Goal: Task Accomplishment & Management: Complete application form

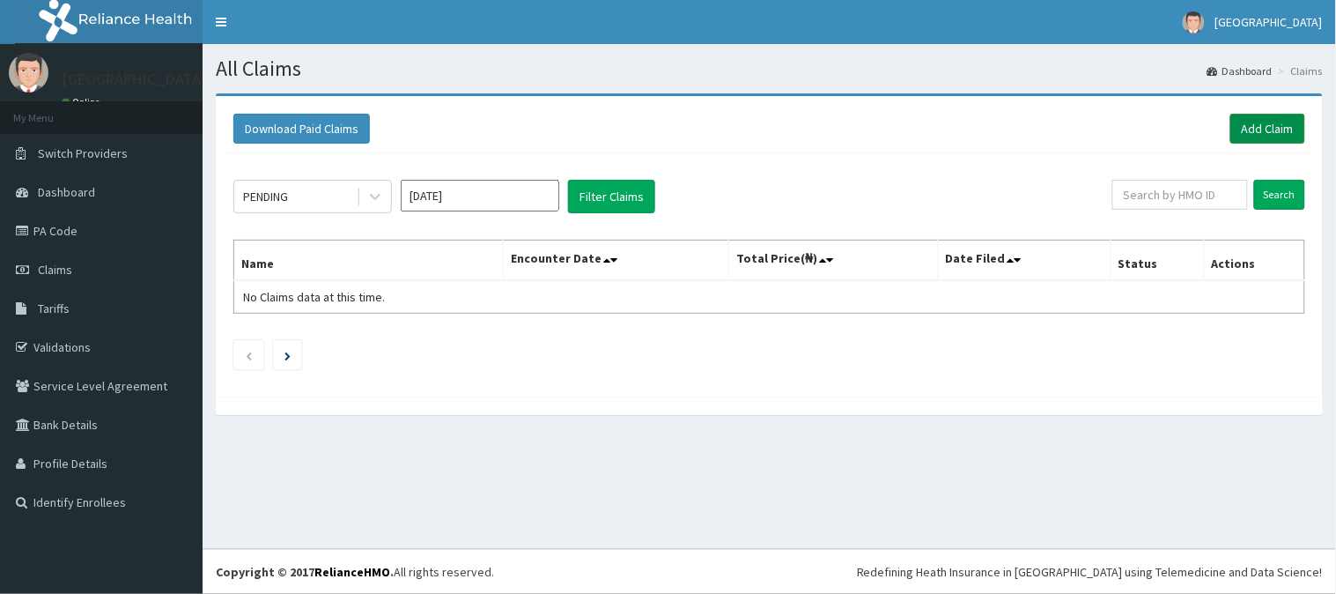
click at [1270, 122] on link "Add Claim" at bounding box center [1267, 129] width 75 height 30
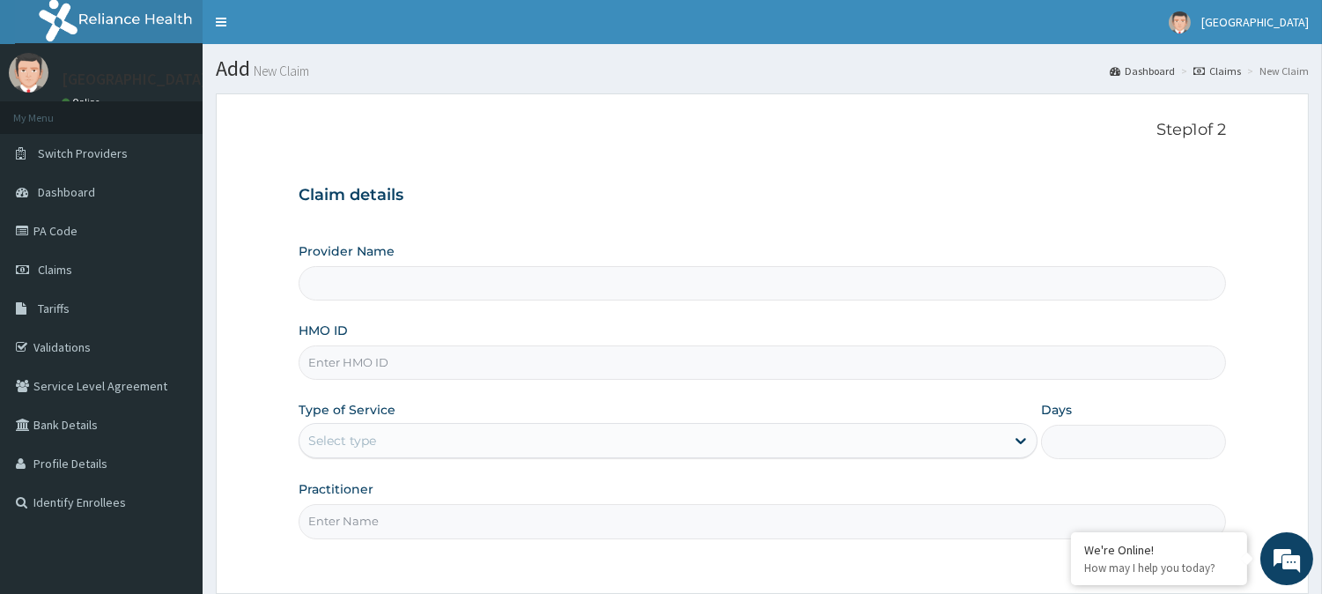
type input "[GEOGRAPHIC_DATA]"
click at [394, 368] on input "HMO ID" at bounding box center [762, 362] width 927 height 34
paste input "btr/10959/b"
type input "btr/10959/b"
click at [359, 436] on div "Select type" at bounding box center [342, 440] width 68 height 18
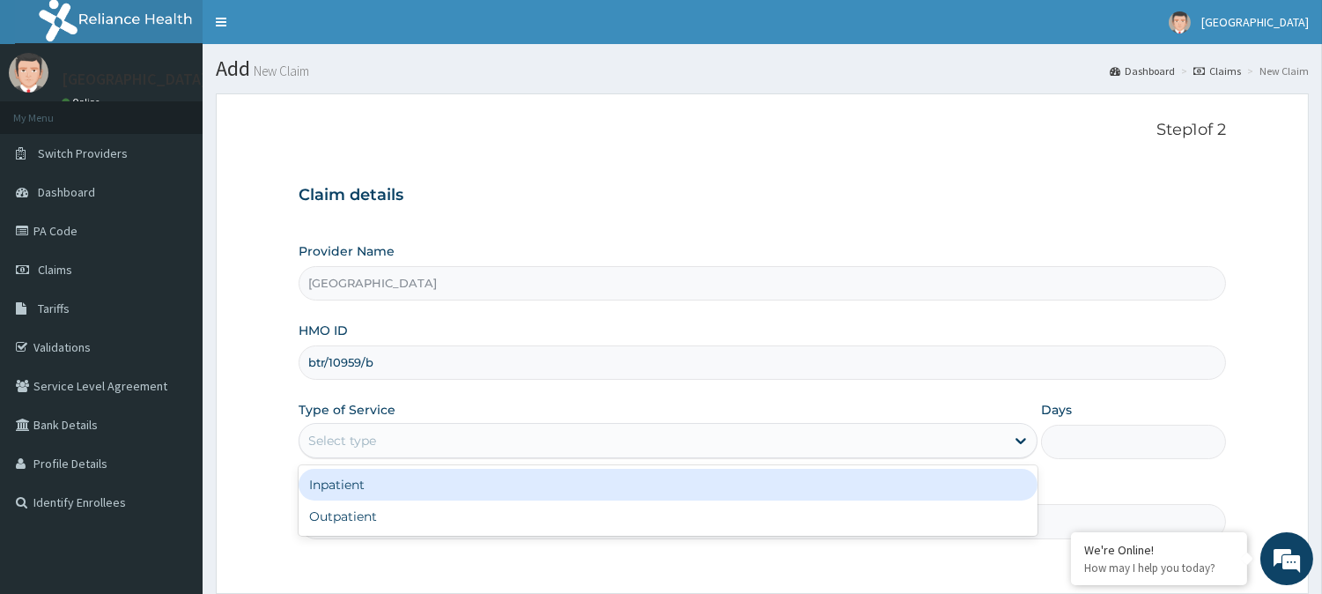
click at [357, 478] on div "Inpatient" at bounding box center [668, 484] width 739 height 32
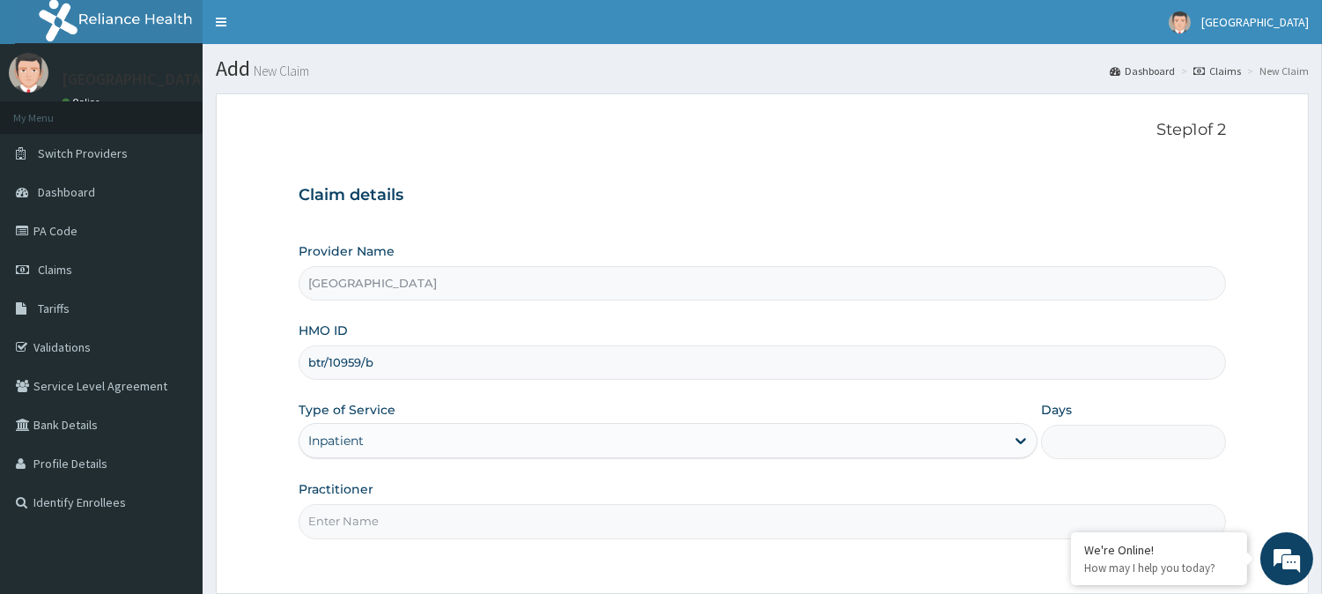
click at [439, 529] on input "Practitioner" at bounding box center [762, 521] width 927 height 34
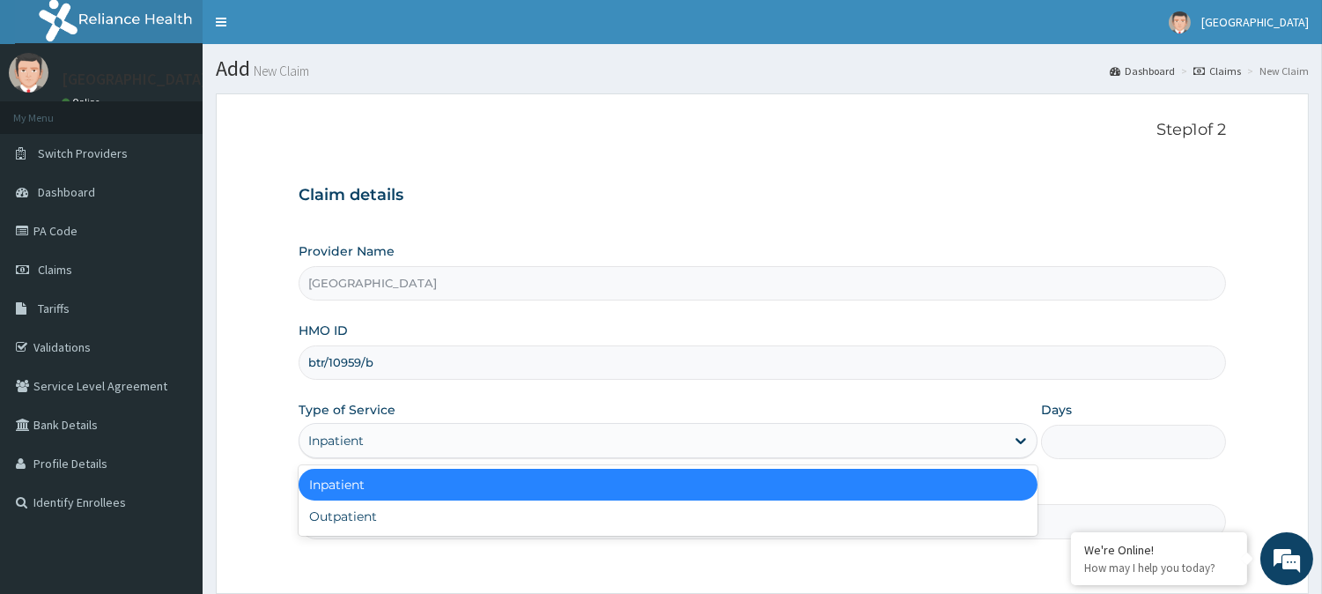
click at [364, 440] on div "Inpatient" at bounding box center [335, 440] width 55 height 18
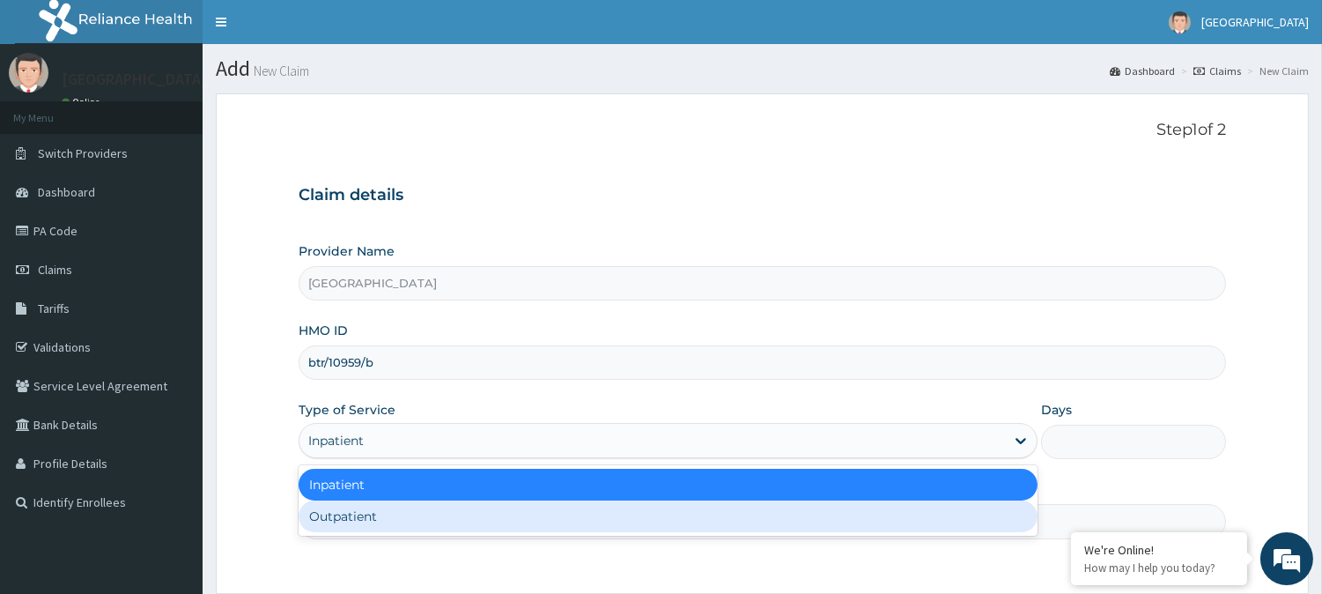
click at [350, 515] on div "Outpatient" at bounding box center [668, 516] width 739 height 32
type input "1"
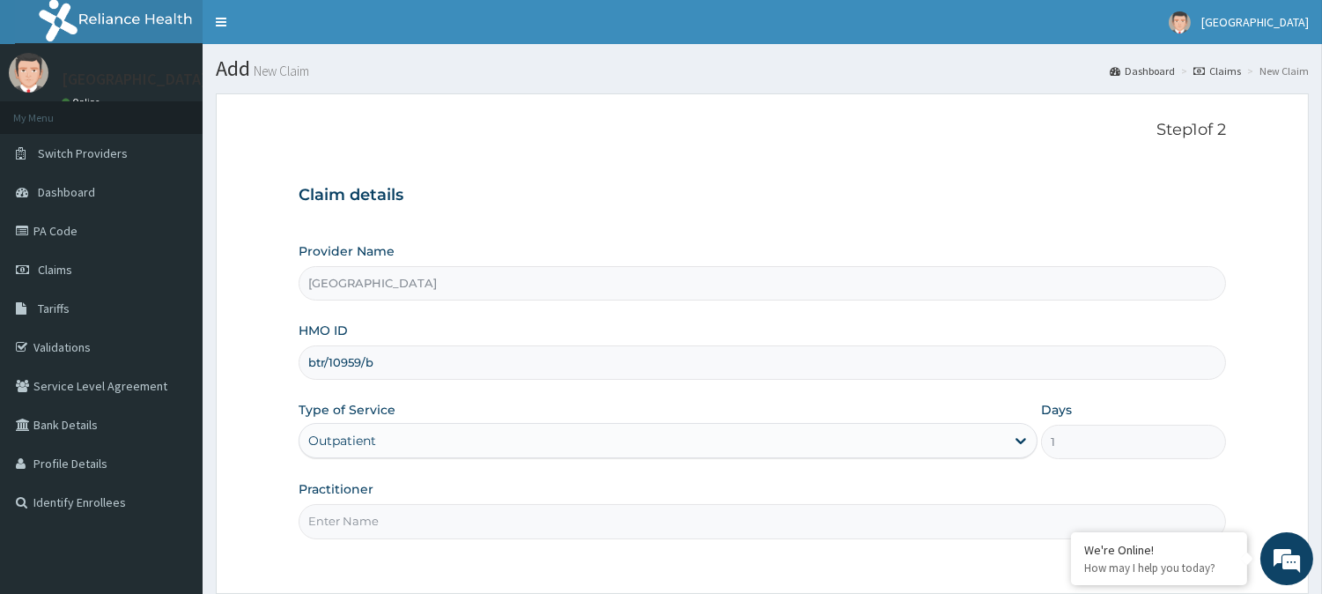
click at [373, 516] on input "Practitioner" at bounding box center [762, 521] width 927 height 34
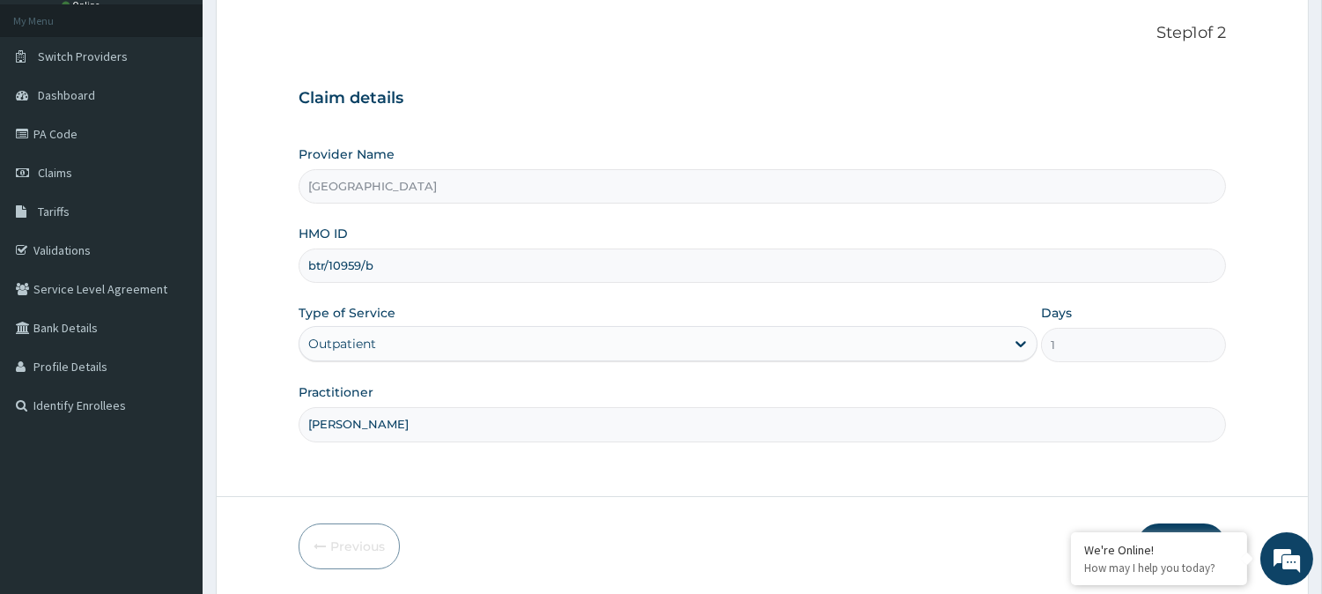
scroll to position [157, 0]
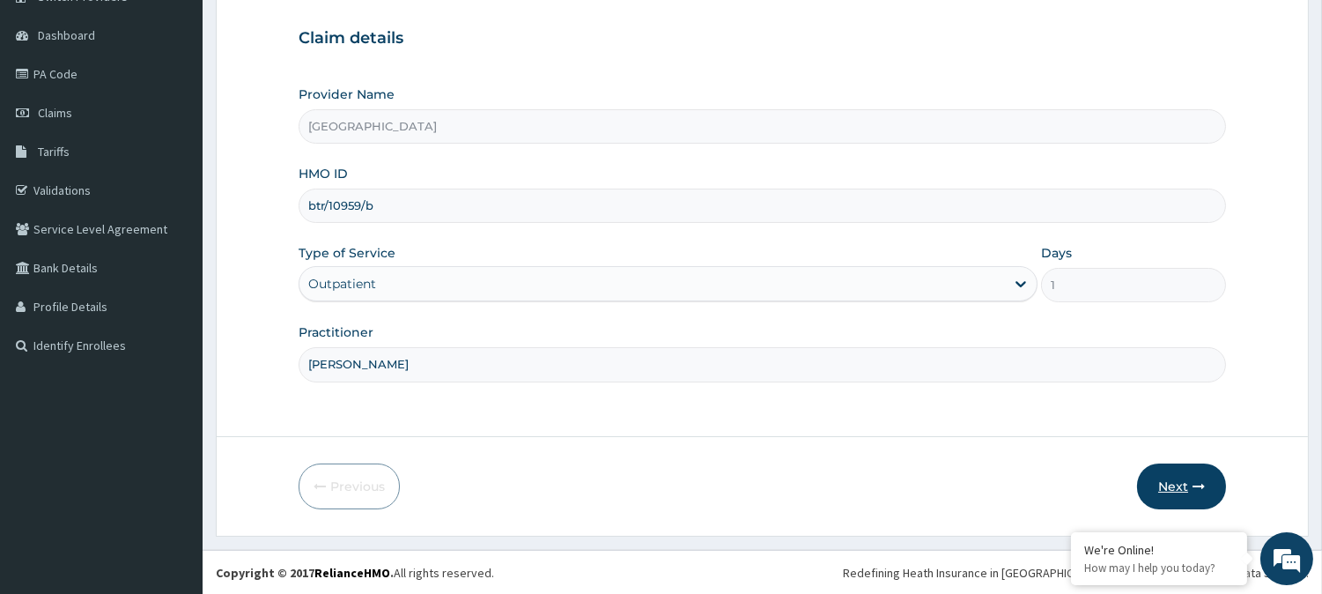
type input "Dr. Abdulateef"
click at [1199, 480] on icon "button" at bounding box center [1198, 486] width 12 height 12
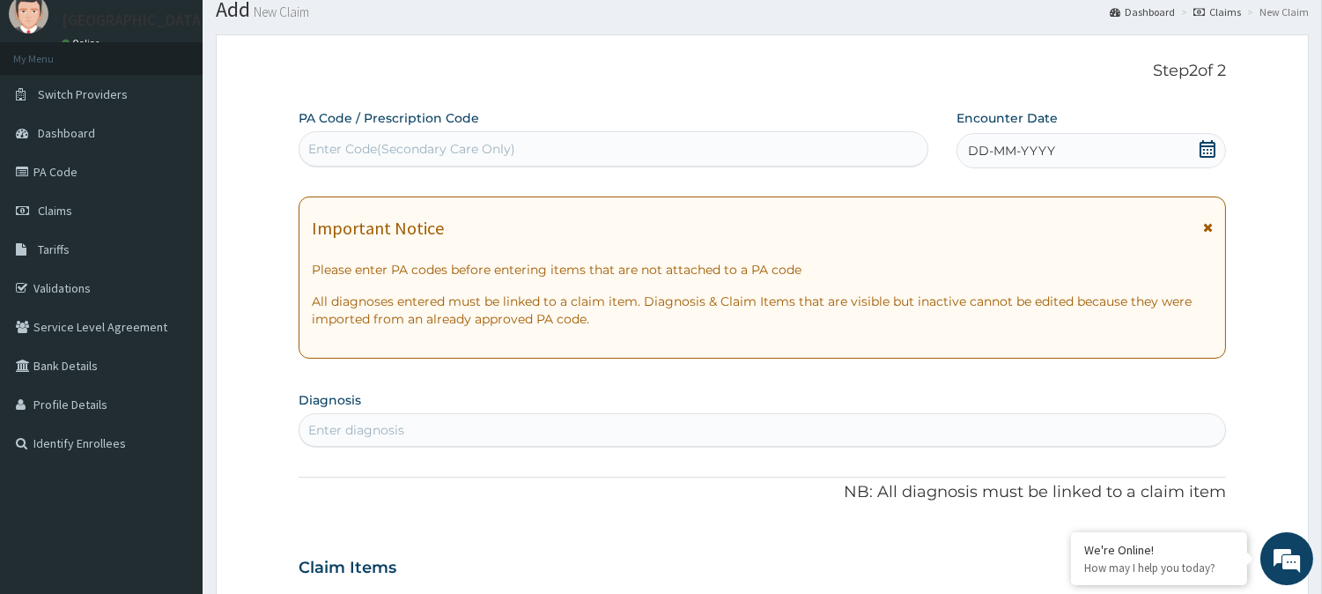
scroll to position [58, 0]
click at [474, 155] on div "Enter Code(Secondary Care Only)" at bounding box center [411, 150] width 207 height 18
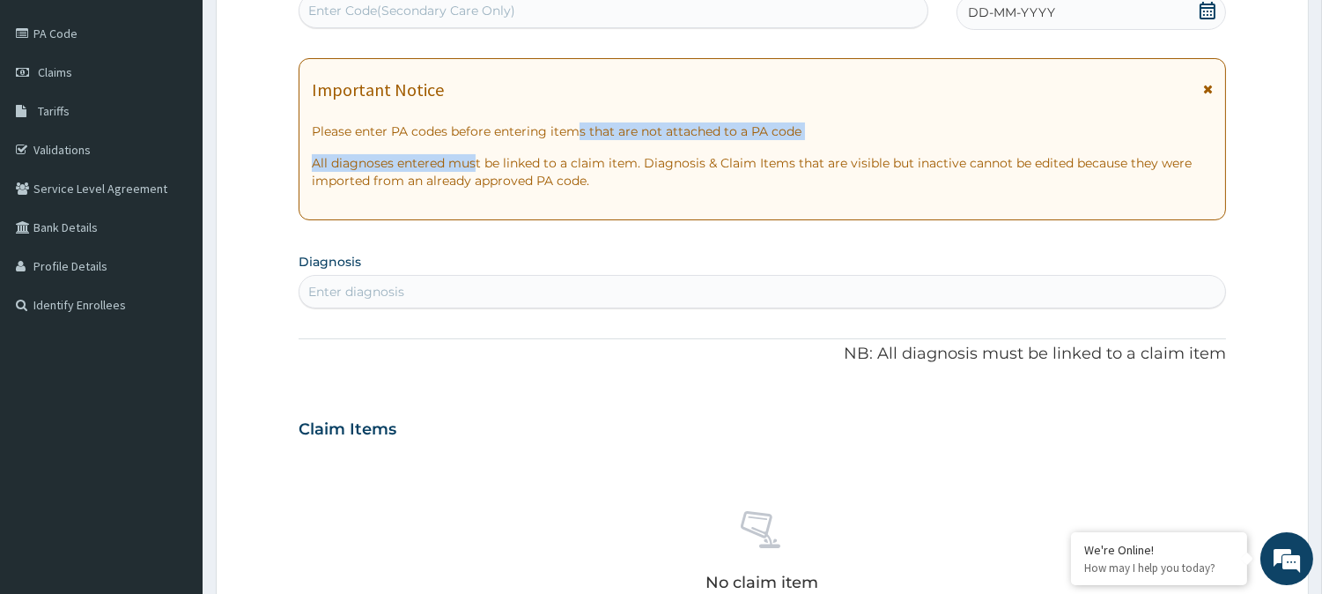
drag, startPoint x: 474, startPoint y: 155, endPoint x: 1054, endPoint y: 0, distance: 600.6
click at [873, 47] on div "PA Code / Prescription Code Use Up and Down to choose options, press Enter to s…" at bounding box center [762, 426] width 927 height 911
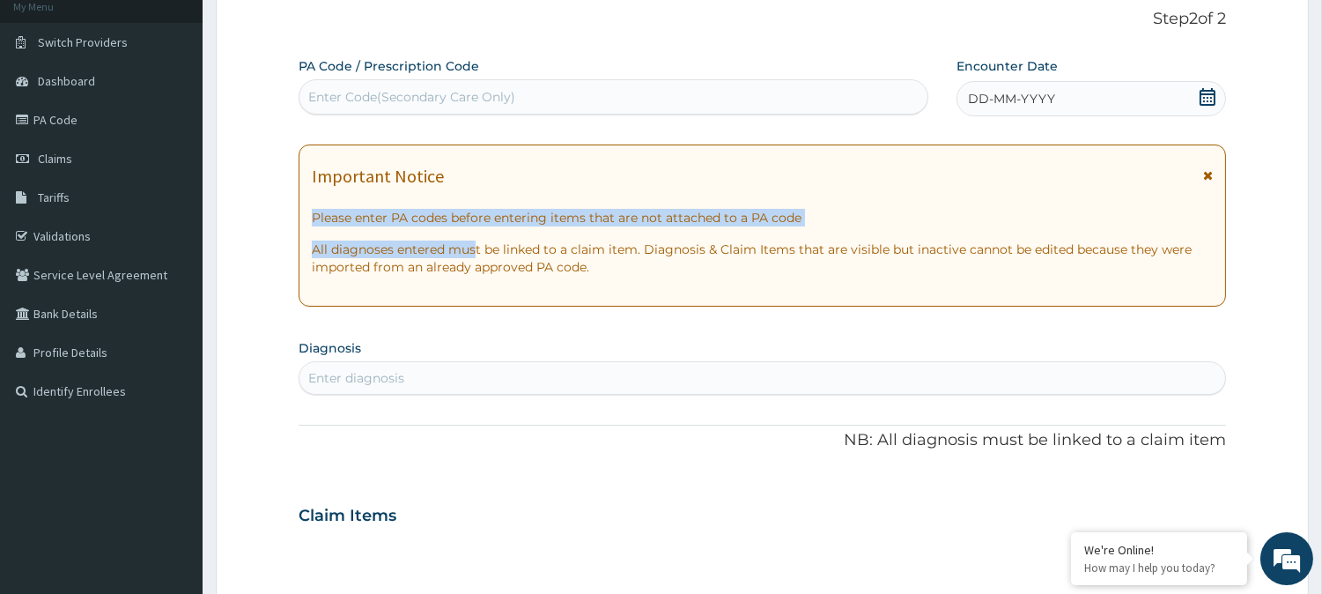
scroll to position [82, 0]
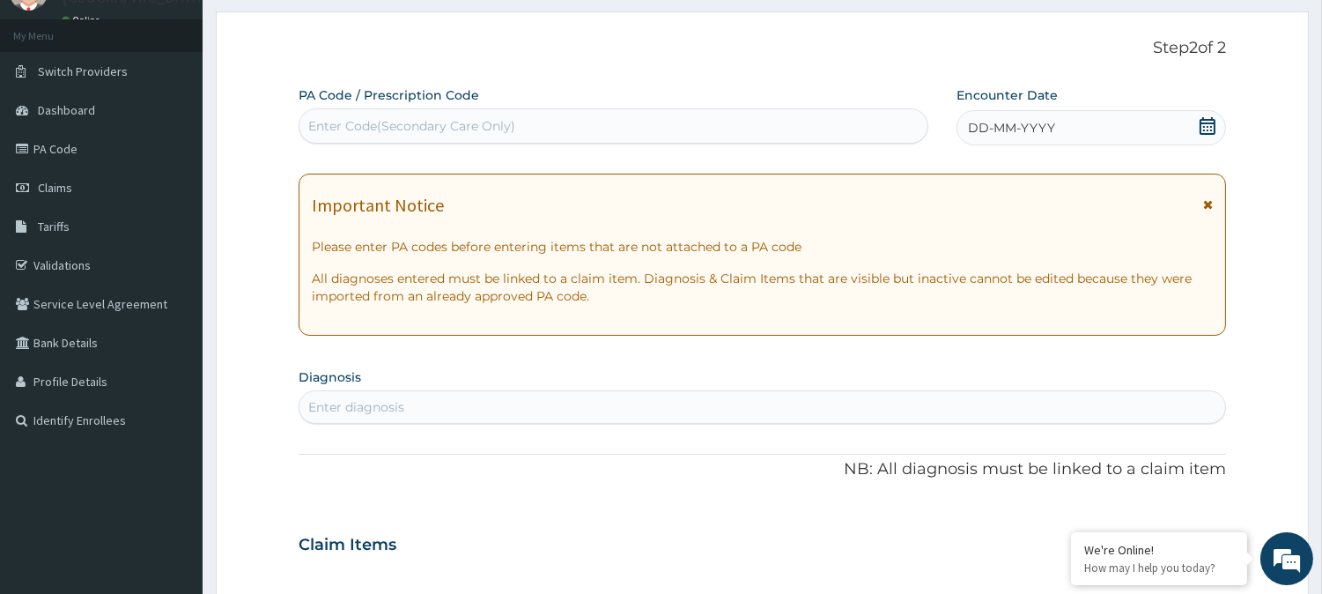
click at [1019, 120] on span "DD-MM-YYYY" at bounding box center [1011, 128] width 87 height 18
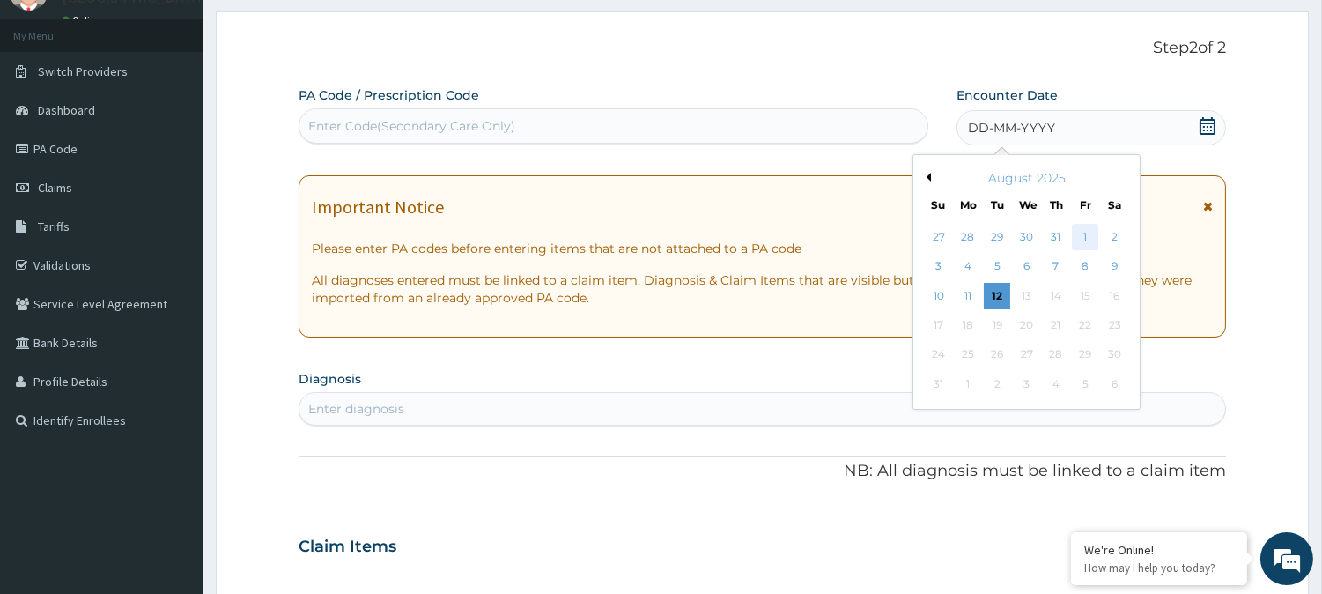
click at [1086, 234] on div "1" at bounding box center [1085, 237] width 26 height 26
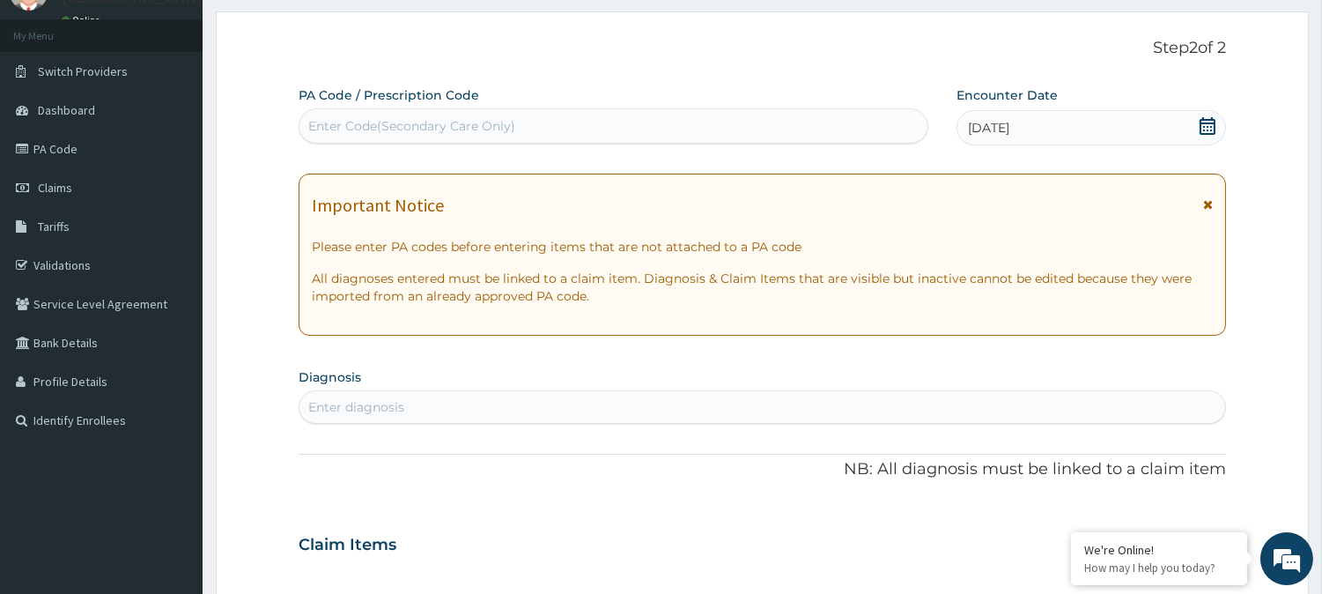
click at [336, 409] on div "Enter diagnosis" at bounding box center [356, 407] width 96 height 18
type input "heada"
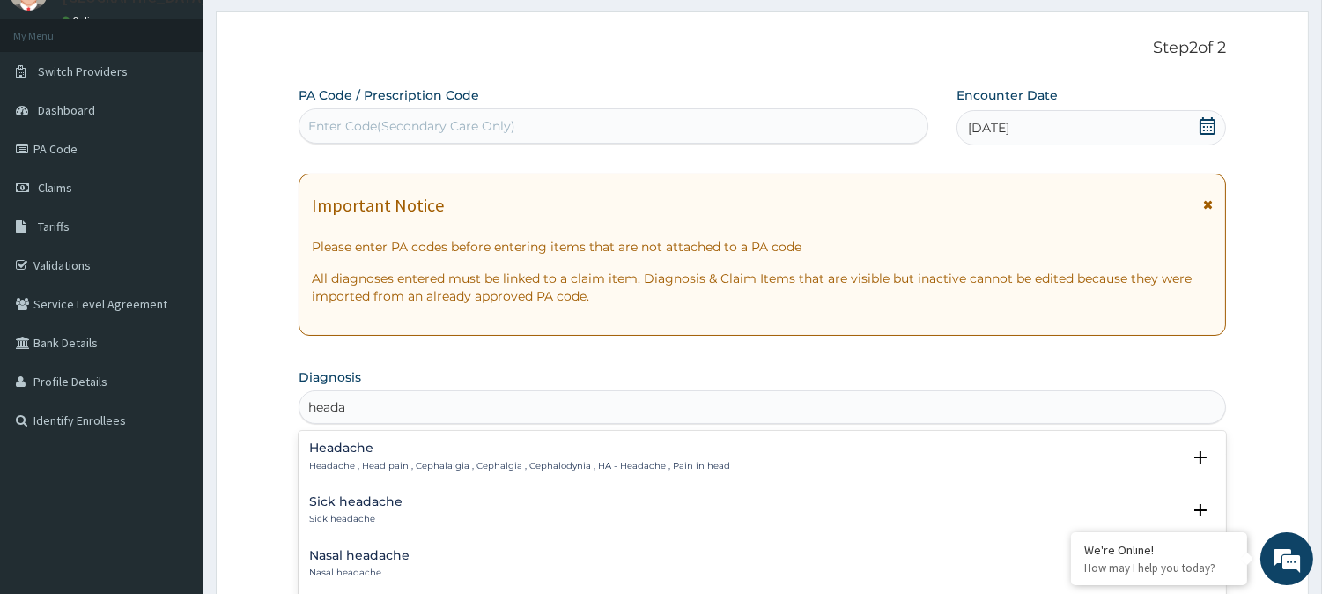
click at [359, 452] on h4 "Headache" at bounding box center [519, 447] width 421 height 13
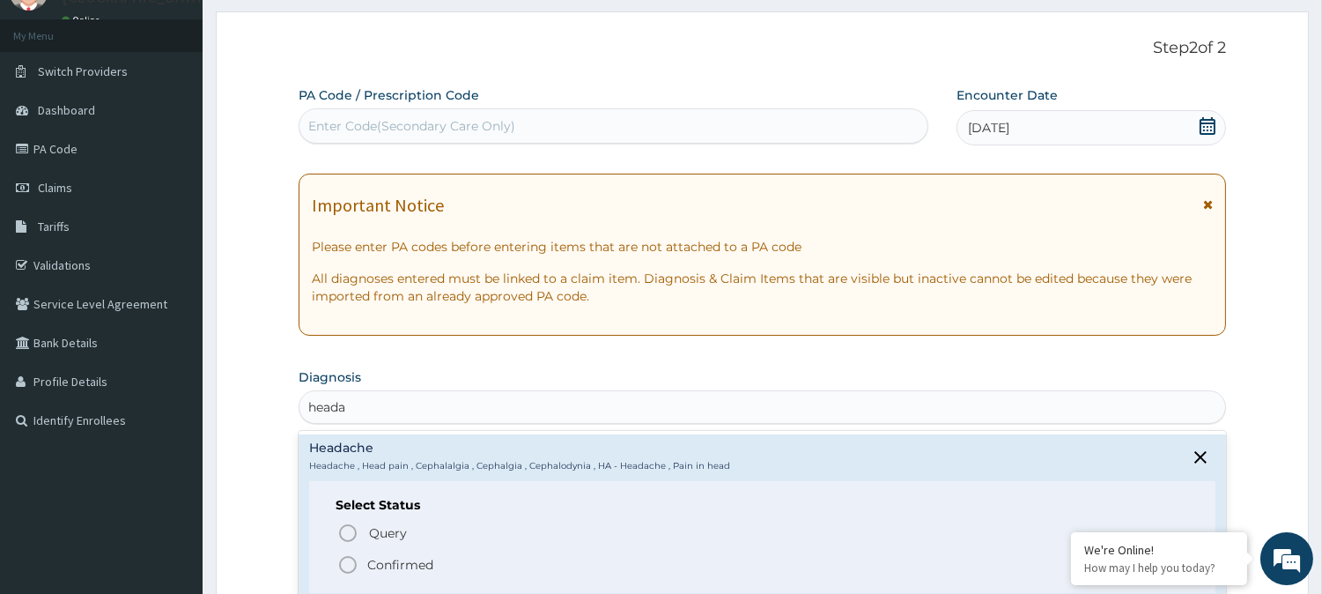
click at [374, 556] on p "Confirmed" at bounding box center [400, 565] width 66 height 18
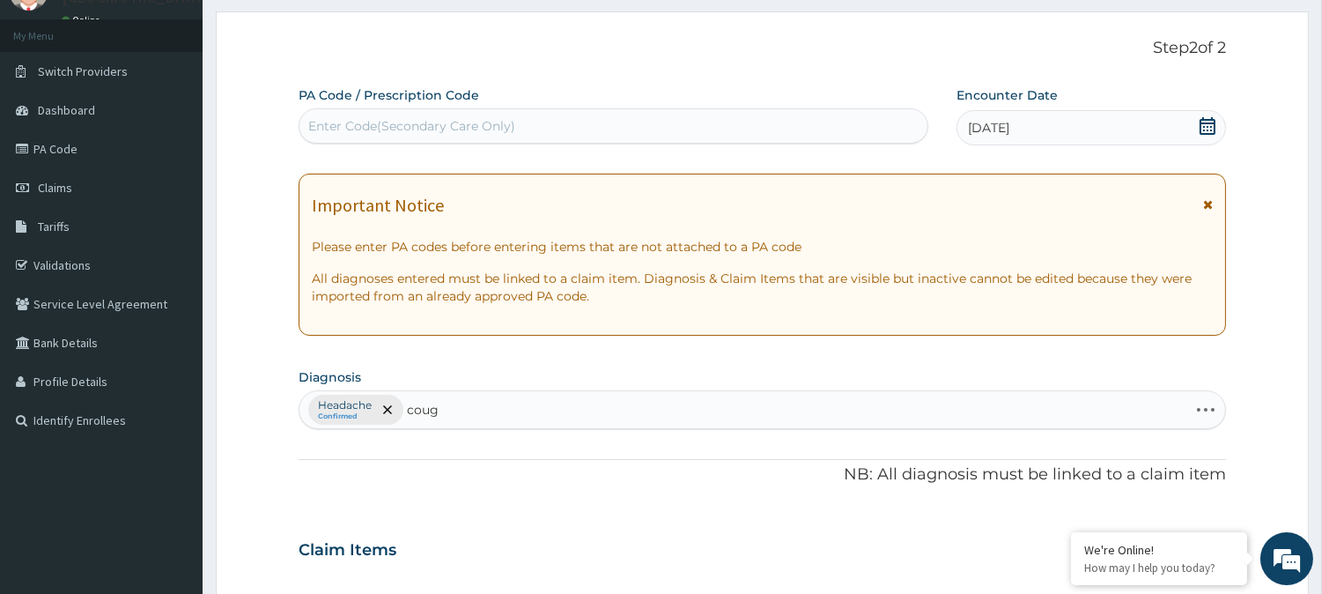
type input "cough"
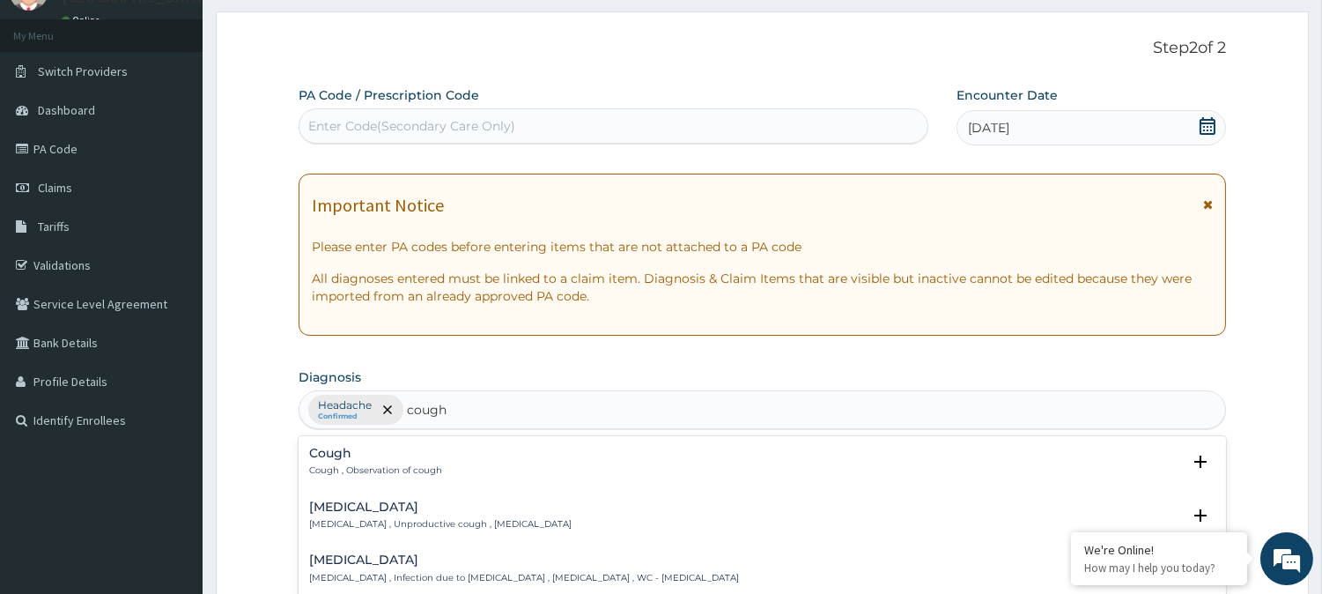
click at [409, 469] on p "Cough , Observation of cough" at bounding box center [375, 470] width 133 height 12
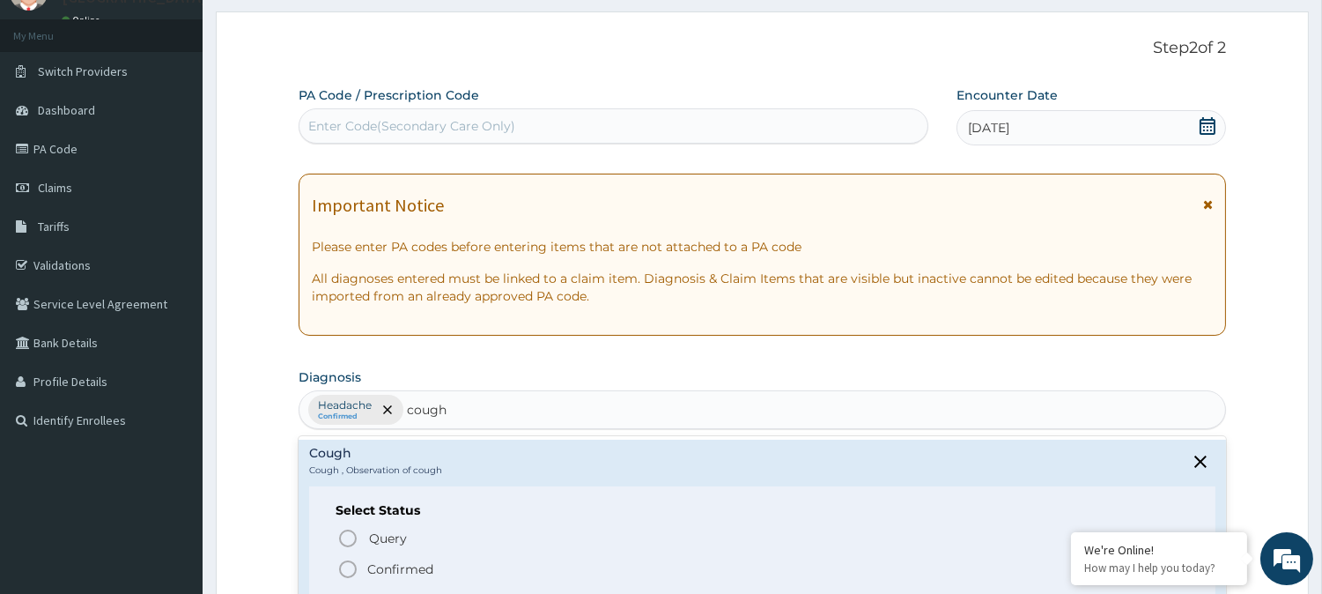
click at [380, 571] on p "Confirmed" at bounding box center [400, 569] width 66 height 18
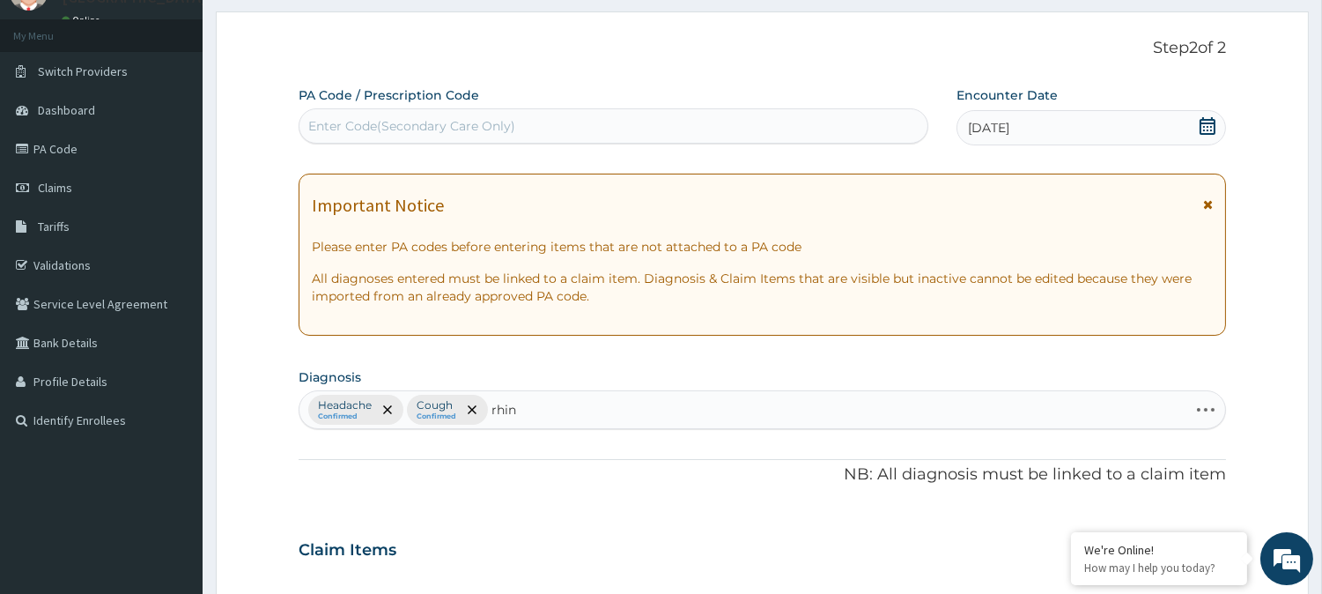
type input "rhini"
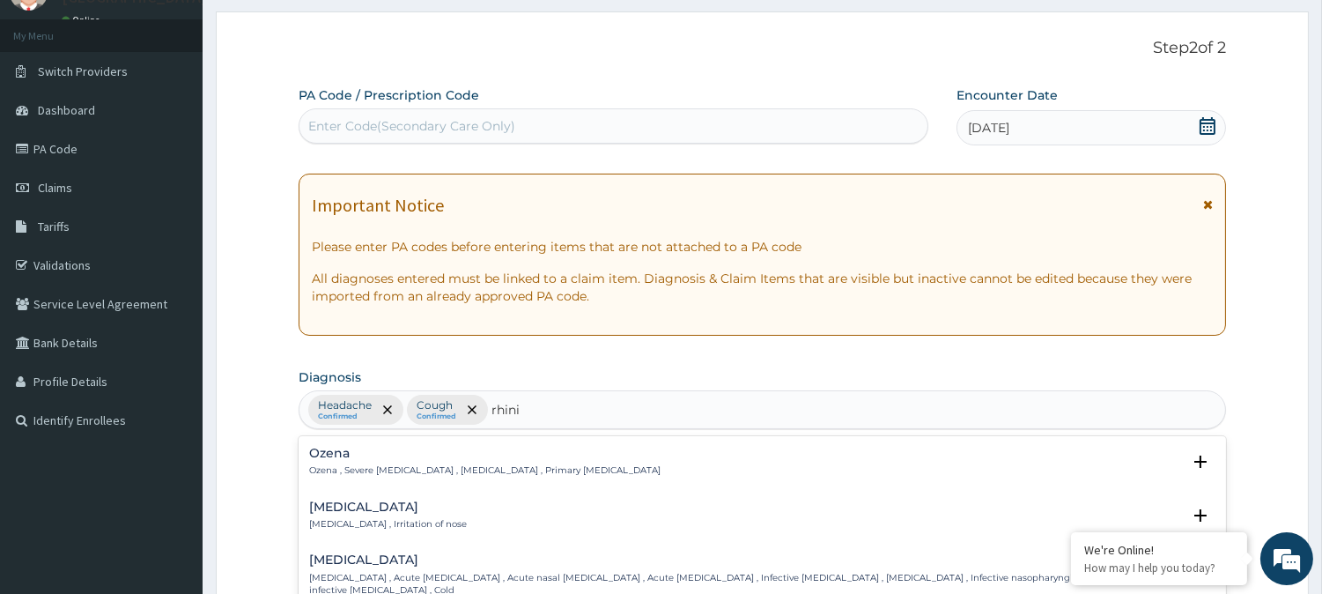
click at [441, 505] on div "Rhinitis Rhinitis , Irritation of nose" at bounding box center [762, 515] width 906 height 31
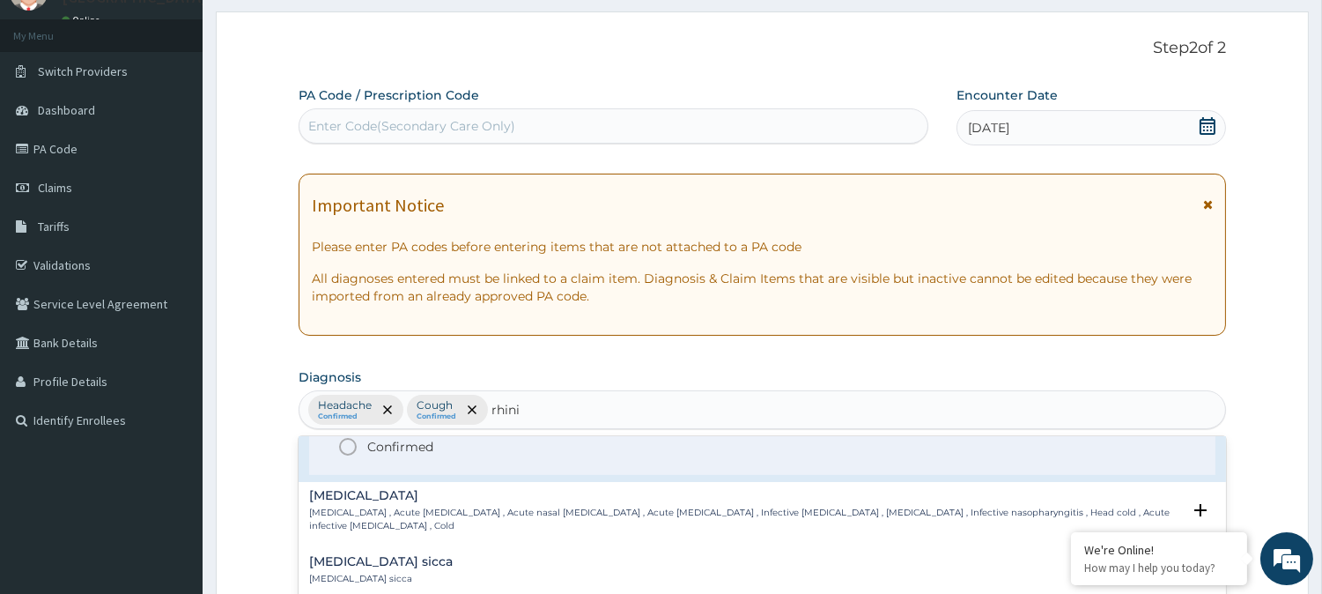
scroll to position [181, 0]
click at [390, 439] on p "Confirmed" at bounding box center [400, 441] width 66 height 18
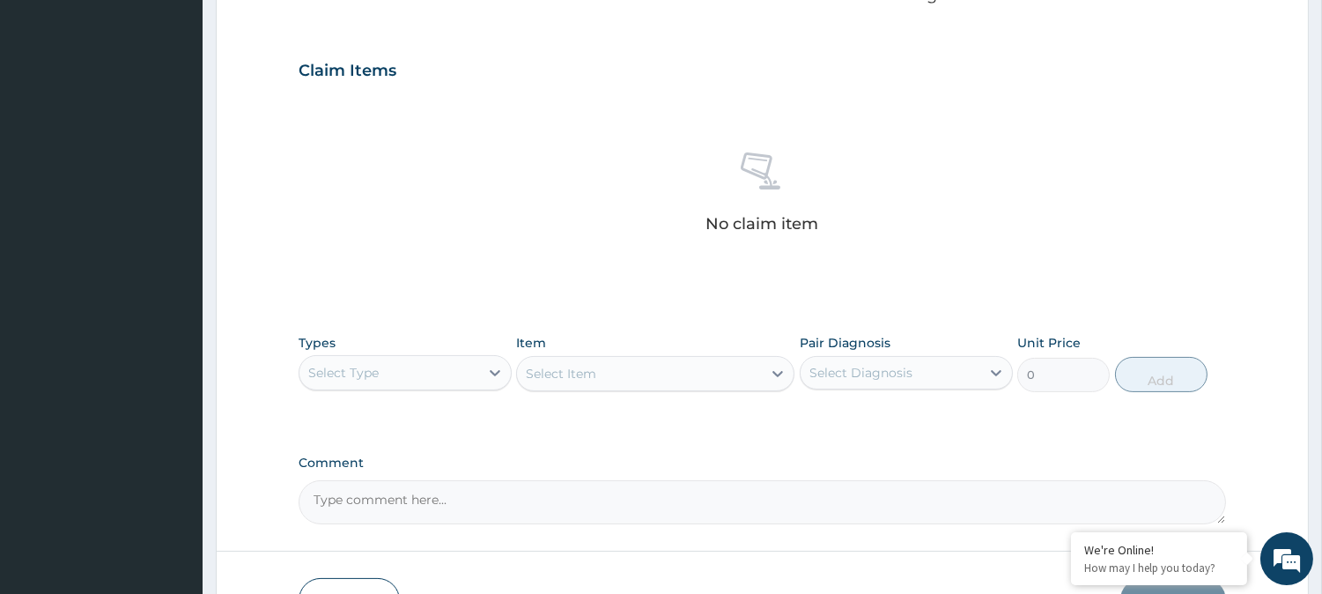
scroll to position [581, 0]
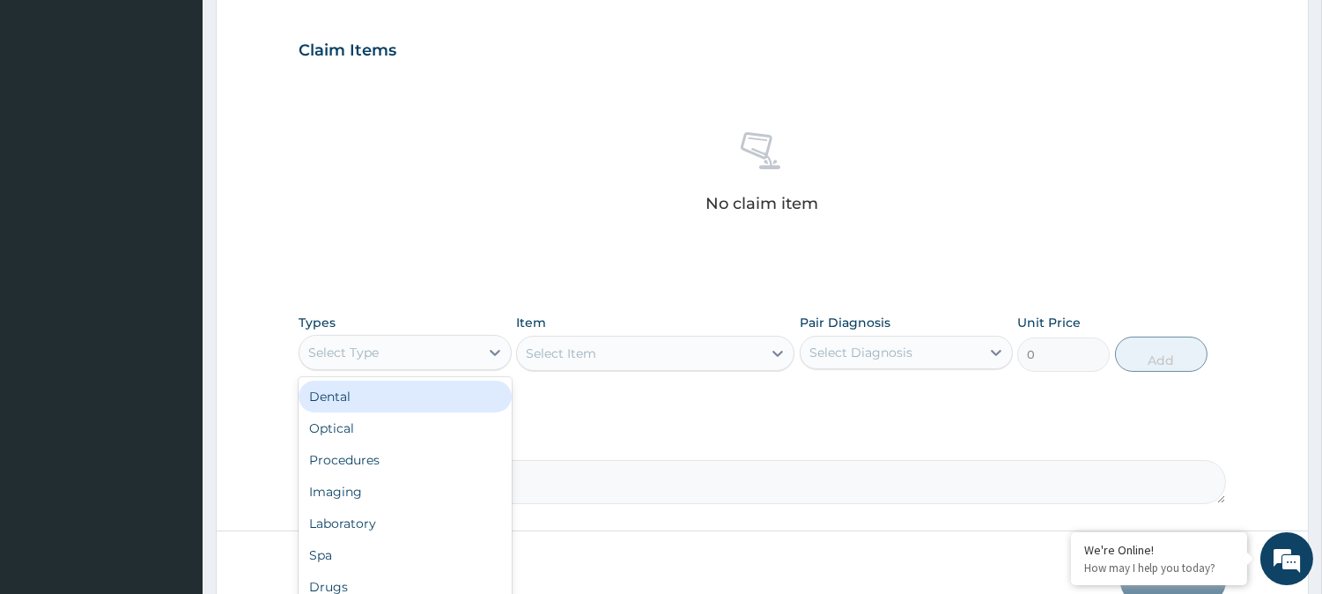
click at [388, 348] on div "Select Type" at bounding box center [389, 352] width 180 height 28
type input "pr"
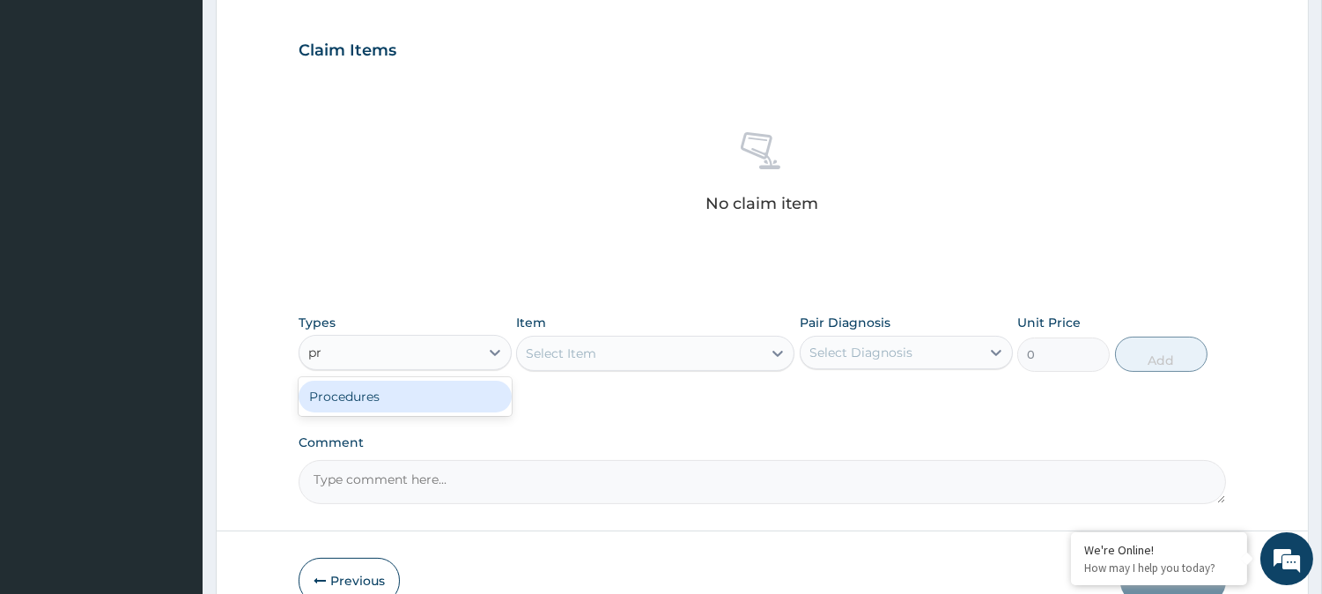
click at [381, 394] on div "Procedures" at bounding box center [405, 396] width 213 height 32
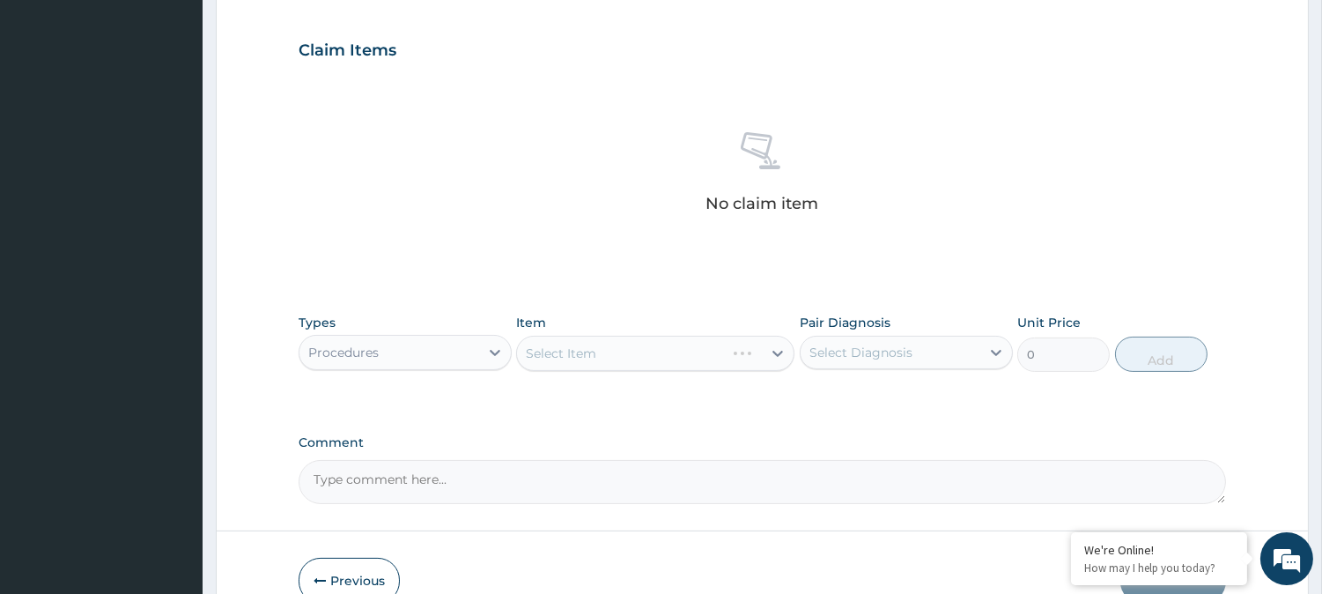
click at [710, 350] on div "Select Item" at bounding box center [655, 353] width 278 height 35
click at [691, 352] on div "Select Item" at bounding box center [639, 353] width 245 height 28
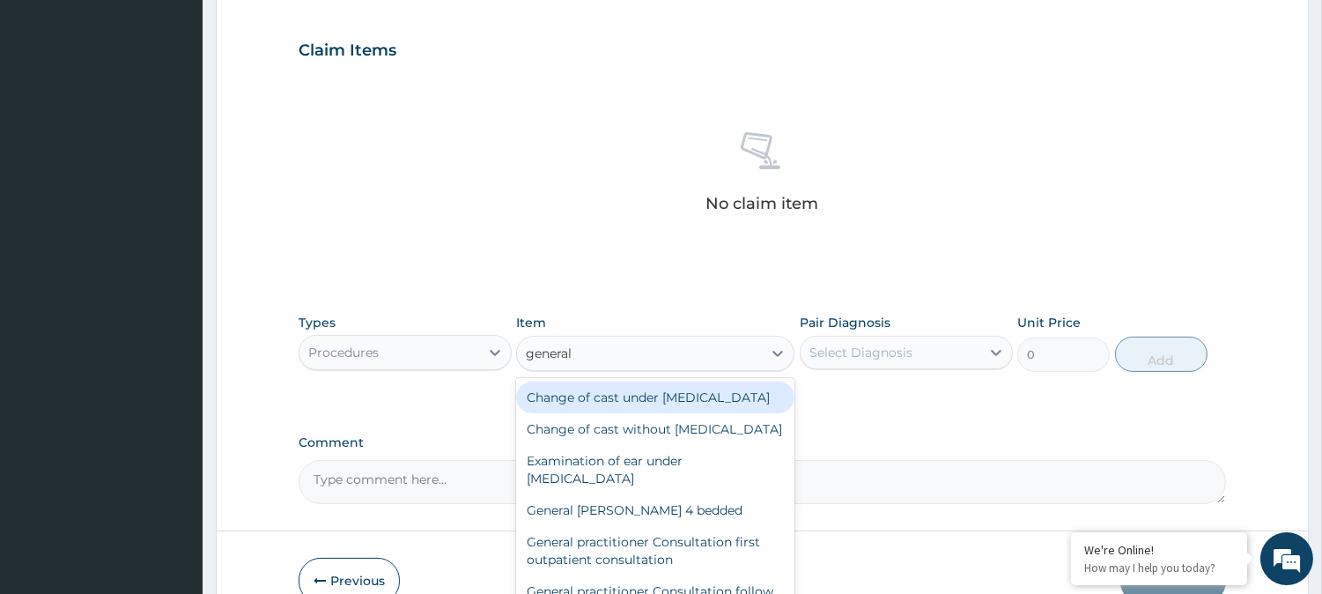
type input "general p"
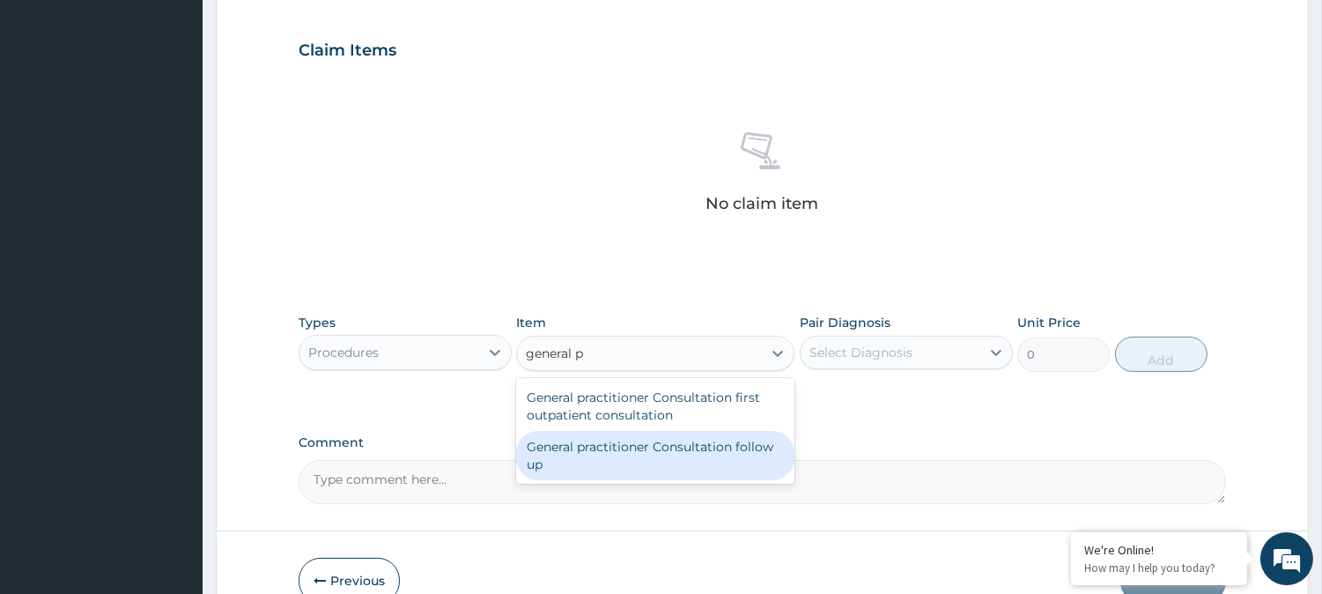
click at [609, 454] on div "General practitioner Consultation follow up" at bounding box center [655, 455] width 278 height 49
type input "2365"
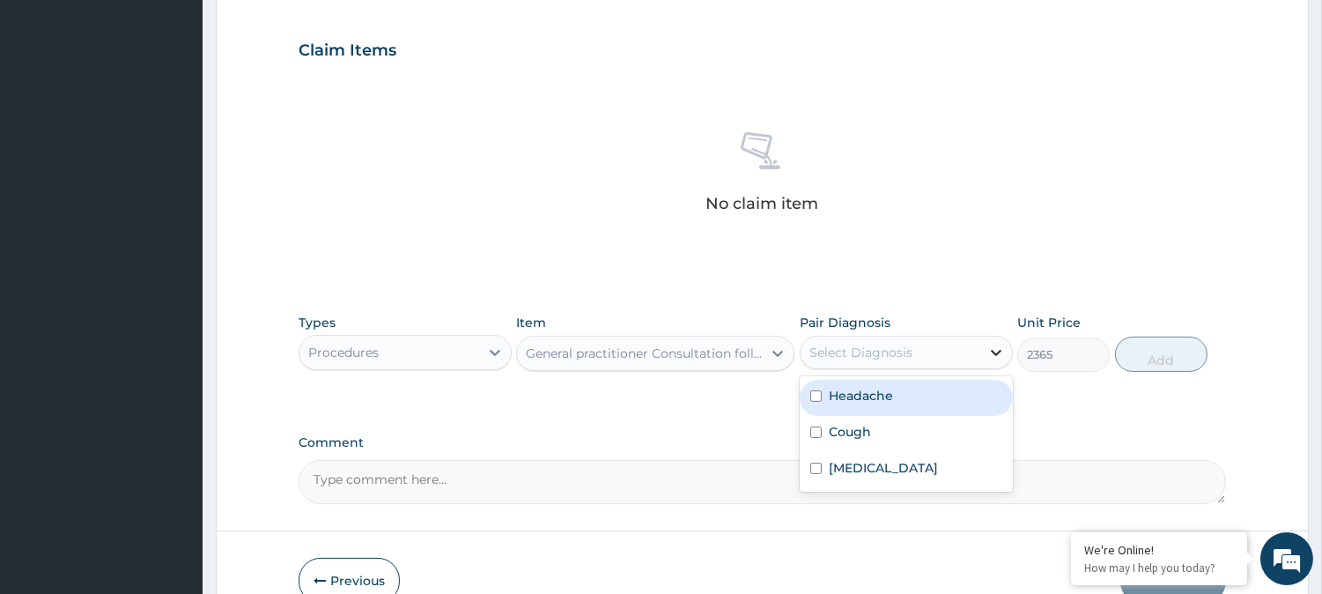
click at [992, 348] on icon at bounding box center [996, 352] width 18 height 18
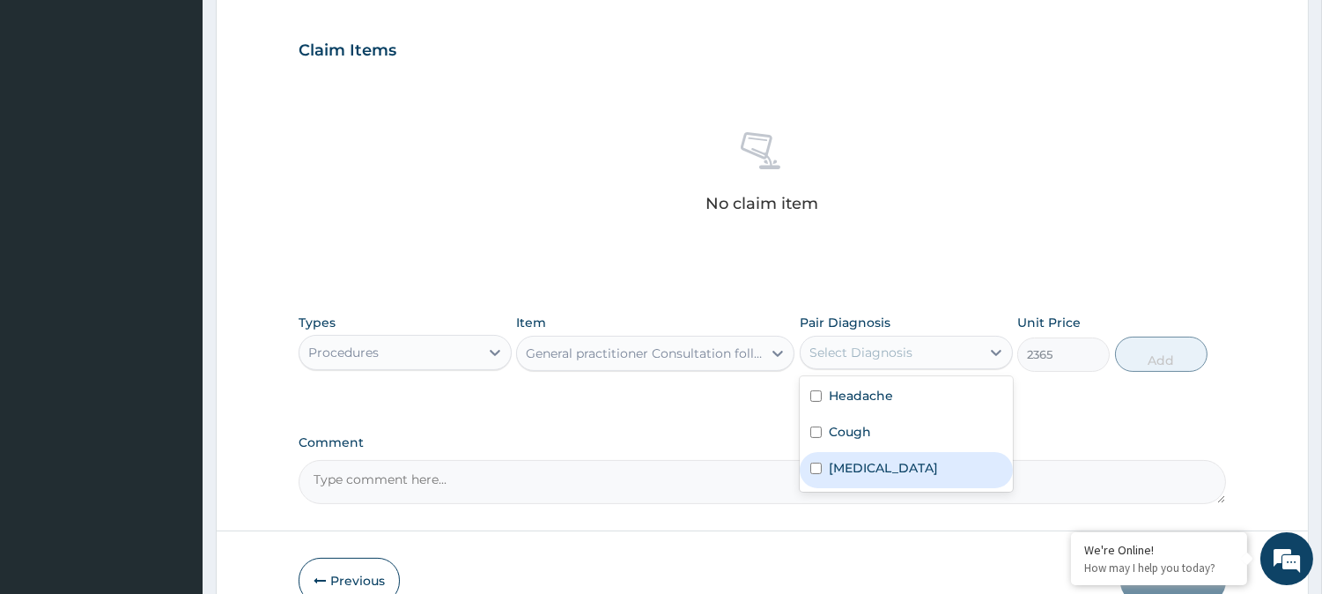
click at [847, 469] on label "Rhinitis" at bounding box center [883, 468] width 109 height 18
checkbox input "true"
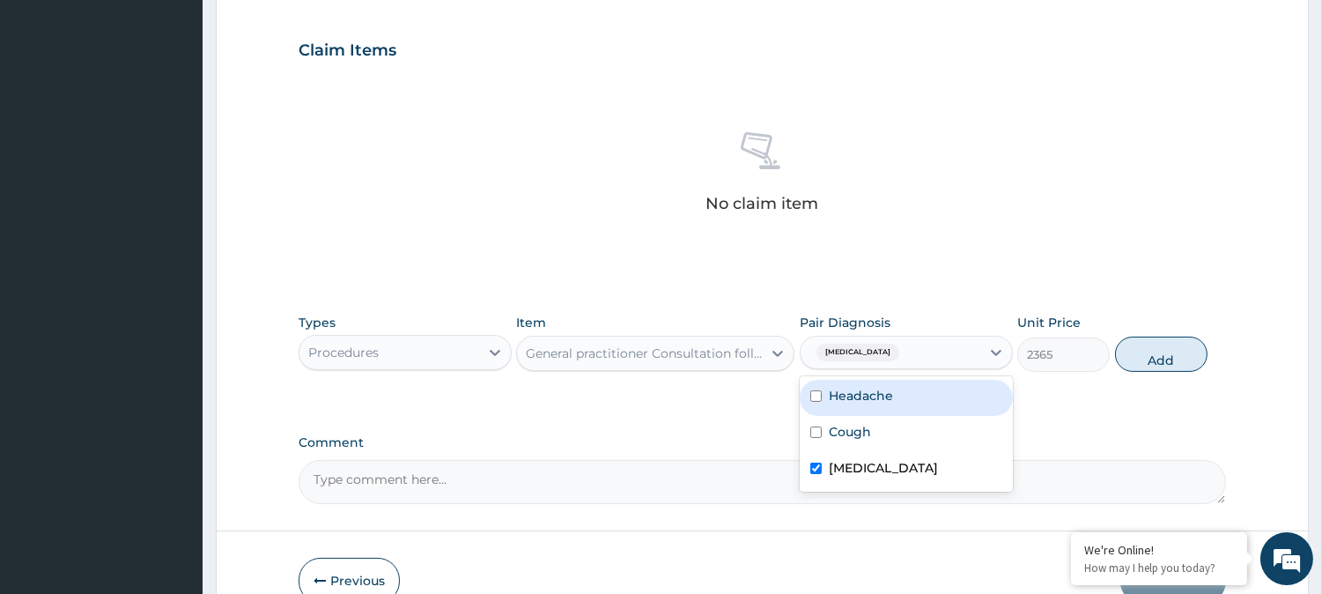
click at [891, 399] on label "Headache" at bounding box center [861, 396] width 64 height 18
checkbox input "true"
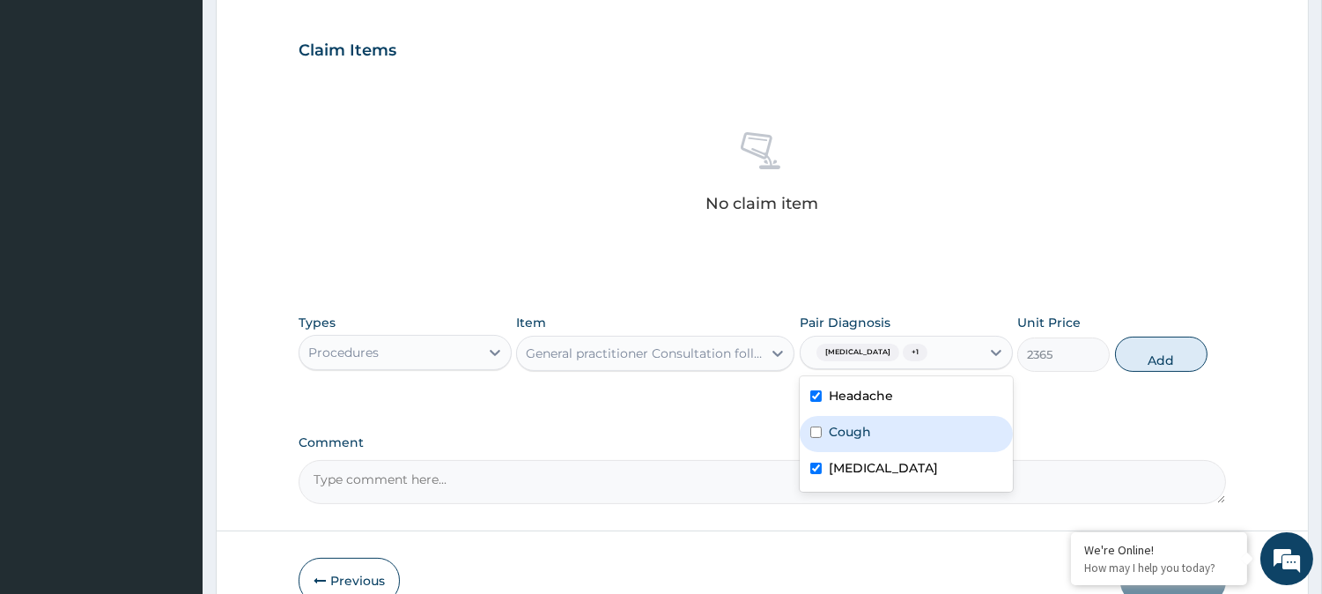
click at [851, 426] on label "Cough" at bounding box center [850, 432] width 42 height 18
checkbox input "true"
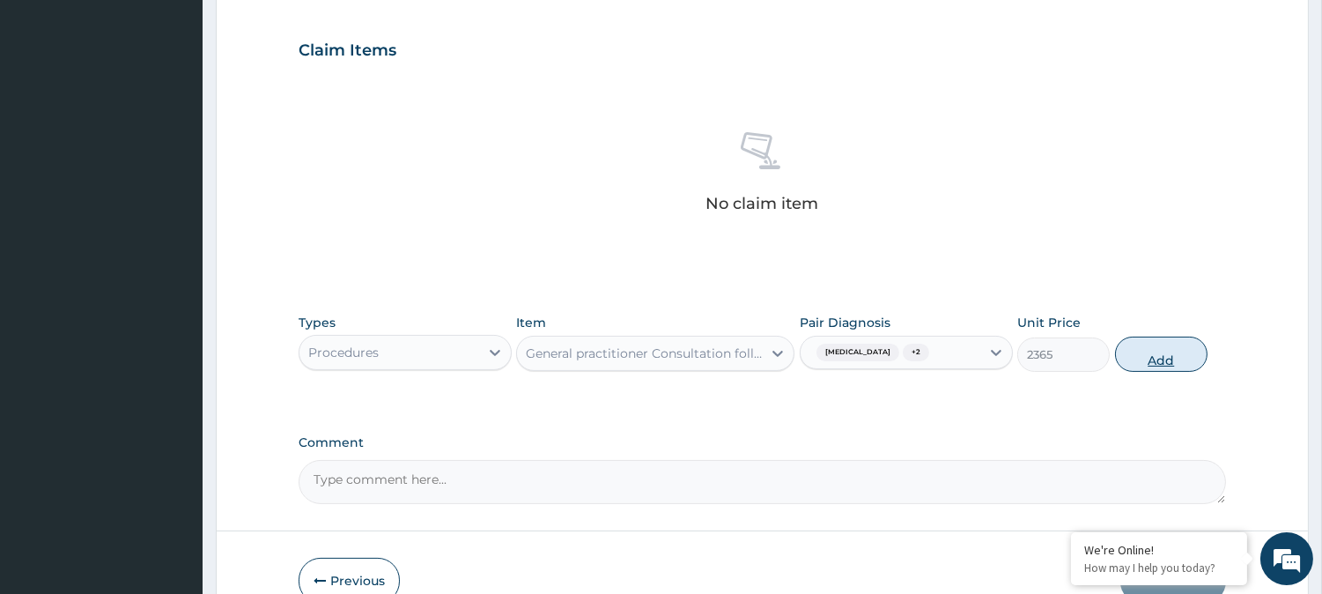
click at [1155, 350] on button "Add" at bounding box center [1161, 353] width 92 height 35
type input "0"
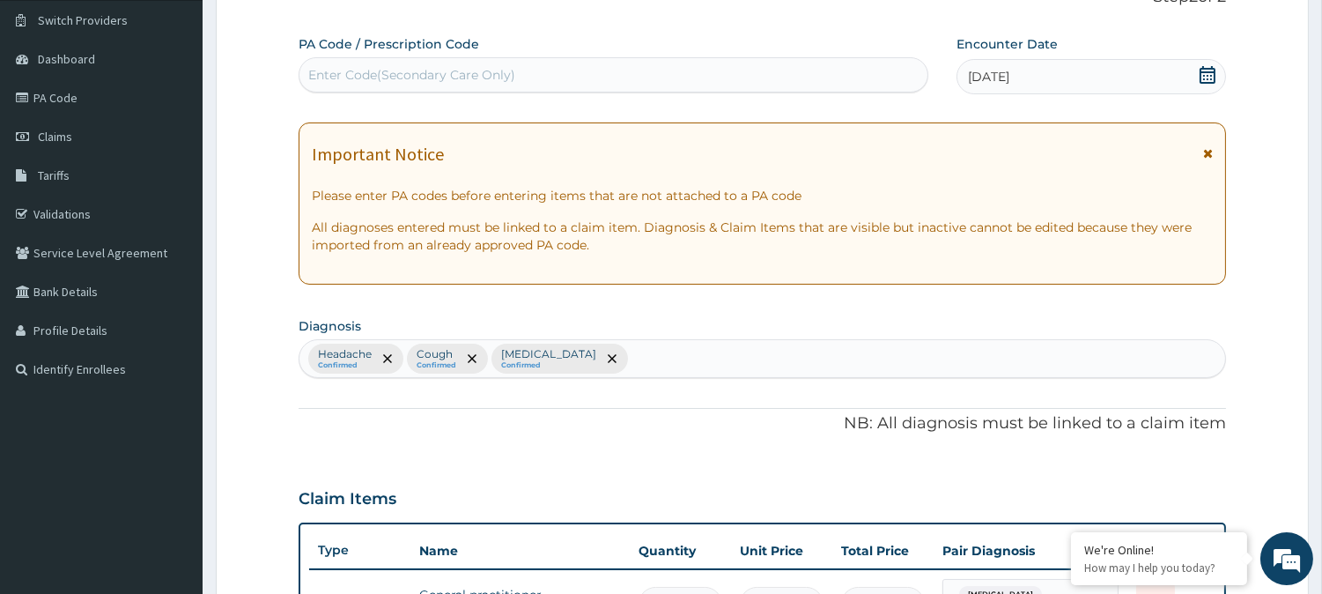
scroll to position [129, 0]
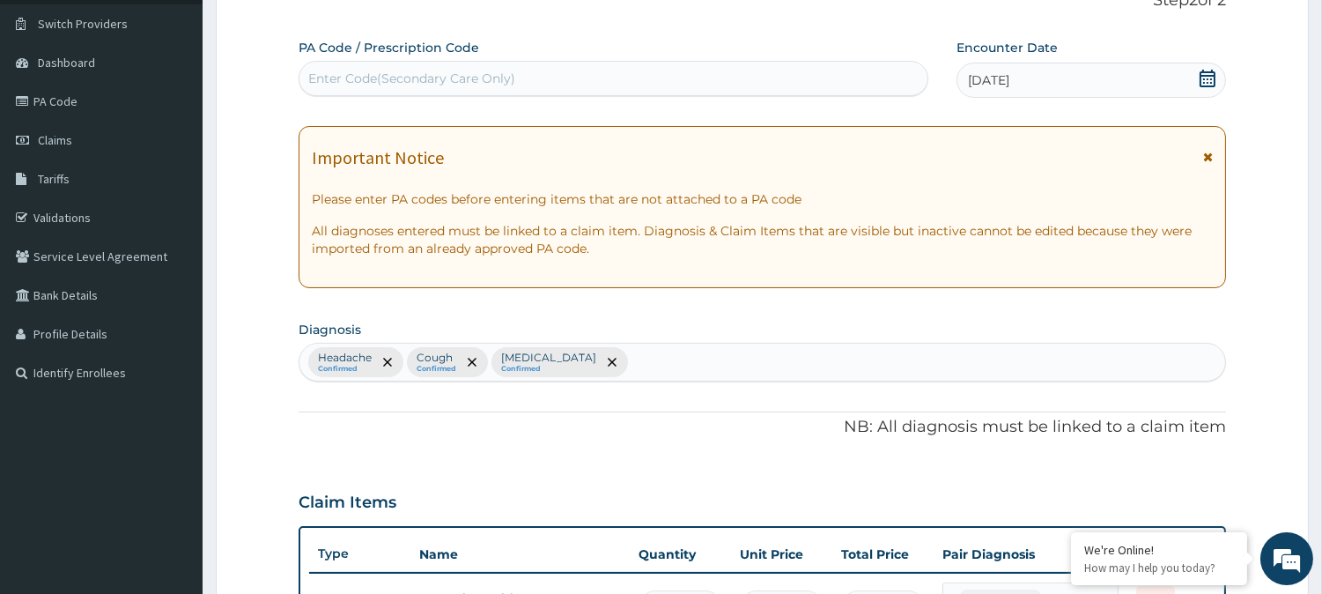
click at [601, 361] on div "Headache Confirmed Cough Confirmed Rhinitis Confirmed" at bounding box center [761, 361] width 925 height 37
type input "malar"
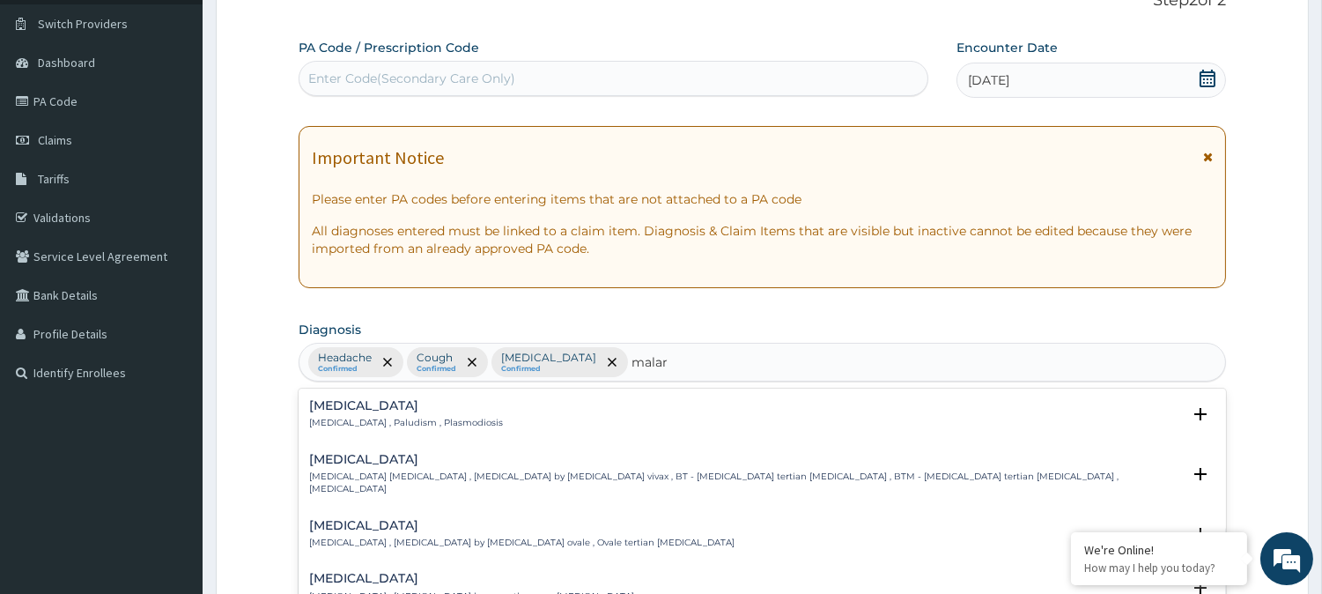
click at [558, 415] on div "Malaria Malaria , Paludism , Plasmodiosis" at bounding box center [762, 414] width 906 height 31
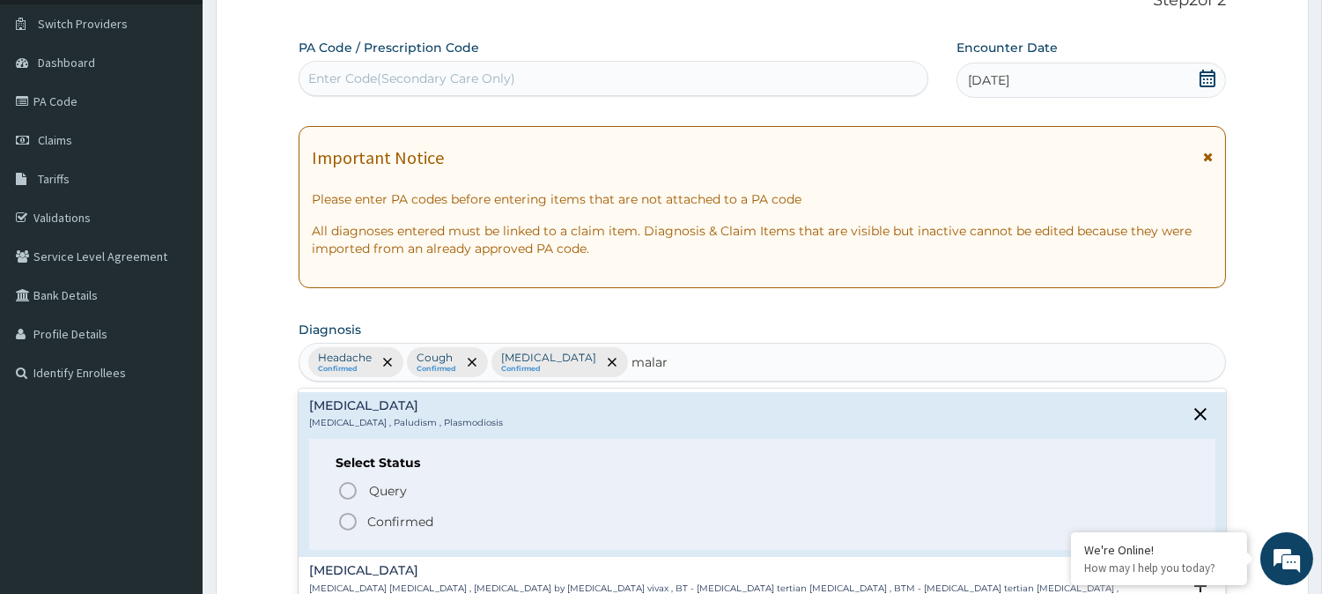
click at [417, 515] on p "Confirmed" at bounding box center [400, 521] width 66 height 18
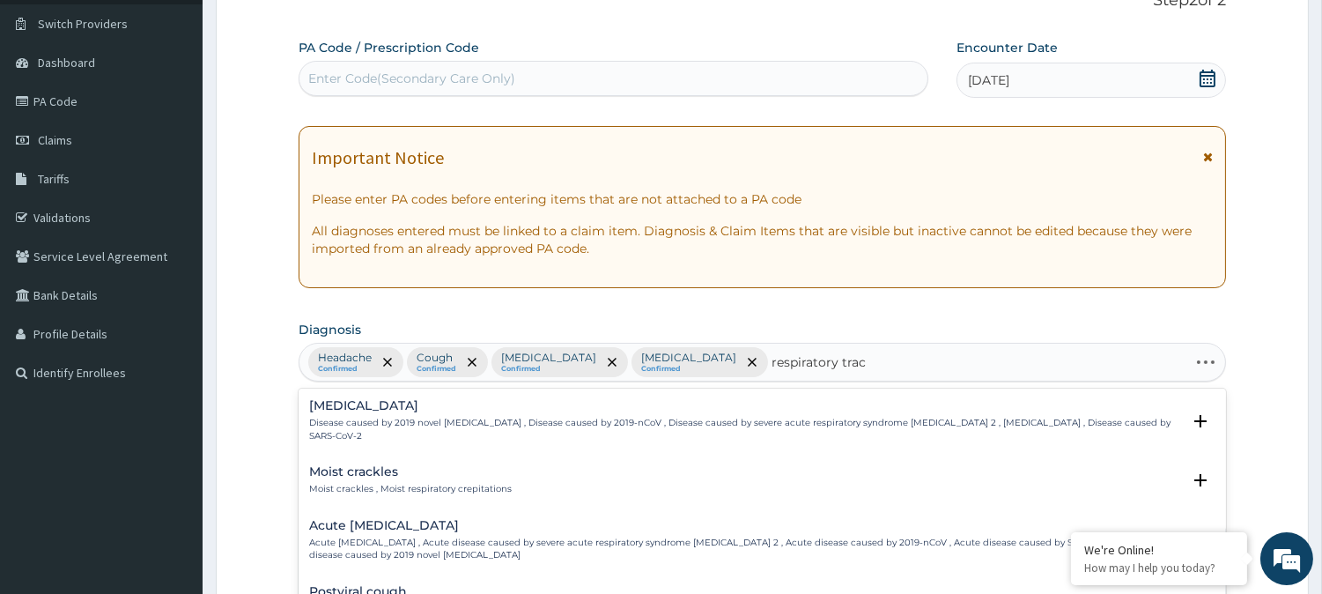
type input "respiratory tract"
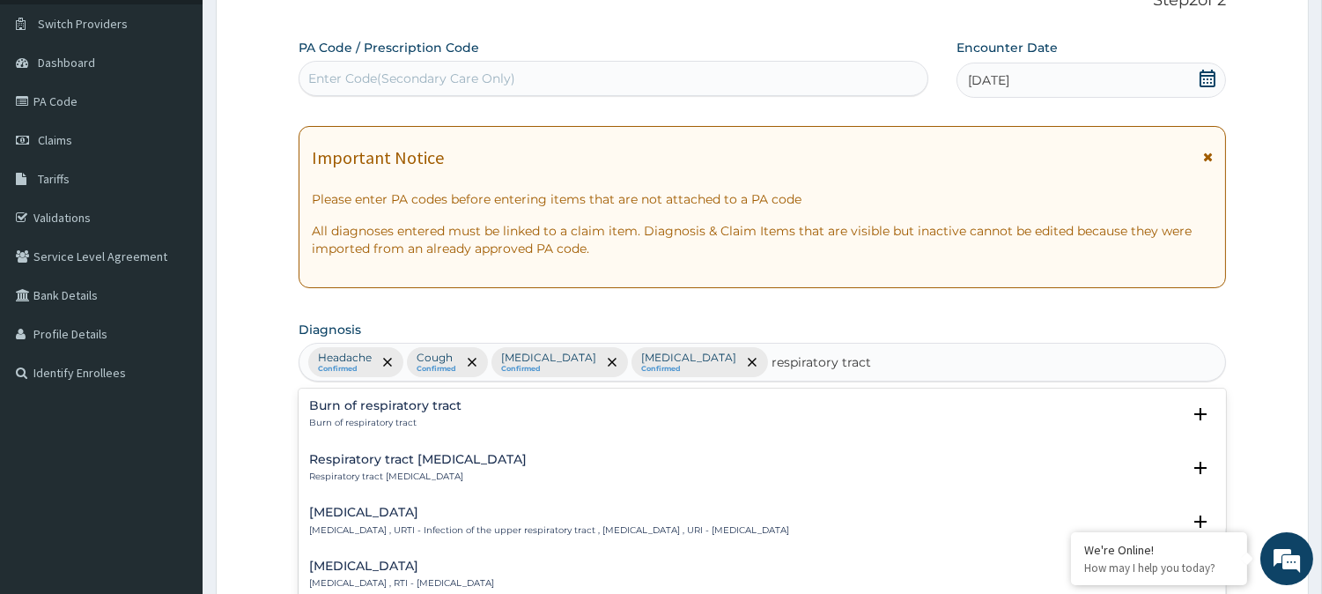
click at [576, 518] on h4 "Upper respiratory infection" at bounding box center [549, 511] width 480 height 13
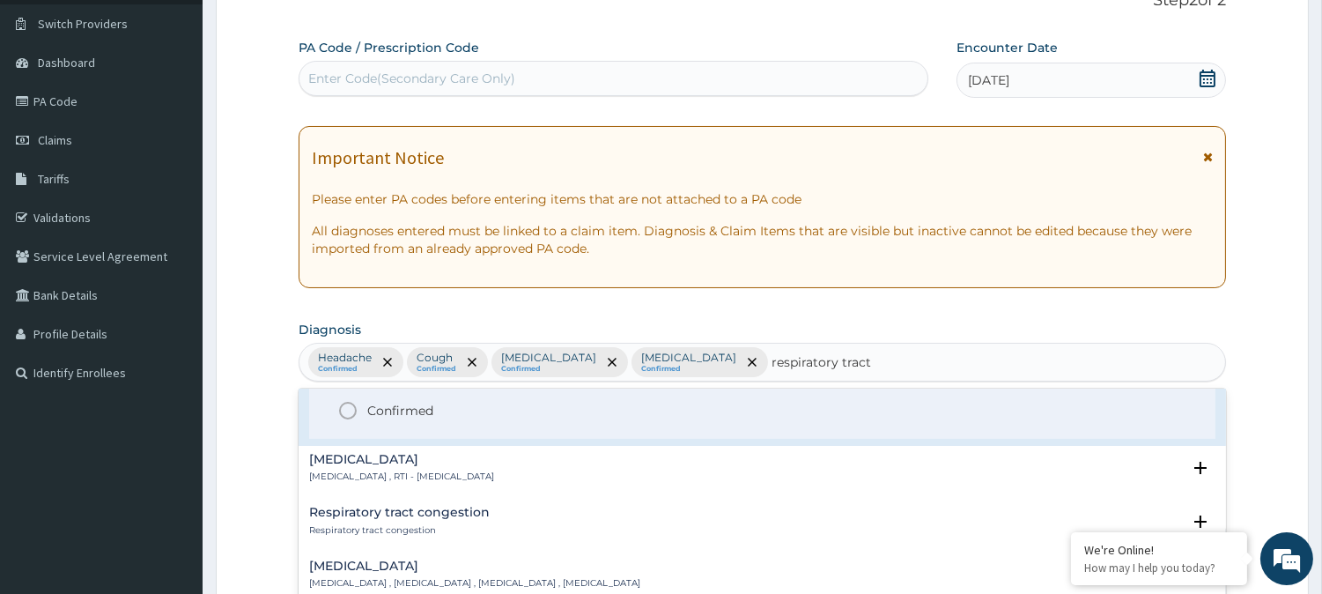
scroll to position [233, 0]
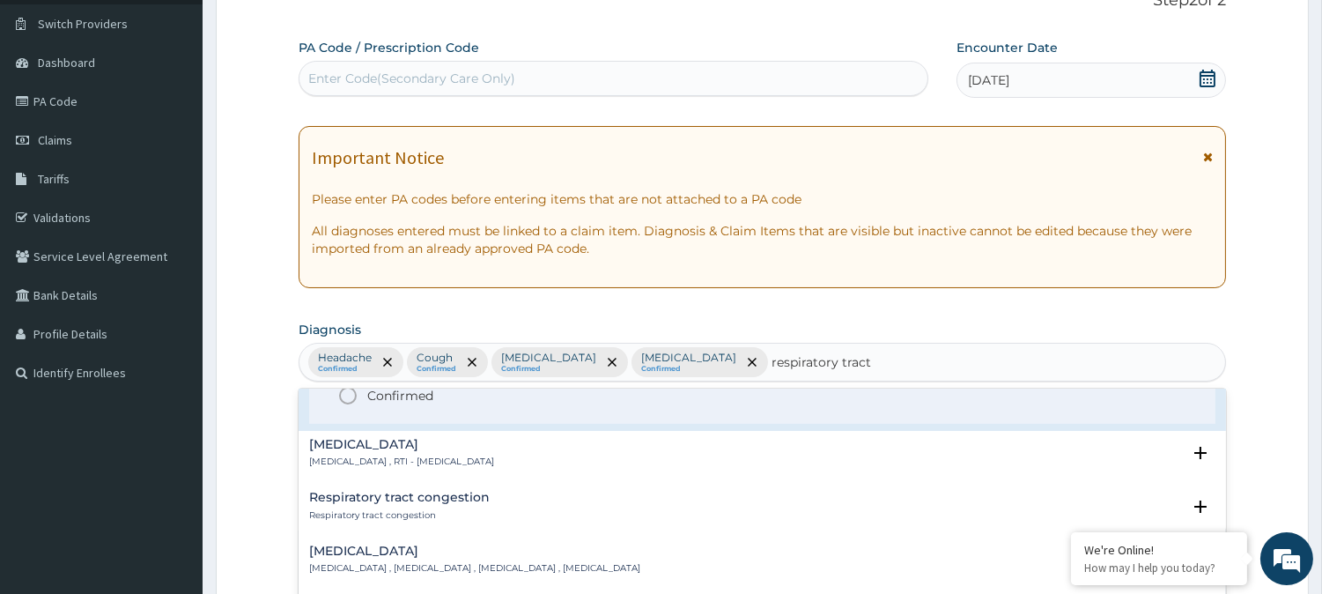
click at [359, 393] on span "Confirmed" at bounding box center [763, 395] width 852 height 21
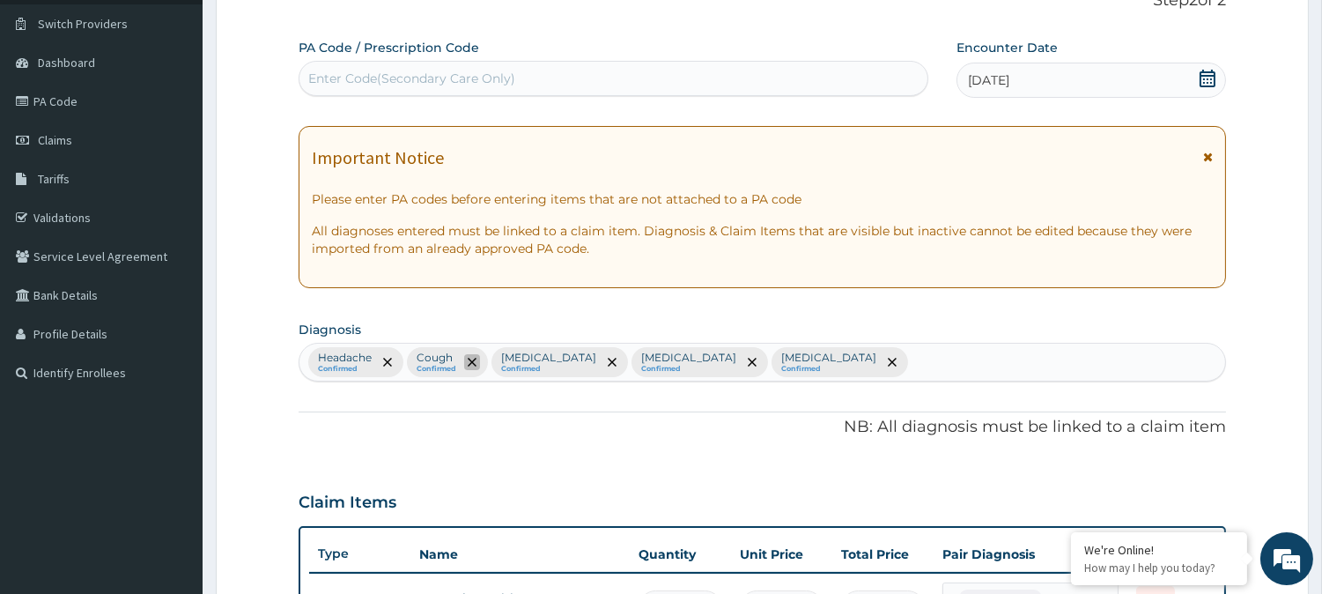
click at [476, 363] on icon "remove selection option" at bounding box center [472, 362] width 9 height 9
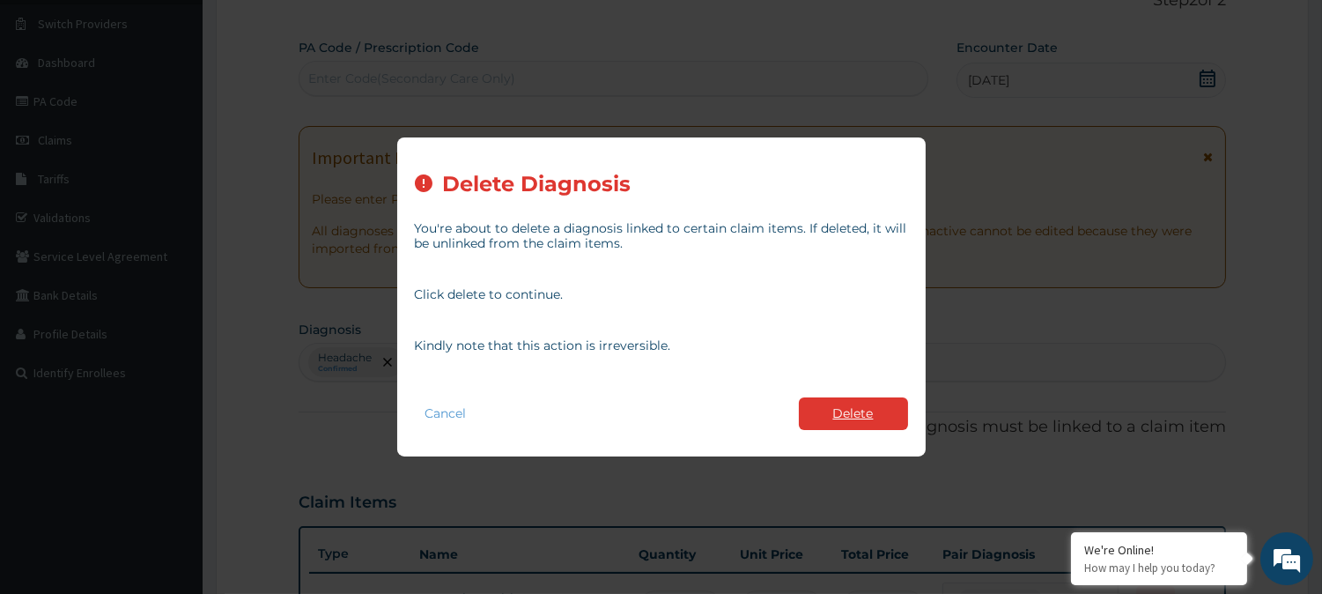
click at [865, 418] on button "Delete" at bounding box center [853, 413] width 109 height 33
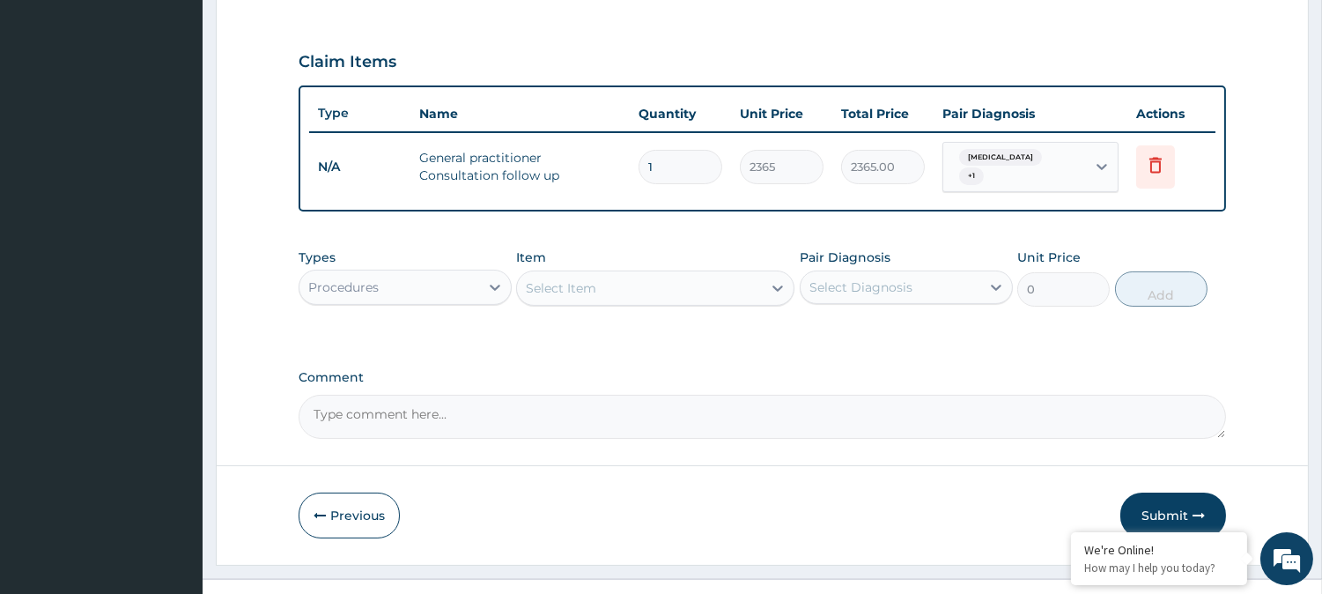
scroll to position [591, 0]
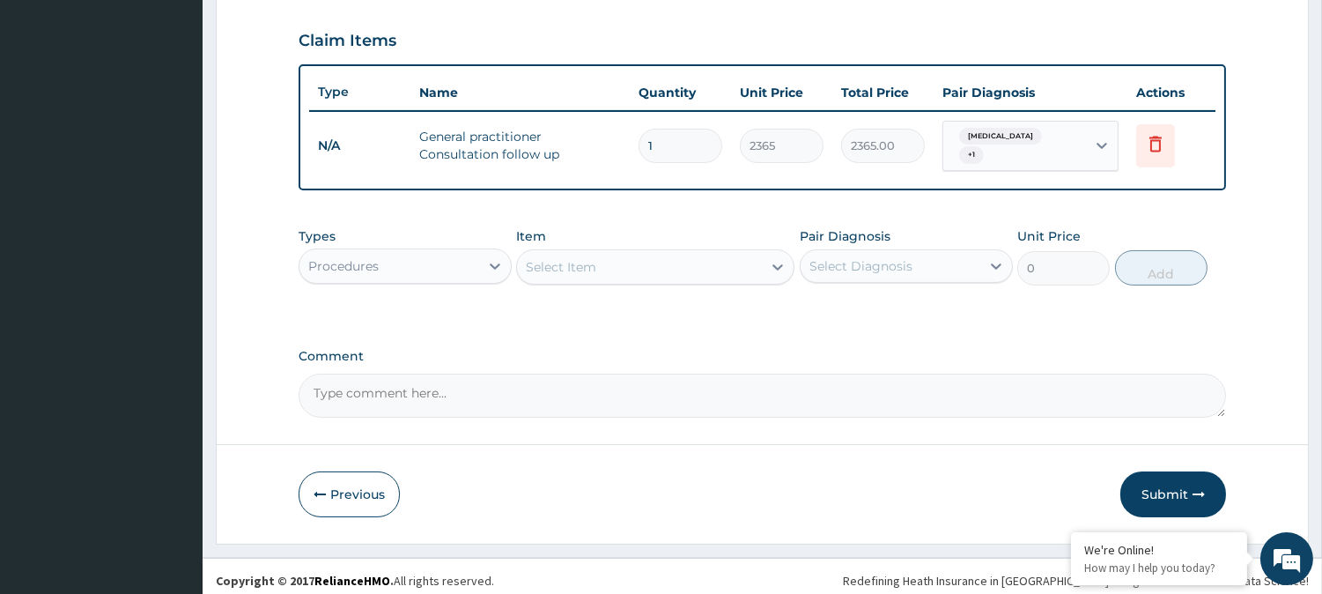
click at [398, 253] on div "Procedures" at bounding box center [389, 266] width 180 height 28
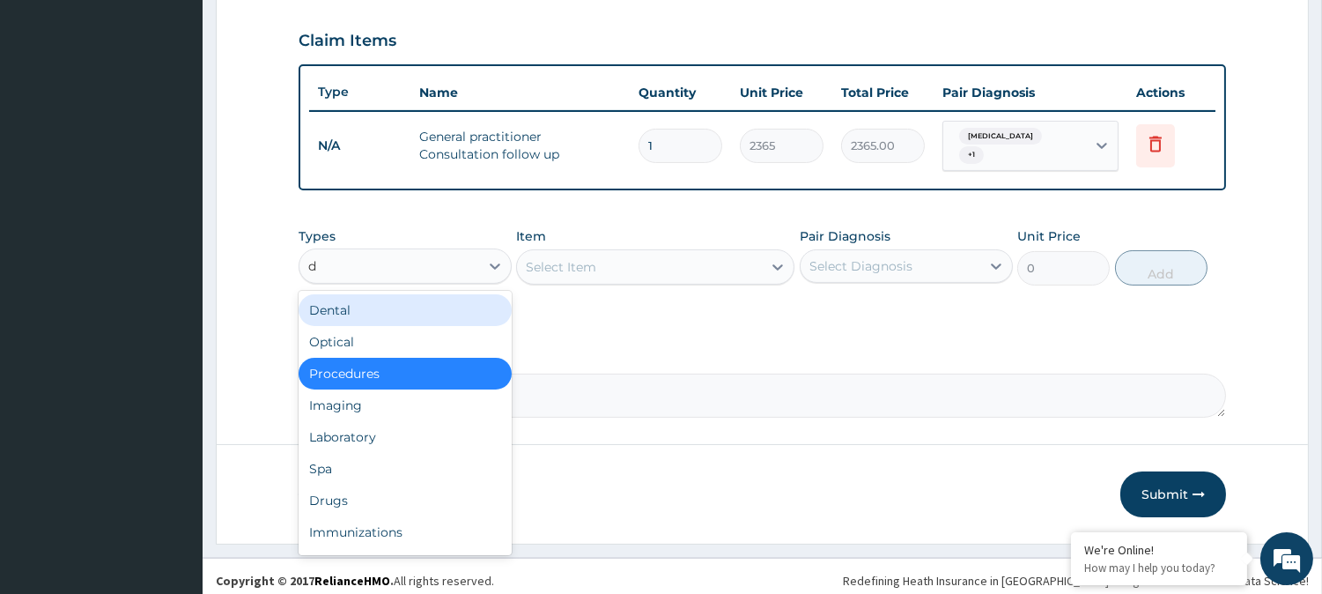
type input "dr"
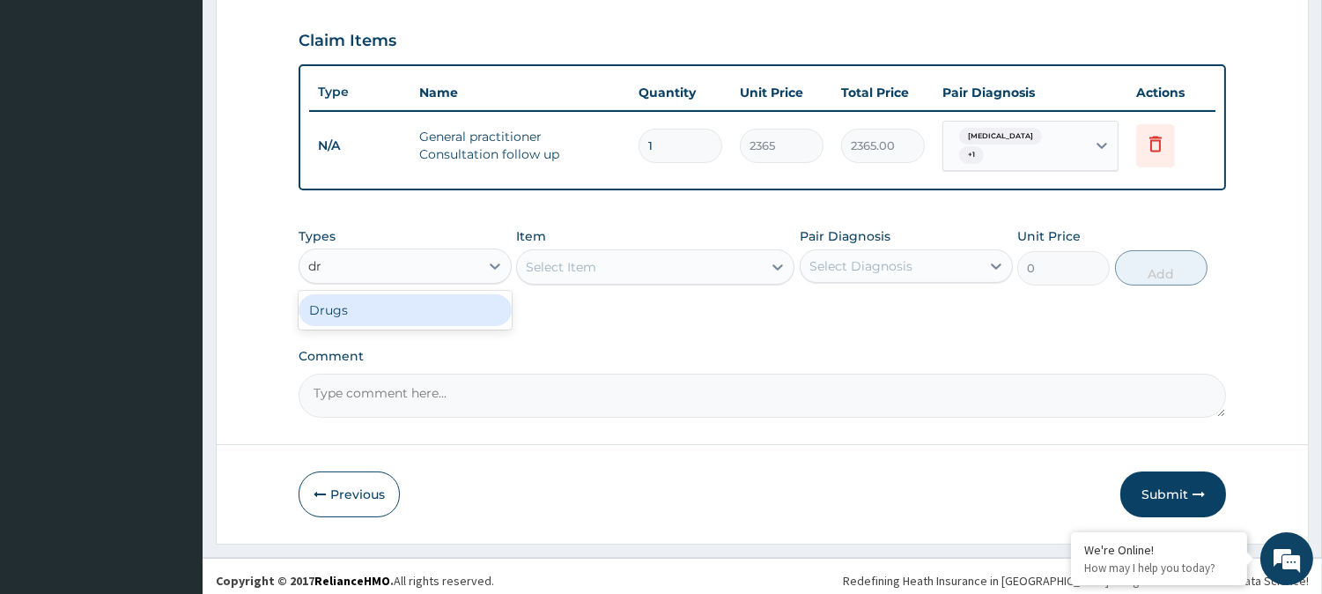
click at [372, 304] on div "Drugs" at bounding box center [405, 310] width 213 height 32
click at [621, 261] on div "Select Item" at bounding box center [655, 266] width 278 height 35
click at [636, 261] on div "Select Item" at bounding box center [639, 267] width 245 height 28
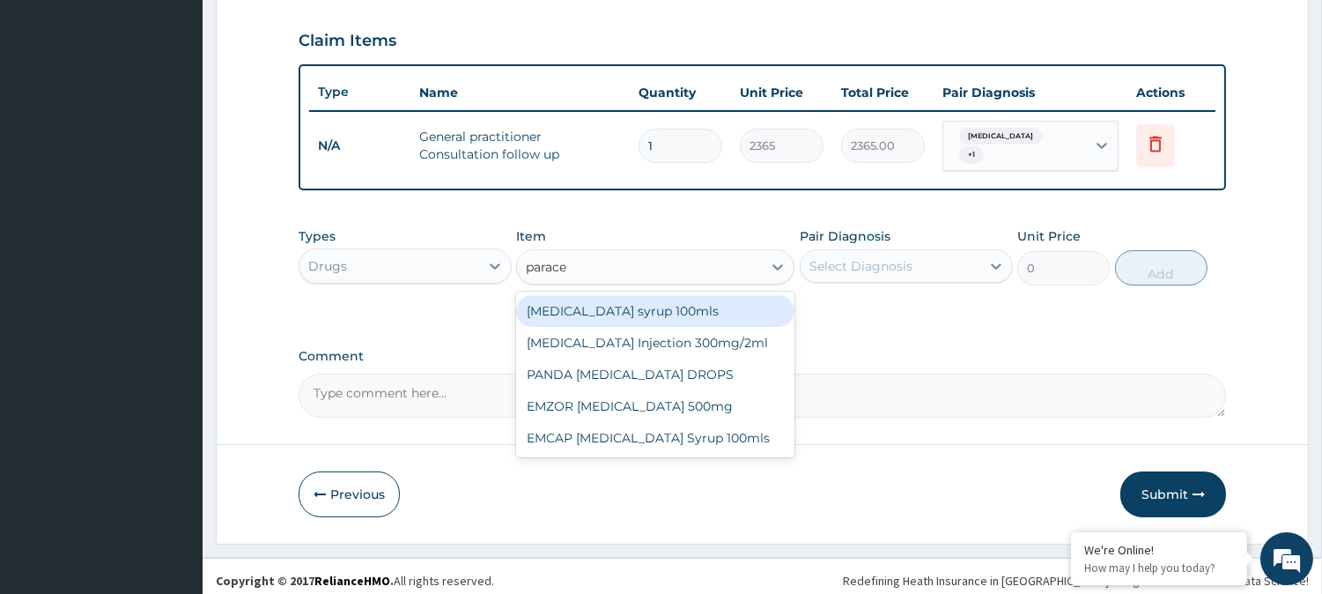
type input "paracet"
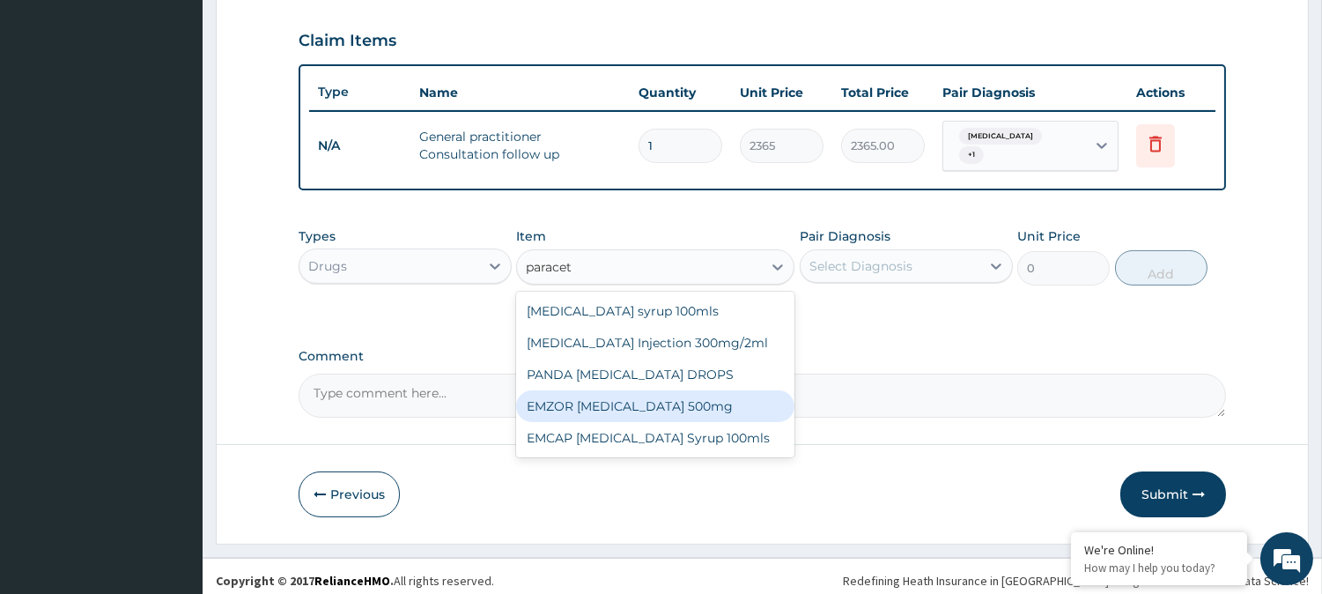
click at [679, 401] on div "EMZOR PARACETAMOL 500mg" at bounding box center [655, 406] width 278 height 32
type input "23.65"
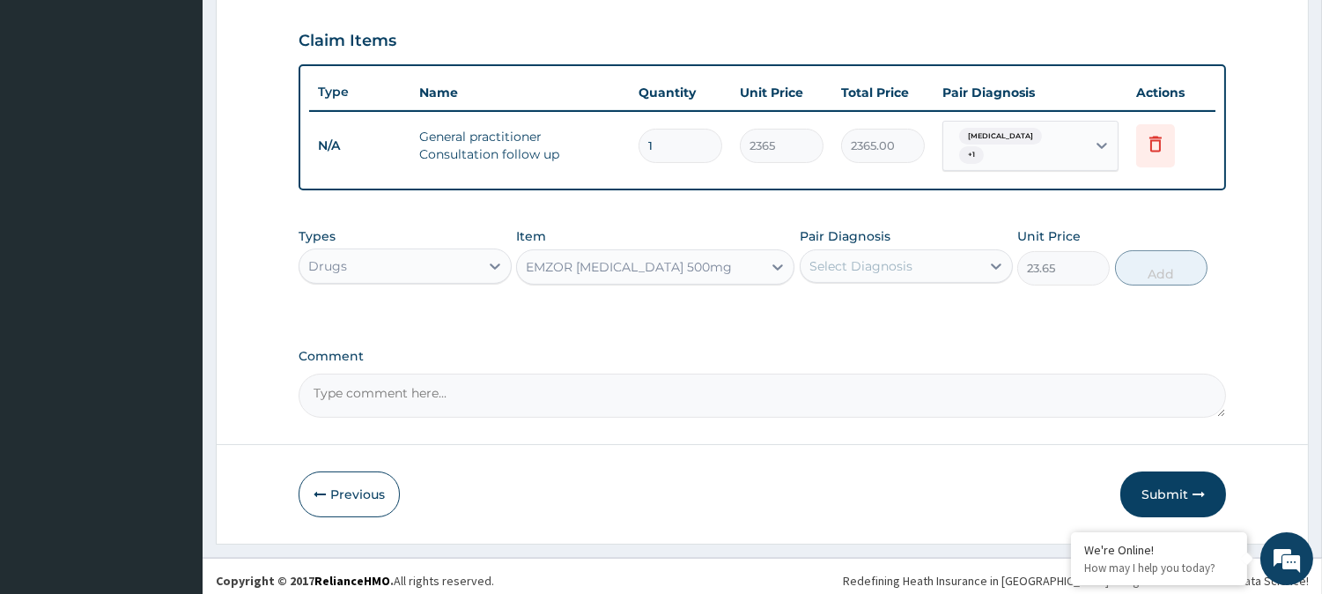
click at [877, 262] on div "Select Diagnosis" at bounding box center [860, 266] width 103 height 18
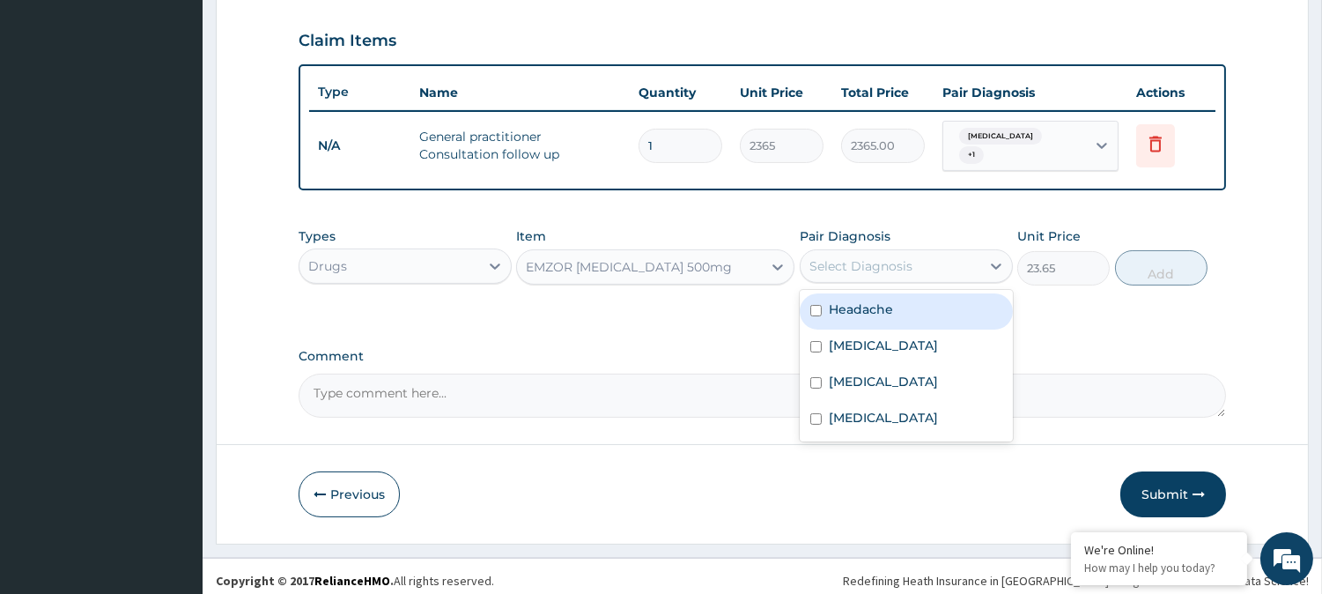
click at [851, 300] on label "Headache" at bounding box center [861, 309] width 64 height 18
checkbox input "true"
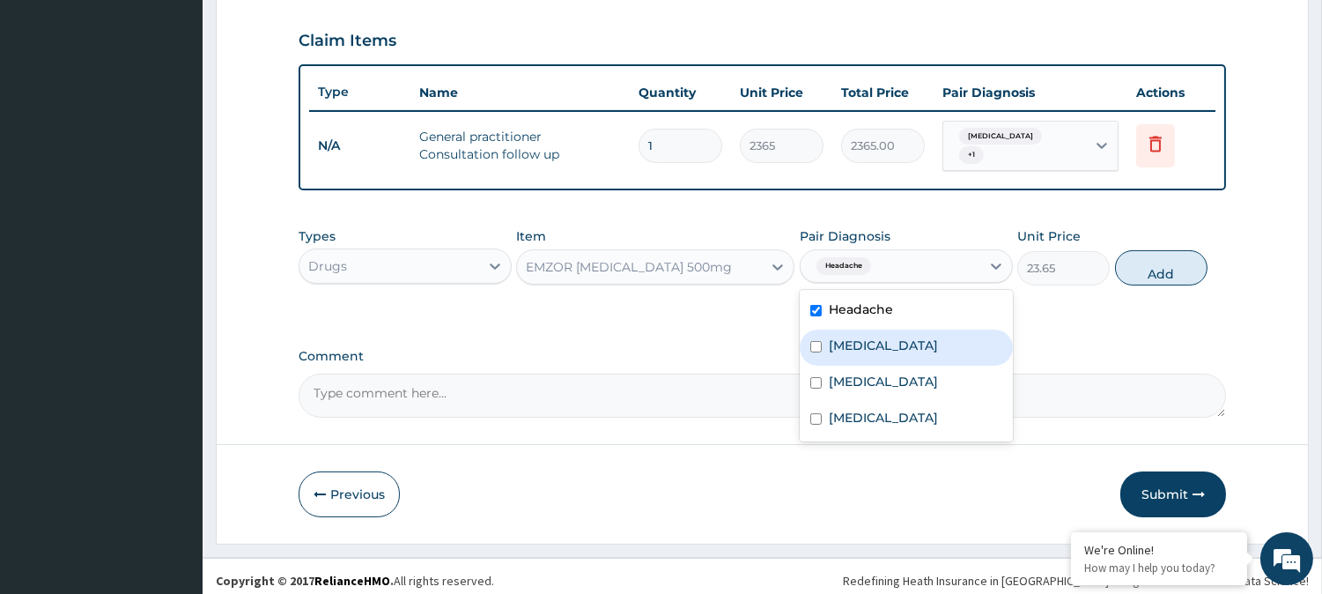
click at [842, 336] on label "[MEDICAL_DATA]" at bounding box center [883, 345] width 109 height 18
checkbox input "true"
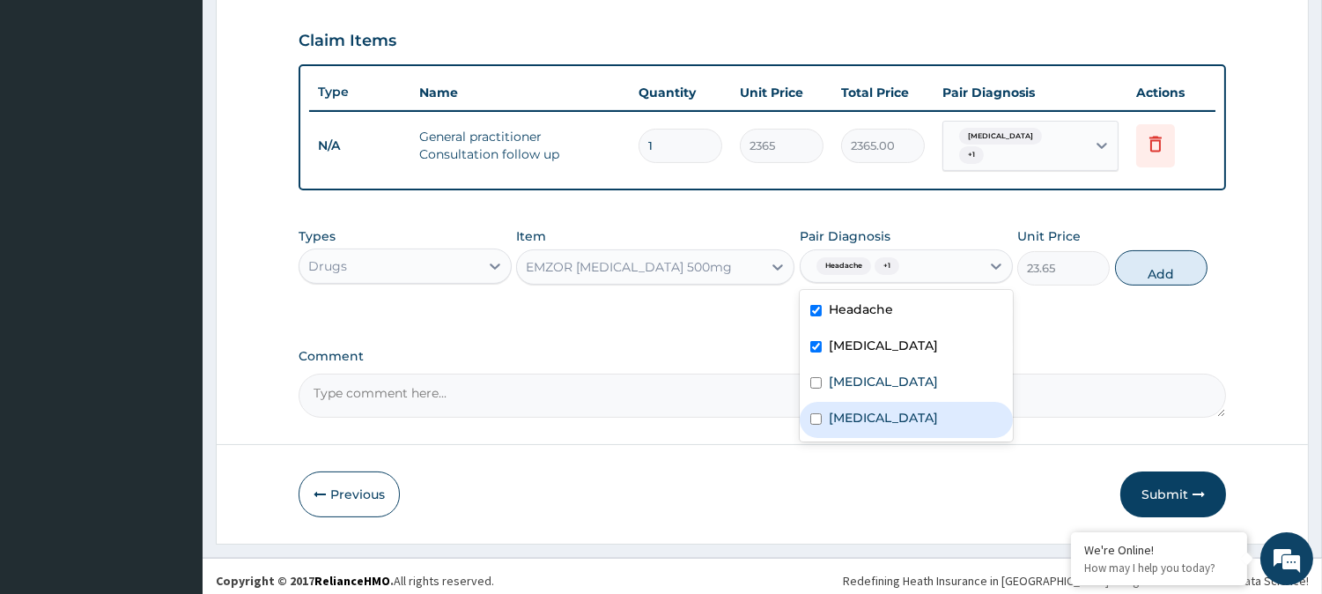
click at [845, 409] on label "Upper respiratory infection" at bounding box center [883, 418] width 109 height 18
checkbox input "true"
click at [996, 263] on icon at bounding box center [996, 266] width 11 height 6
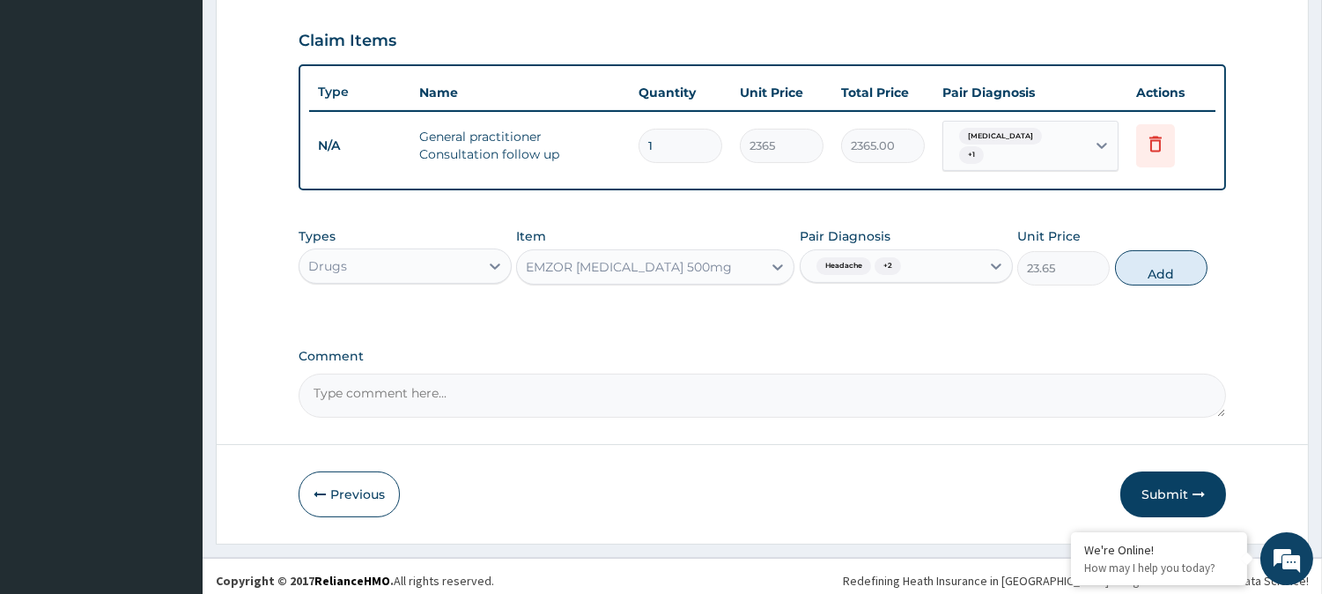
click at [1029, 308] on div "Types Drugs Item EMZOR PARACETAMOL 500mg Pair Diagnosis Headache + 2 Unit Price…" at bounding box center [762, 269] width 927 height 102
click at [461, 260] on div "Drugs" at bounding box center [389, 266] width 180 height 28
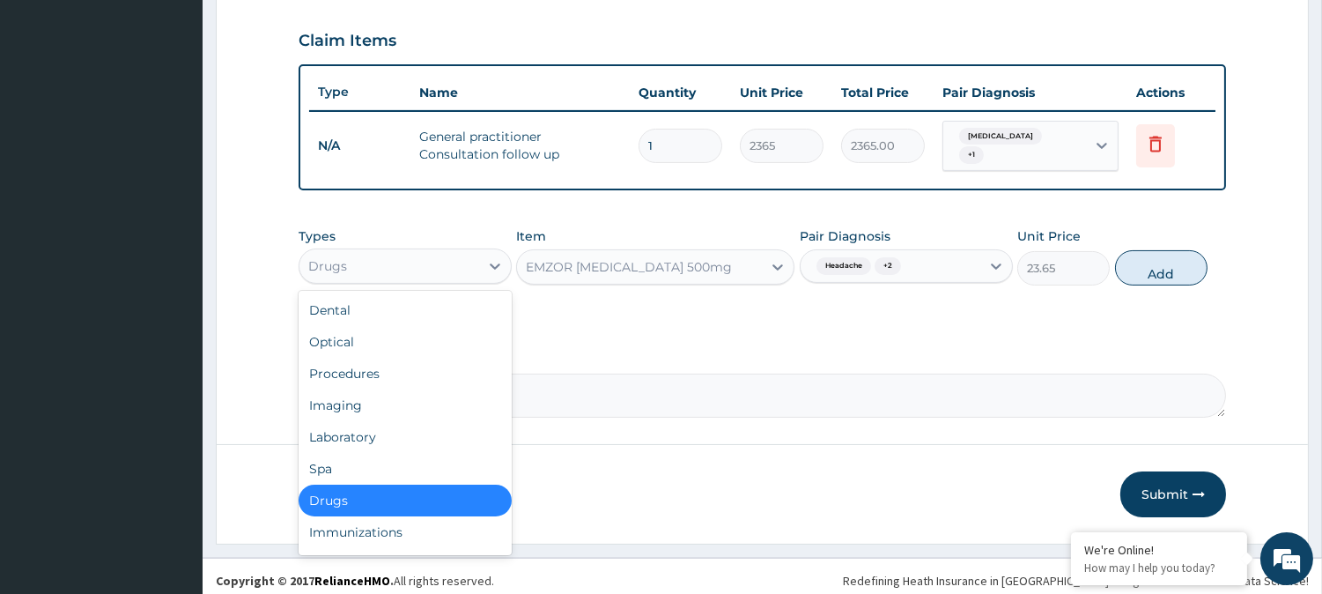
click at [461, 260] on div "Drugs" at bounding box center [389, 266] width 180 height 28
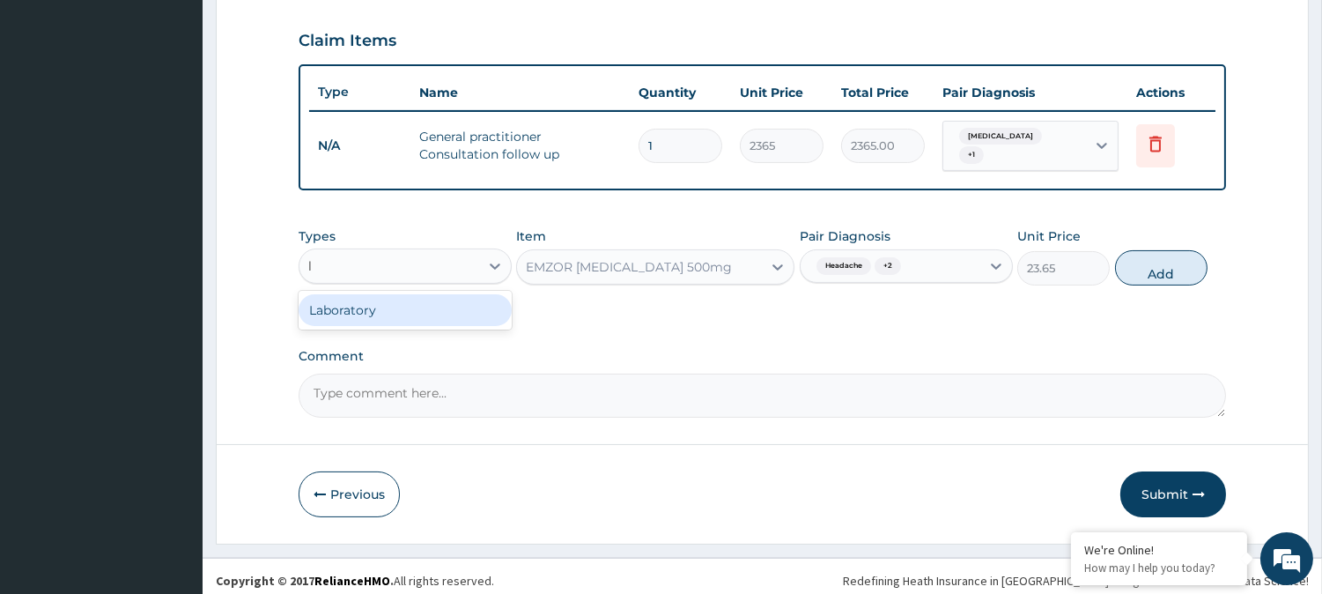
type input "la"
click at [419, 306] on div "Laboratory" at bounding box center [405, 310] width 213 height 32
type input "0"
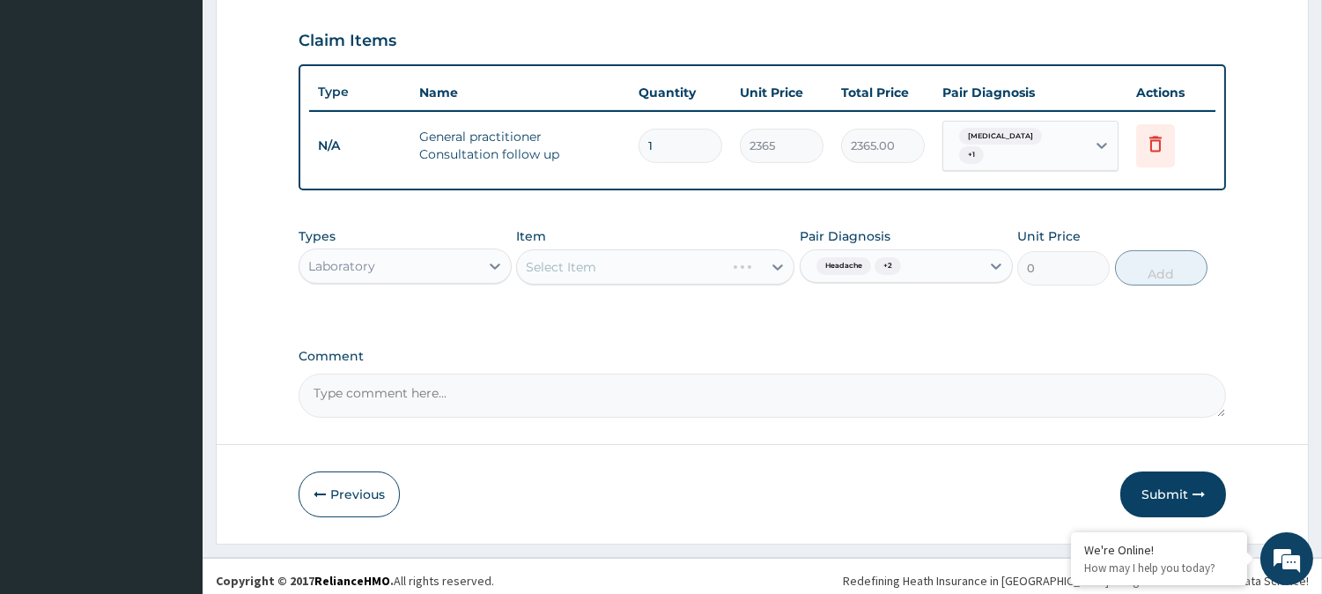
click at [679, 262] on div "Select Item" at bounding box center [655, 266] width 278 height 35
click at [679, 262] on div "Select Item" at bounding box center [639, 267] width 245 height 28
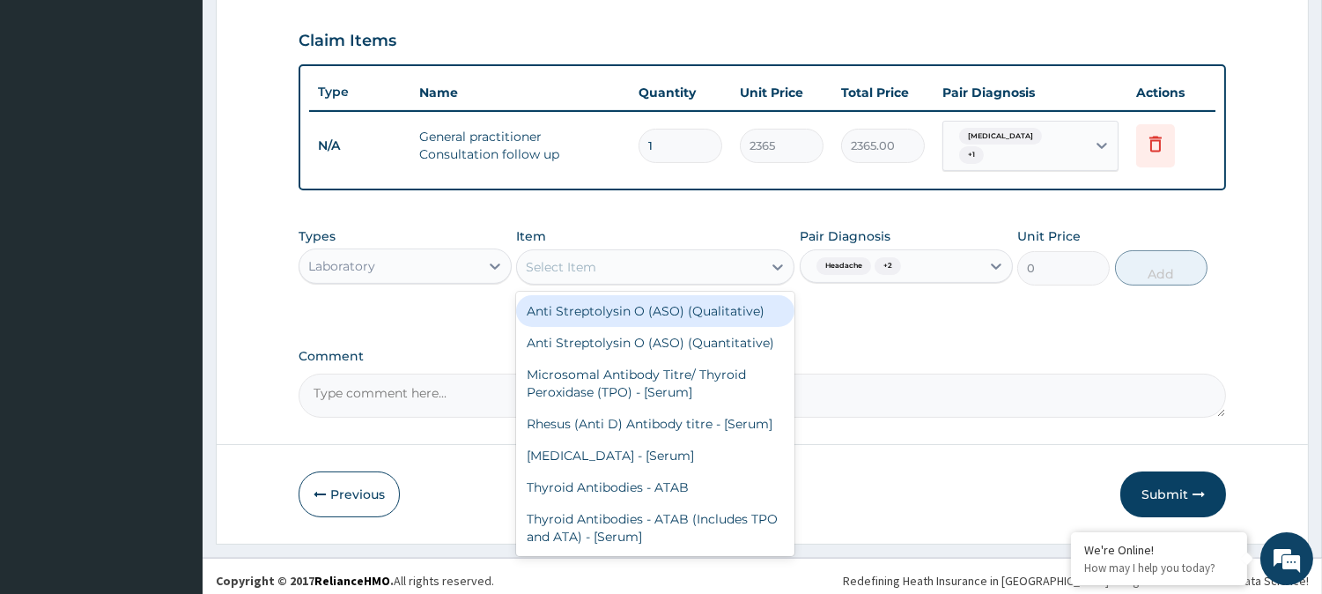
click at [679, 262] on div "Select Item" at bounding box center [639, 267] width 245 height 28
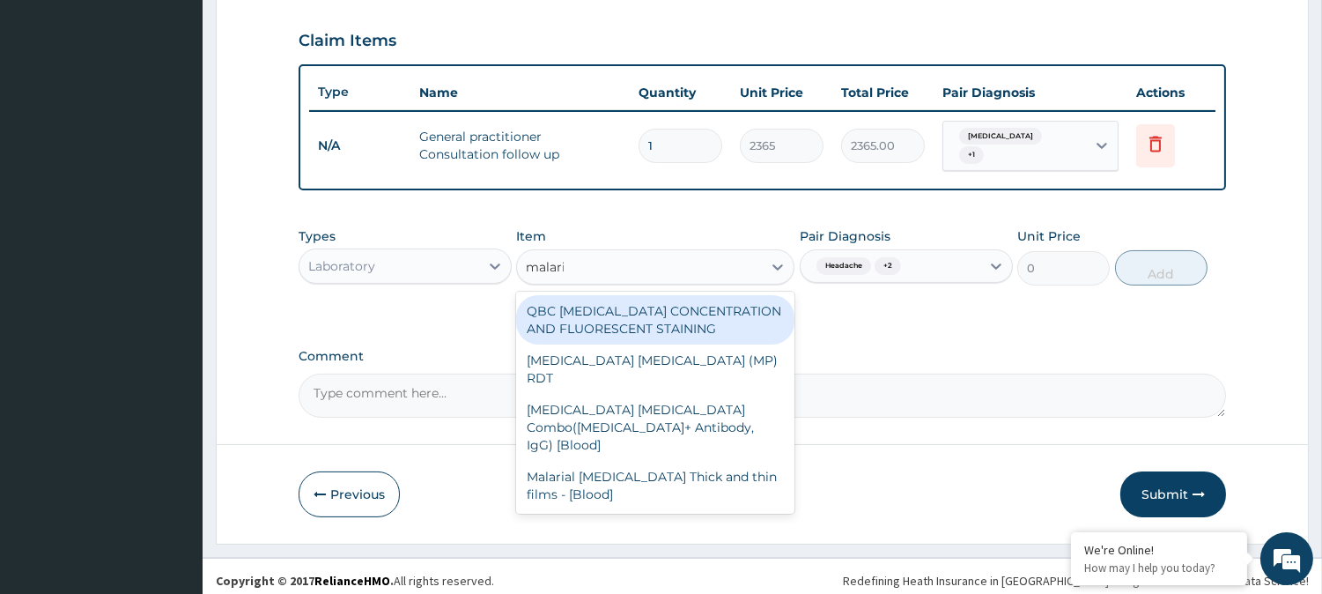
type input "malaria"
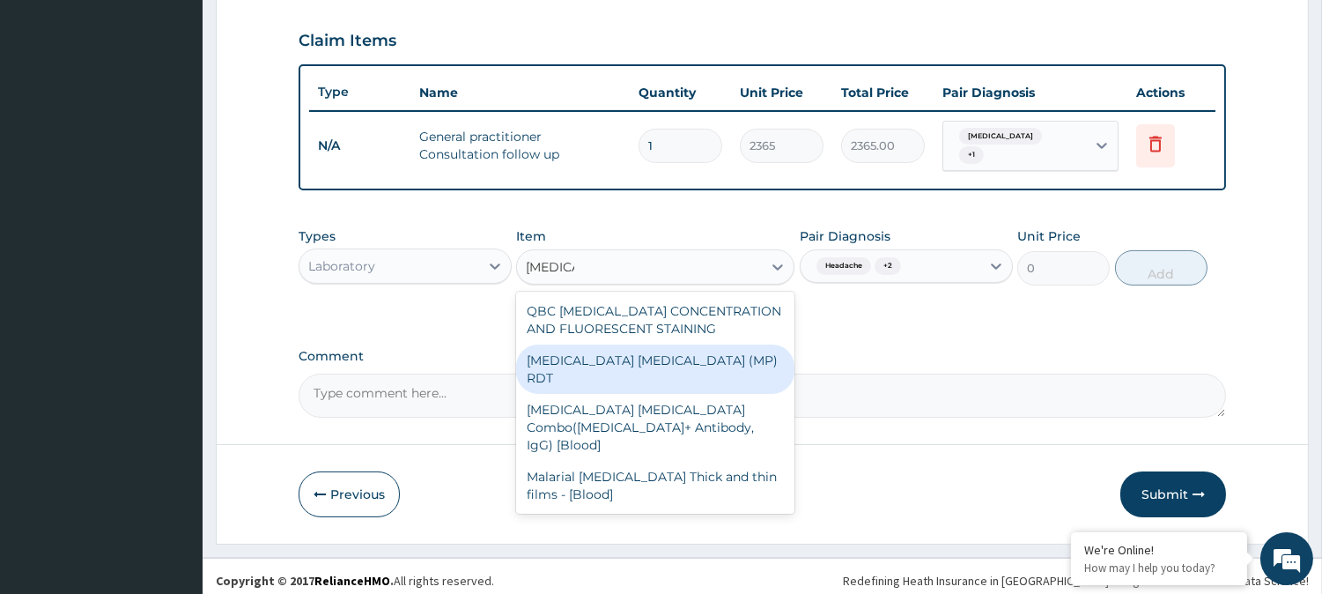
click at [647, 344] on div "MALARIA PARASITE (MP) RDT" at bounding box center [655, 368] width 278 height 49
type input "1612.5"
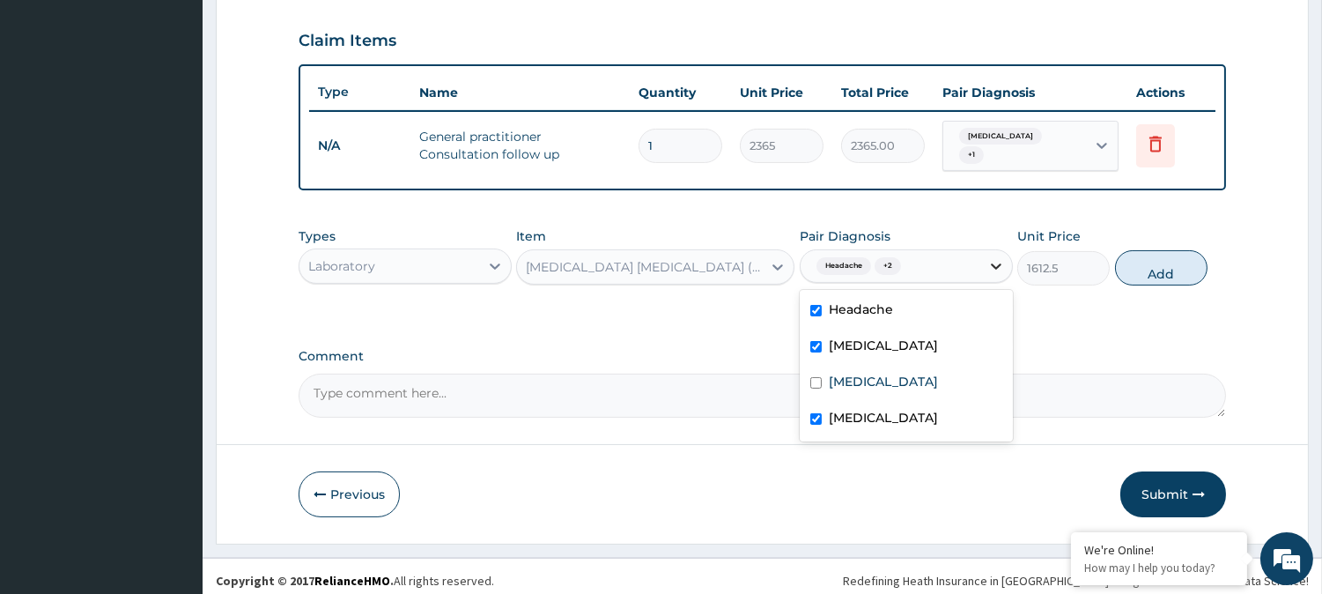
click at [996, 257] on icon at bounding box center [996, 266] width 18 height 18
click at [813, 377] on input "checkbox" at bounding box center [815, 382] width 11 height 11
checkbox input "true"
click at [833, 339] on label "Rhinitis" at bounding box center [883, 345] width 109 height 18
checkbox input "false"
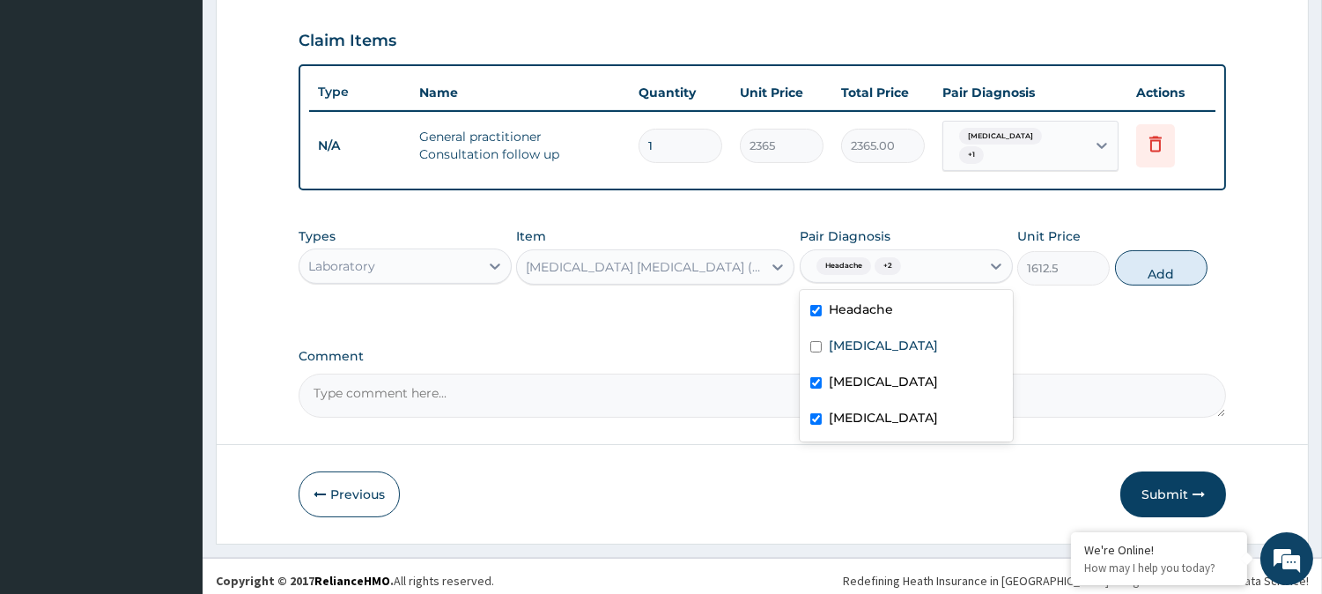
click at [867, 300] on label "Headache" at bounding box center [861, 309] width 64 height 18
checkbox input "false"
click at [876, 409] on label "Upper respiratory infection" at bounding box center [883, 418] width 109 height 18
checkbox input "false"
click at [1148, 256] on button "Add" at bounding box center [1161, 267] width 92 height 35
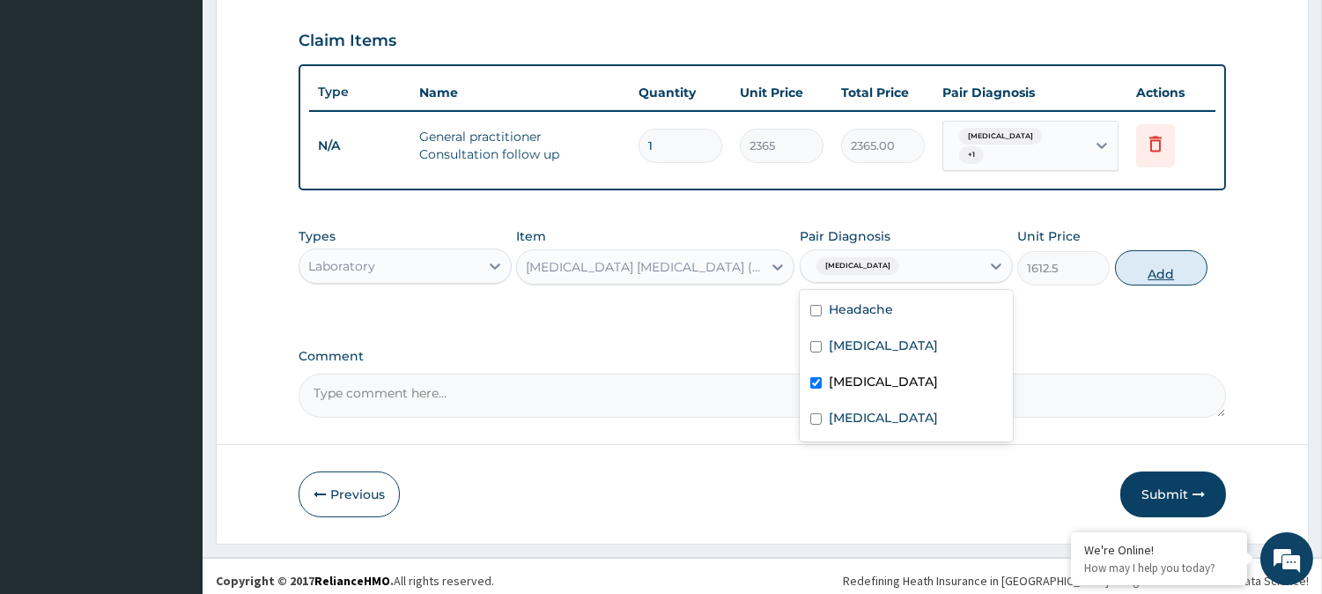
type input "0"
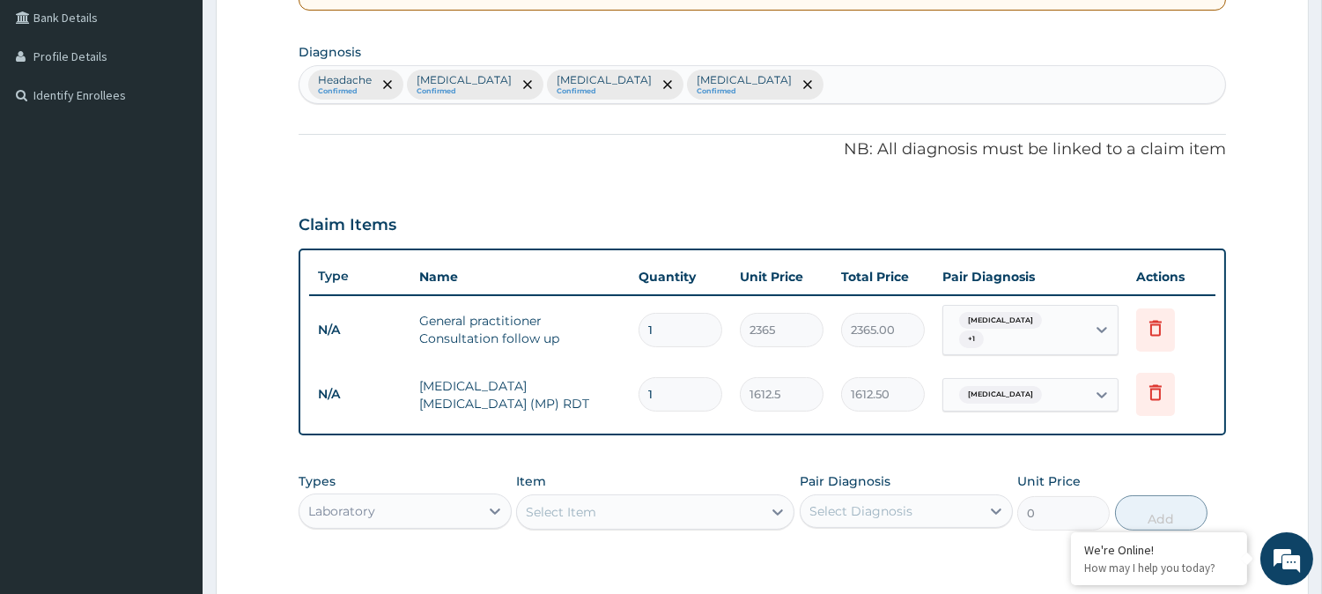
scroll to position [365, 0]
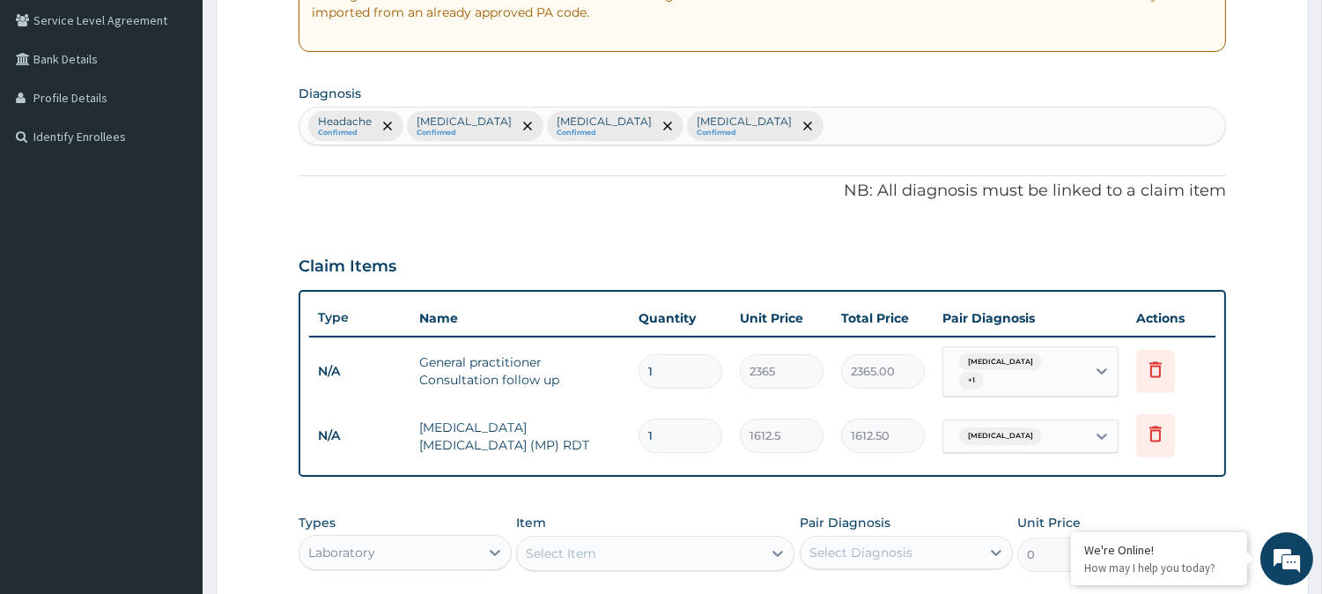
click at [793, 132] on div "Headache Confirmed Rhinitis Confirmed Malaria Confirmed Upper respiratory infec…" at bounding box center [761, 125] width 925 height 37
type input "sepsi"
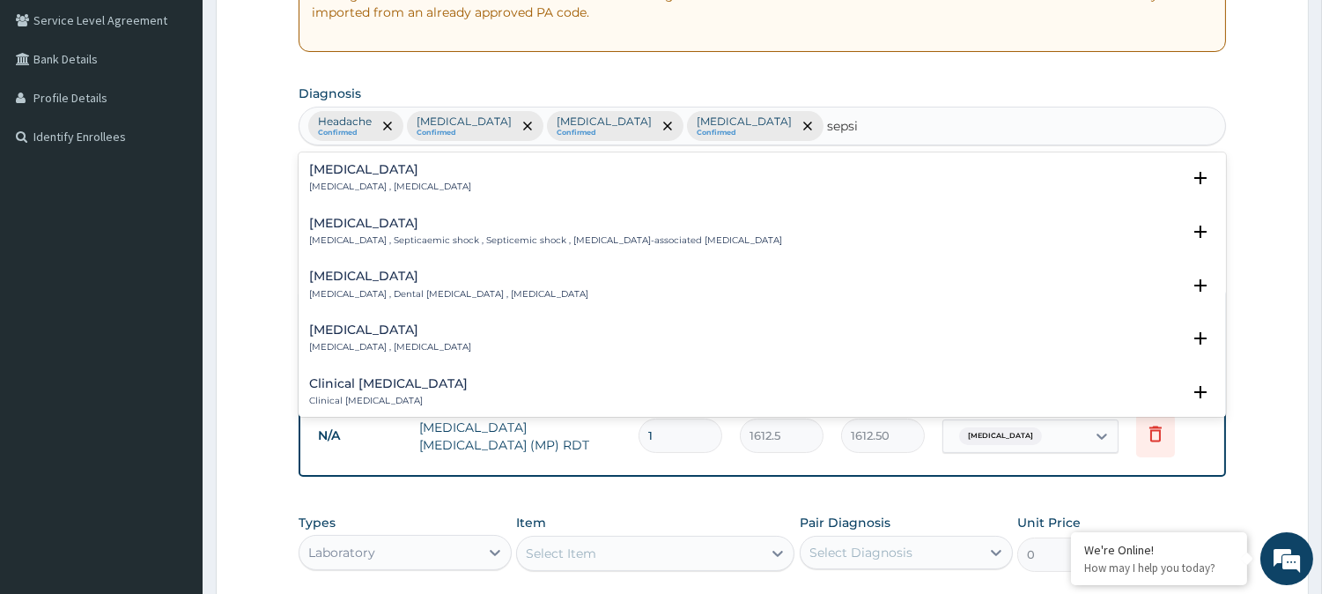
click at [670, 188] on div "Sepsis Systemic infection , Sepsis" at bounding box center [762, 178] width 906 height 31
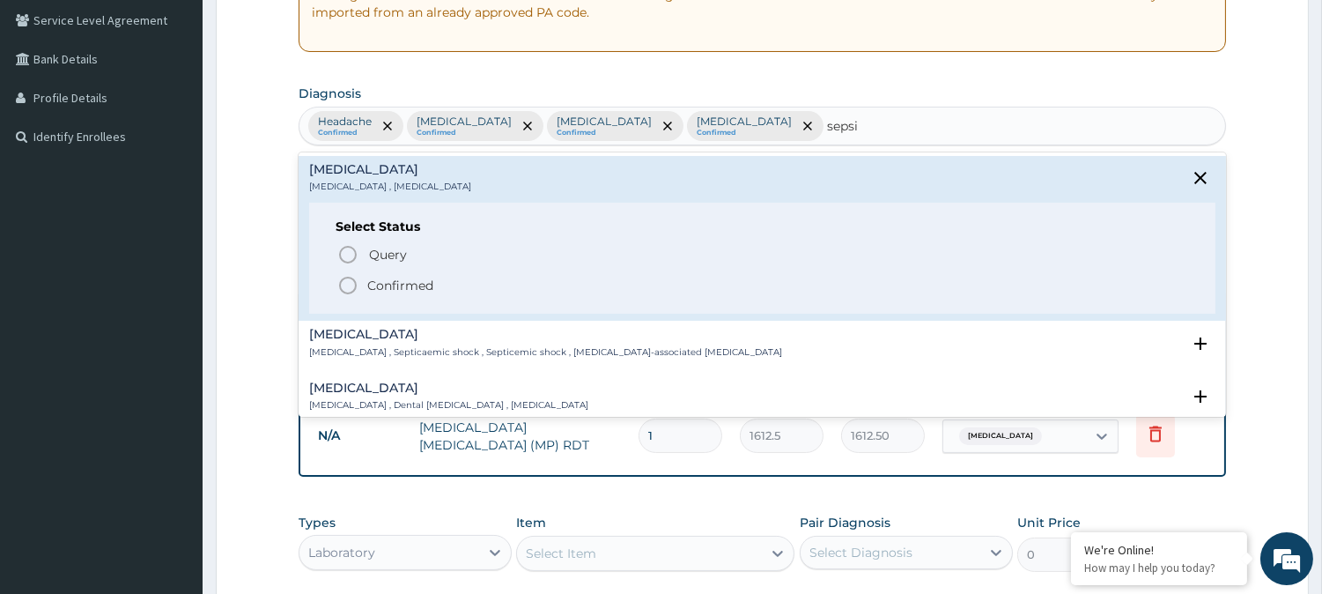
click at [389, 284] on p "Confirmed" at bounding box center [400, 286] width 66 height 18
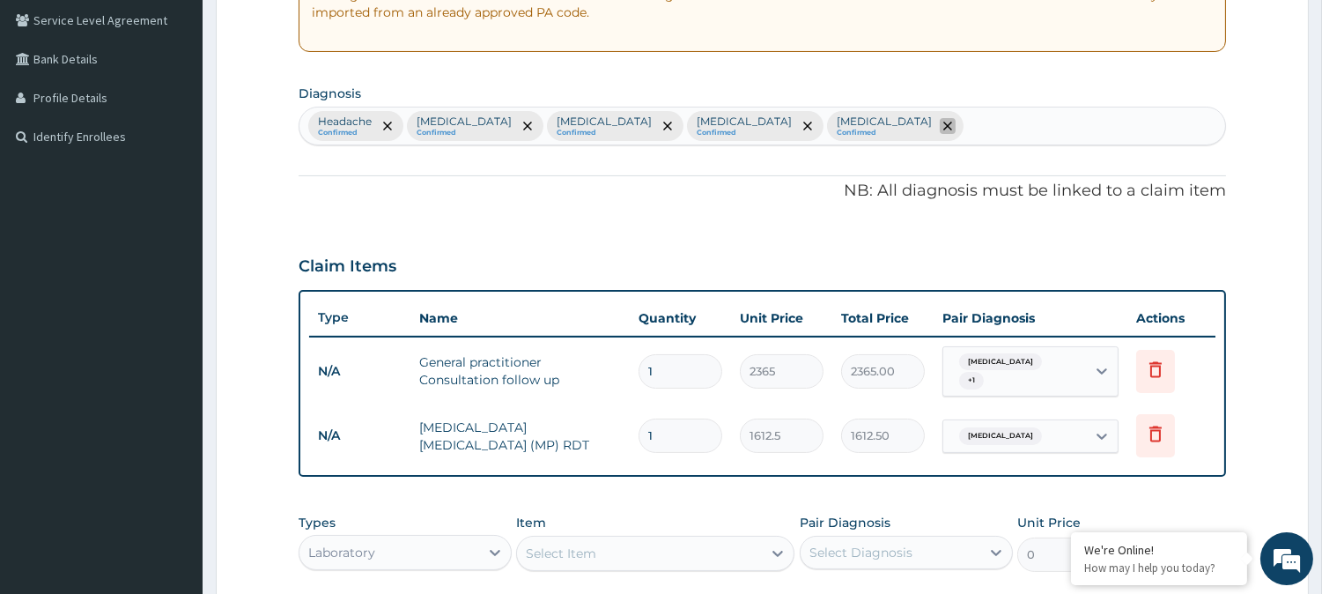
click at [943, 125] on icon "remove selection option" at bounding box center [947, 126] width 9 height 9
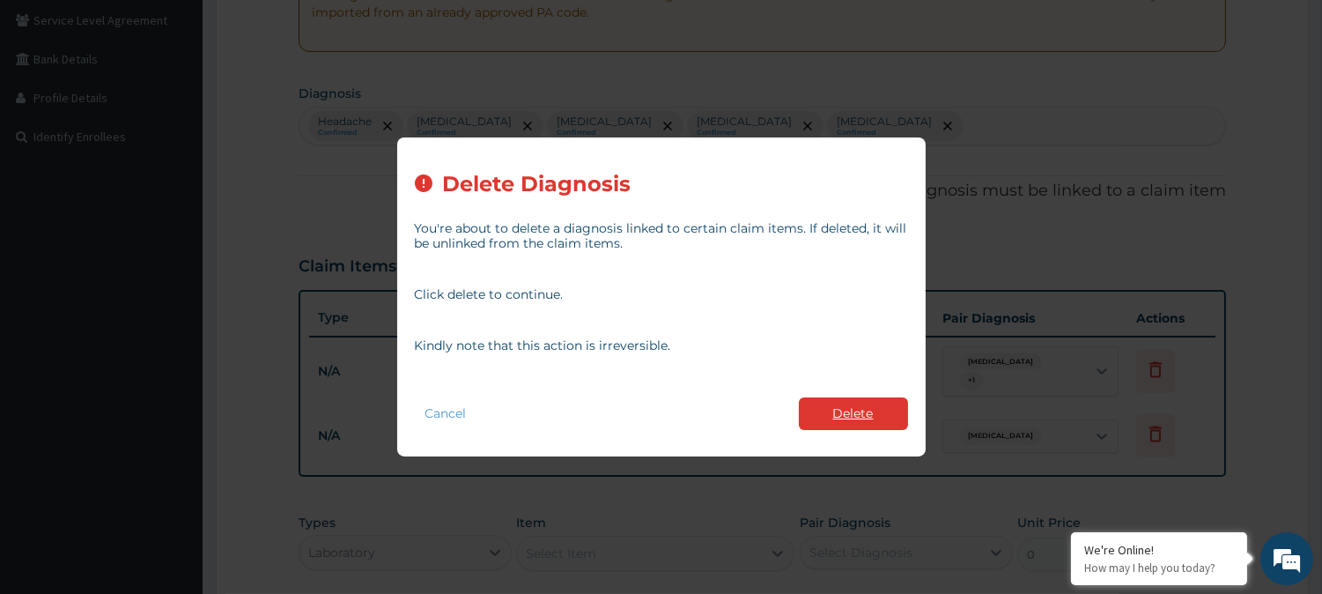
click at [850, 416] on button "Delete" at bounding box center [853, 413] width 109 height 33
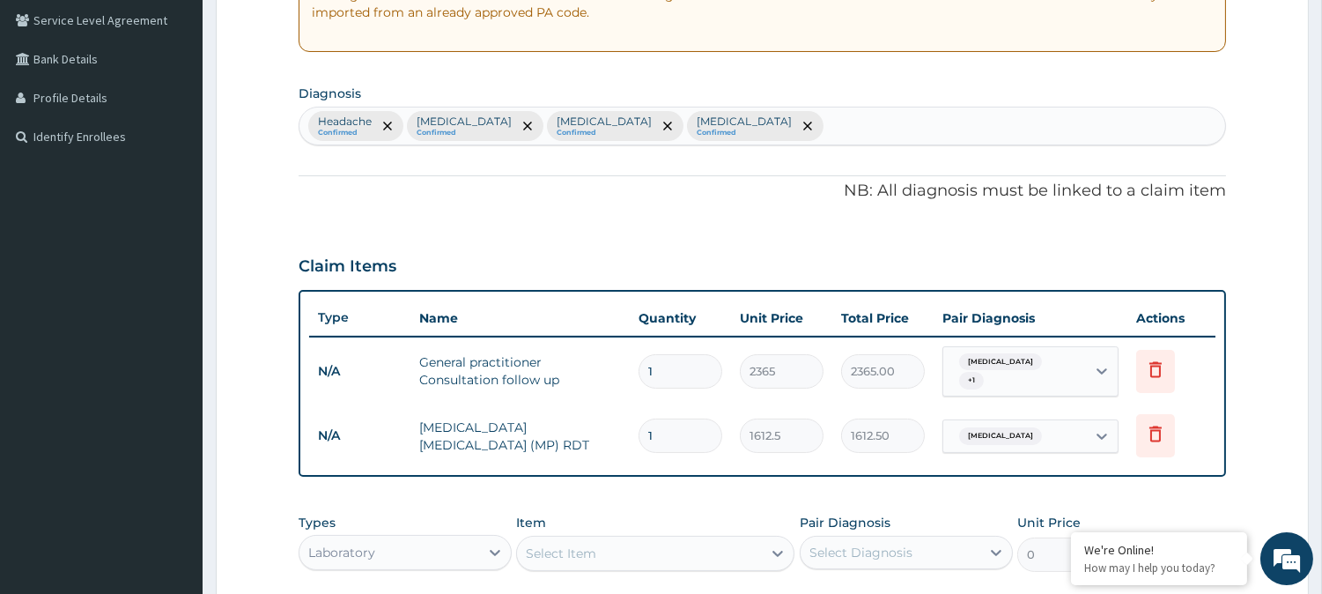
click at [780, 129] on div "Headache Confirmed Rhinitis Confirmed Malaria Confirmed Upper respiratory infec…" at bounding box center [761, 125] width 925 height 37
type input "bacterem"
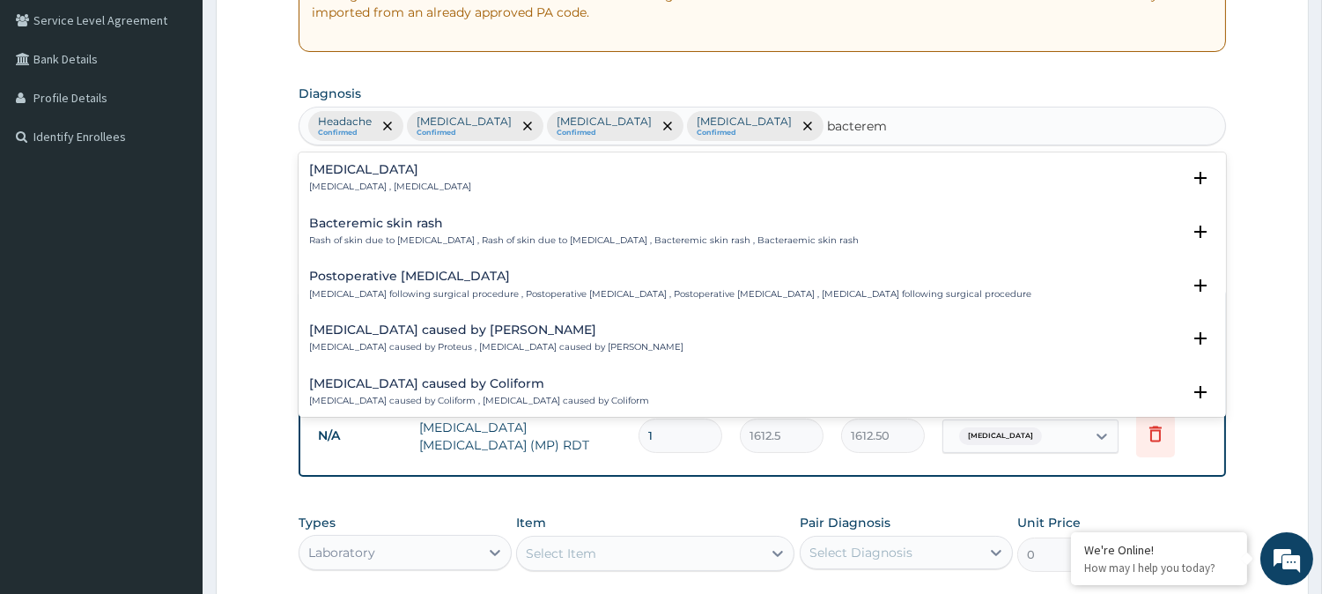
click at [723, 185] on div "Bacteremia Bacteremia , Bacteraemia" at bounding box center [762, 178] width 906 height 31
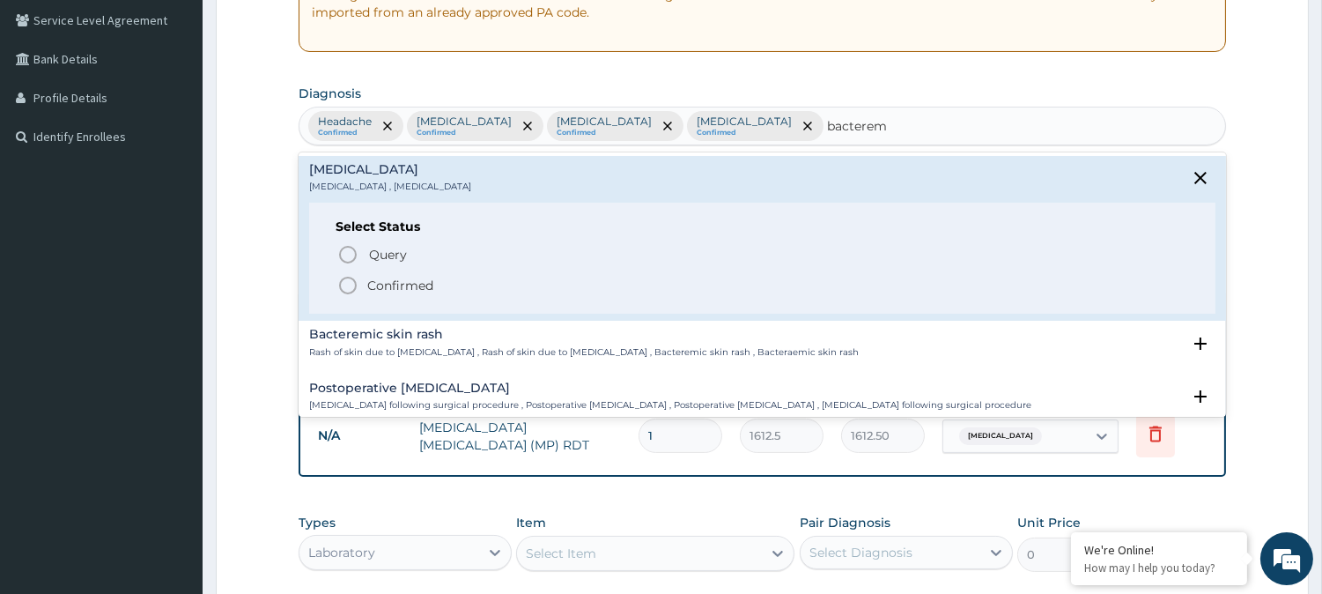
click at [443, 291] on span "Confirmed" at bounding box center [763, 285] width 852 height 21
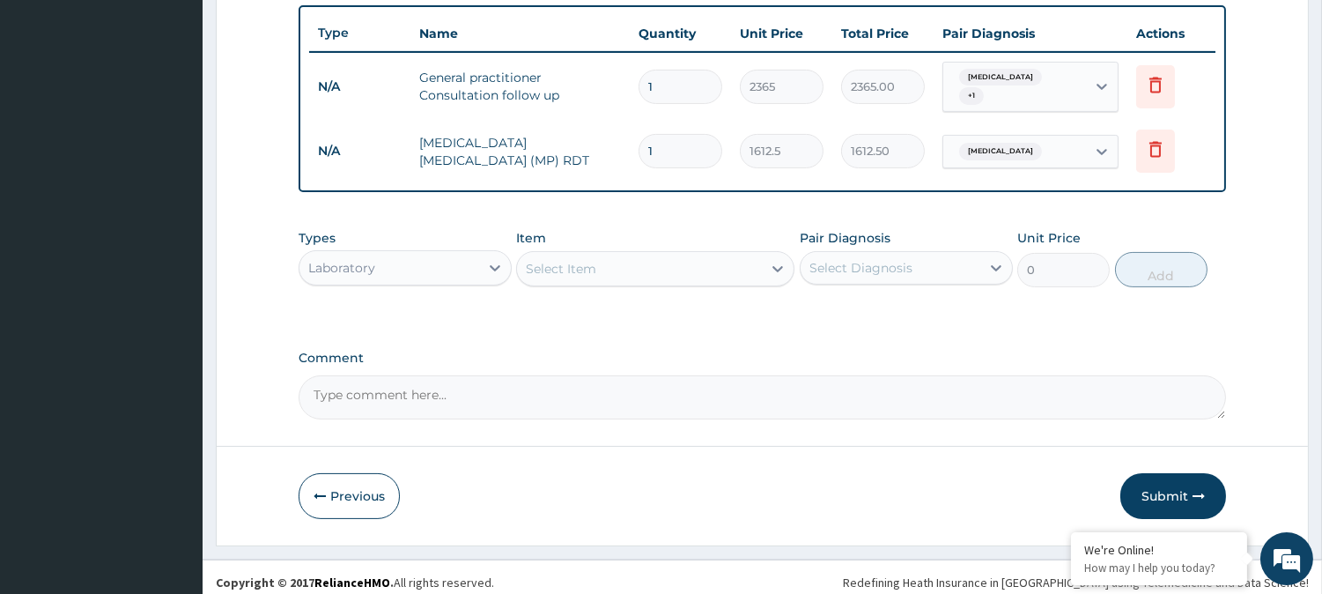
scroll to position [652, 0]
click at [543, 297] on div "Types Laboratory Item Select Item Pair Diagnosis Select Diagnosis Unit Price 0 …" at bounding box center [762, 269] width 927 height 102
click at [586, 261] on div "Select Item" at bounding box center [561, 267] width 70 height 18
type input "full b"
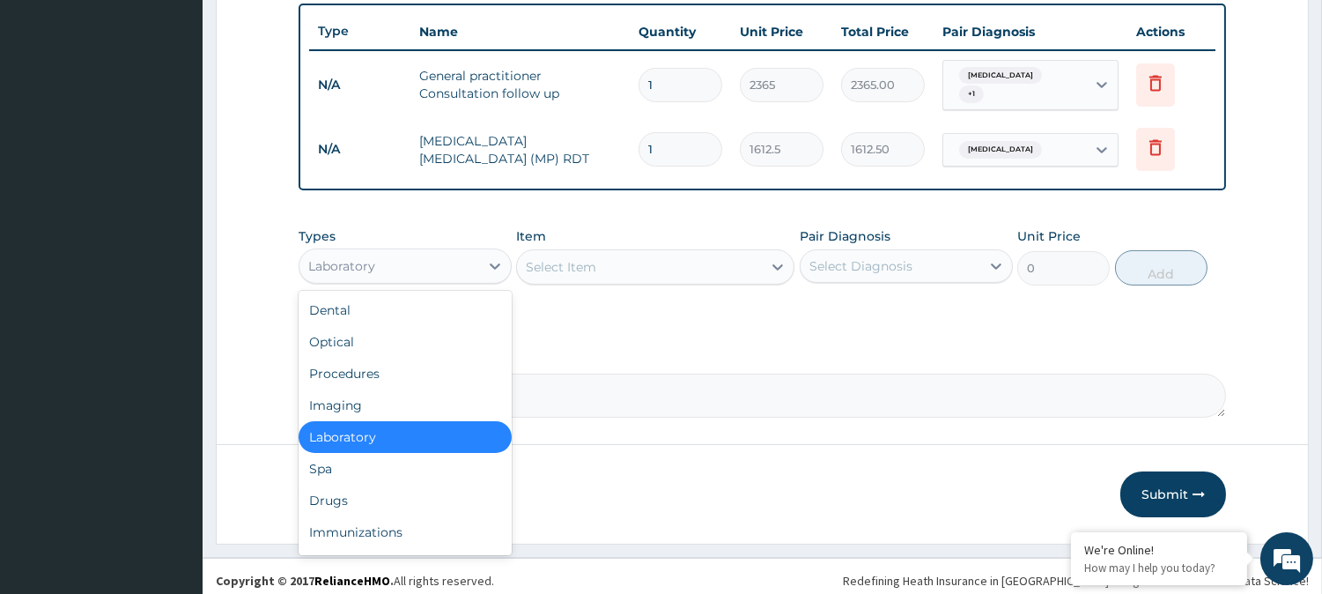
click at [401, 259] on div "Laboratory" at bounding box center [389, 266] width 180 height 28
click at [345, 427] on div "Laboratory" at bounding box center [405, 437] width 213 height 32
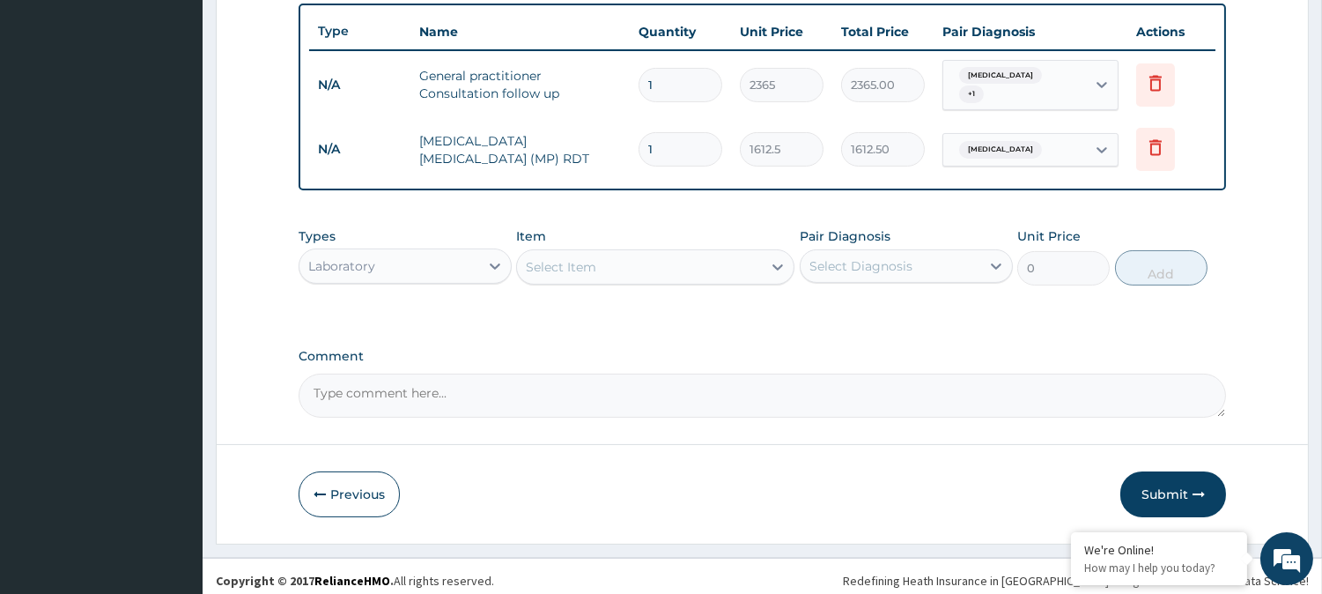
click at [591, 258] on div "Select Item" at bounding box center [561, 267] width 70 height 18
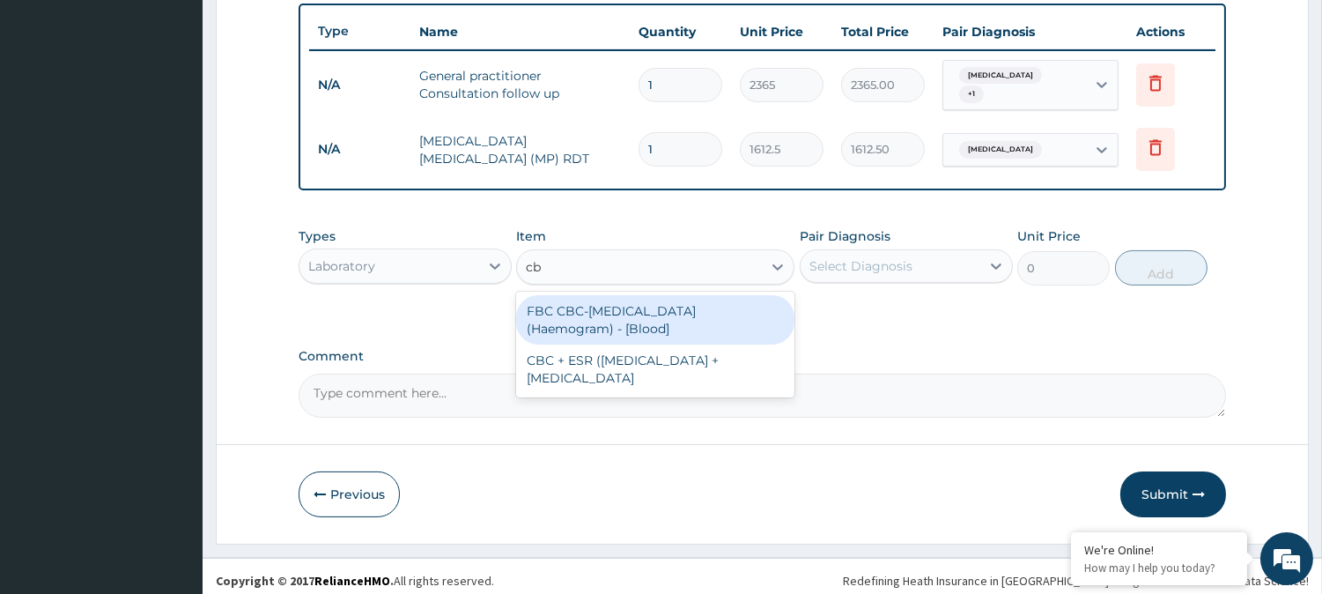
type input "cbc"
click at [604, 327] on div "FBC CBC-Complete Blood Count (Haemogram) - [Blood]" at bounding box center [655, 319] width 278 height 49
type input "4300"
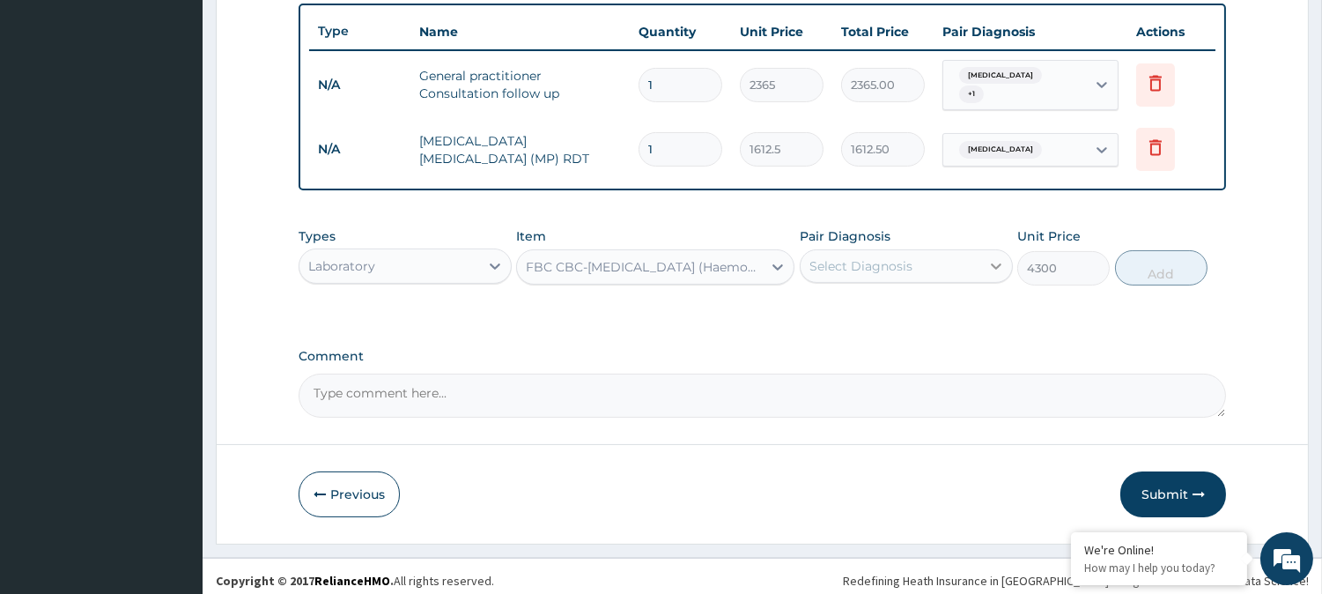
click at [993, 257] on icon at bounding box center [996, 266] width 18 height 18
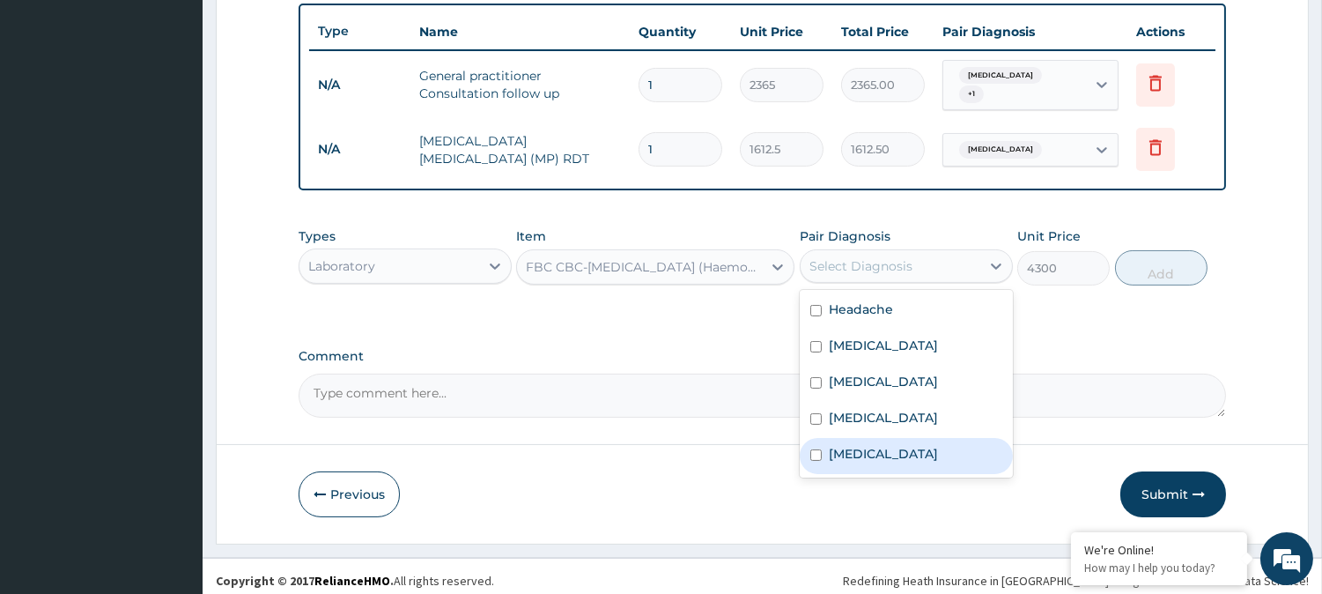
click at [814, 449] on input "checkbox" at bounding box center [815, 454] width 11 height 11
checkbox input "true"
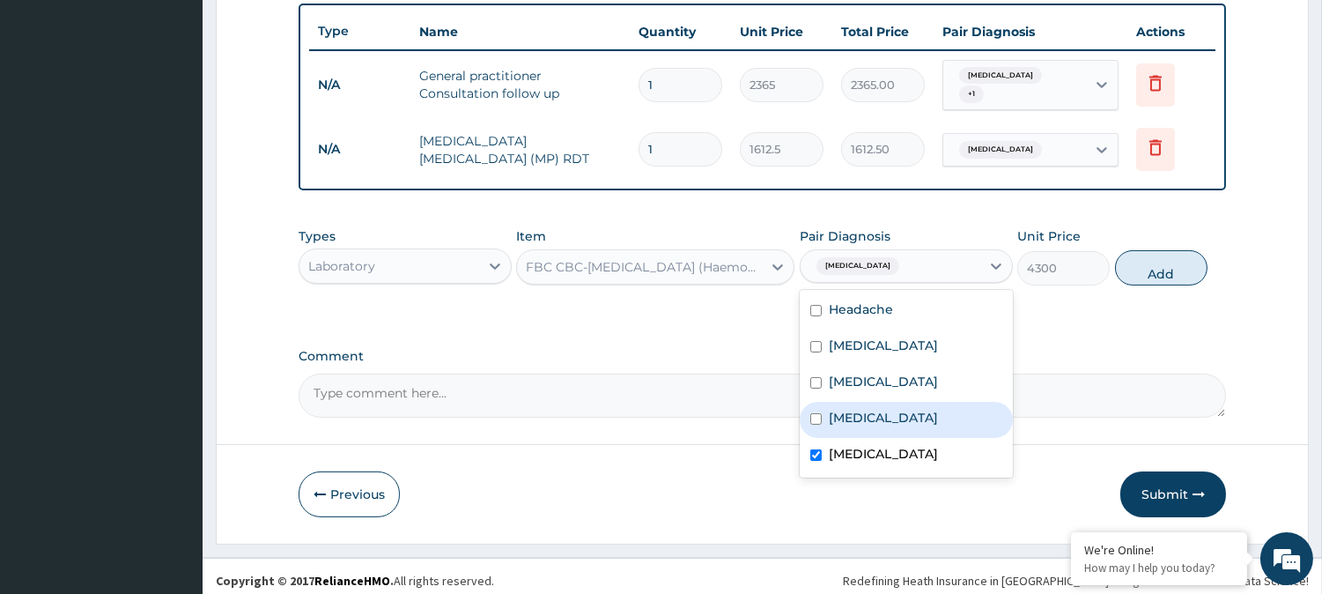
click at [850, 409] on label "Upper respiratory infection" at bounding box center [883, 418] width 109 height 18
checkbox input "true"
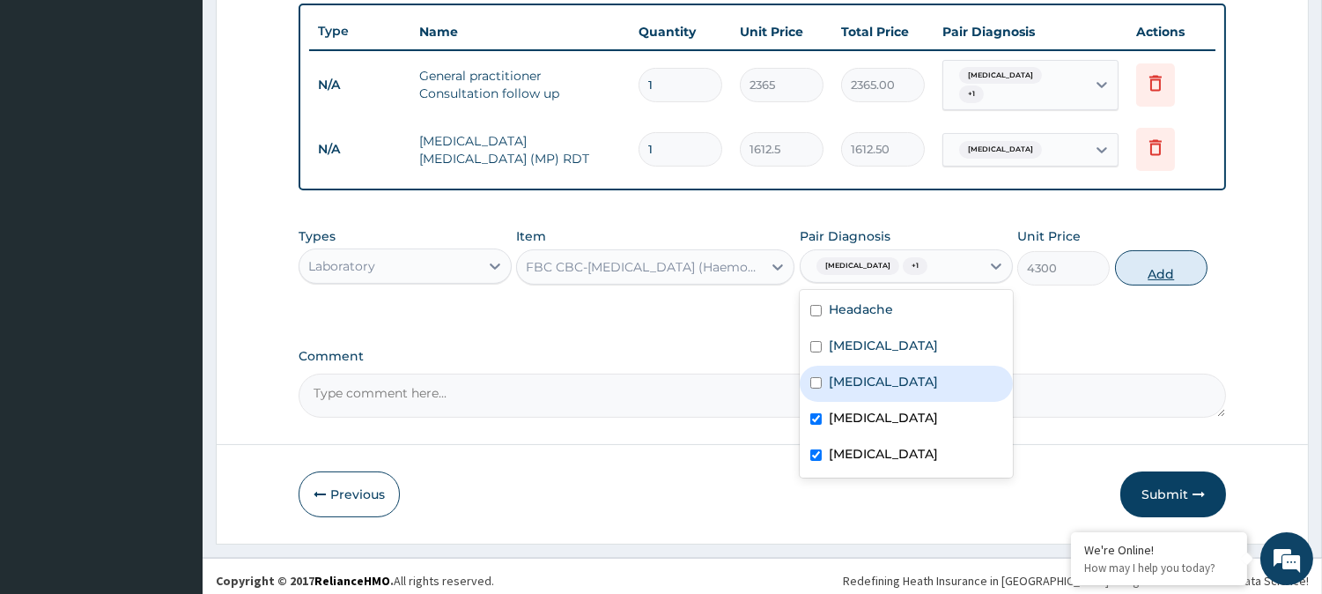
click at [1157, 262] on button "Add" at bounding box center [1161, 267] width 92 height 35
type input "0"
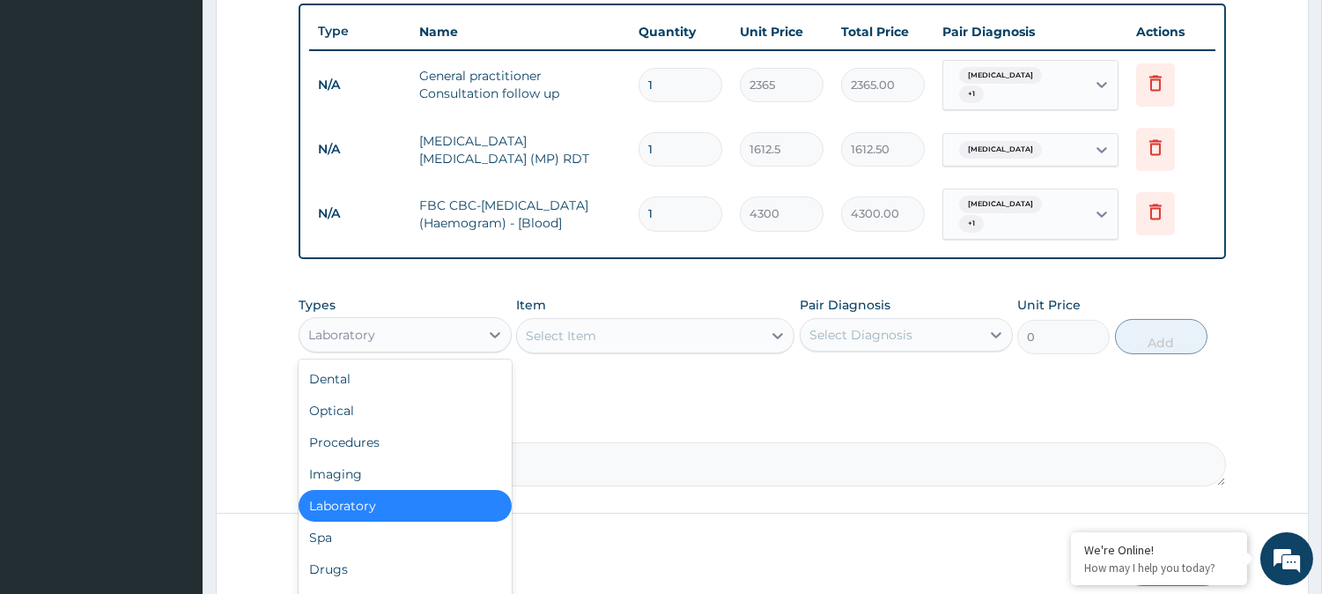
click at [446, 321] on div "Laboratory" at bounding box center [389, 335] width 180 height 28
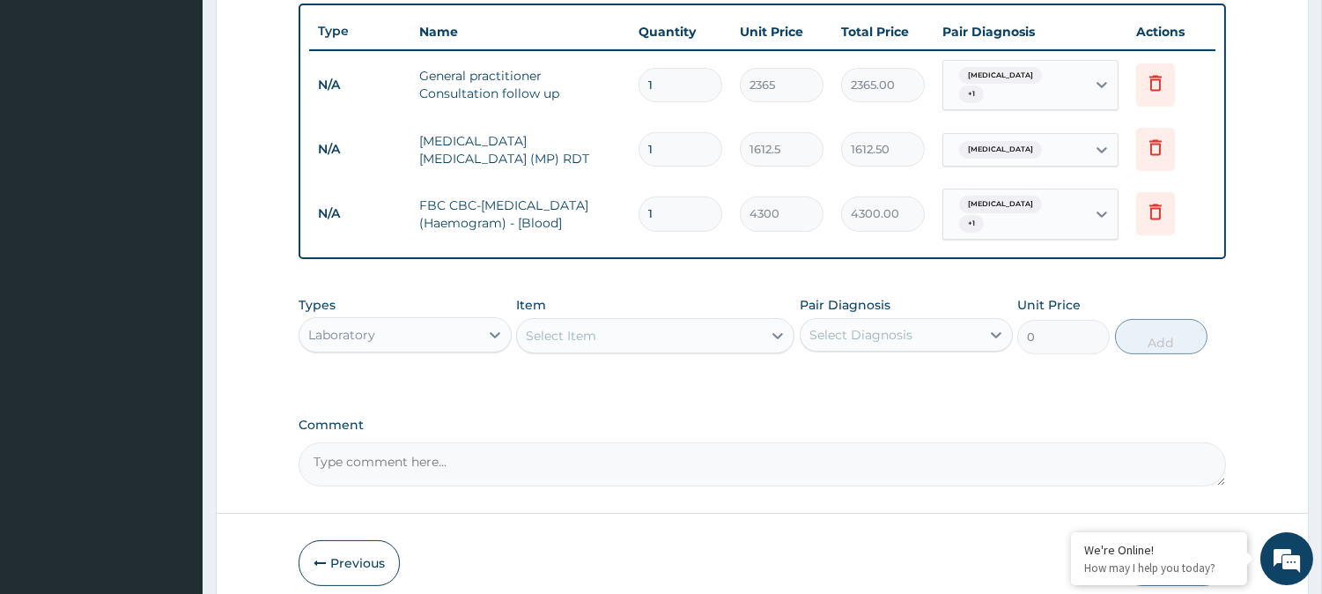
click at [470, 321] on div "Laboratory" at bounding box center [389, 335] width 180 height 28
type input "drug"
click at [421, 363] on div "Drugs" at bounding box center [405, 379] width 213 height 32
click at [622, 321] on div "Select Item" at bounding box center [639, 335] width 245 height 28
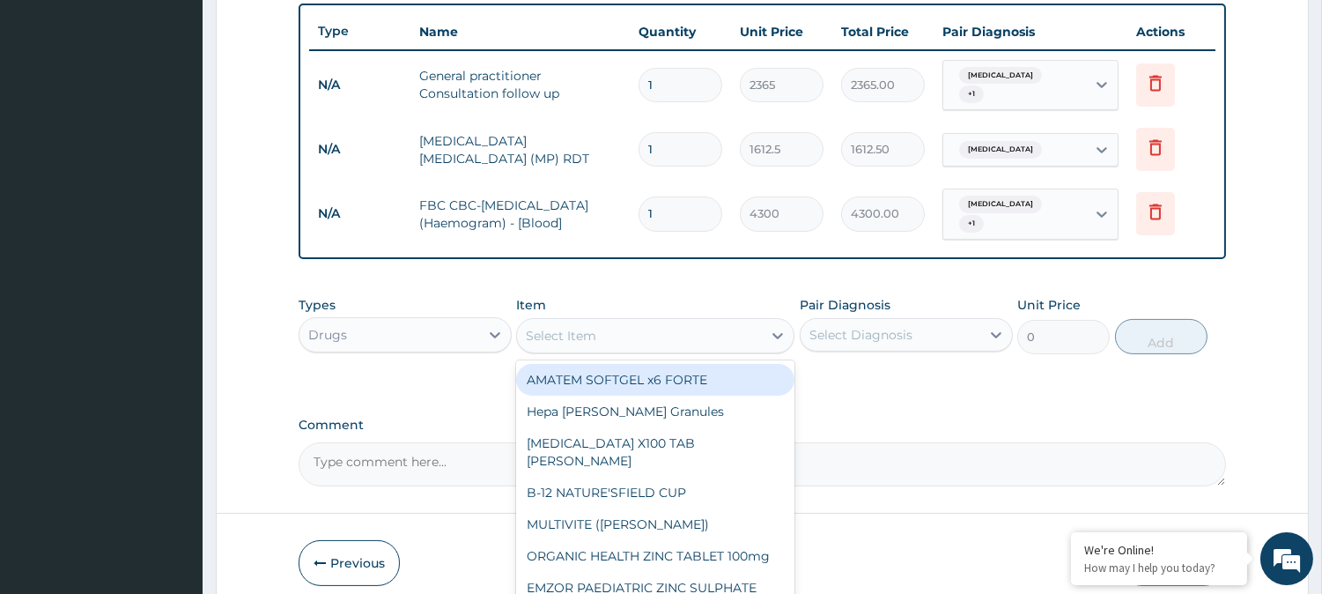
click at [623, 321] on div "Select Item" at bounding box center [639, 335] width 245 height 28
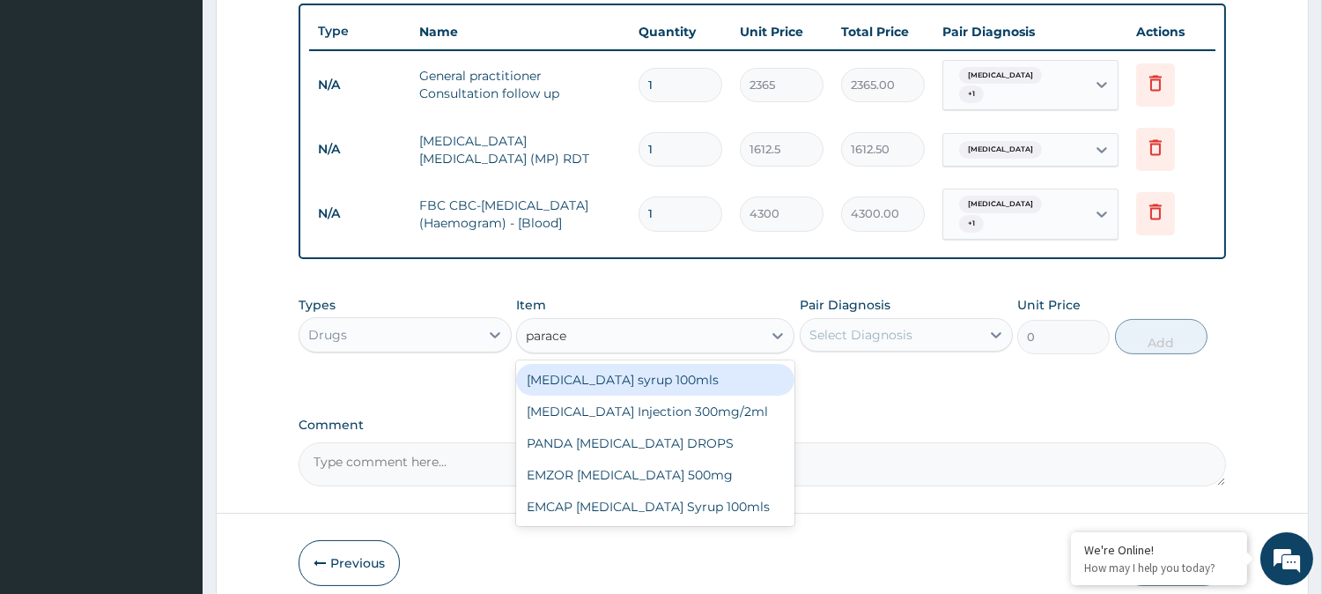
type input "paracet"
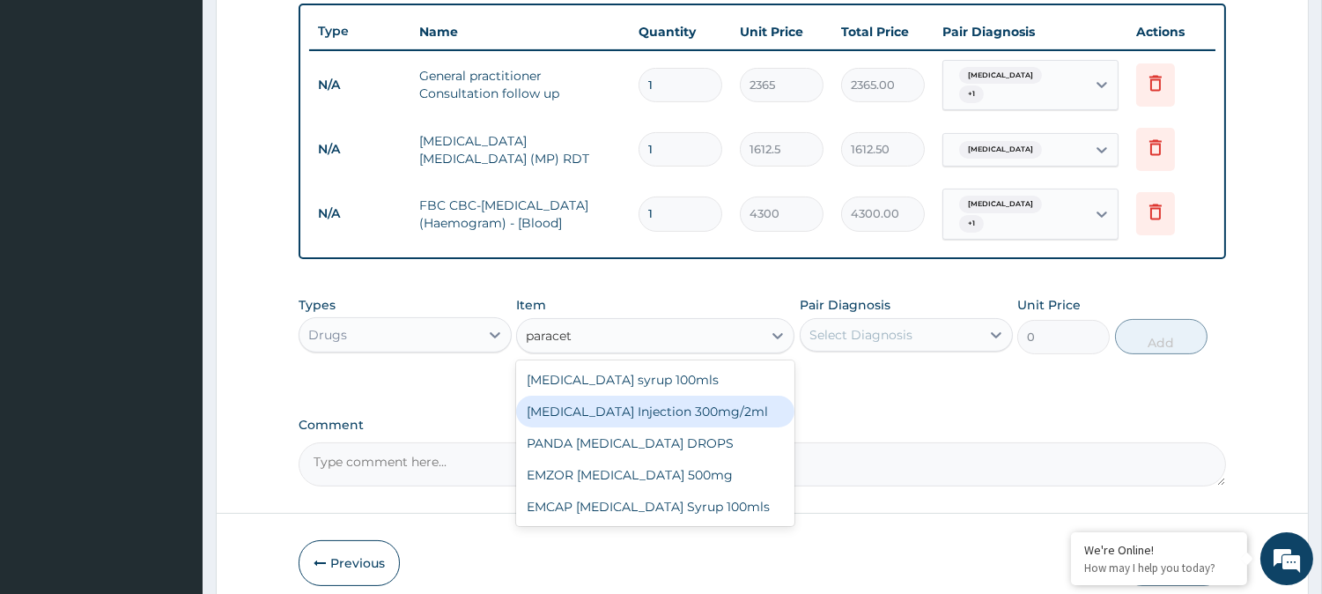
click at [665, 402] on div "PARACETAMOL Injection 300mg/2ml" at bounding box center [655, 411] width 278 height 32
type input "260.15"
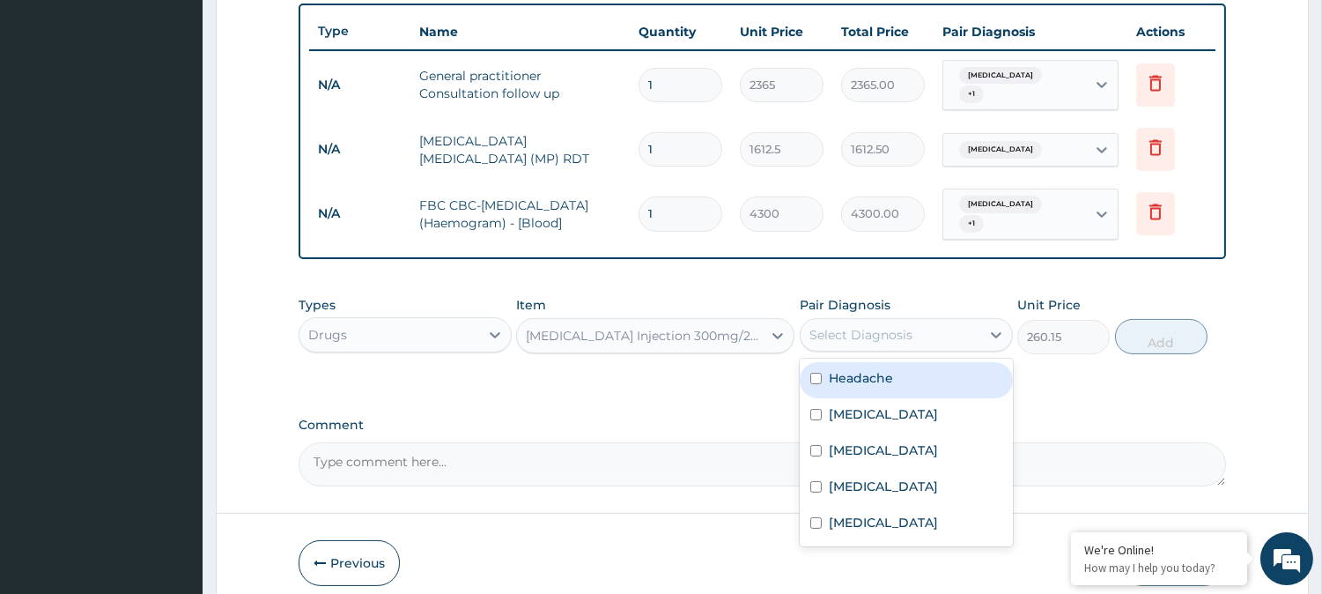
click at [958, 321] on div "Select Diagnosis" at bounding box center [890, 335] width 180 height 28
click at [846, 369] on label "Headache" at bounding box center [861, 378] width 64 height 18
checkbox input "true"
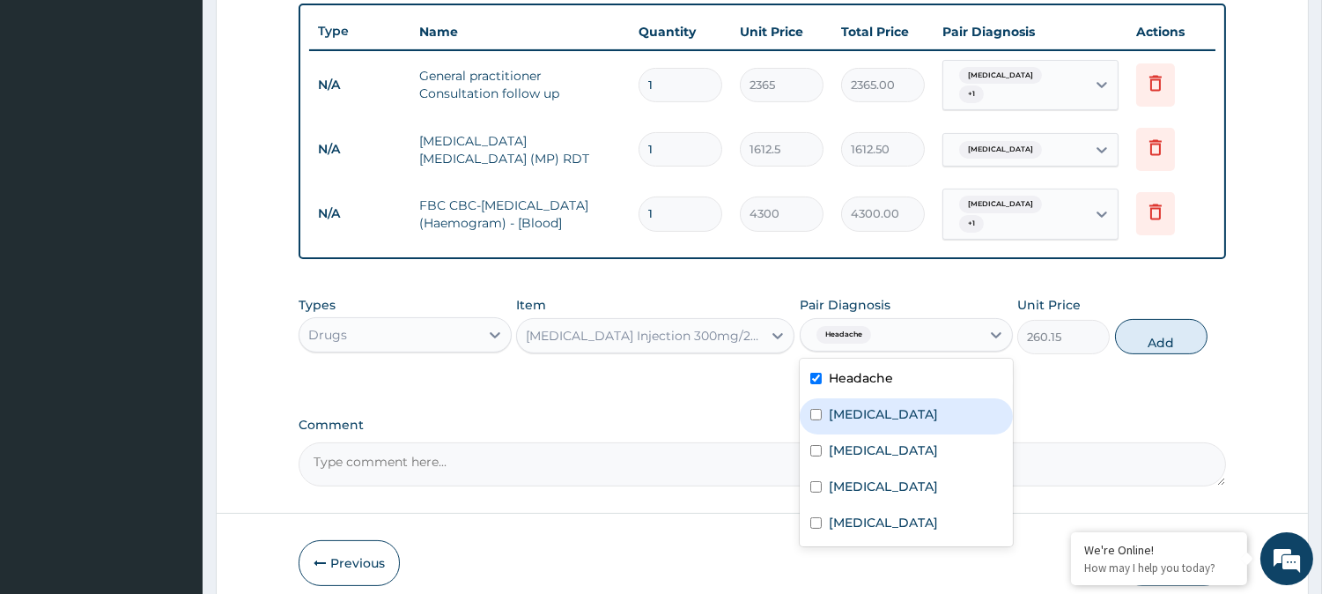
click at [861, 405] on label "Rhinitis" at bounding box center [883, 414] width 109 height 18
checkbox input "true"
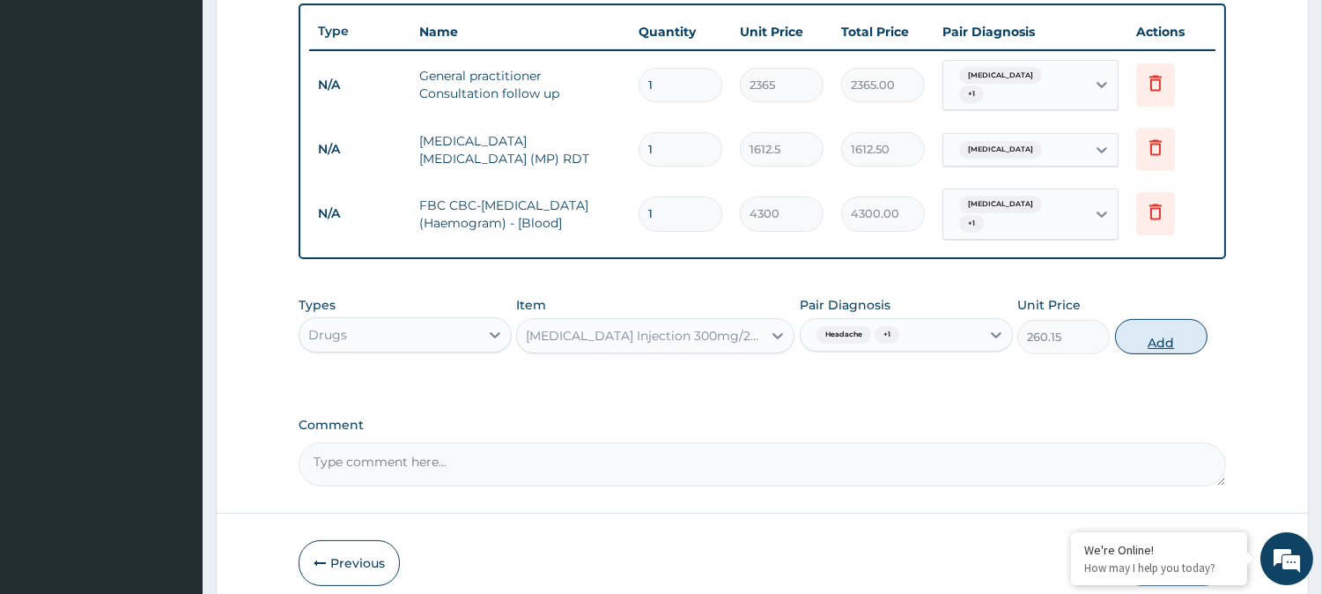
click at [1149, 321] on button "Add" at bounding box center [1161, 336] width 92 height 35
type input "0"
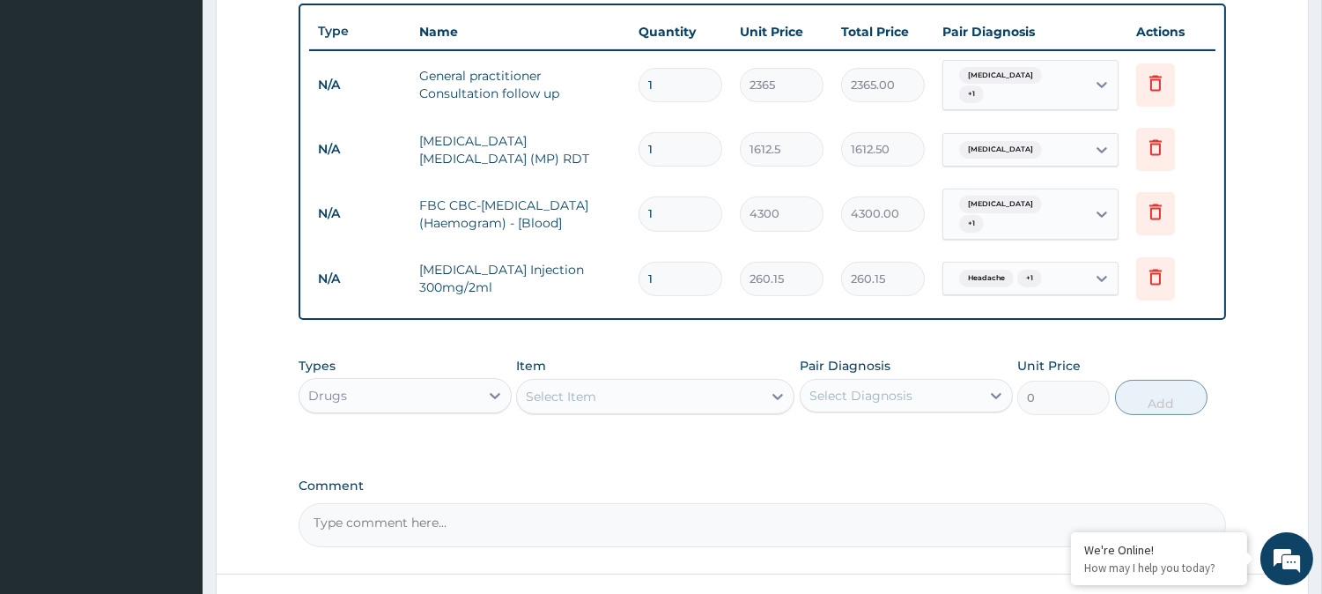
click at [456, 381] on div "Drugs" at bounding box center [389, 395] width 180 height 28
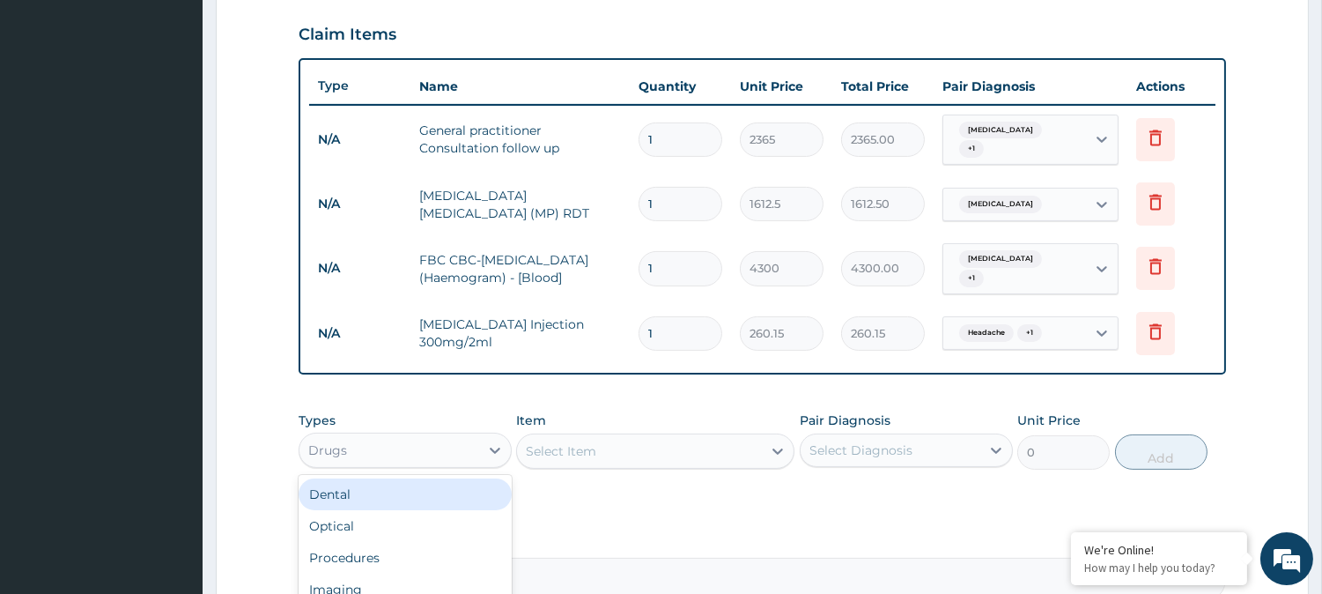
scroll to position [591, 0]
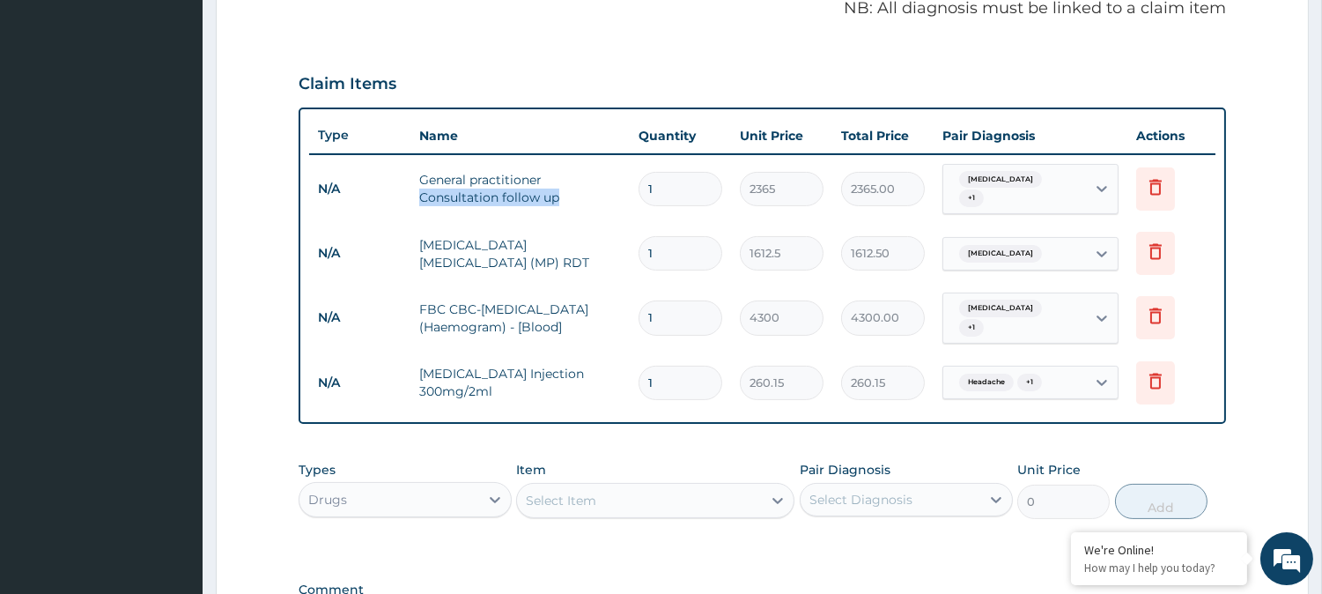
drag, startPoint x: 579, startPoint y: 192, endPoint x: 463, endPoint y: 243, distance: 126.2
click at [523, 208] on tbody "N/A General practitioner Consultation follow up 1 2365 2365.00 Rhinitis + 1 Del…" at bounding box center [762, 283] width 906 height 259
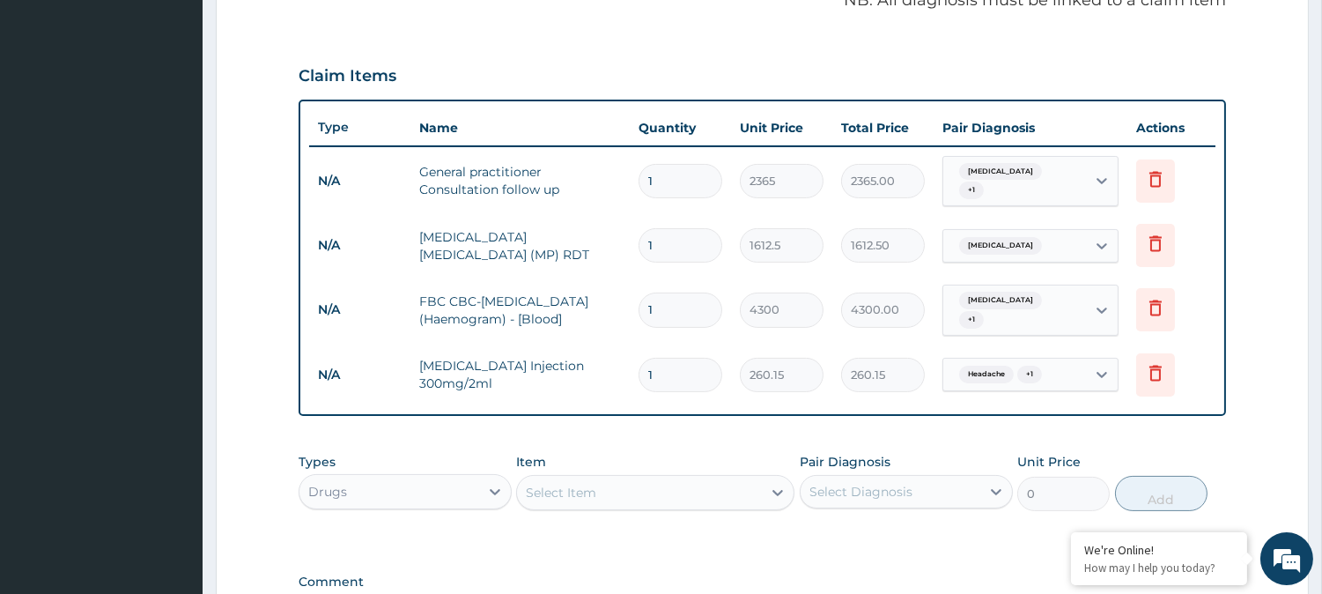
click at [621, 417] on div "PA Code / Prescription Code Enter Code(Secondary Care Only) Encounter Date 01-0…" at bounding box center [762, 128] width 927 height 1030
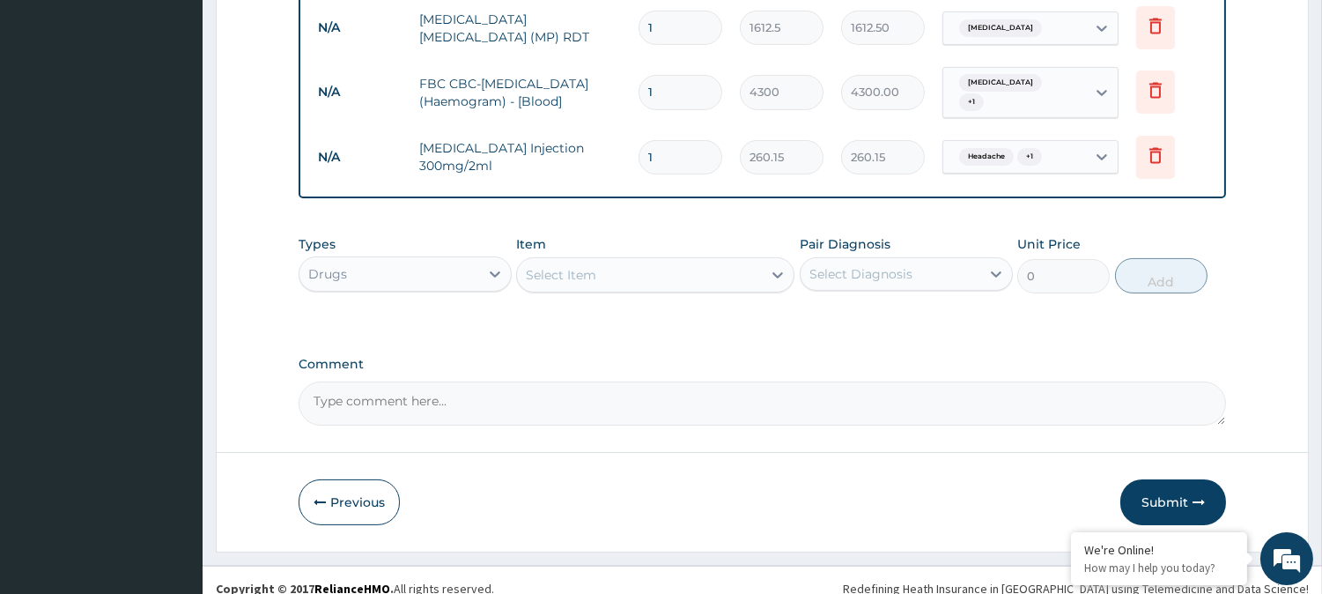
scroll to position [775, 0]
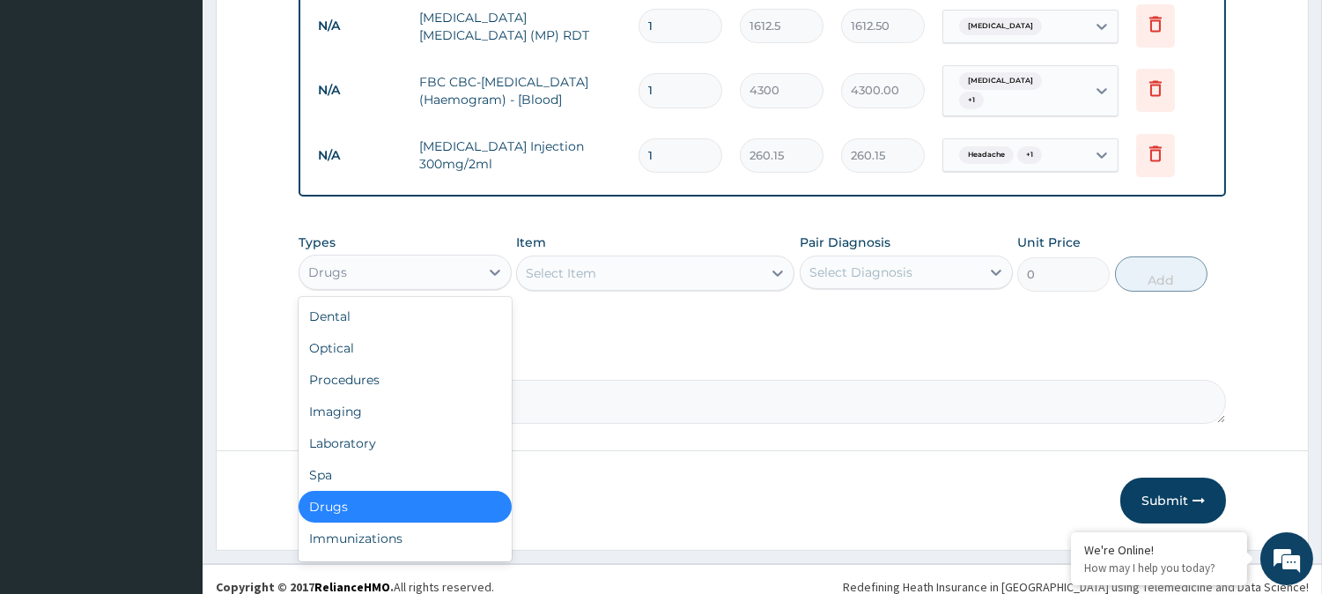
click at [446, 258] on div "Drugs" at bounding box center [389, 272] width 180 height 28
click at [676, 261] on div "Select Item" at bounding box center [639, 273] width 245 height 28
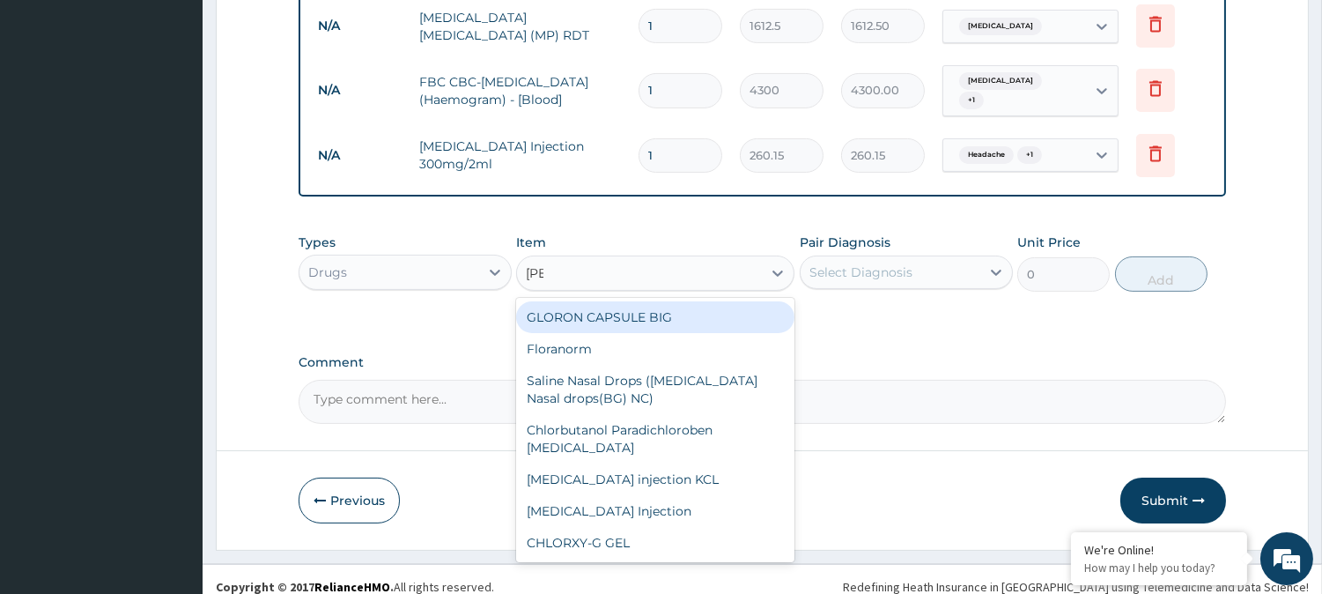
type input "lorat"
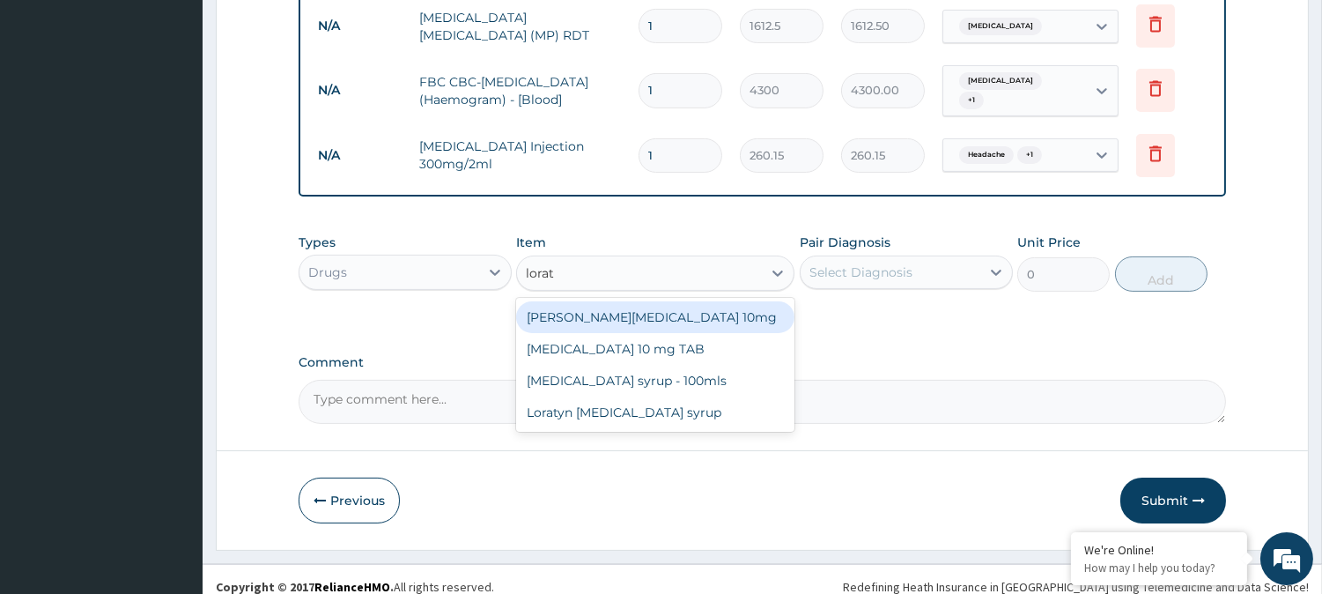
click at [654, 303] on div "Loratyn Loratadine 10mg" at bounding box center [655, 317] width 278 height 32
type input "88.6875"
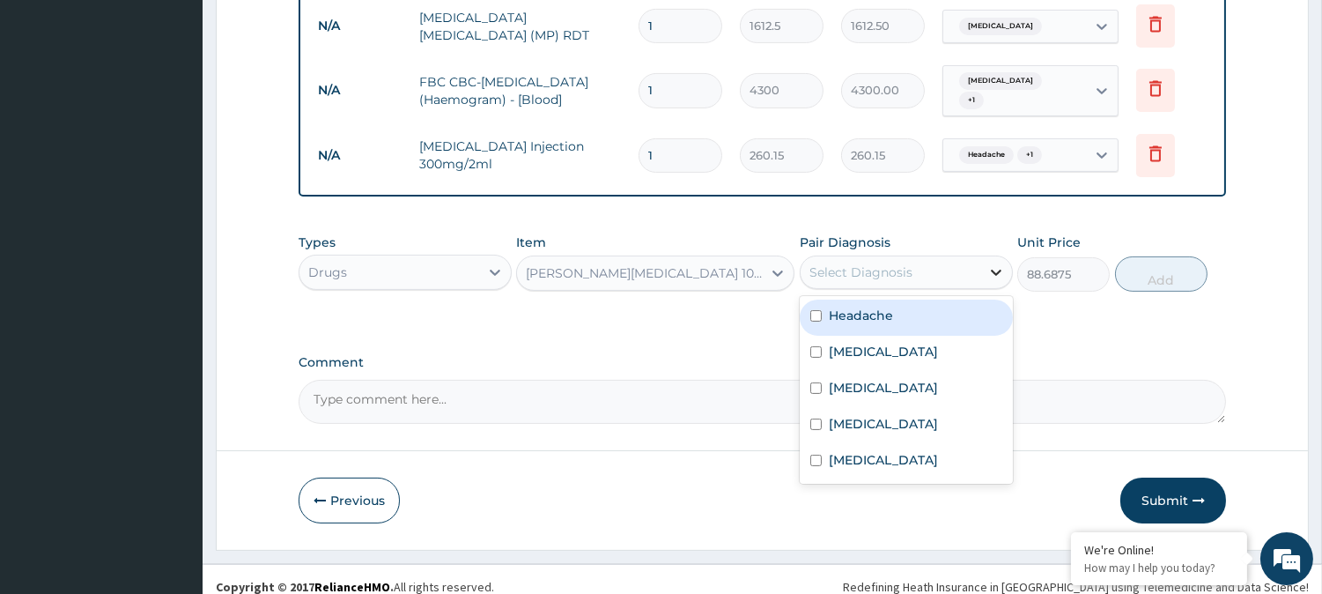
click at [997, 263] on icon at bounding box center [996, 272] width 18 height 18
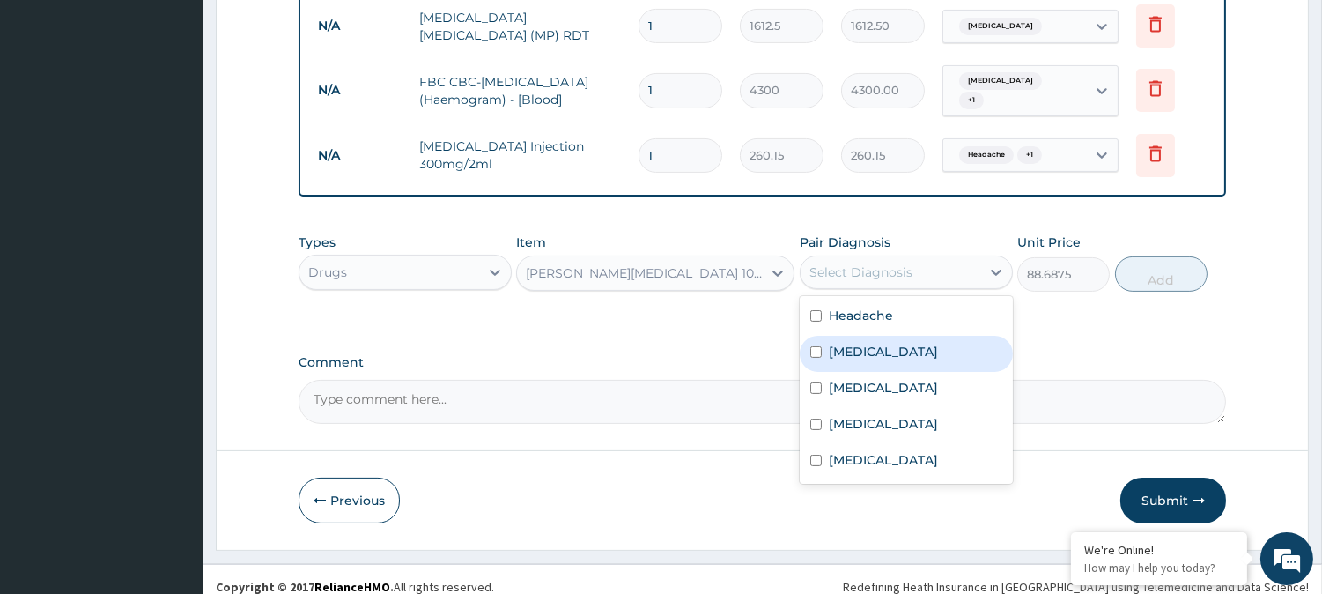
click at [902, 336] on div "Rhinitis" at bounding box center [906, 354] width 213 height 36
checkbox input "true"
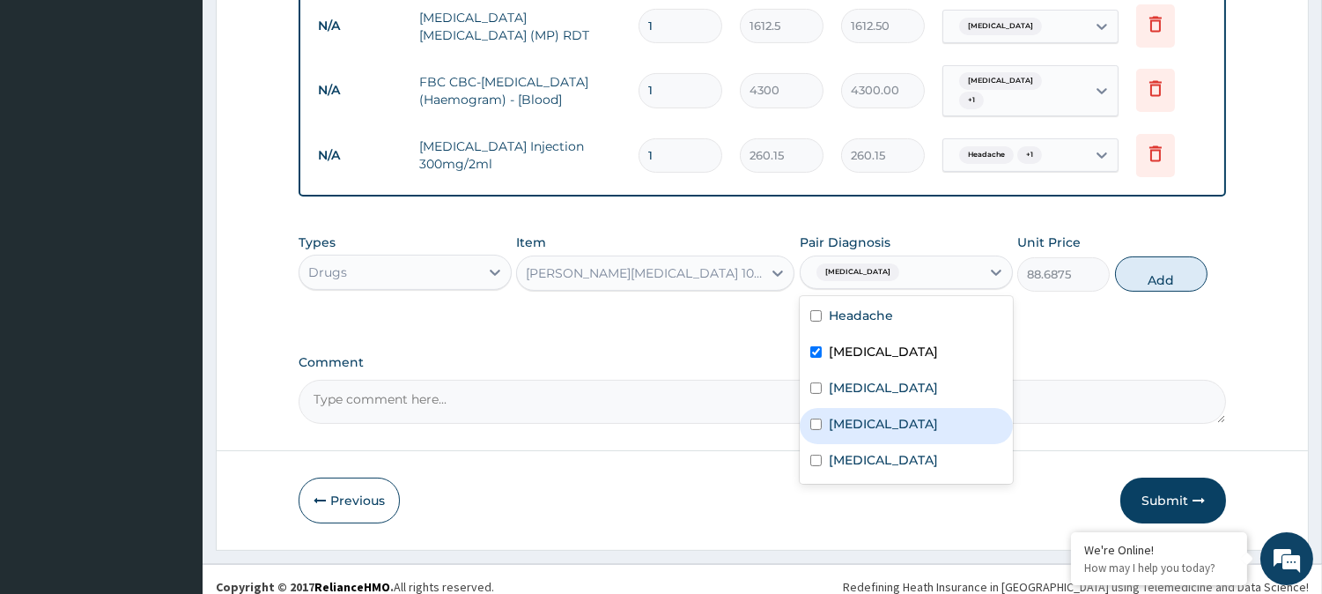
click at [866, 415] on label "Upper respiratory infection" at bounding box center [883, 424] width 109 height 18
checkbox input "true"
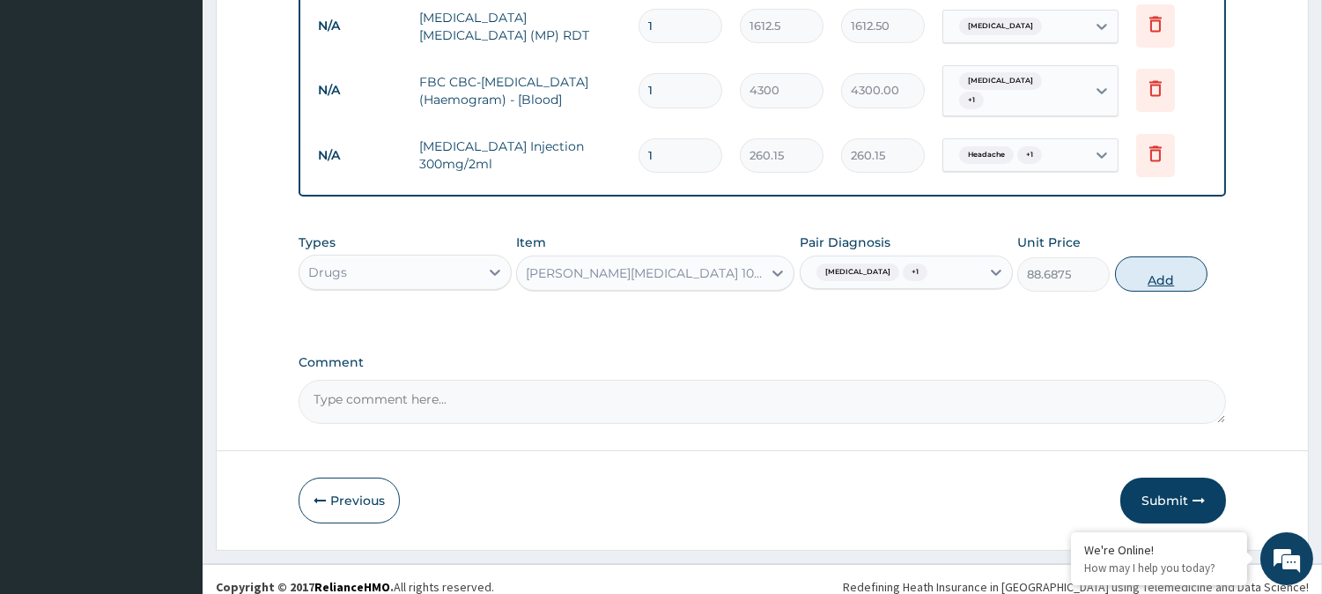
click at [1147, 257] on button "Add" at bounding box center [1161, 273] width 92 height 35
type input "0"
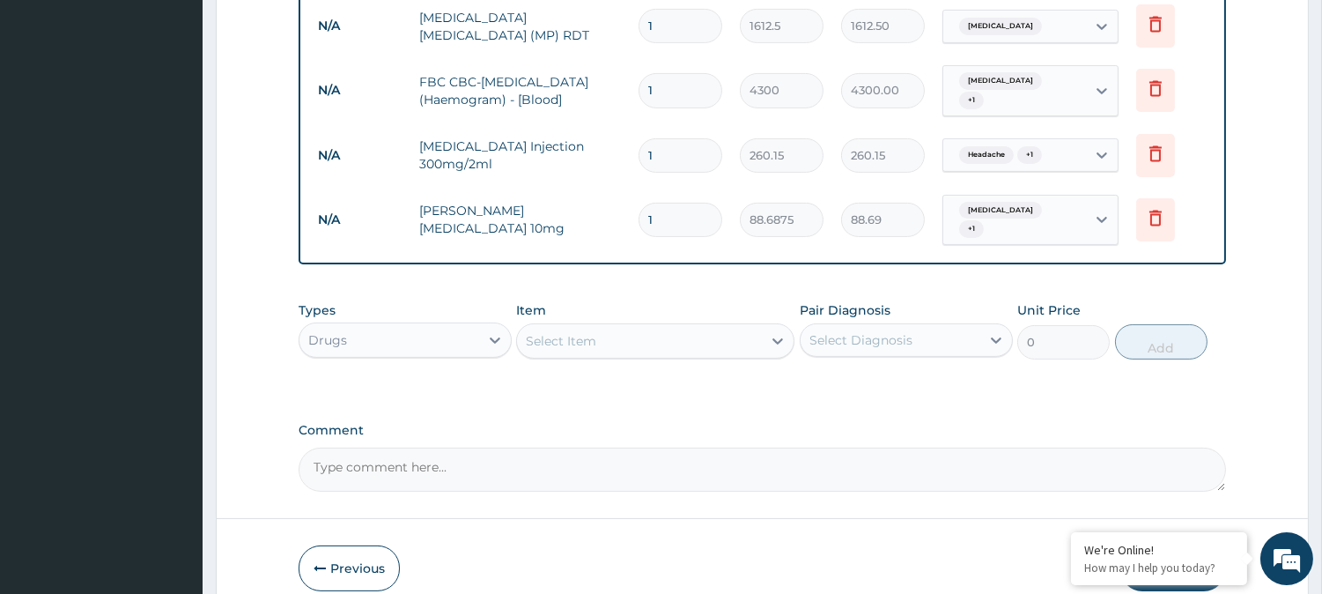
click at [468, 326] on div "Drugs" at bounding box center [389, 340] width 180 height 28
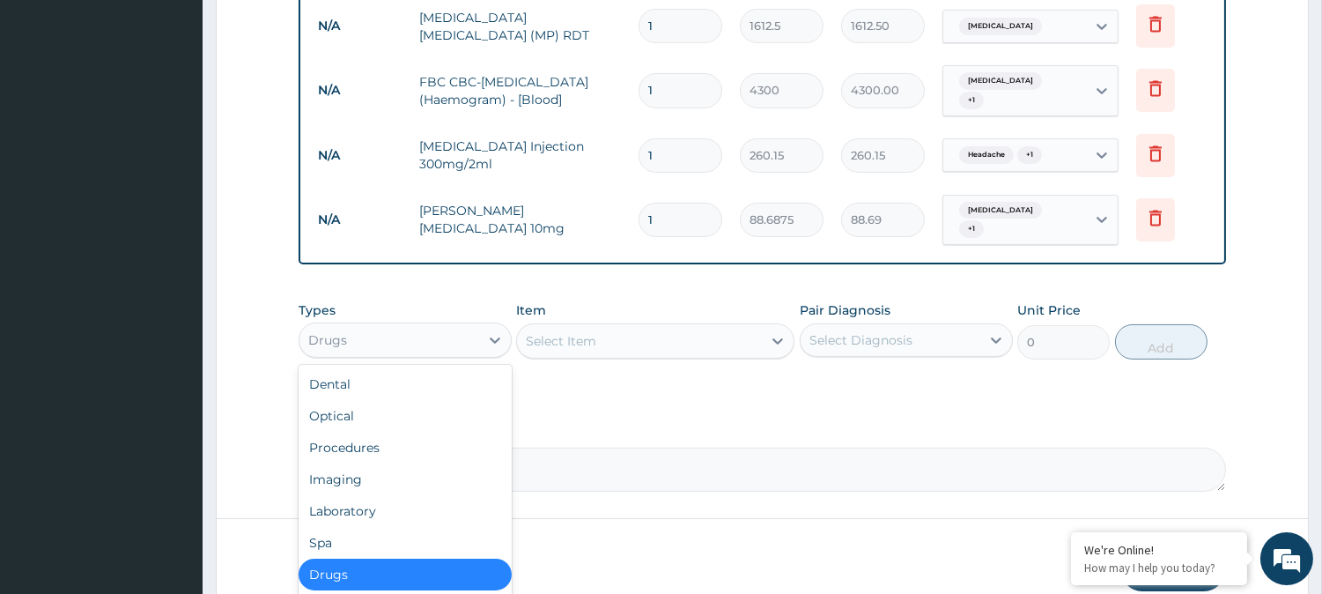
click at [685, 327] on div "Select Item" at bounding box center [639, 341] width 245 height 28
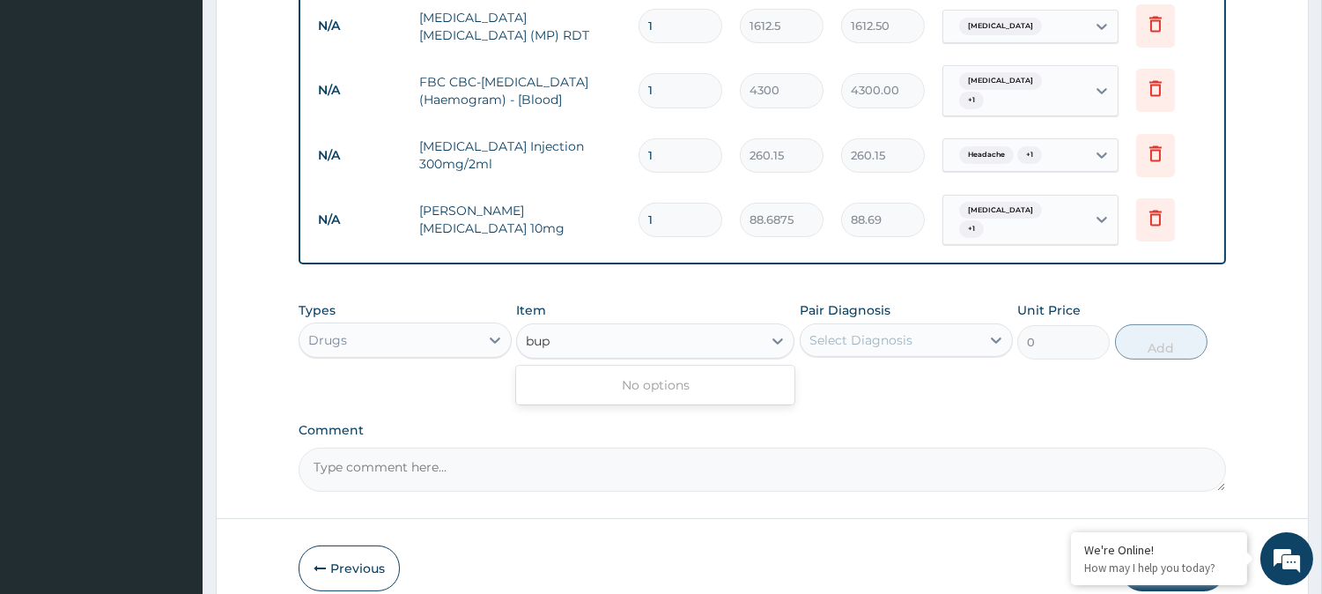
type input "bupr"
click at [685, 327] on div "bupr" at bounding box center [639, 341] width 245 height 28
type input "ibu"
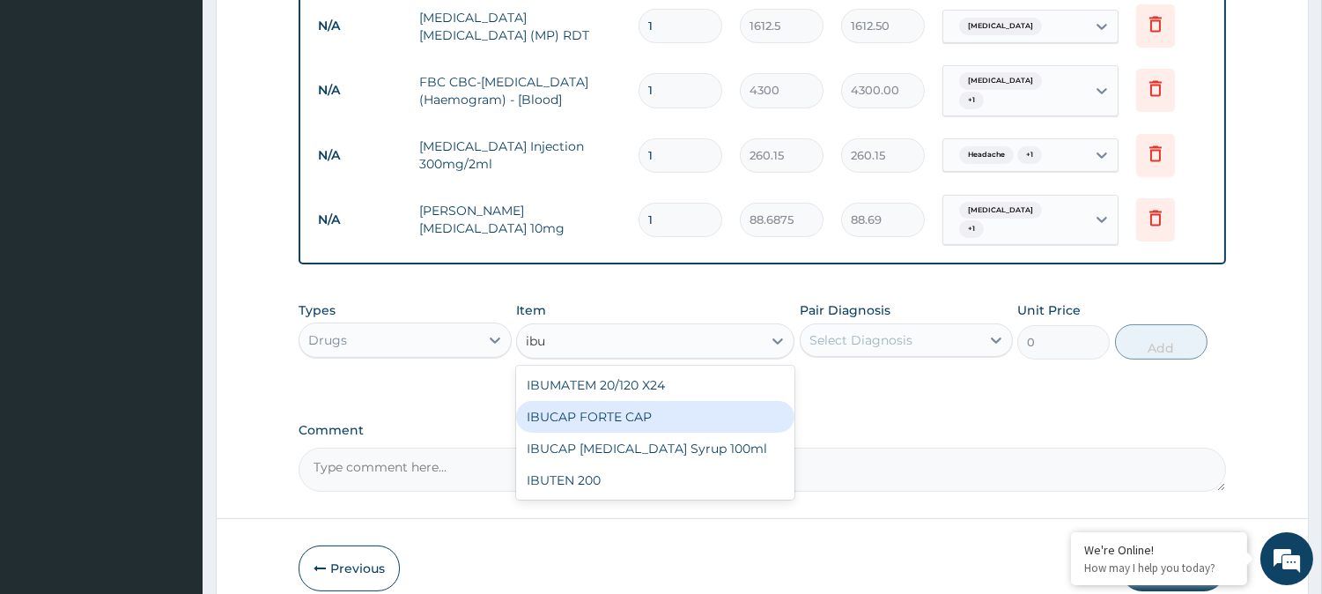
click at [622, 401] on div "IBUCAP FORTE CAP" at bounding box center [655, 417] width 278 height 32
type input "59.125"
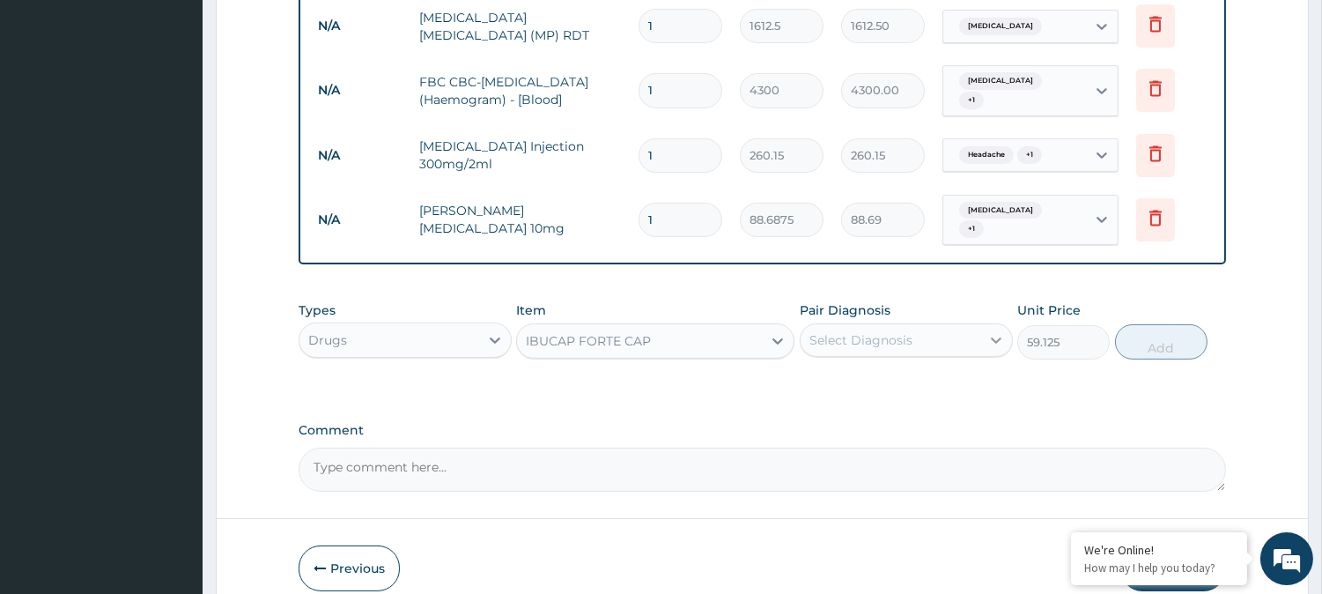
click at [993, 331] on icon at bounding box center [996, 340] width 18 height 18
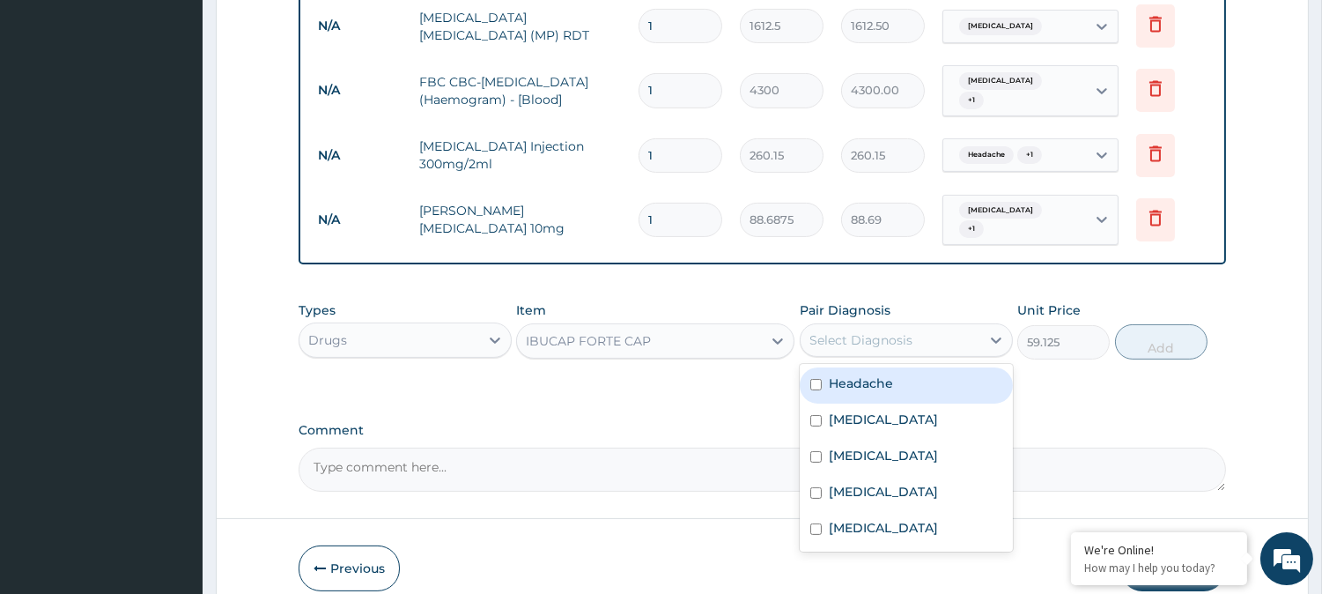
click at [691, 327] on div "IBUCAP FORTE CAP" at bounding box center [639, 341] width 245 height 28
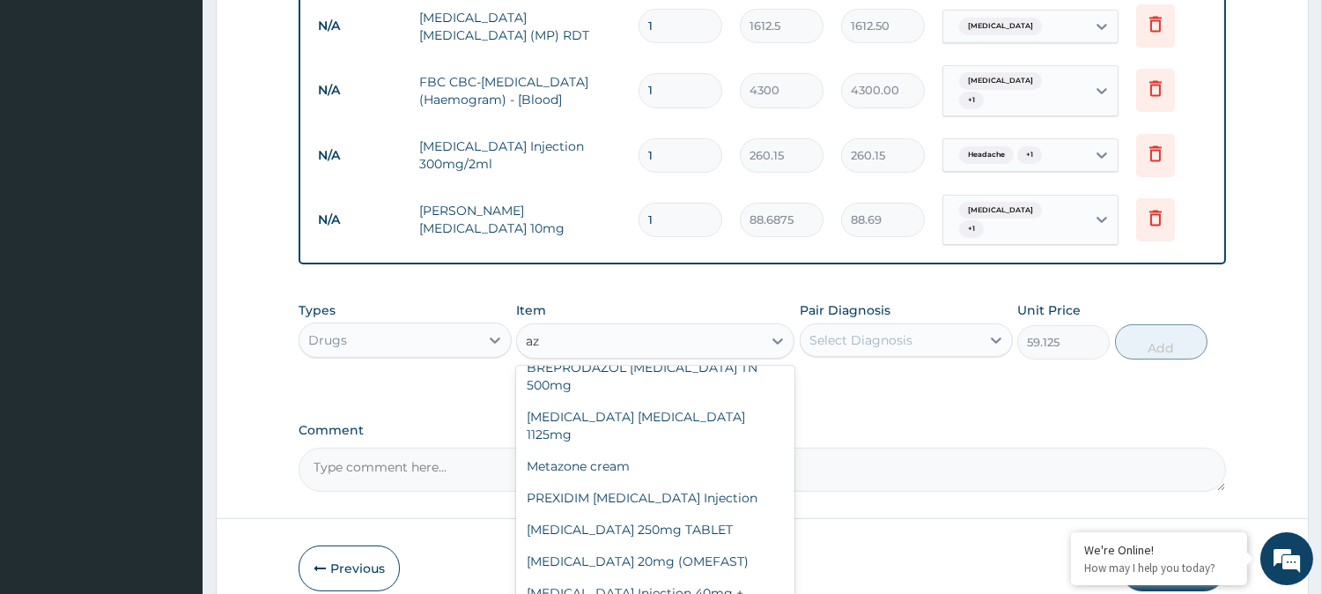
scroll to position [1001, 0]
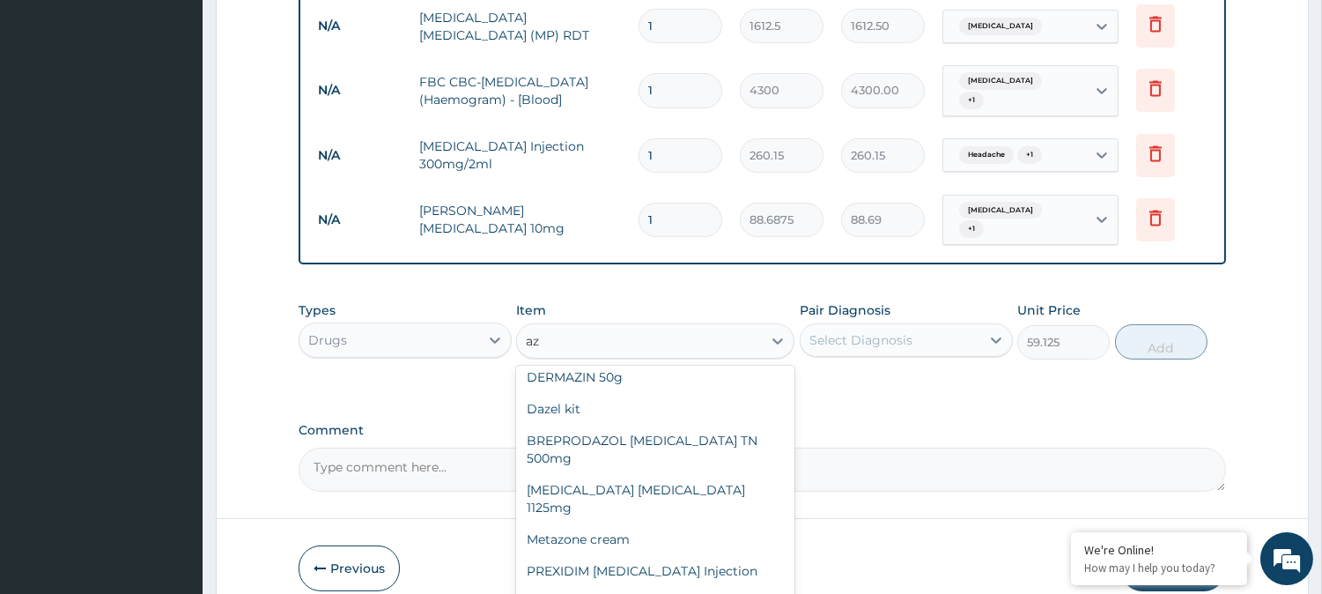
type input "a"
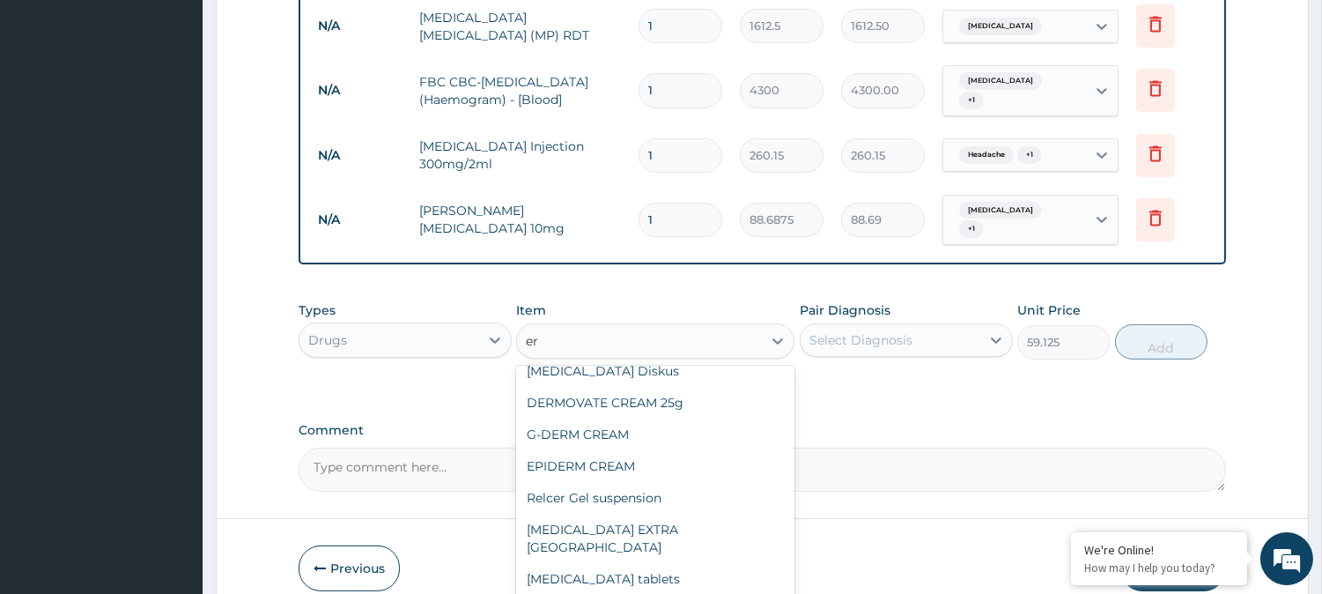
scroll to position [2265, 0]
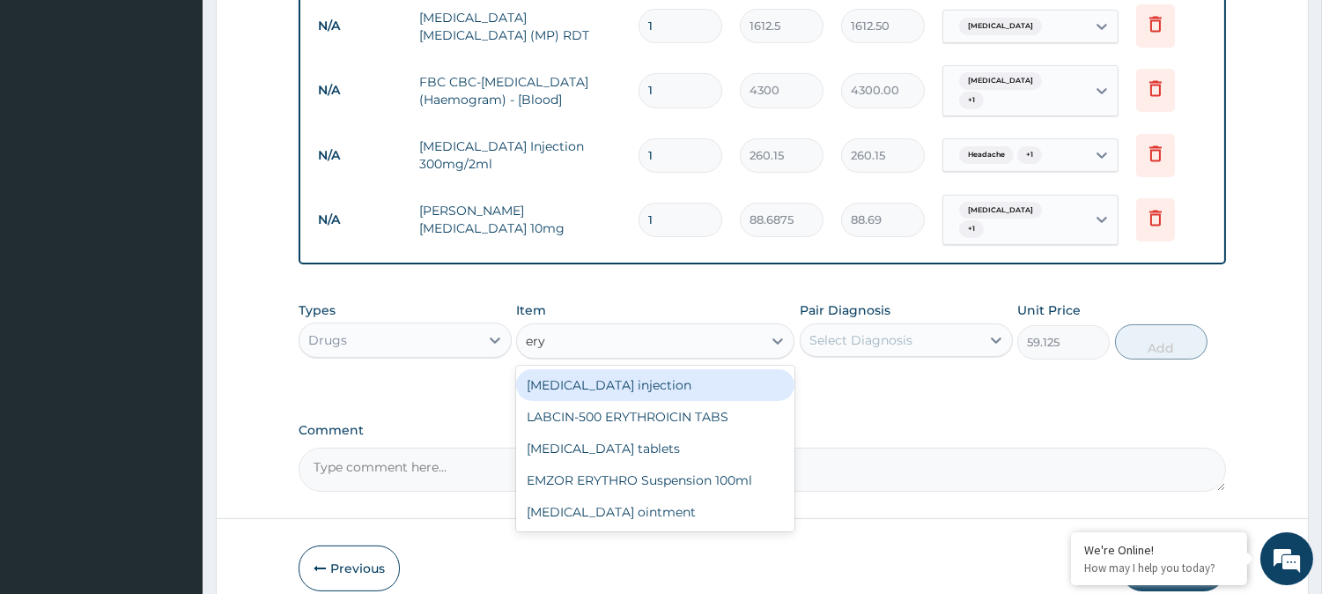
type input "eryt"
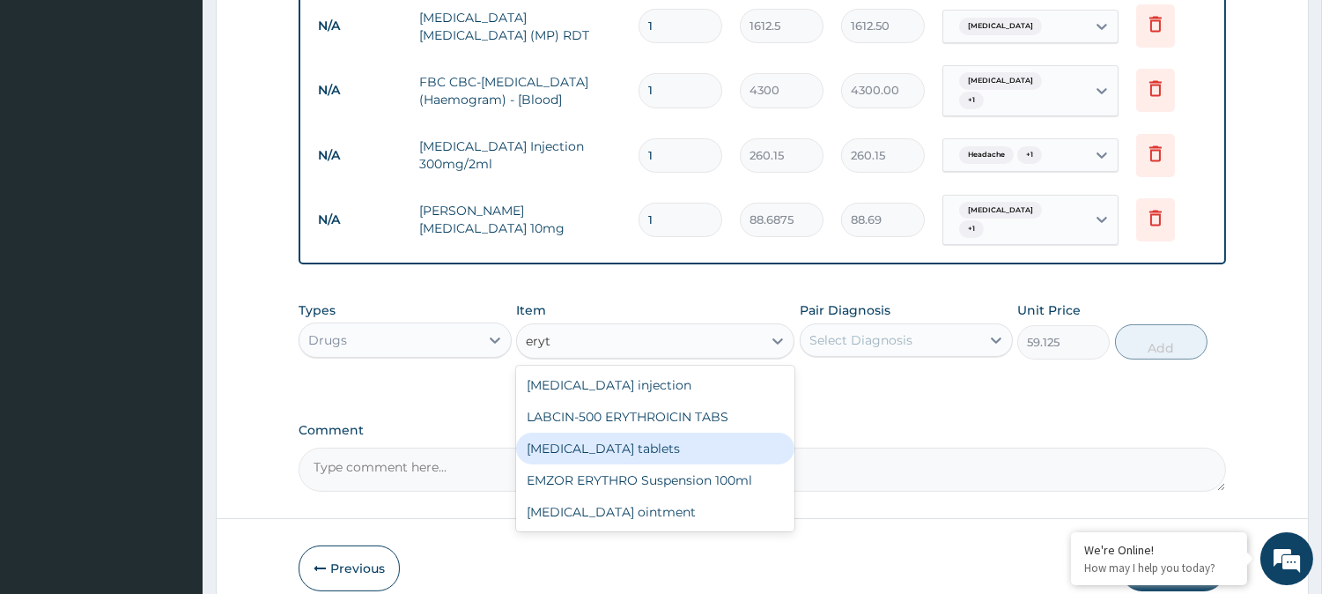
click at [641, 432] on div "Erythromycin tablets" at bounding box center [655, 448] width 278 height 32
type input "206.9375"
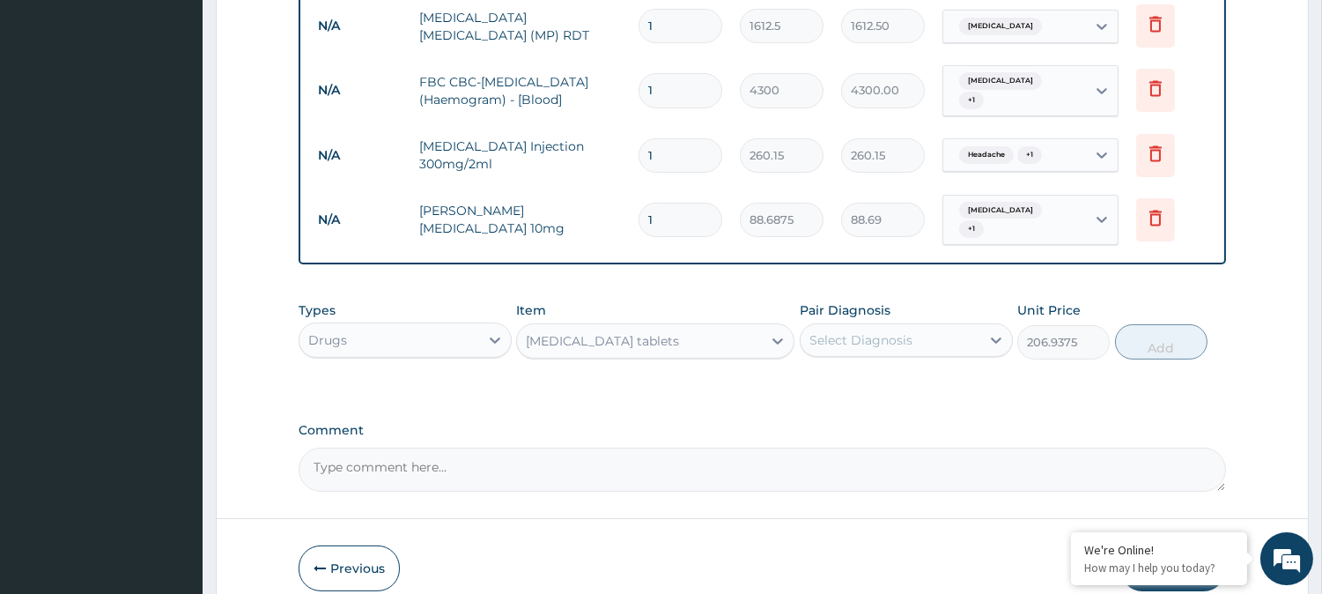
click at [728, 327] on div "Erythromycin tablets" at bounding box center [639, 341] width 245 height 28
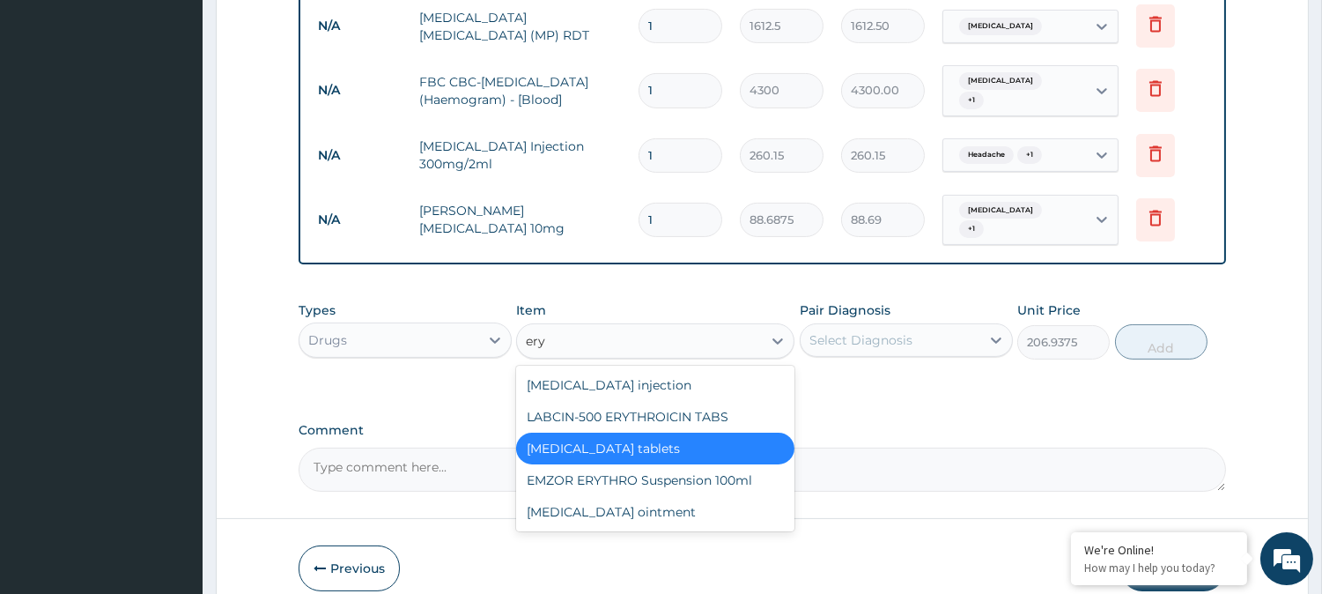
type input "eryt"
click at [648, 401] on div "LABCIN-500 ERYTHROICIN TABS" at bounding box center [655, 417] width 278 height 32
type input "218.7625"
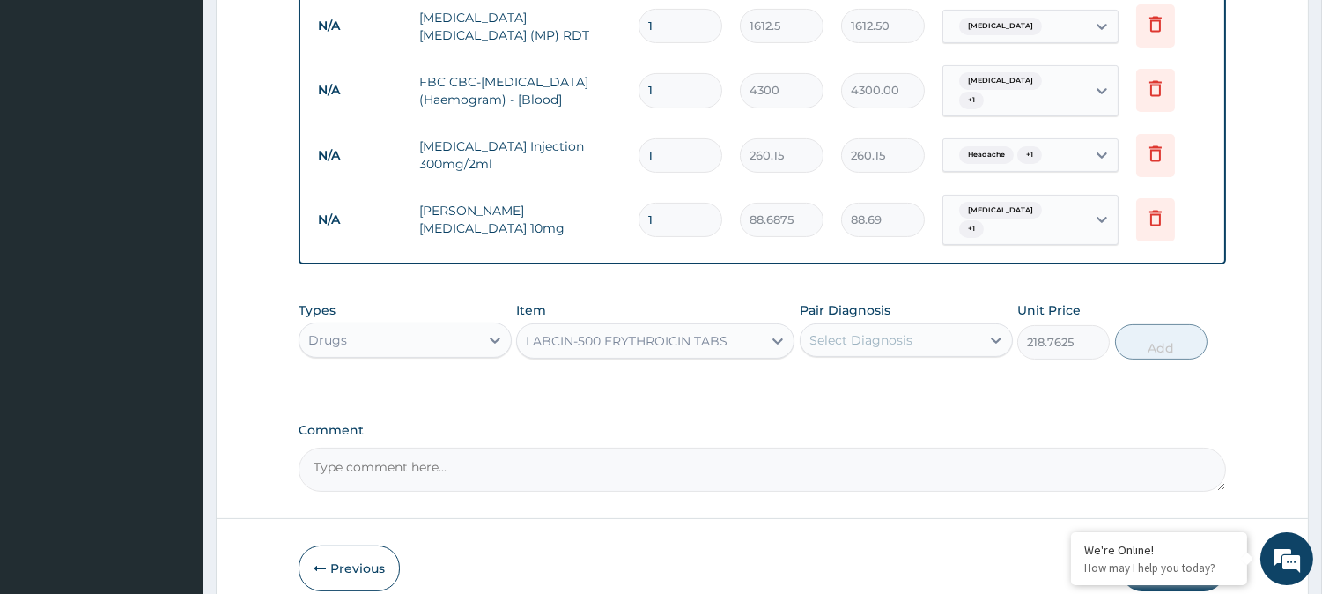
click at [719, 332] on div "LABCIN-500 ERYTHROICIN TABS" at bounding box center [627, 341] width 202 height 18
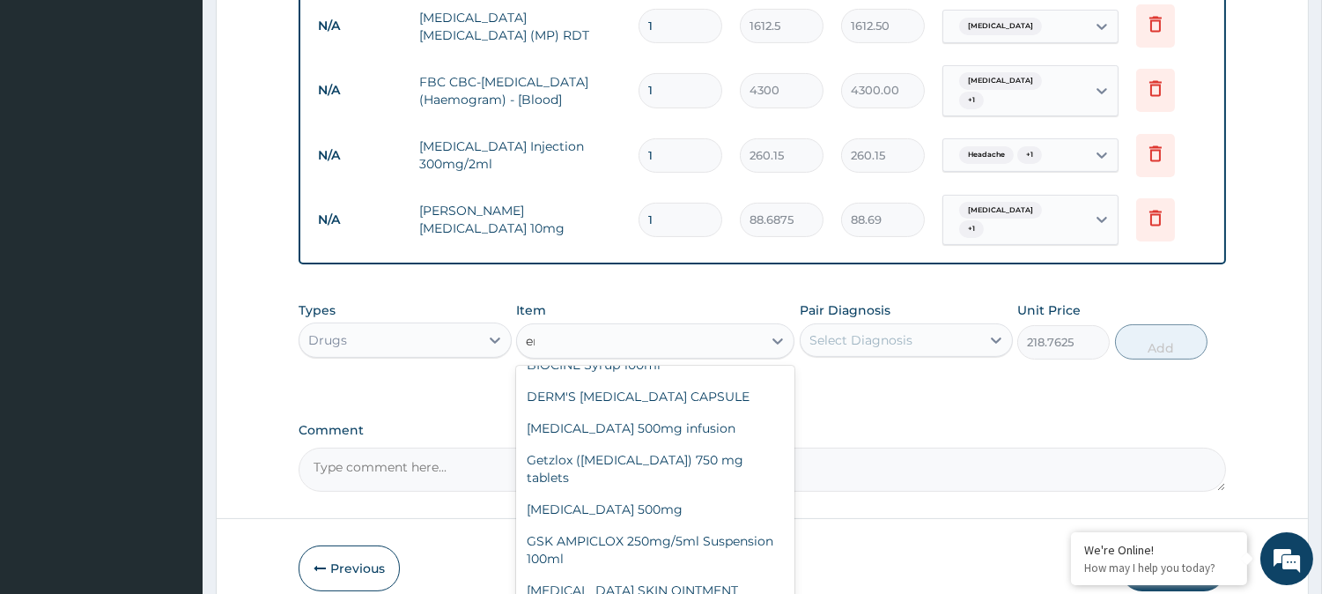
scroll to position [2208, 0]
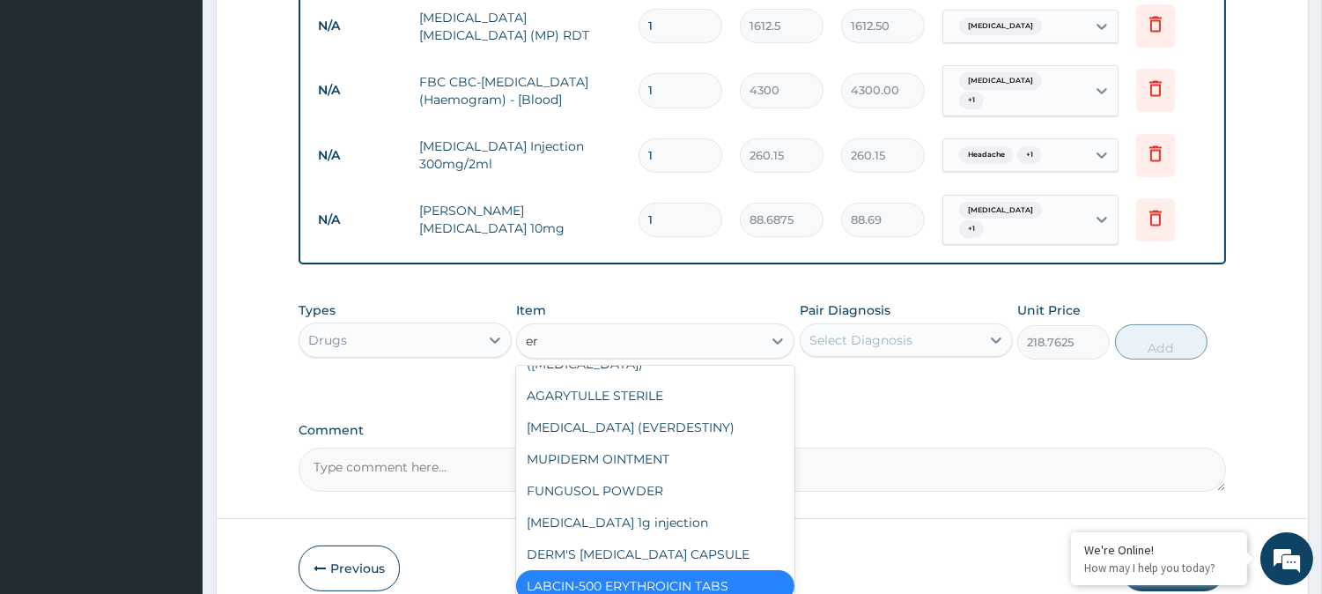
type input "ery"
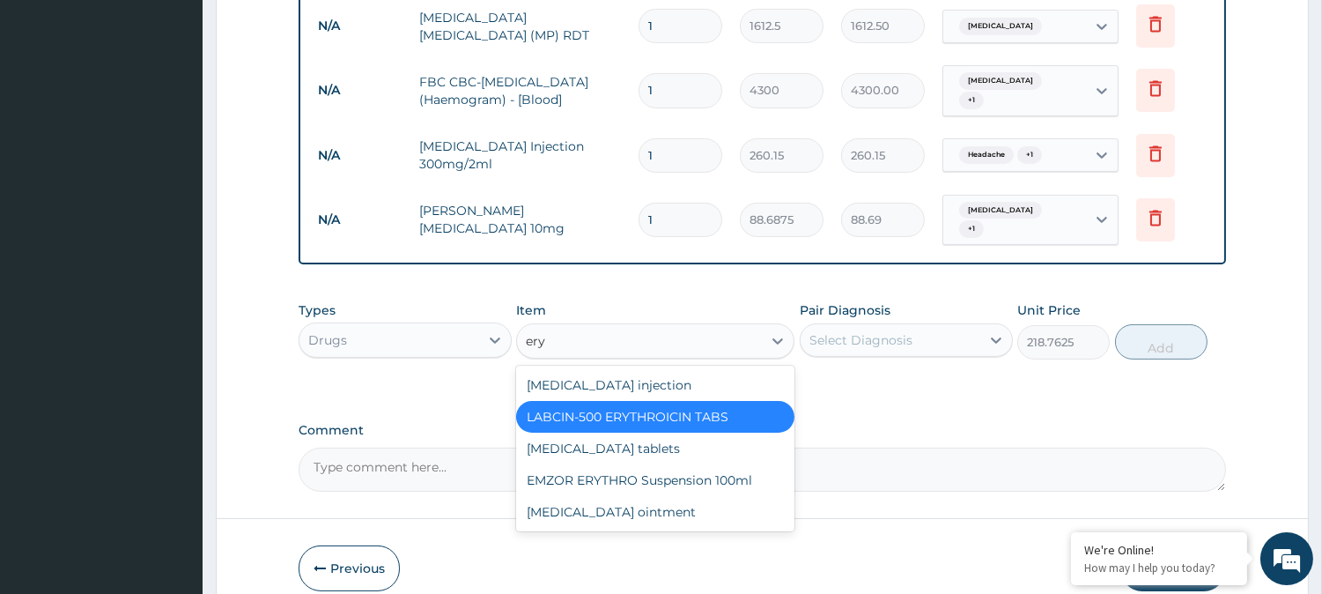
scroll to position [0, 0]
click at [663, 401] on div "LABCIN-500 ERYTHROICIN TABS" at bounding box center [655, 417] width 278 height 32
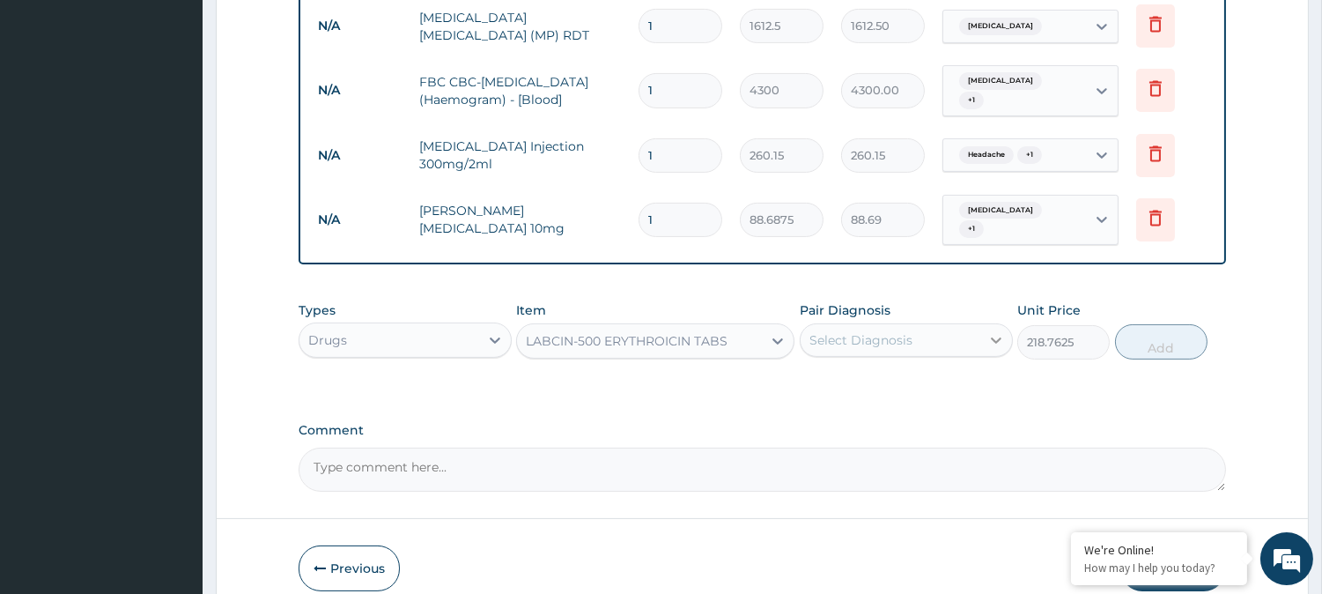
click at [990, 331] on icon at bounding box center [996, 340] width 18 height 18
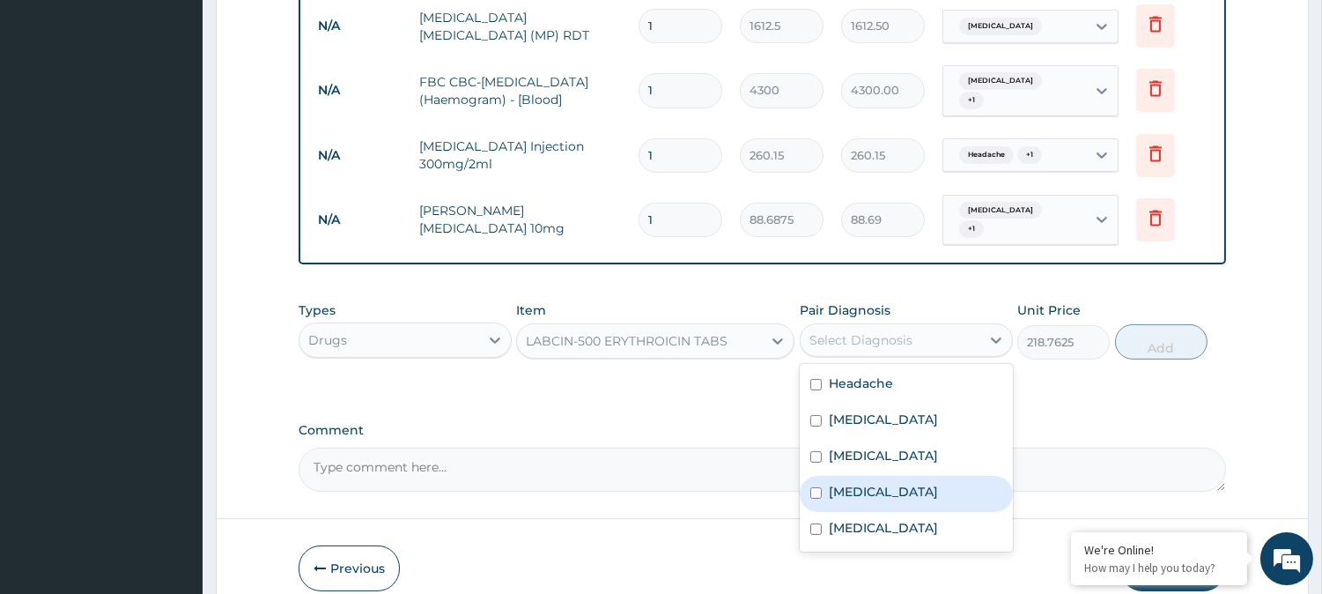
click at [860, 483] on label "Upper respiratory infection" at bounding box center [883, 492] width 109 height 18
checkbox input "true"
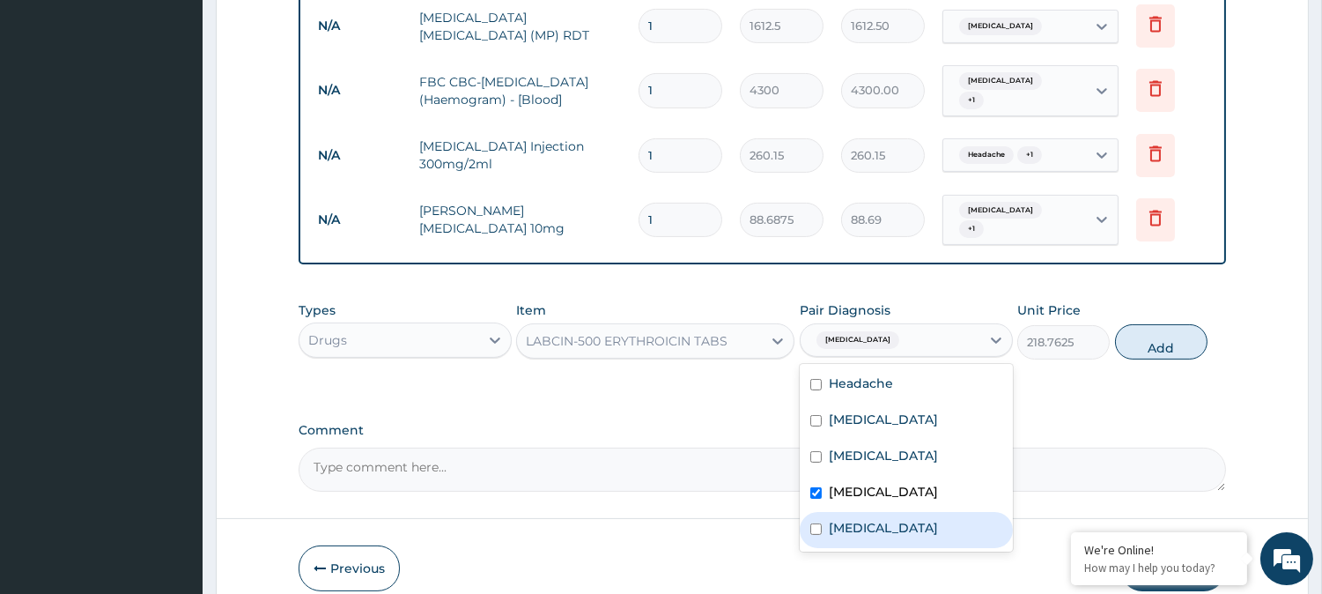
click at [837, 519] on label "Bacteremia" at bounding box center [883, 528] width 109 height 18
checkbox input "true"
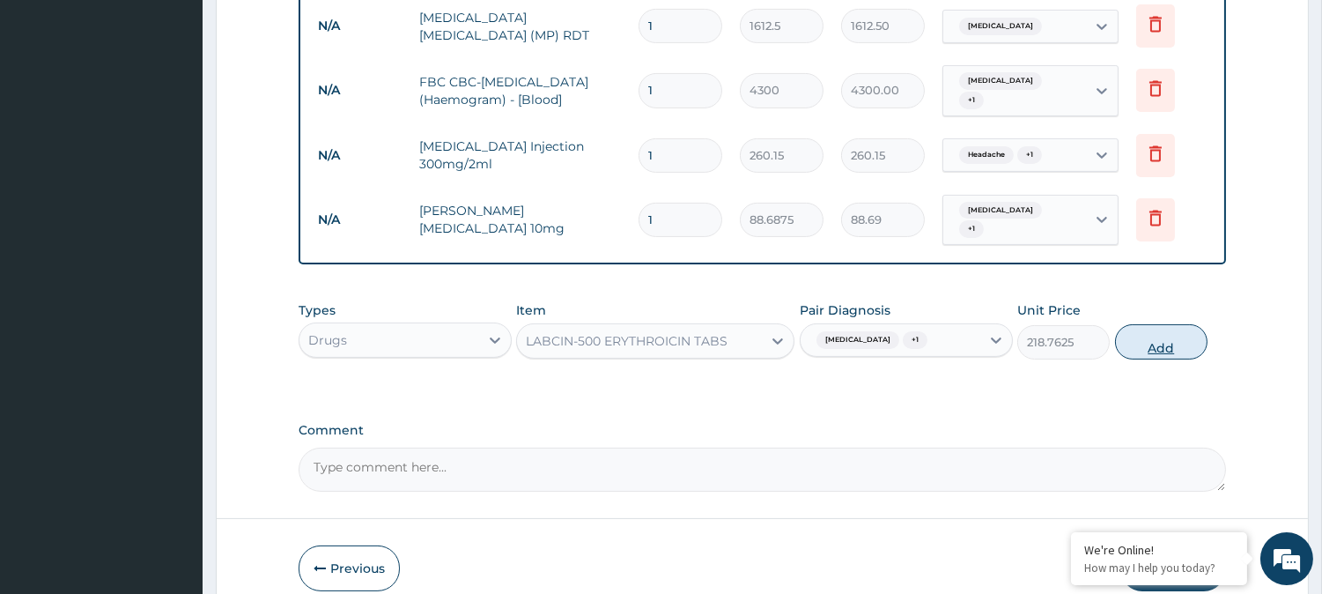
click at [1152, 324] on button "Add" at bounding box center [1161, 341] width 92 height 35
type input "0"
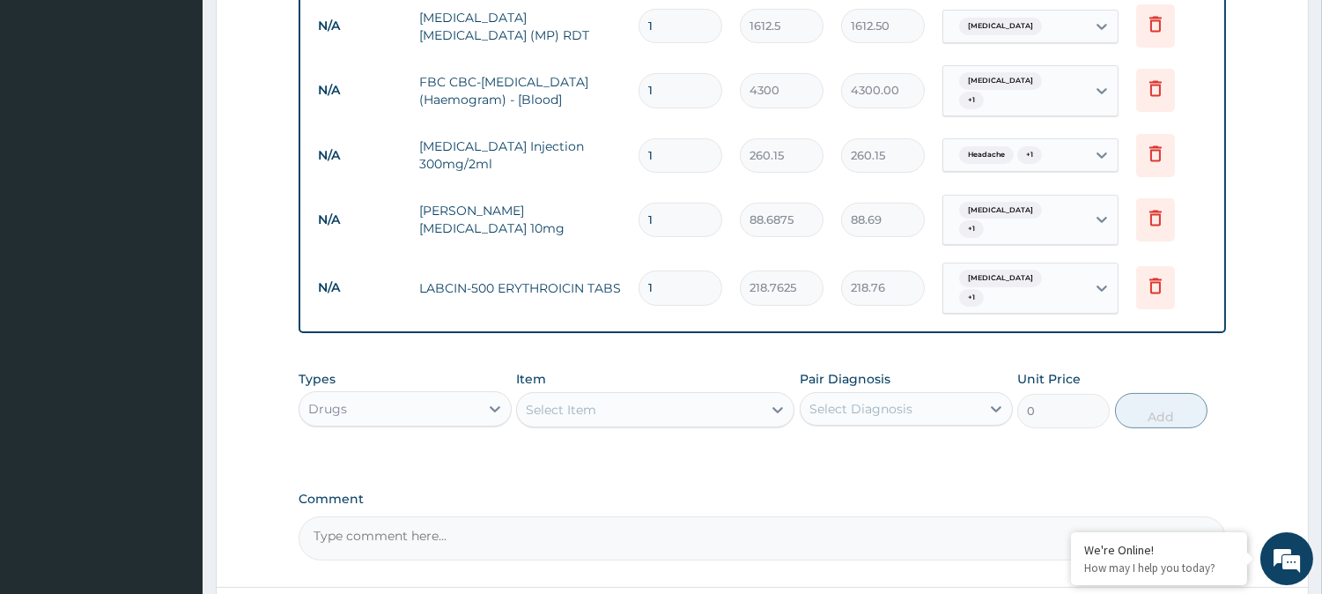
click at [645, 398] on div "Select Item" at bounding box center [639, 409] width 245 height 28
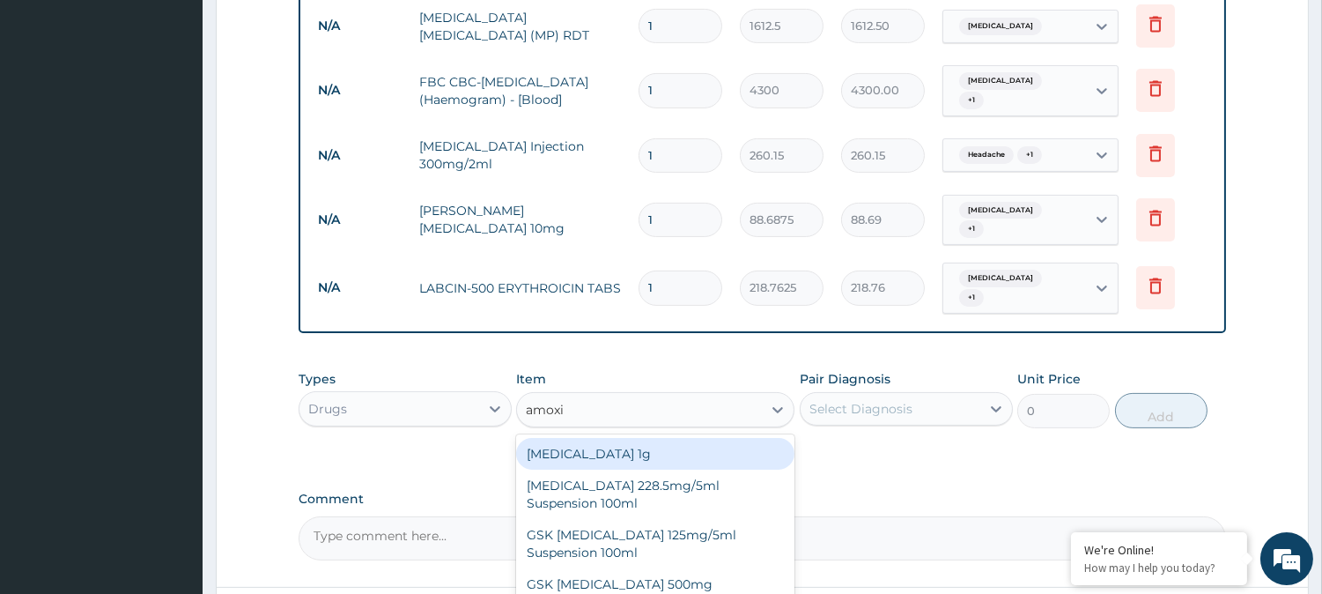
type input "amoxil"
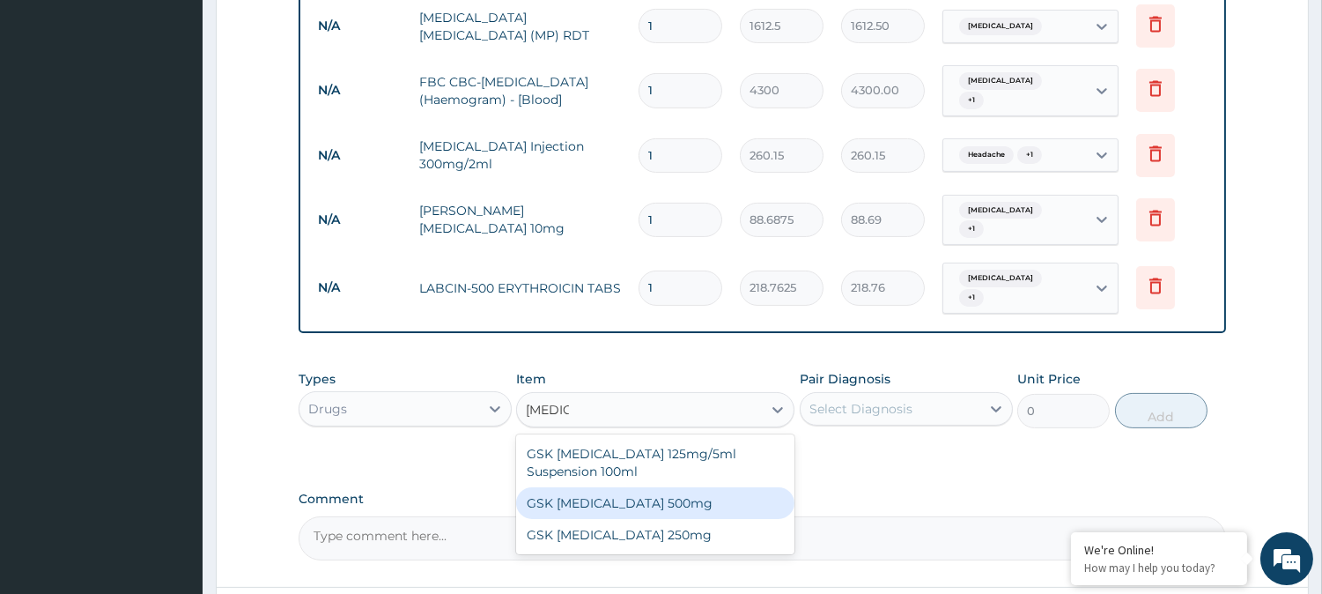
click at [638, 487] on div "GSK AMOXIL 500mg" at bounding box center [655, 503] width 278 height 32
type input "59.125"
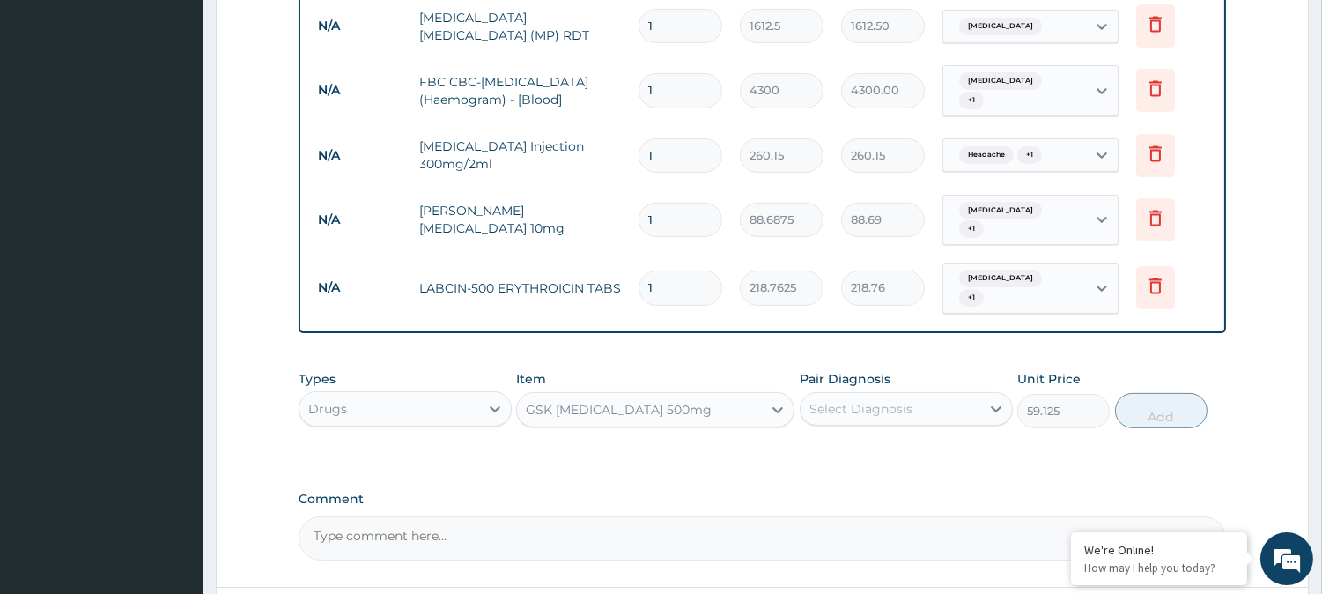
click at [696, 395] on div "GSK AMOXIL 500mg" at bounding box center [639, 409] width 245 height 28
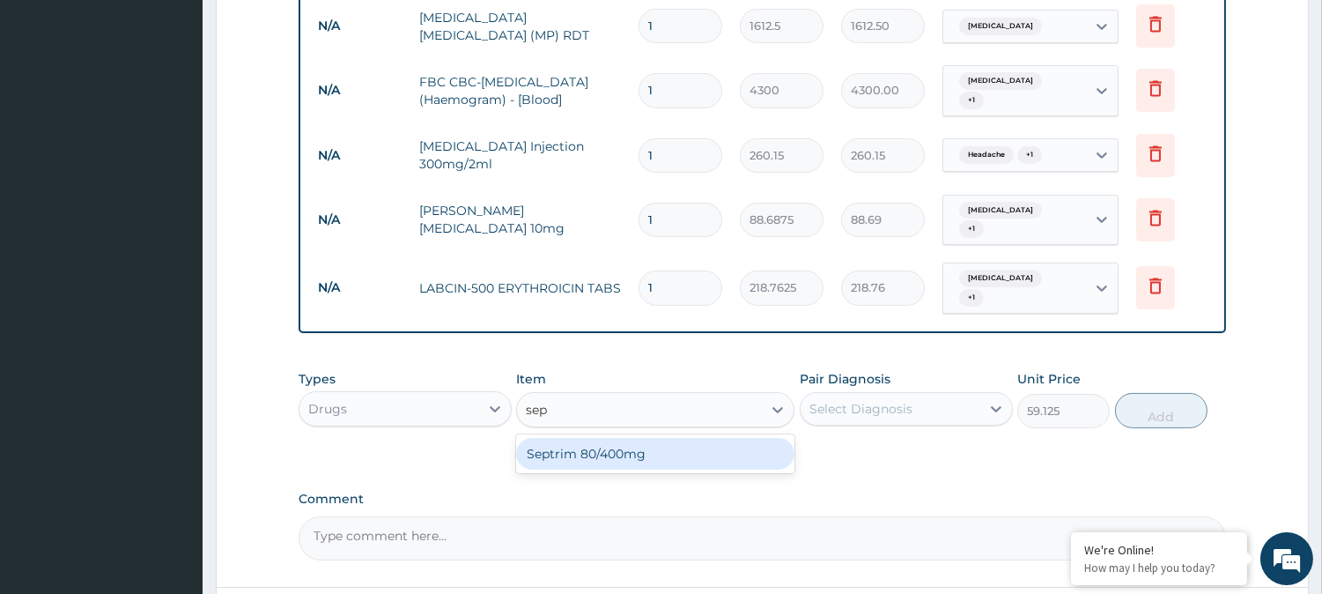
type input "sept"
click at [639, 438] on div "Septrim 80/400mg" at bounding box center [655, 454] width 278 height 32
type input "94.6"
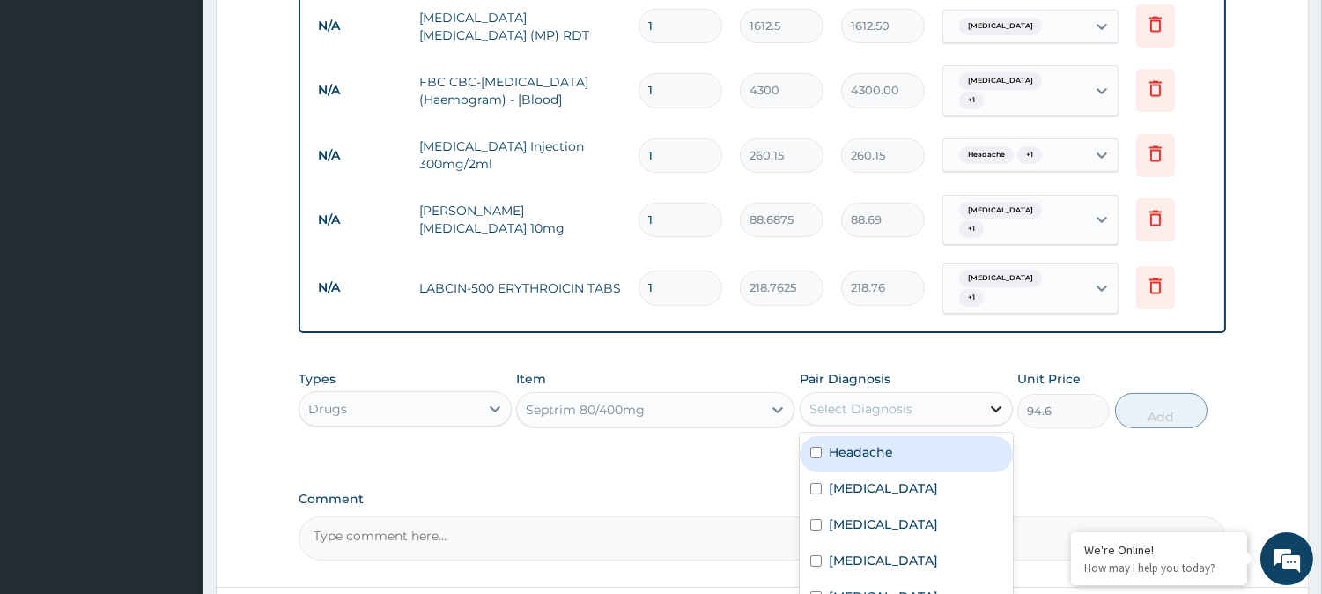
click at [992, 400] on icon at bounding box center [996, 409] width 18 height 18
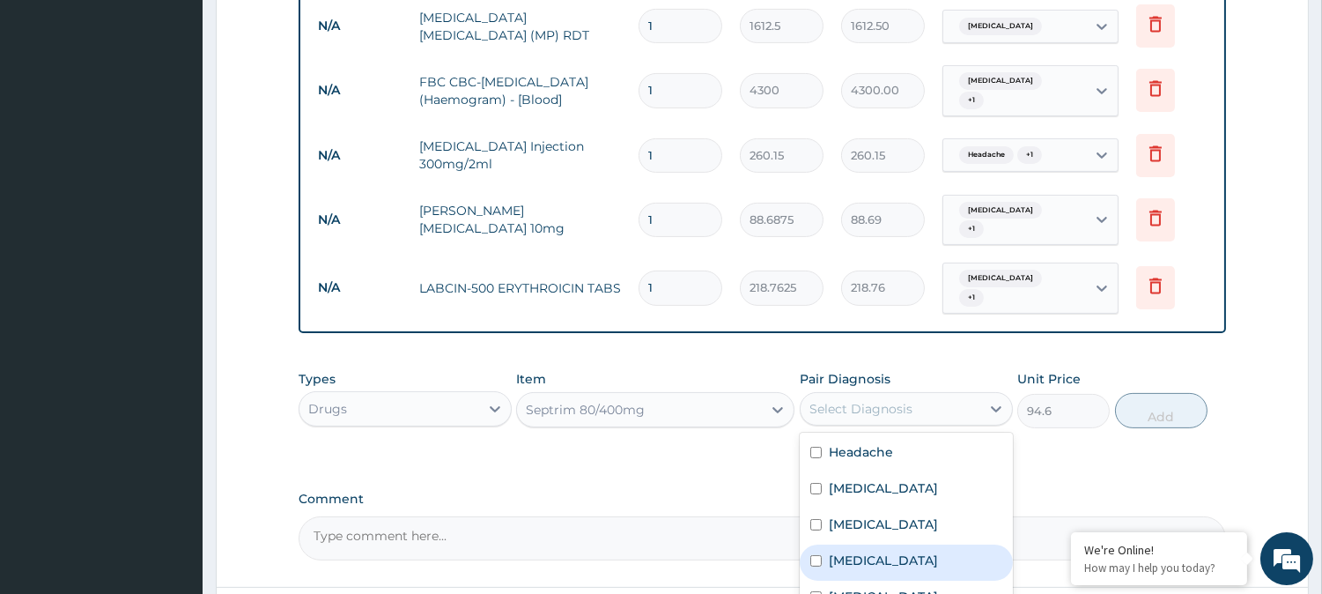
click at [868, 551] on label "Upper respiratory infection" at bounding box center [883, 560] width 109 height 18
checkbox input "true"
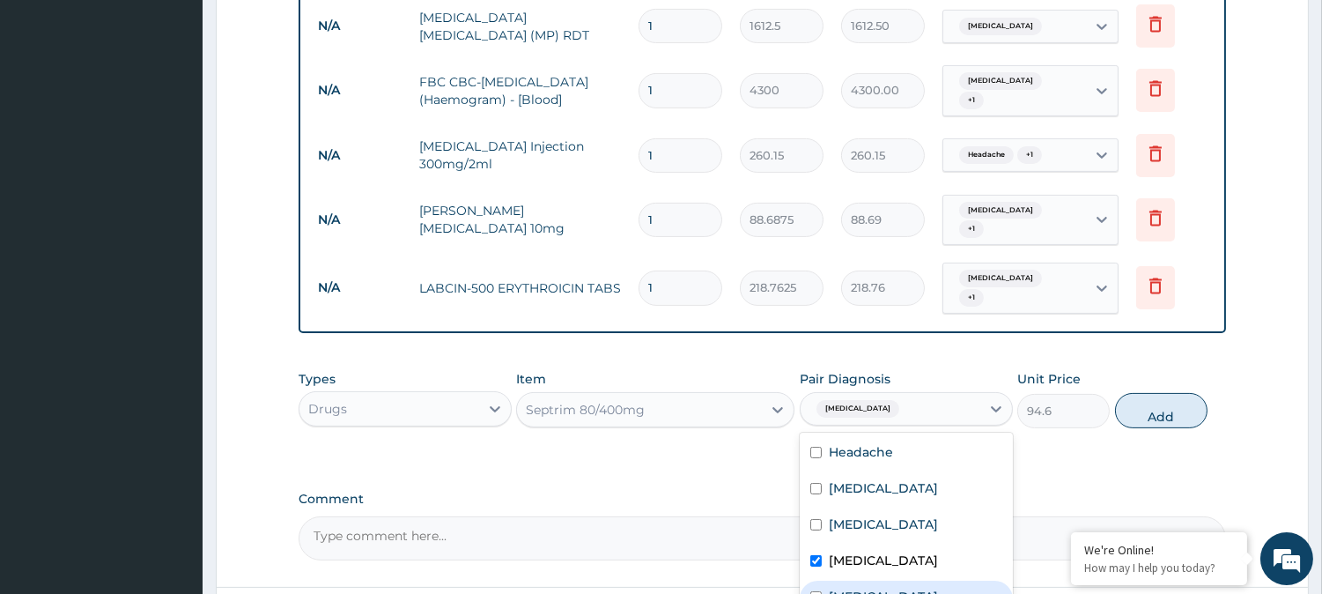
click at [832, 587] on label "Bacteremia" at bounding box center [883, 596] width 109 height 18
checkbox input "true"
click at [866, 479] on label "Rhinitis" at bounding box center [883, 488] width 109 height 18
checkbox input "true"
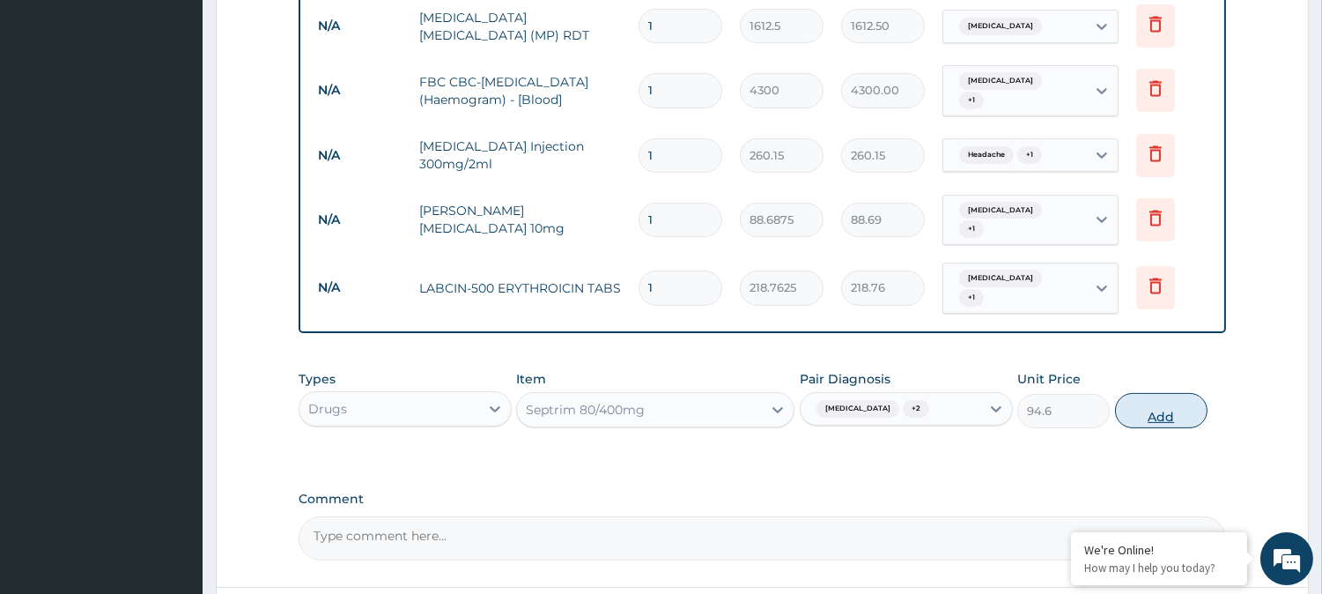
click at [1167, 393] on button "Add" at bounding box center [1161, 410] width 92 height 35
type input "0"
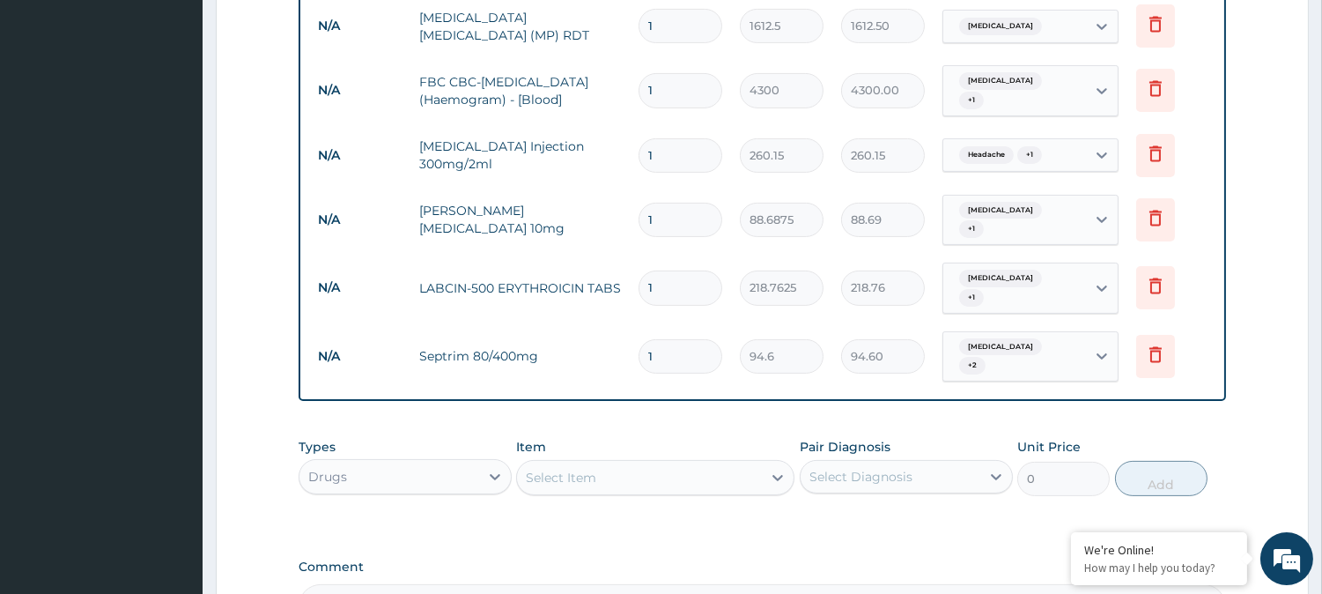
click at [570, 468] on div "Select Item" at bounding box center [561, 477] width 70 height 18
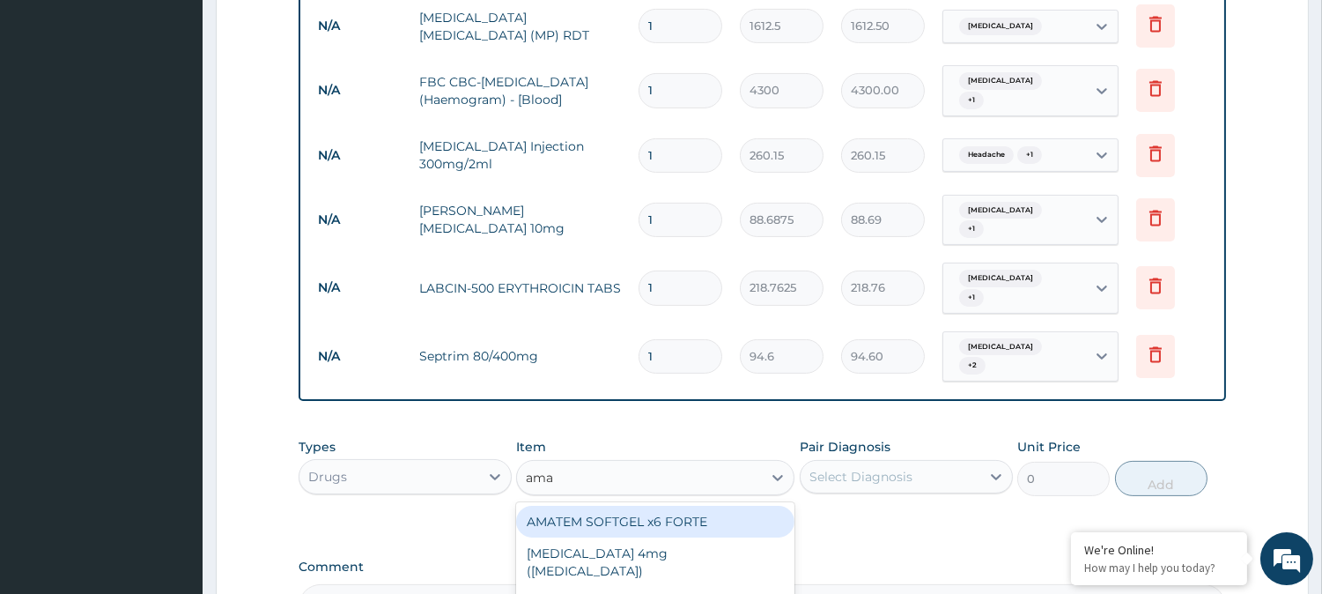
type input "amat"
click at [682, 505] on div "AMATEM SOFTGEL x6 FORTE" at bounding box center [655, 521] width 278 height 32
type input "473"
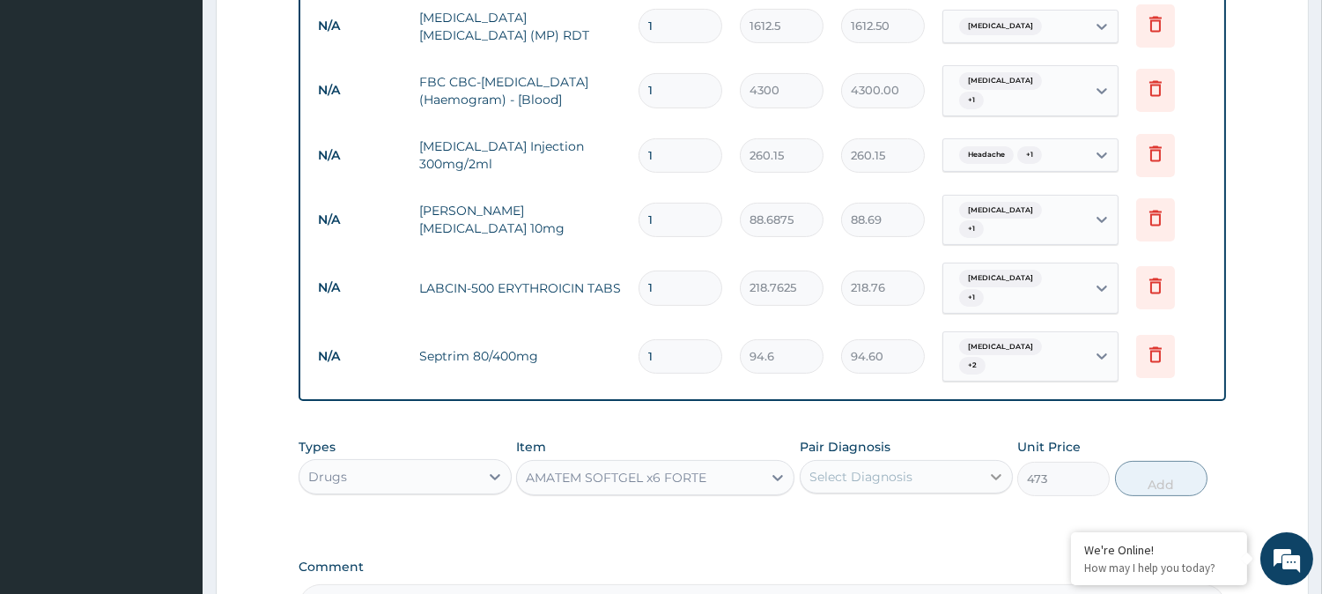
click at [992, 474] on icon at bounding box center [996, 477] width 11 height 6
click at [824, 576] on div "Malaria" at bounding box center [906, 594] width 213 height 36
checkbox input "true"
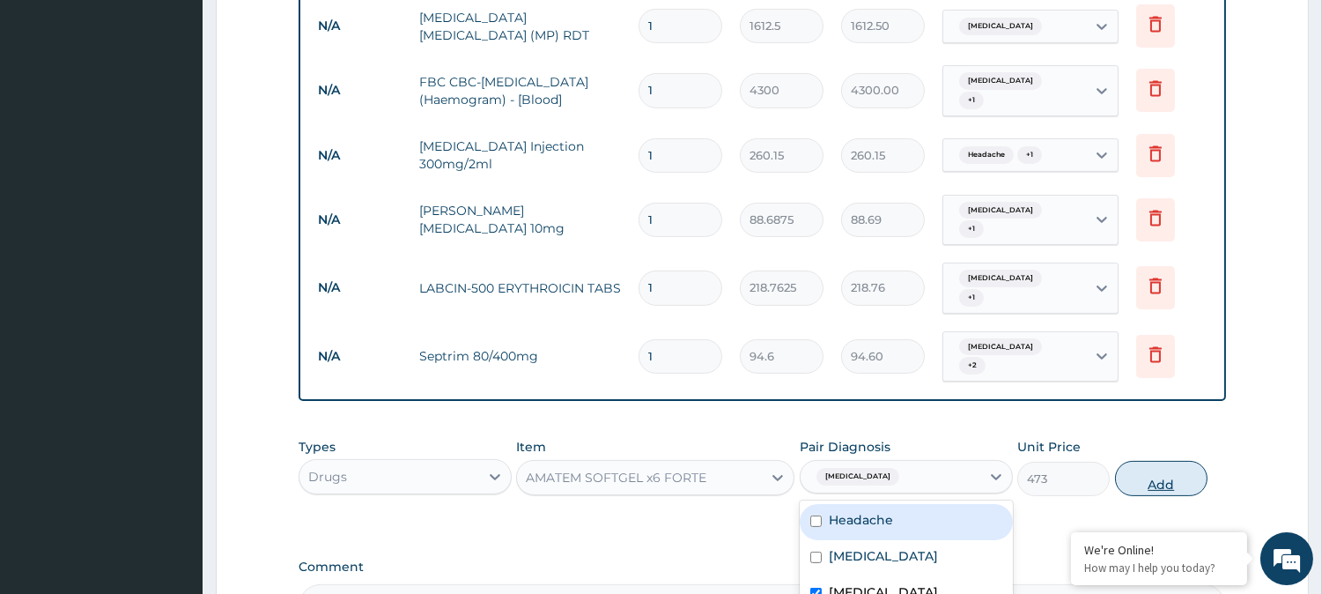
click at [1169, 461] on button "Add" at bounding box center [1161, 478] width 92 height 35
type input "0"
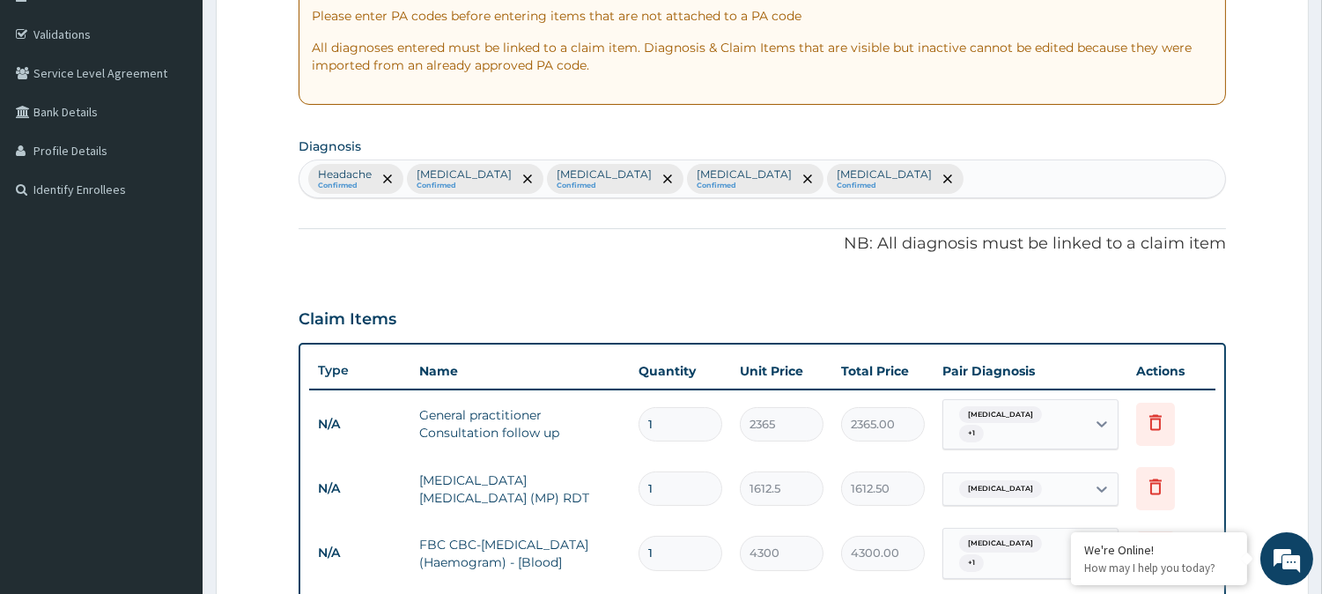
scroll to position [312, 0]
click at [921, 182] on div "Headache Confirmed Rhinitis Confirmed Malaria Confirmed Upper respiratory infec…" at bounding box center [761, 179] width 925 height 37
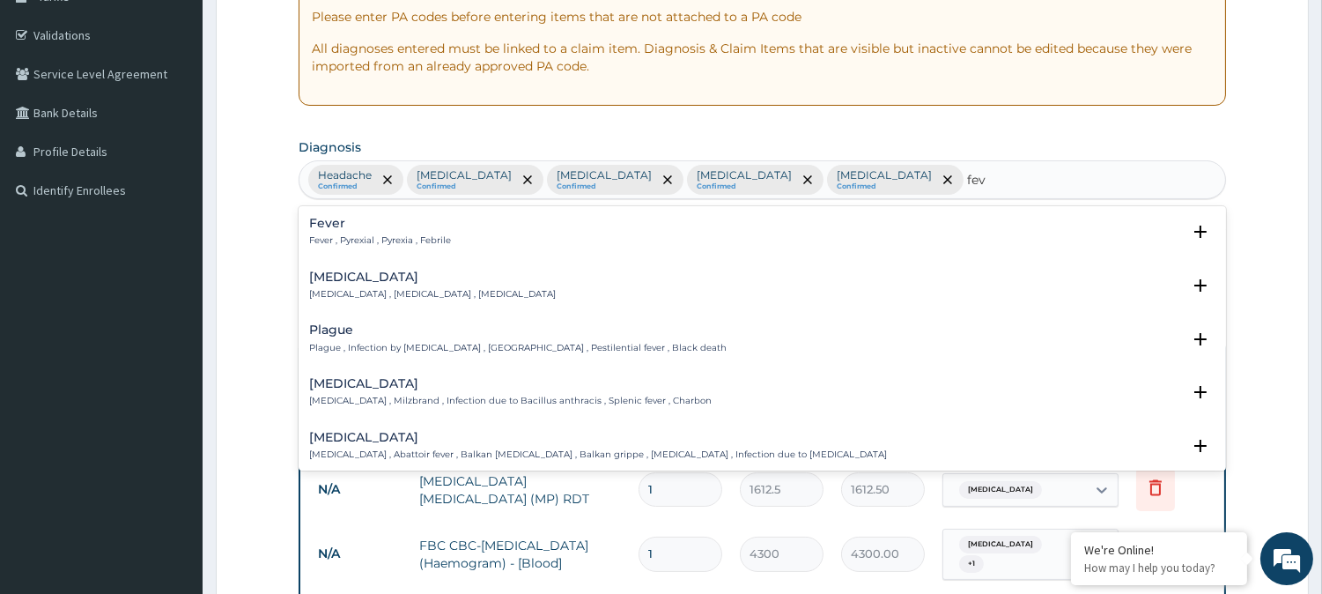
type input "feve"
click at [716, 232] on div "Fever Fever , Pyrexial , Pyrexia , Febrile" at bounding box center [762, 232] width 906 height 31
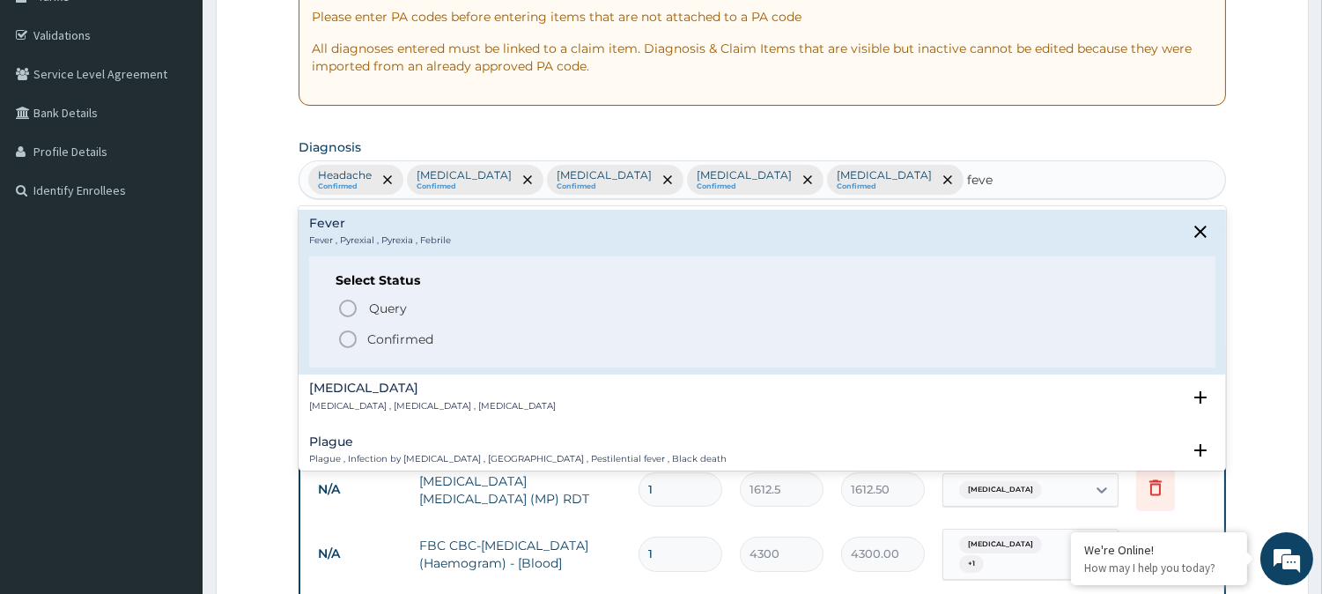
click at [410, 344] on p "Confirmed" at bounding box center [400, 339] width 66 height 18
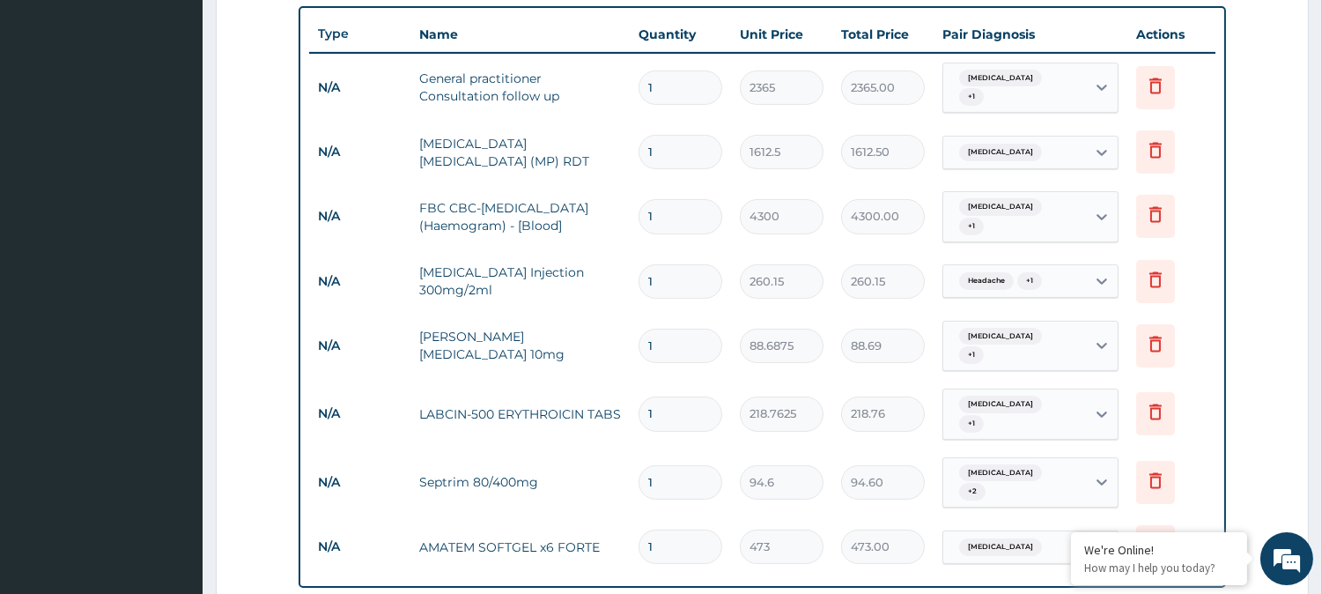
scroll to position [647, 0]
click at [1103, 280] on icon at bounding box center [1101, 283] width 11 height 6
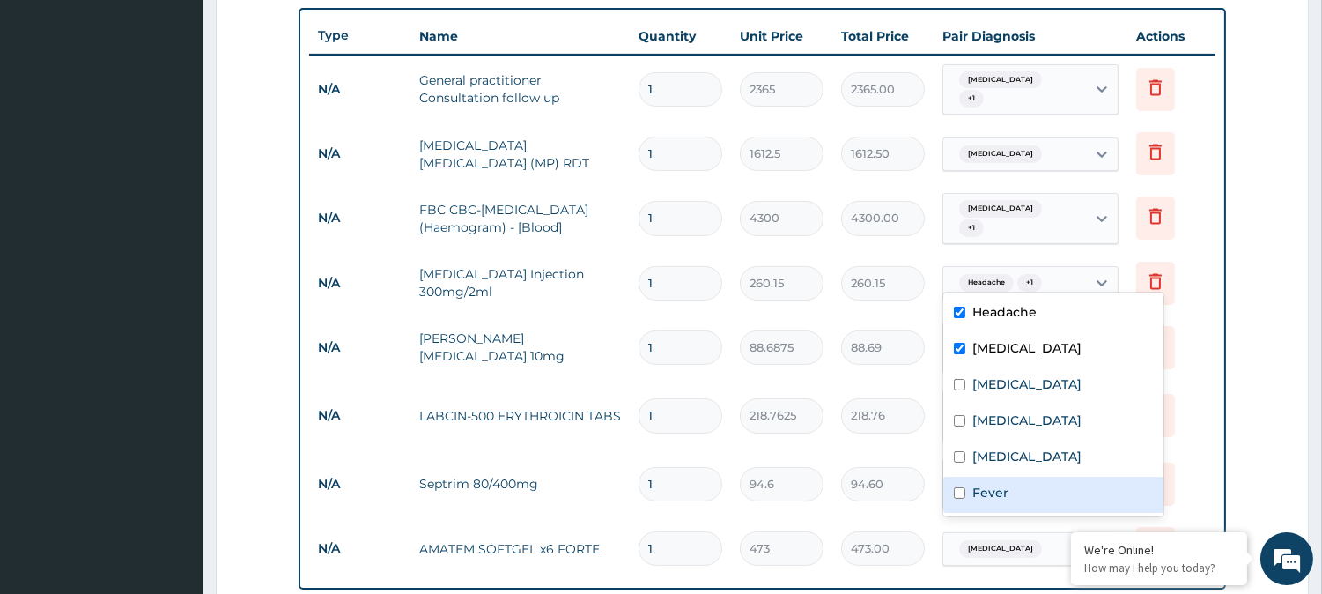
click at [978, 493] on label "Fever" at bounding box center [990, 492] width 36 height 18
checkbox input "true"
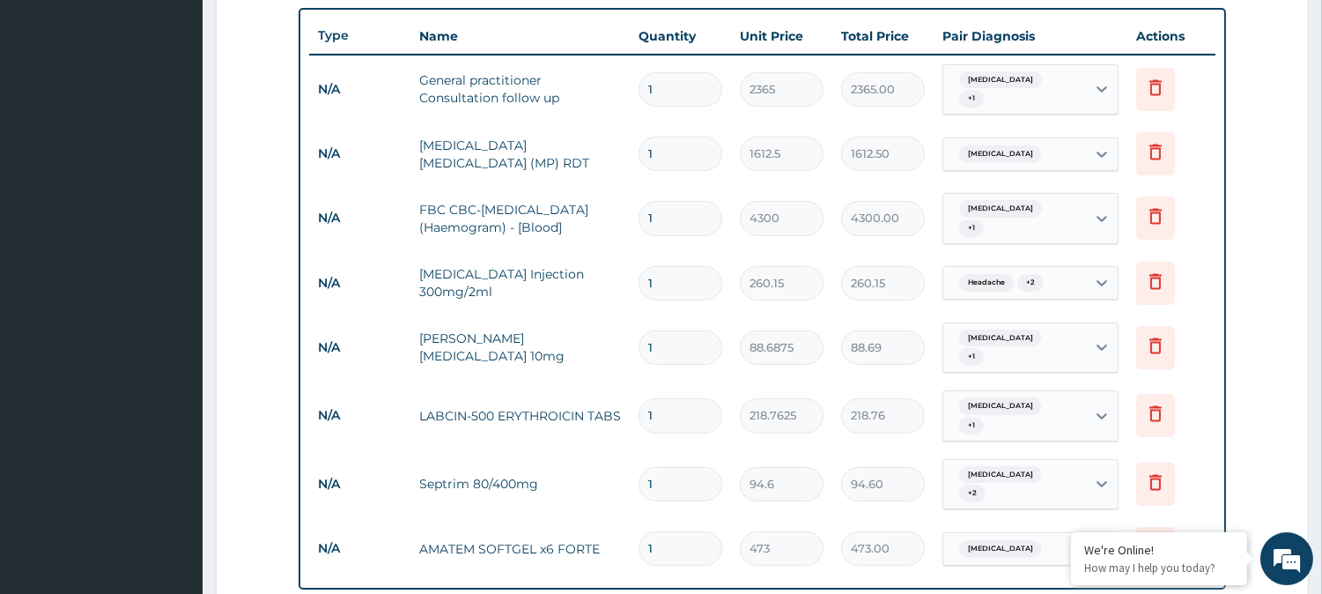
click at [895, 293] on td "260.15" at bounding box center [882, 283] width 101 height 52
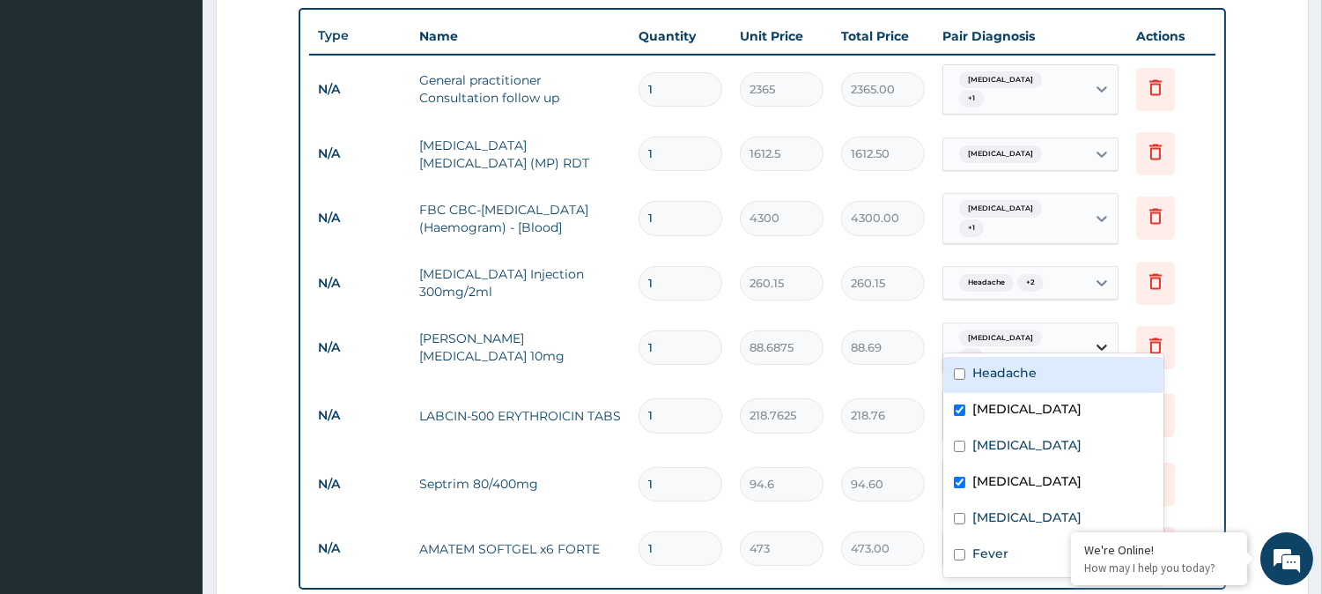
click at [1104, 338] on icon at bounding box center [1102, 347] width 18 height 18
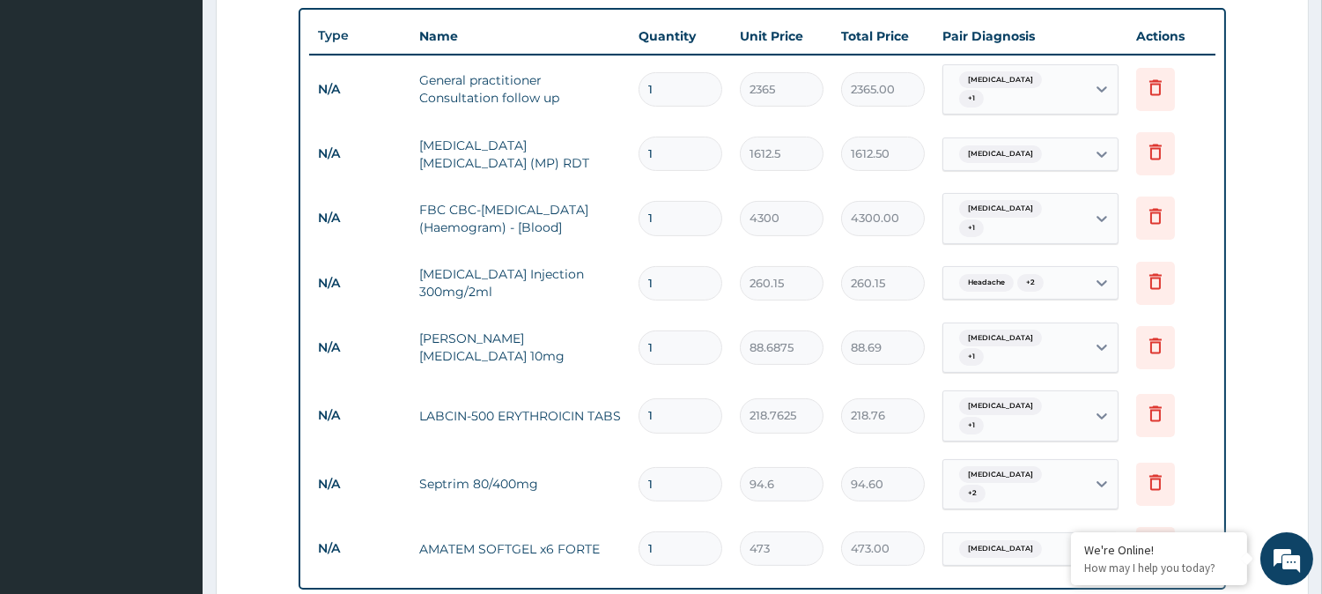
click at [900, 321] on td "88.69" at bounding box center [882, 347] width 101 height 52
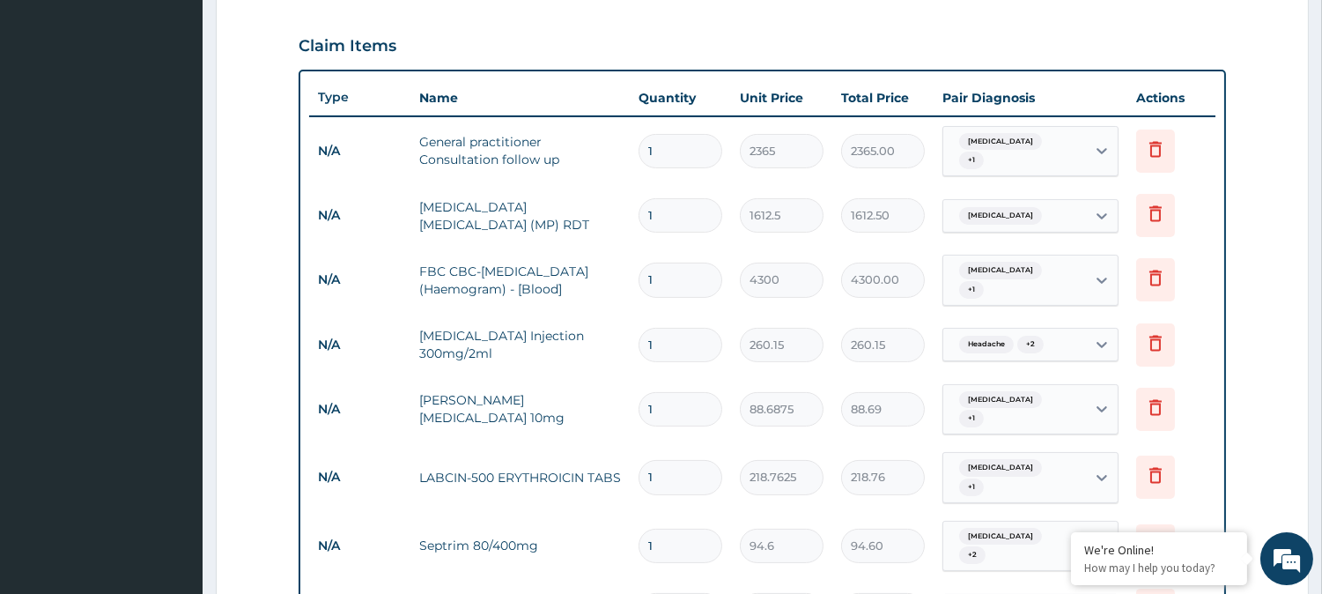
scroll to position [585, 0]
click at [708, 328] on input "1" at bounding box center [680, 345] width 84 height 34
type input "0.00"
type input "1"
type input "260.15"
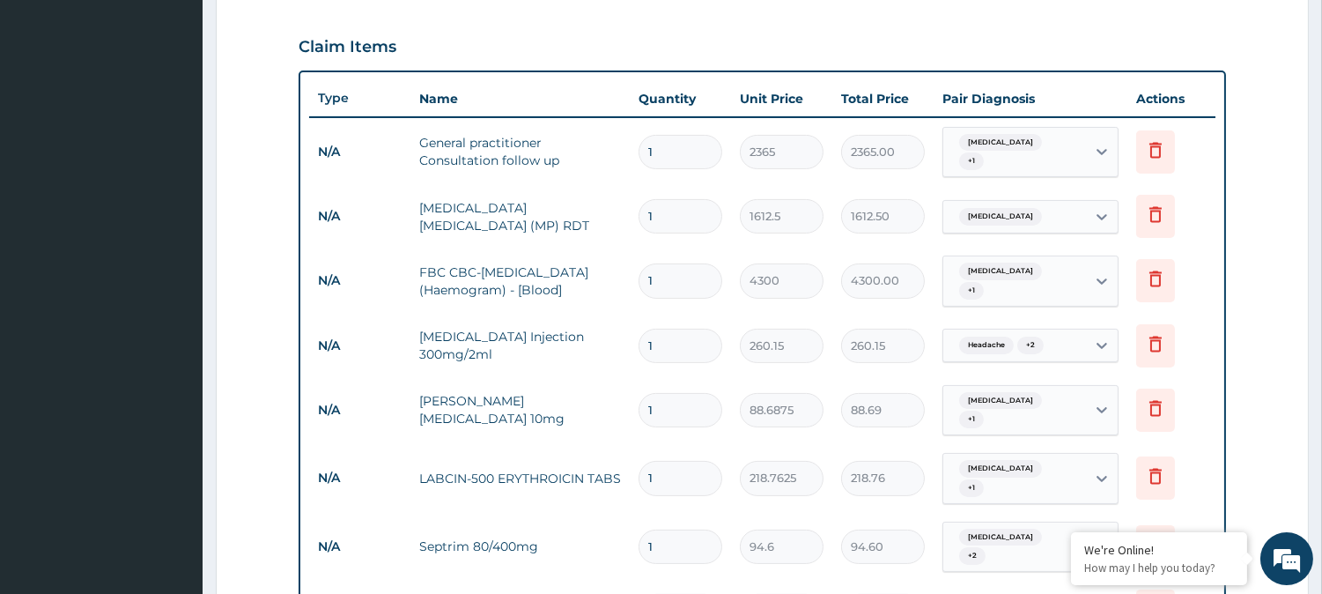
click at [696, 393] on input "1" at bounding box center [680, 410] width 84 height 34
type input "0.00"
type input "1"
type input "88.69"
type input "0.00"
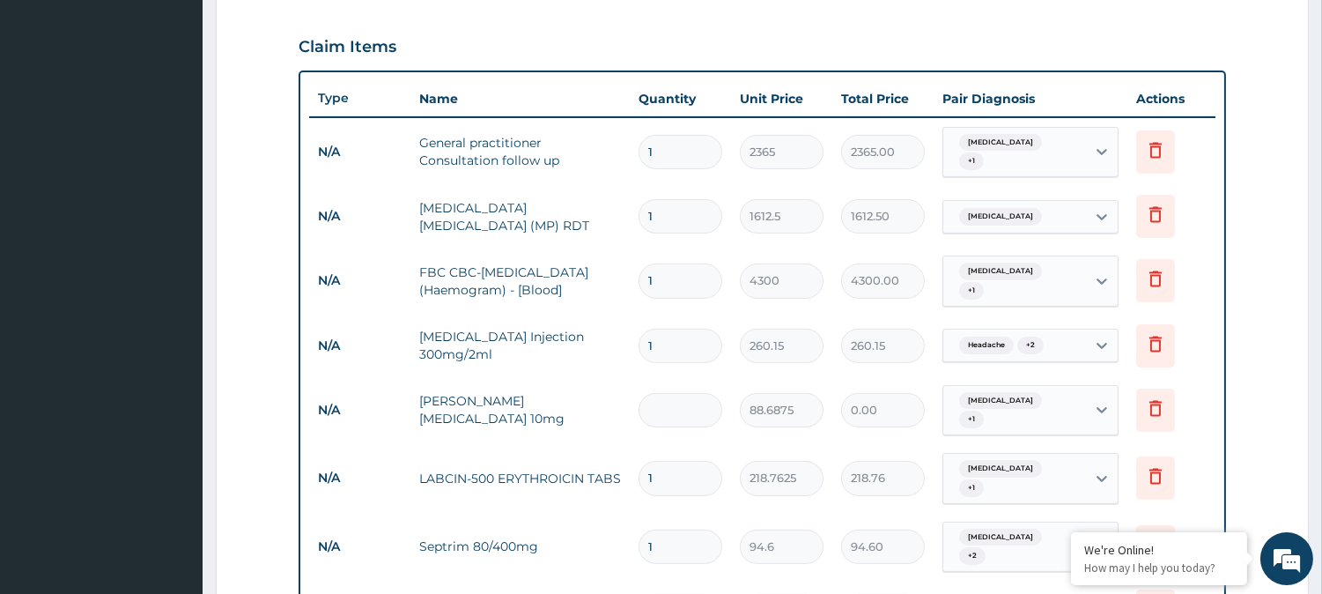
type input "5"
type input "443.44"
type input "4"
type input "354.75"
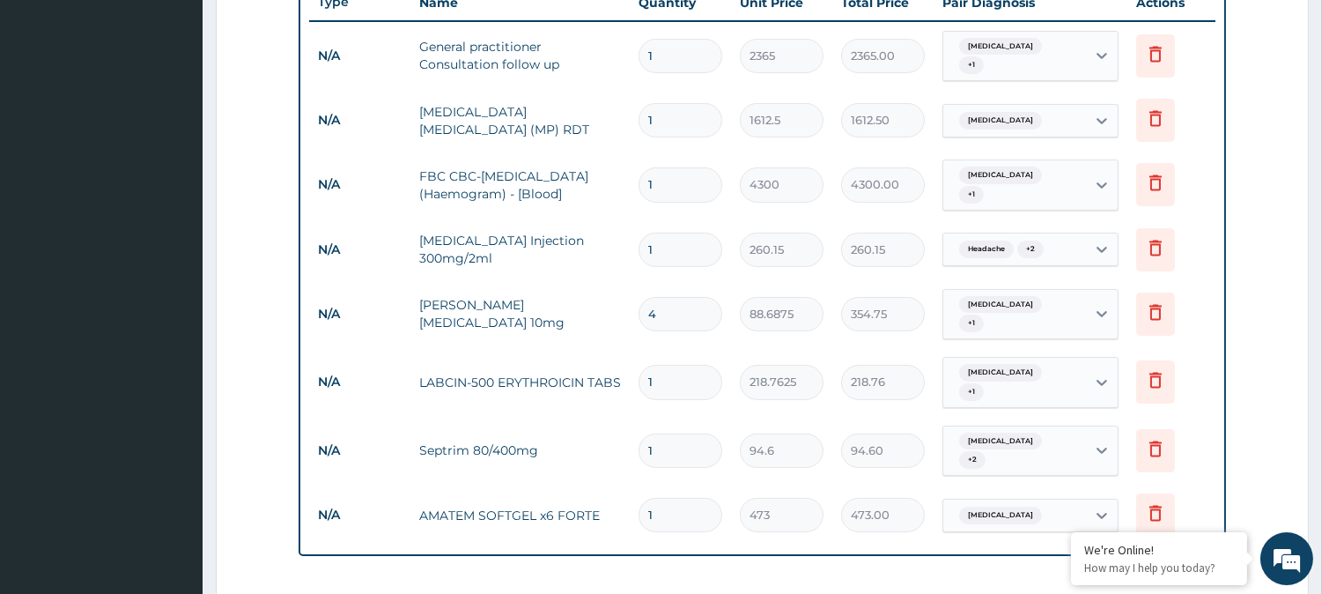
scroll to position [684, 0]
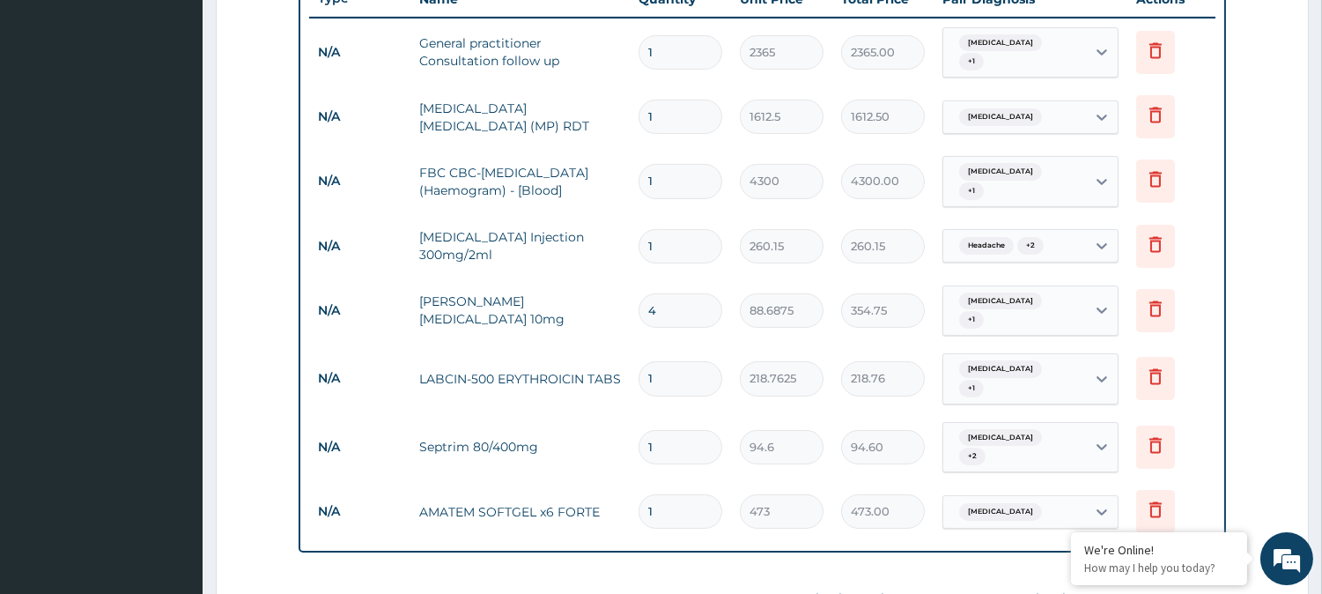
type input "4"
click at [675, 361] on input "1" at bounding box center [680, 378] width 84 height 34
type input "0.00"
type input "1"
type input "218.76"
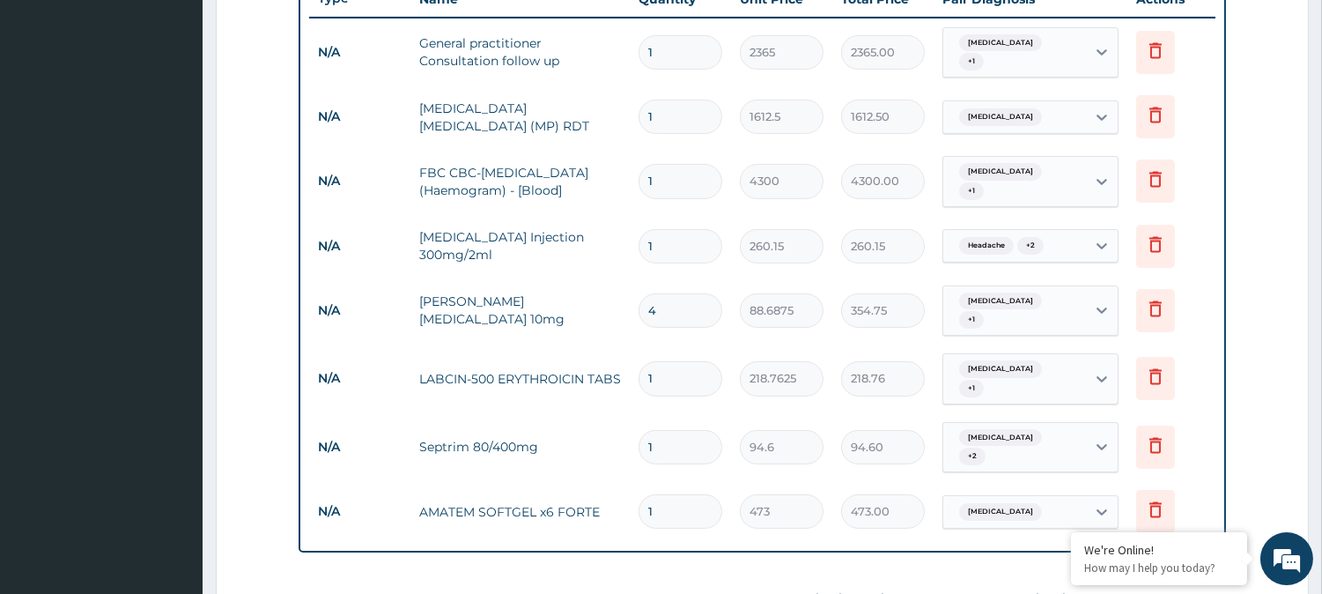
type input "10"
type input "2187.63"
type input "10"
click at [672, 430] on input "1" at bounding box center [680, 447] width 84 height 34
type input "0.00"
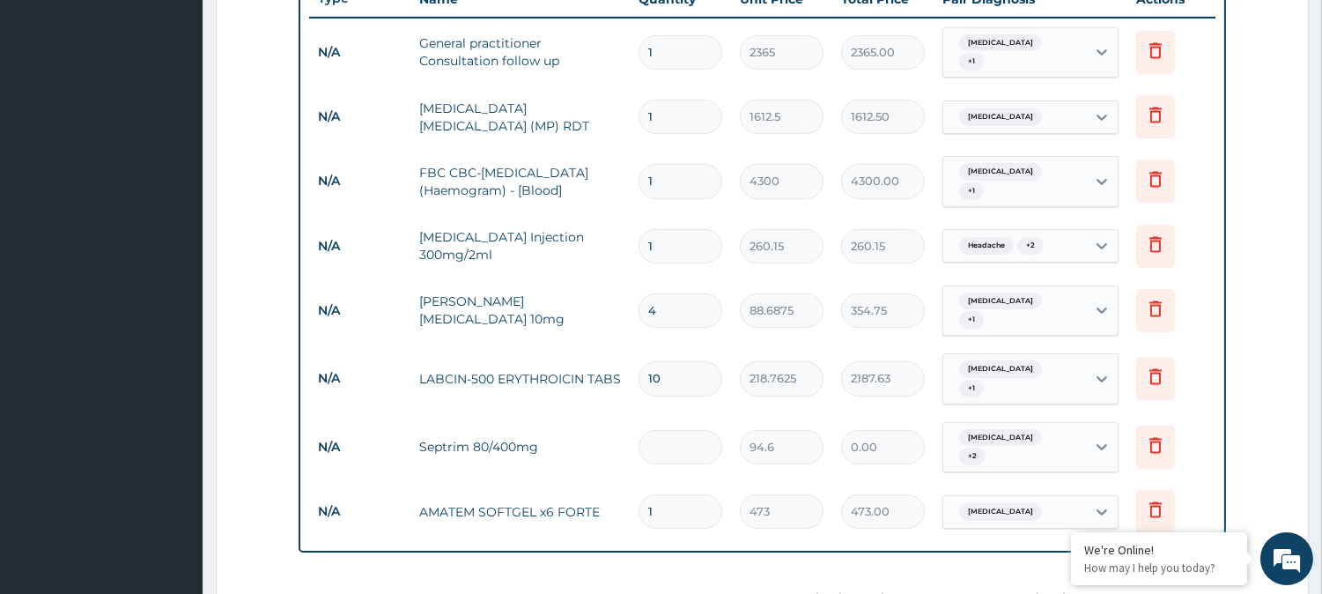
type input "2"
type input "189.20"
type input "20"
type input "1892.00"
type input "20"
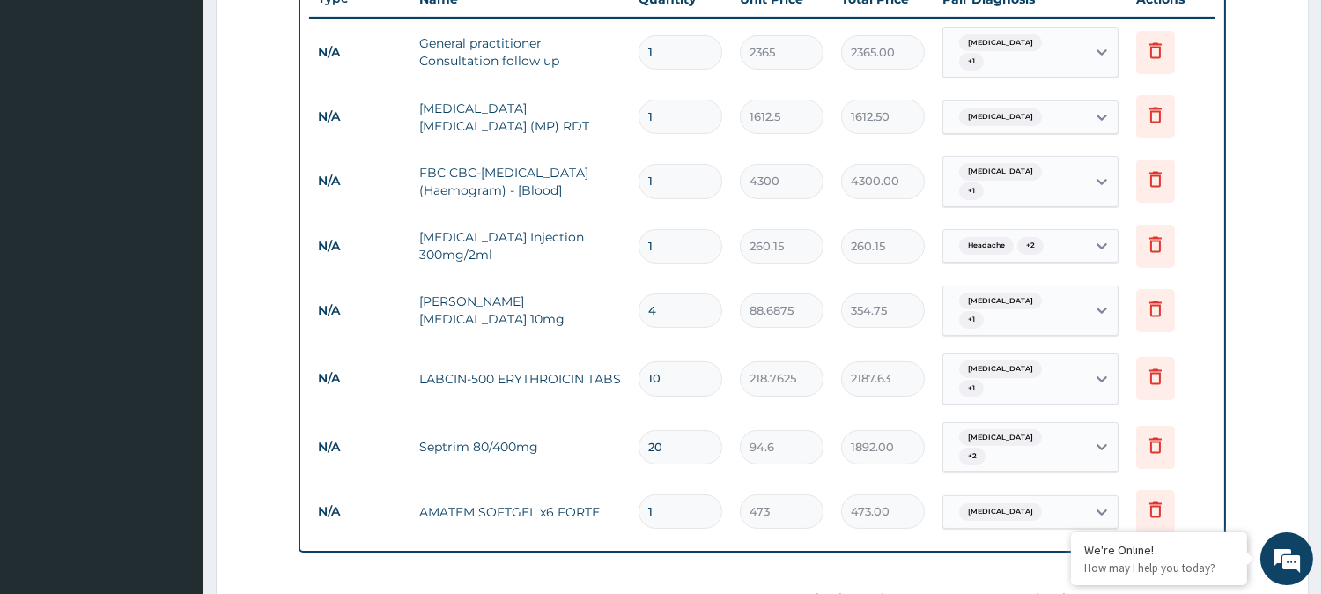
click at [675, 494] on input "1" at bounding box center [680, 511] width 84 height 34
type input "0.00"
type input "6"
type input "2838.00"
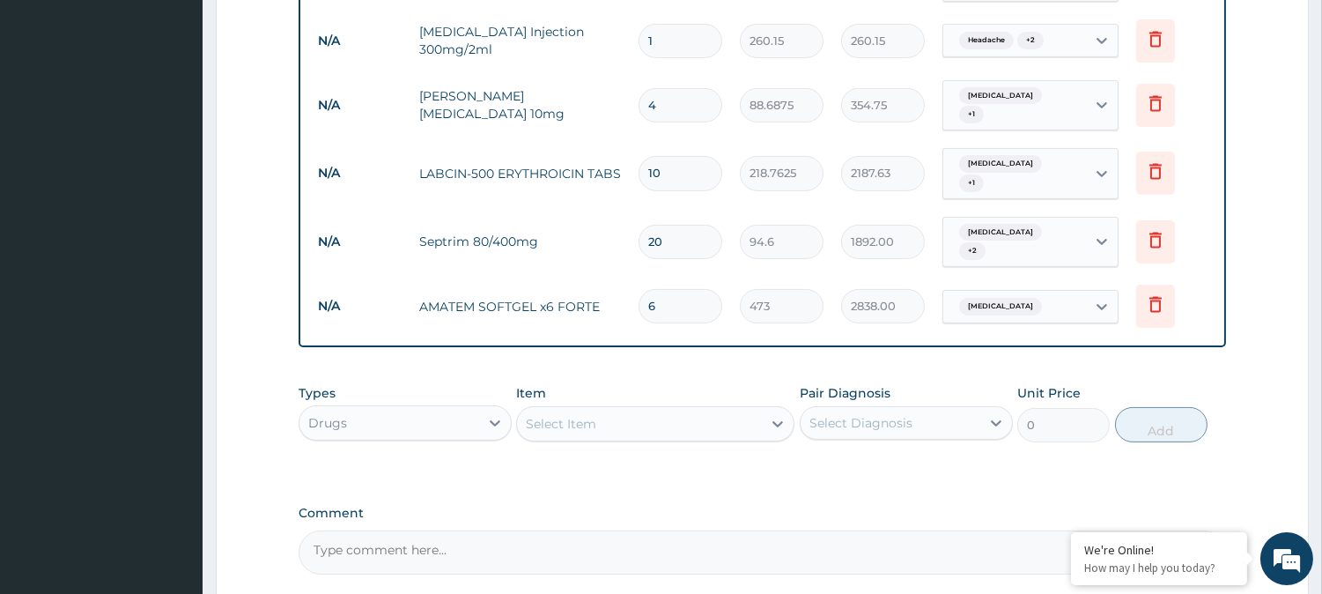
scroll to position [1030, 0]
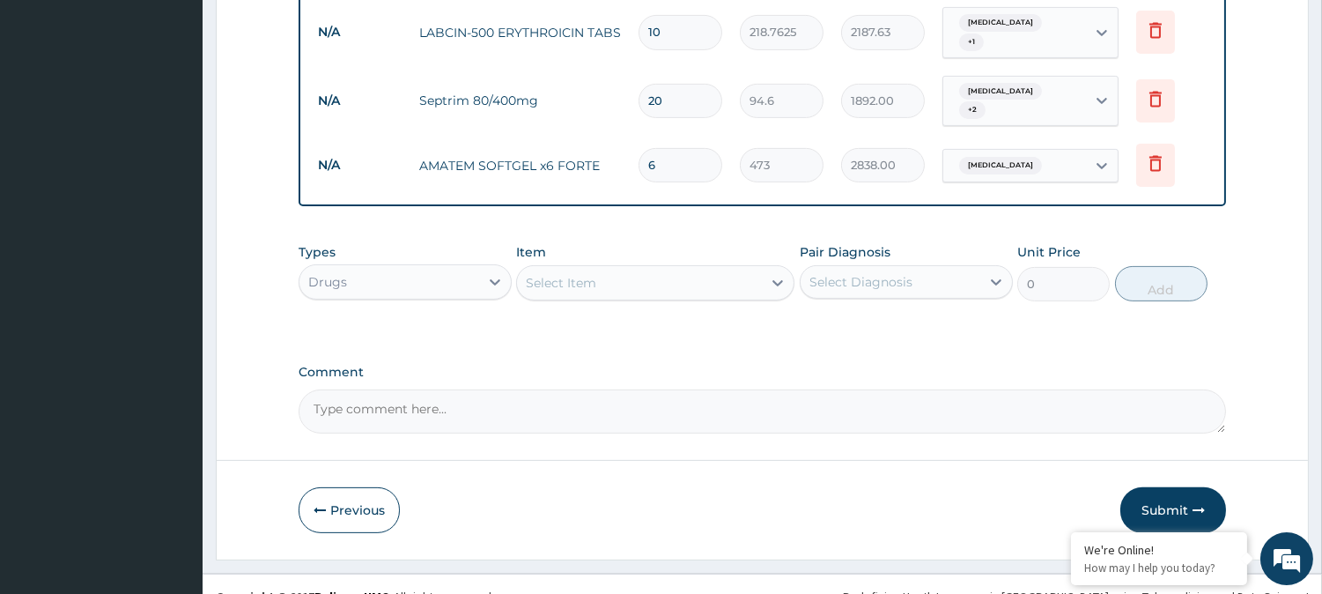
type input "6"
click at [620, 269] on div "Select Item" at bounding box center [639, 283] width 245 height 28
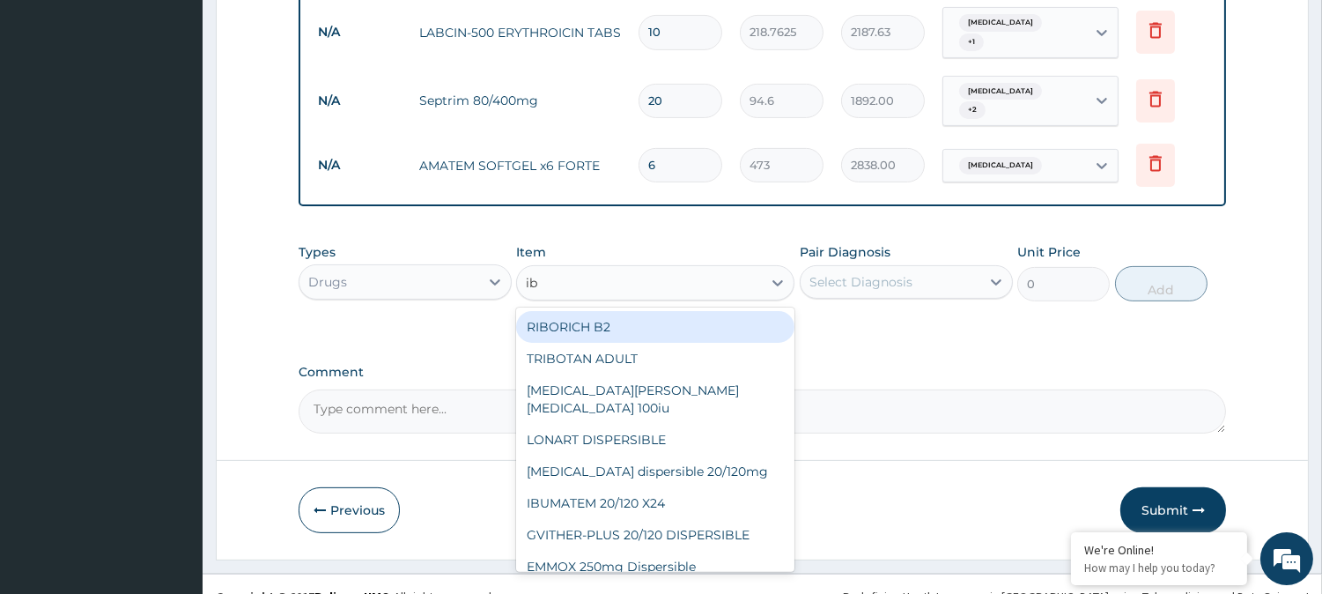
type input "ibu"
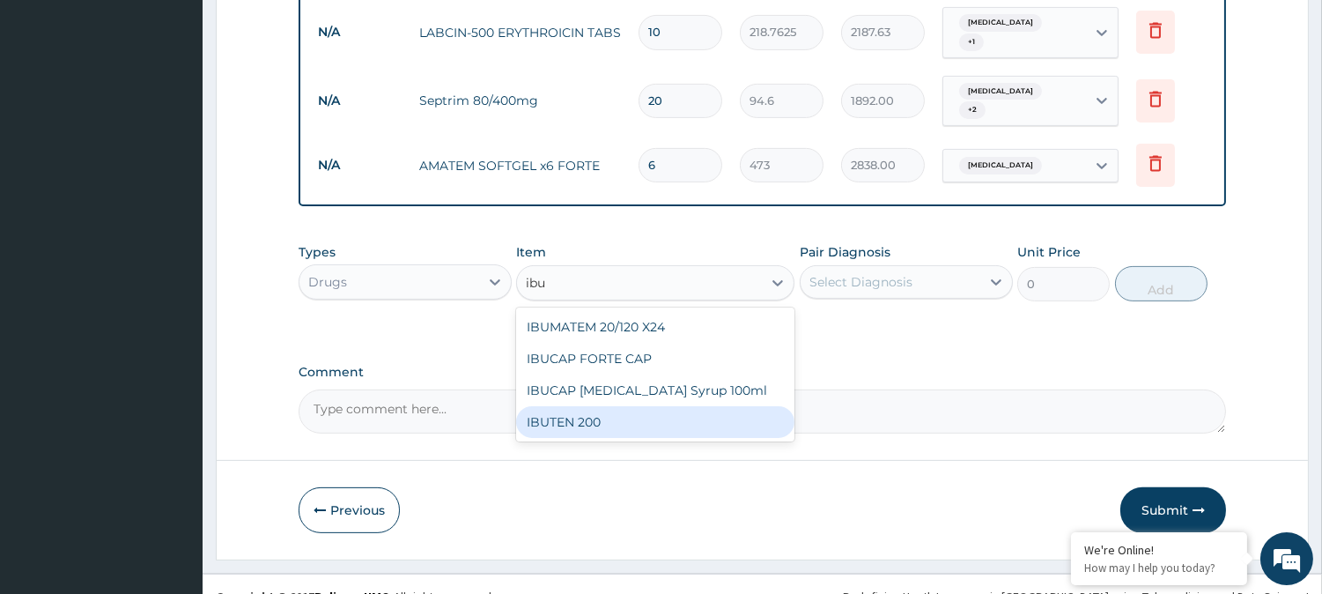
click at [587, 406] on div "IBUTEN 200" at bounding box center [655, 422] width 278 height 32
type input "82.775"
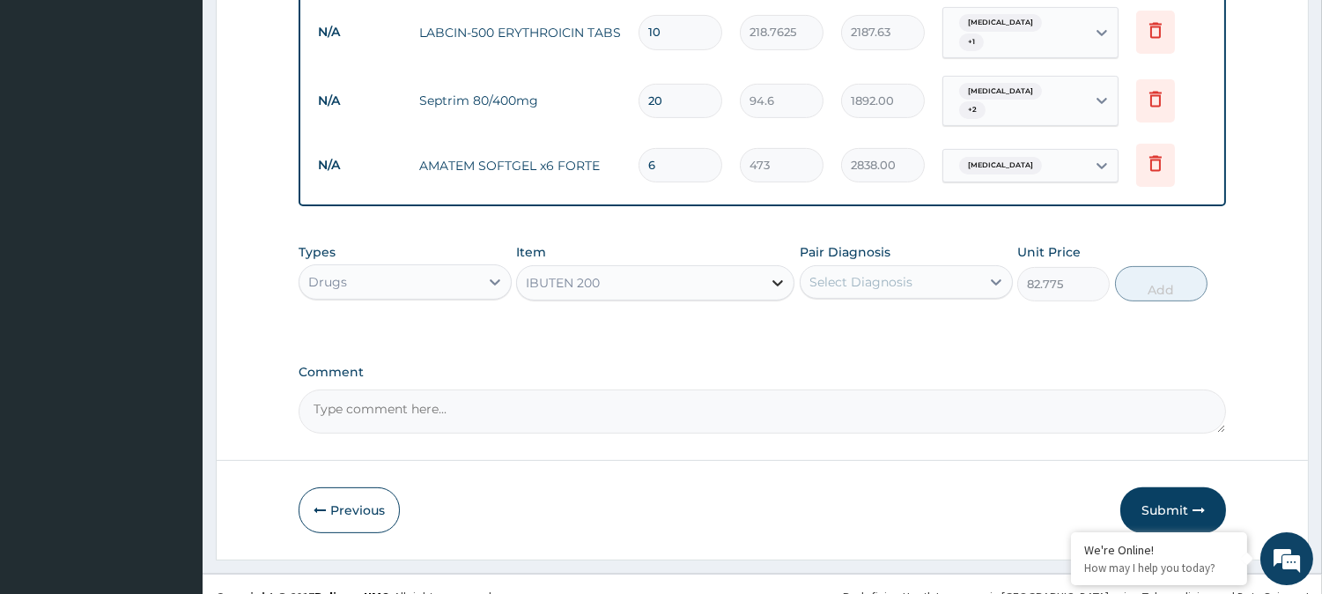
click at [776, 280] on icon at bounding box center [778, 283] width 11 height 6
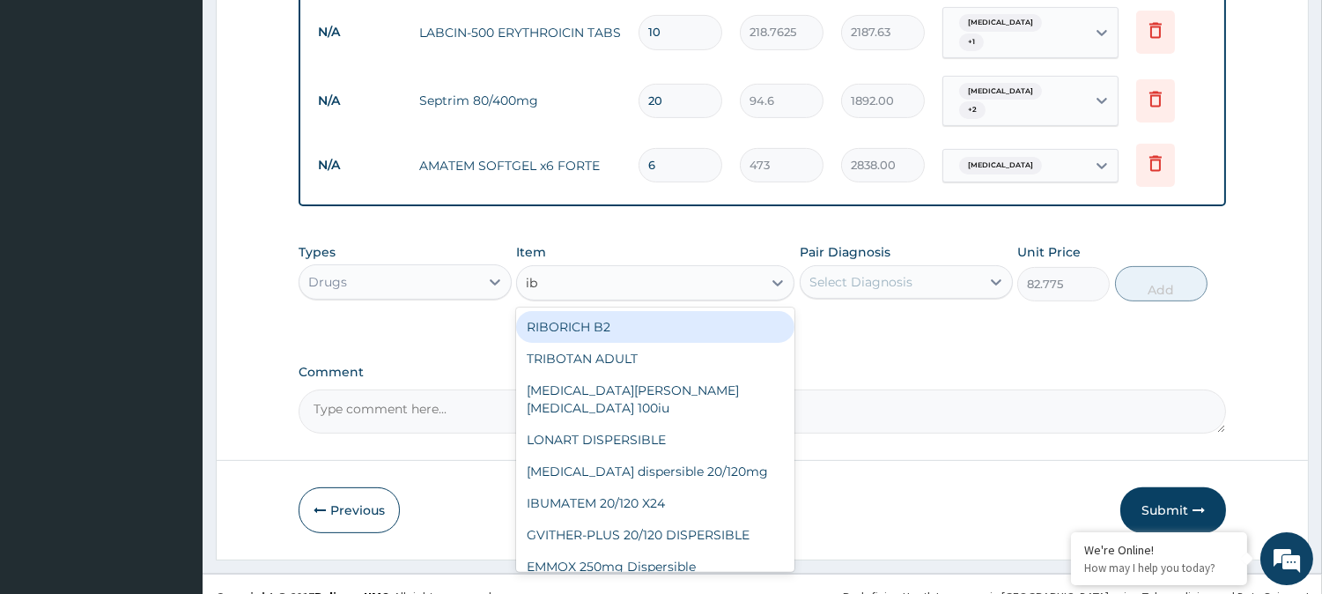
type input "ibu"
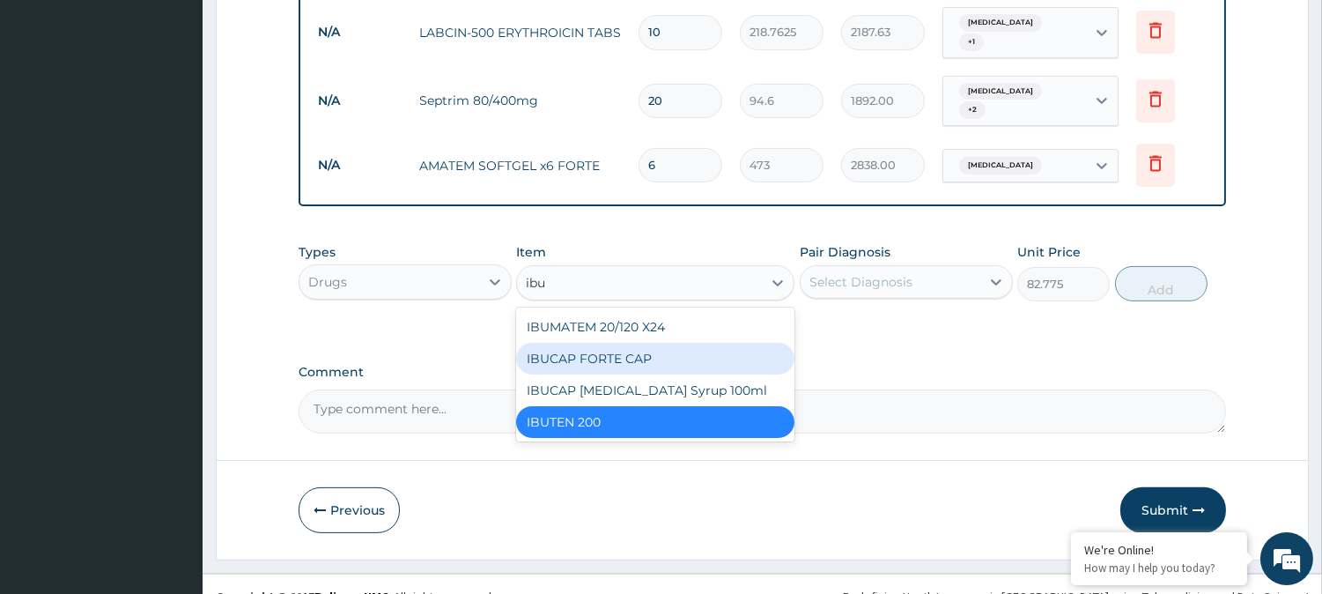
click at [622, 343] on div "IBUCAP FORTE CAP" at bounding box center [655, 359] width 278 height 32
type input "59.125"
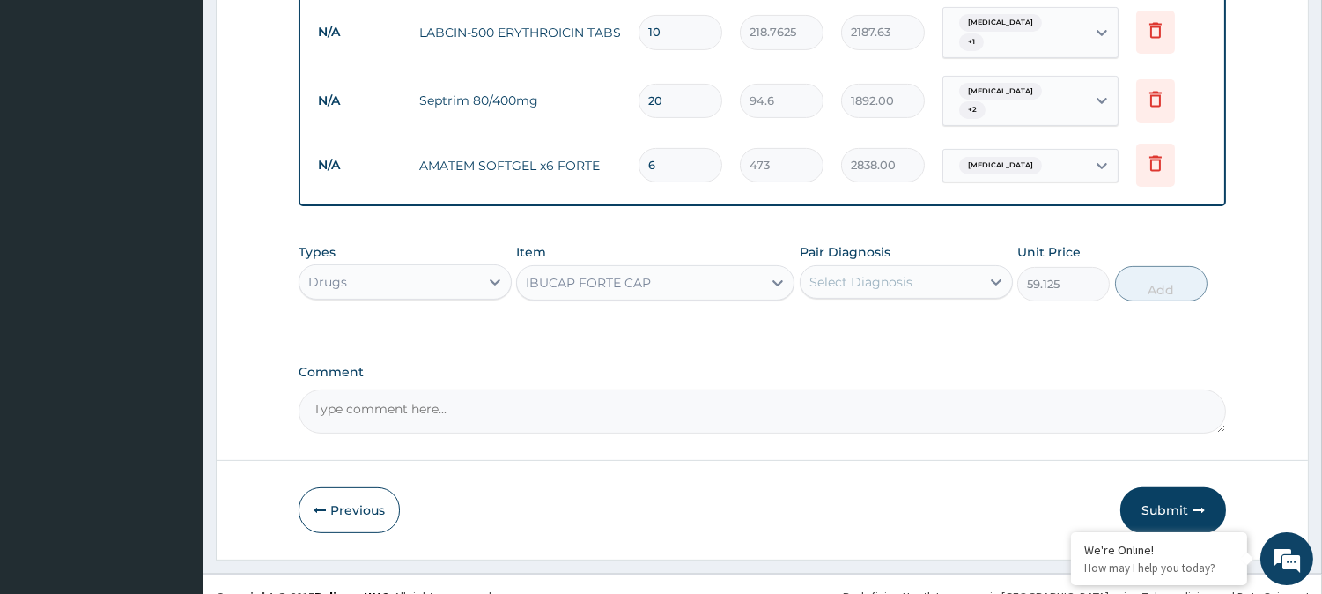
click at [731, 269] on div "IBUCAP FORTE CAP" at bounding box center [639, 283] width 245 height 28
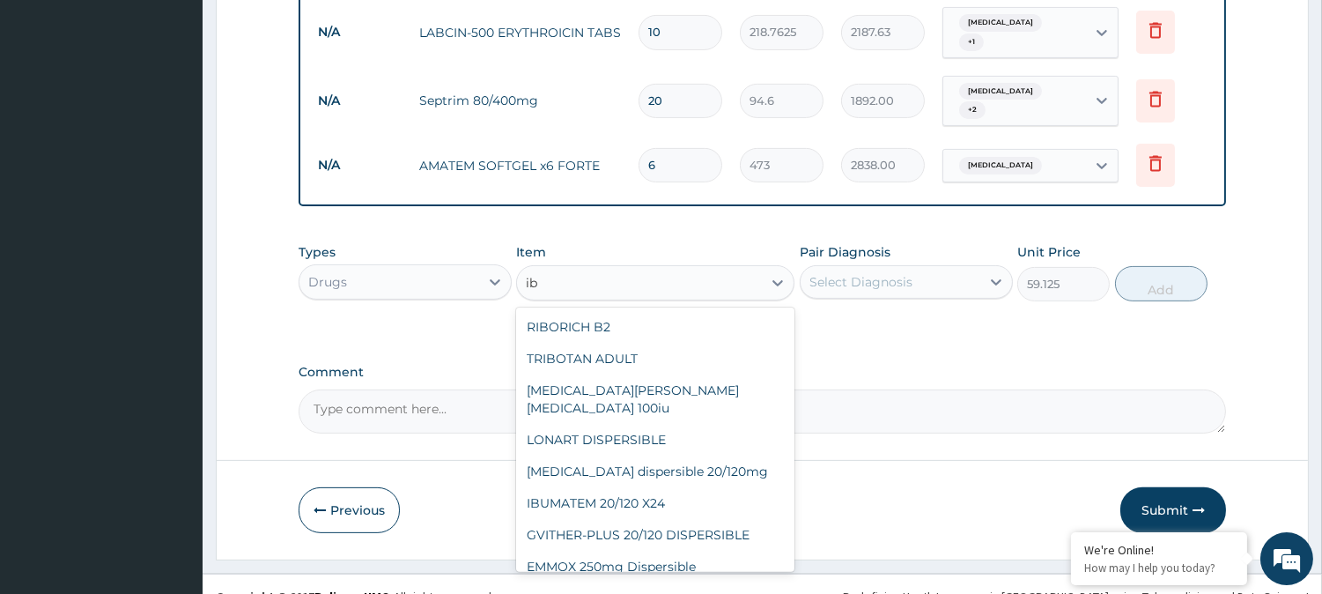
type input "i"
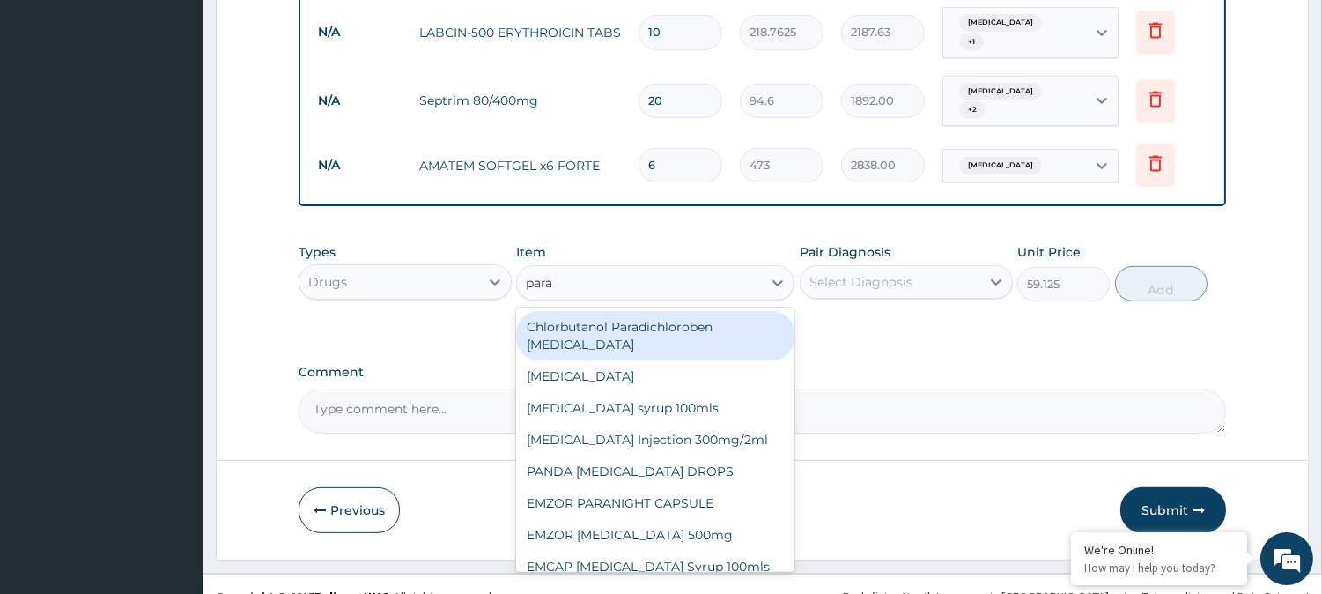
type input "parac"
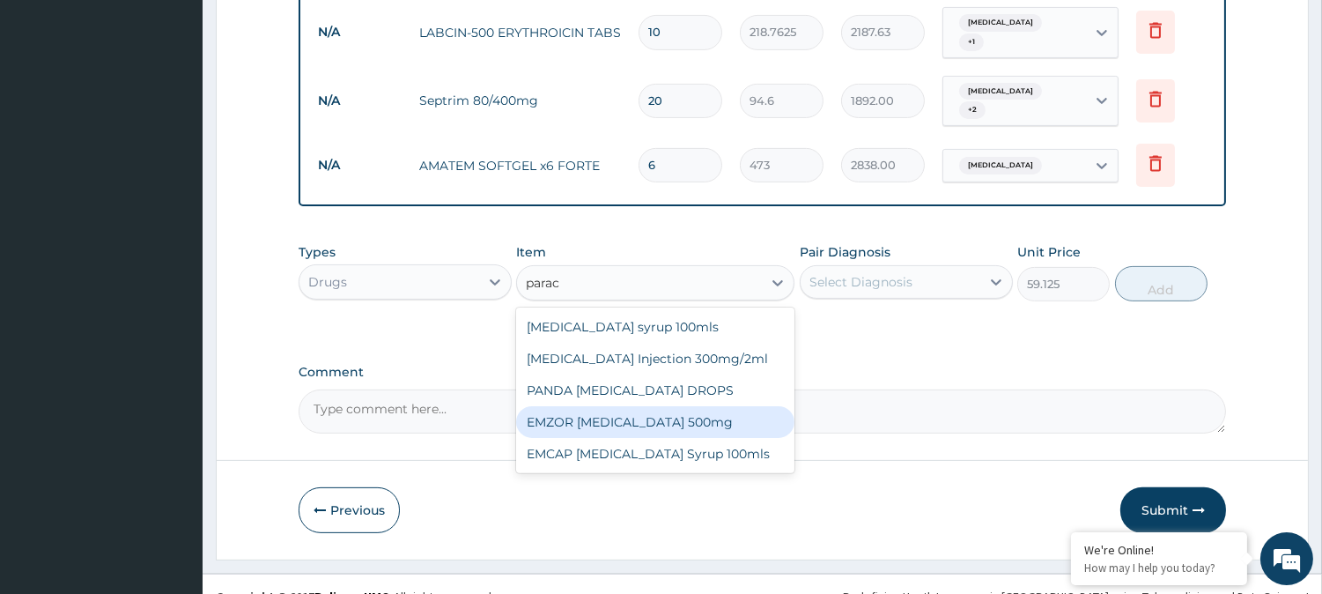
click at [684, 406] on div "EMZOR PARACETAMOL 500mg" at bounding box center [655, 422] width 278 height 32
type input "23.65"
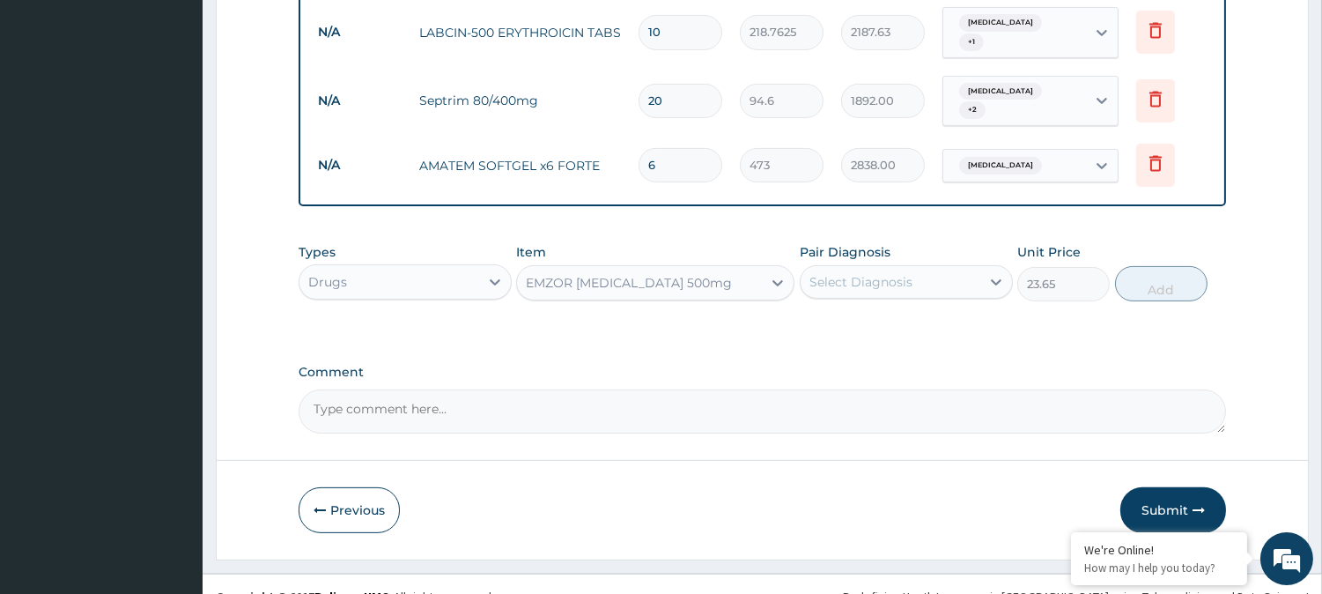
click at [749, 269] on div "EMZOR PARACETAMOL 500mg" at bounding box center [639, 283] width 245 height 28
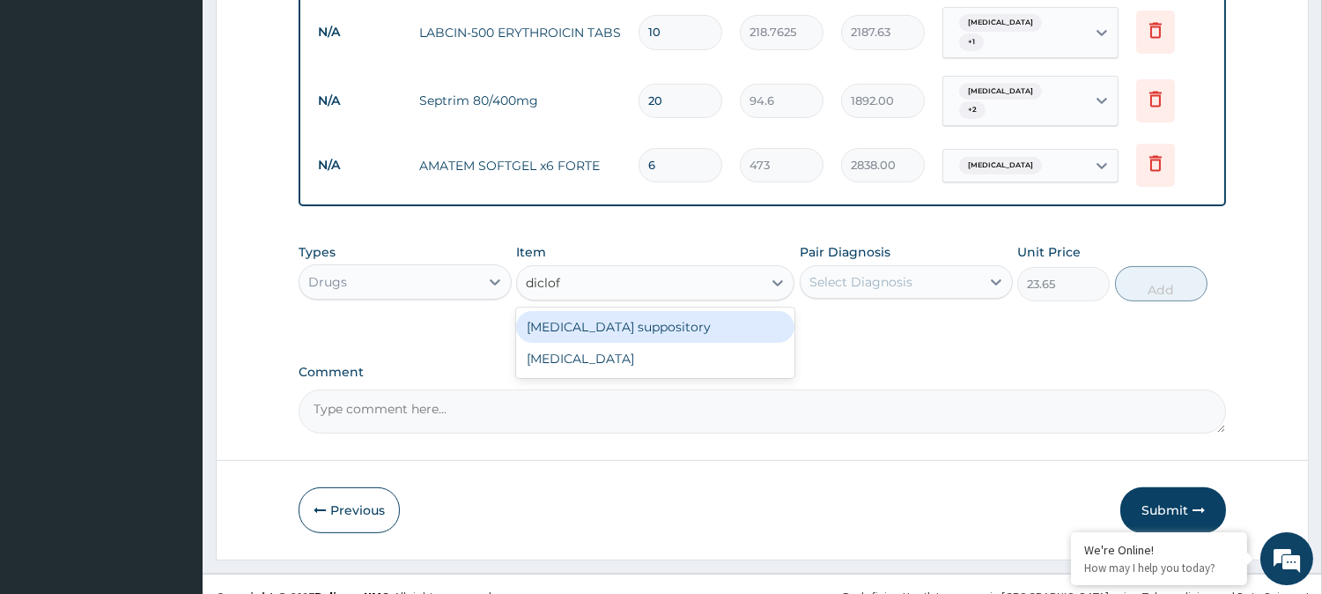
type input "diclofe"
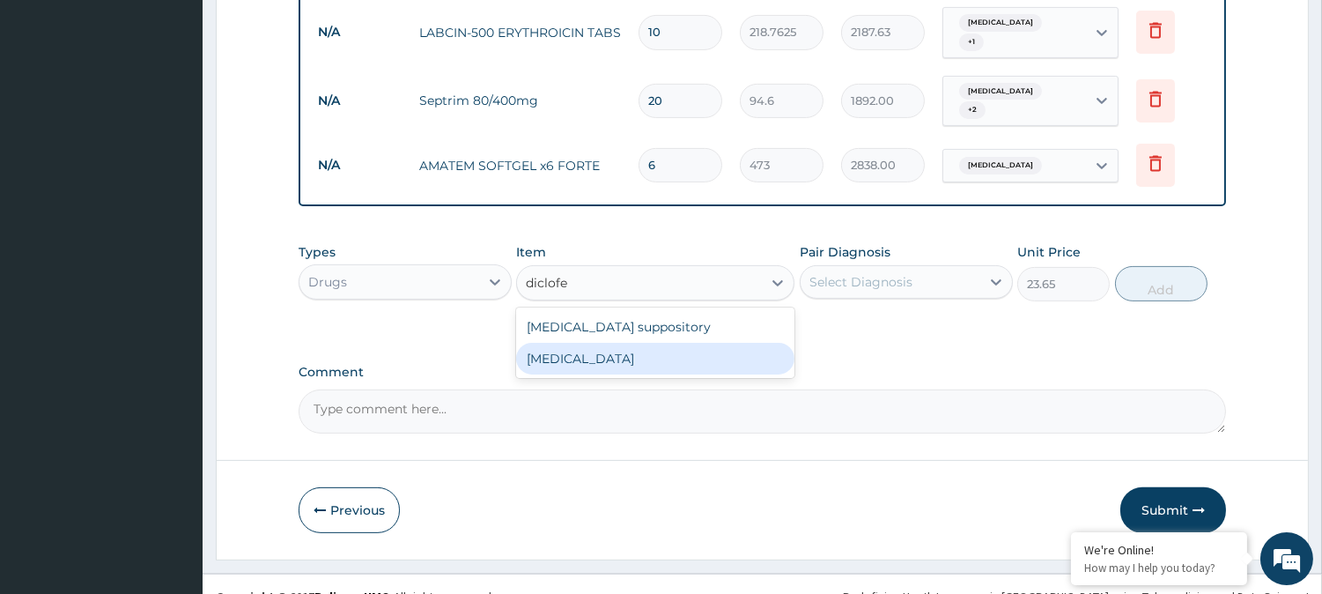
click at [627, 343] on div "Diclofenac" at bounding box center [655, 359] width 278 height 32
type input "591.25"
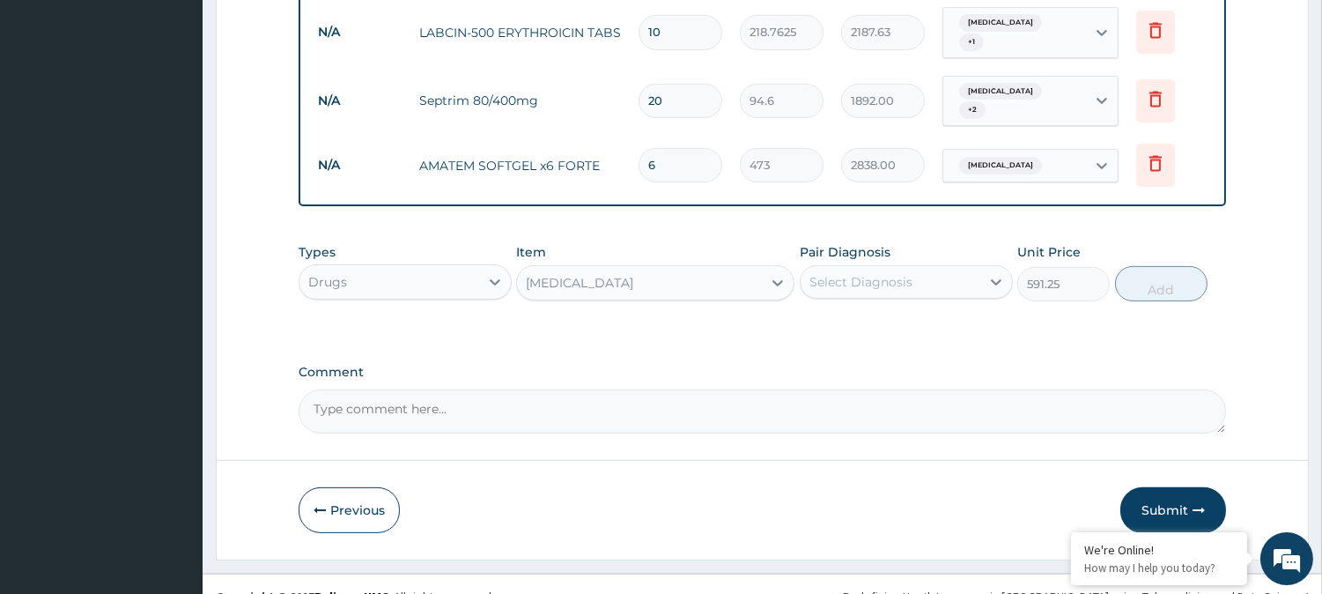
click at [645, 269] on div "Diclofenac" at bounding box center [639, 283] width 245 height 28
type input "ibu"
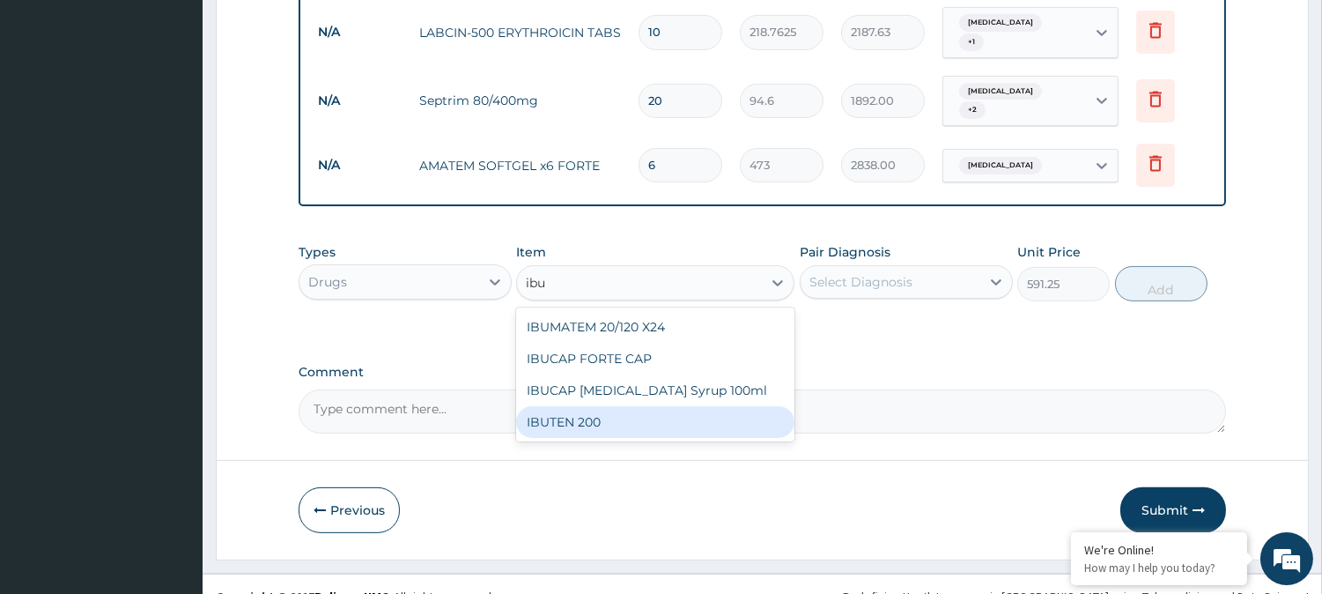
click at [558, 406] on div "IBUTEN 200" at bounding box center [655, 422] width 278 height 32
type input "82.775"
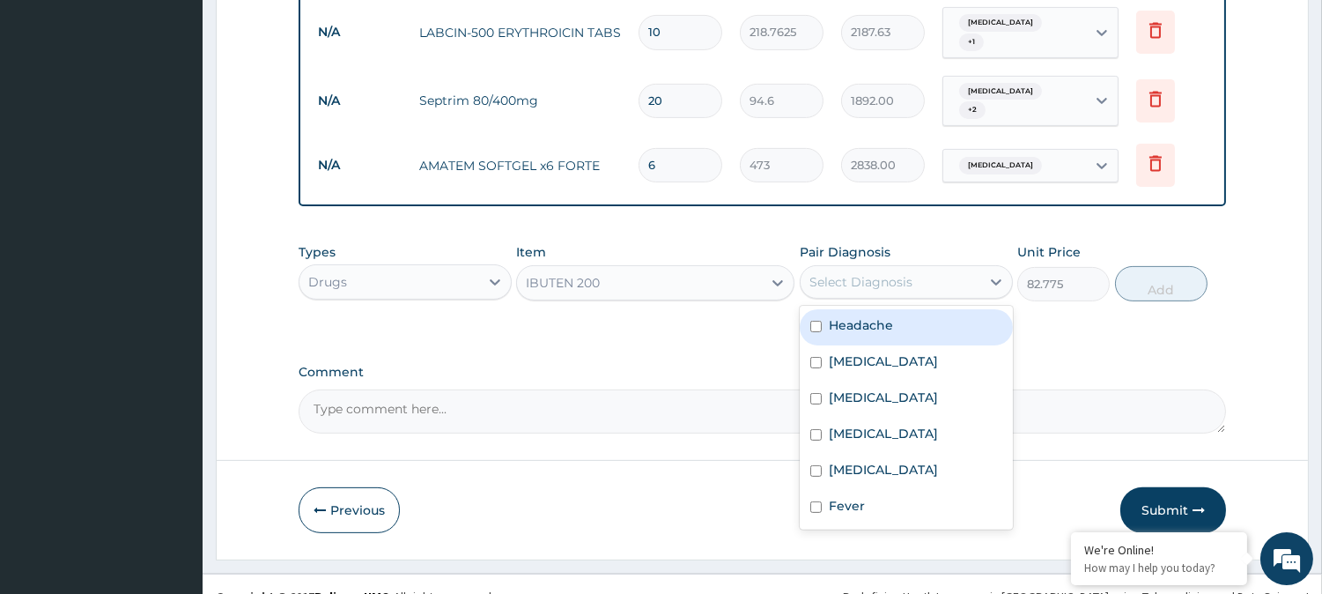
click at [948, 268] on div "Select Diagnosis" at bounding box center [890, 282] width 180 height 28
click at [890, 316] on label "Headache" at bounding box center [861, 325] width 64 height 18
checkbox input "true"
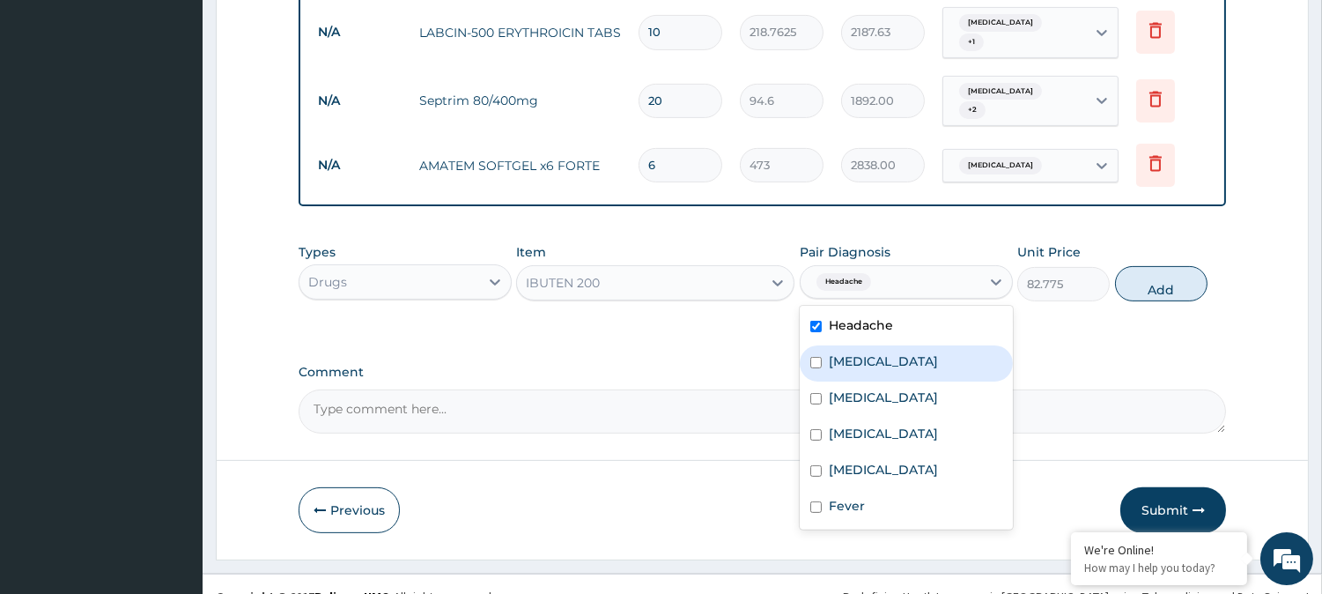
click at [870, 352] on label "Rhinitis" at bounding box center [883, 361] width 109 height 18
checkbox input "true"
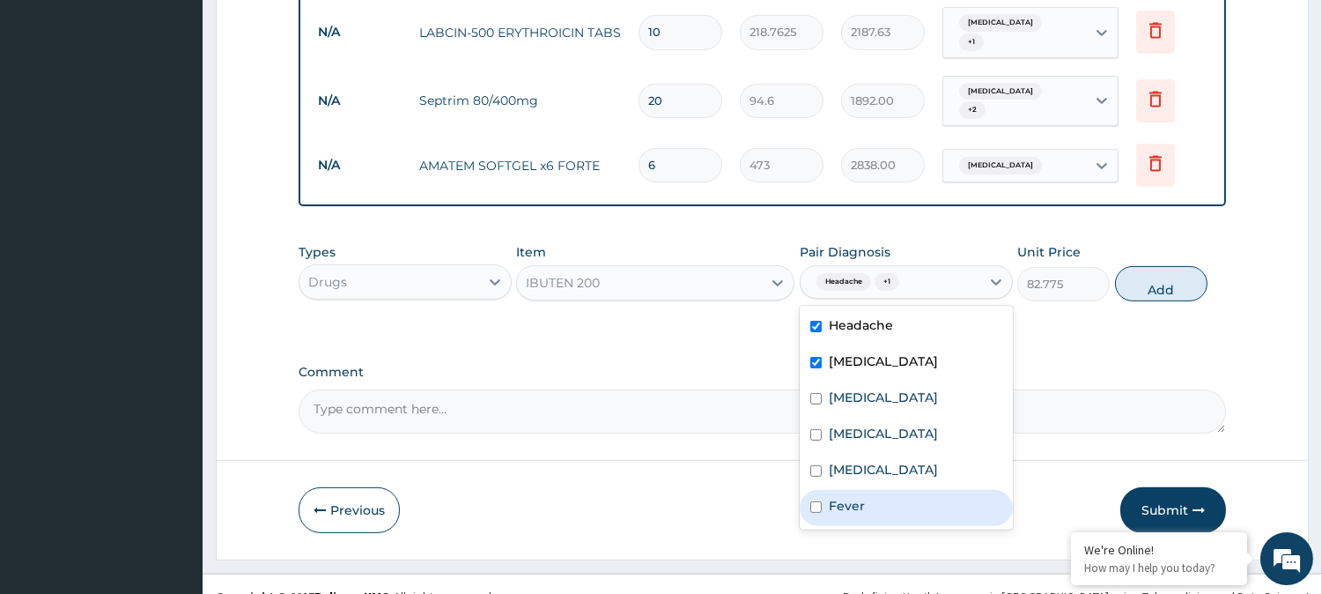
click at [846, 497] on label "Fever" at bounding box center [847, 506] width 36 height 18
checkbox input "true"
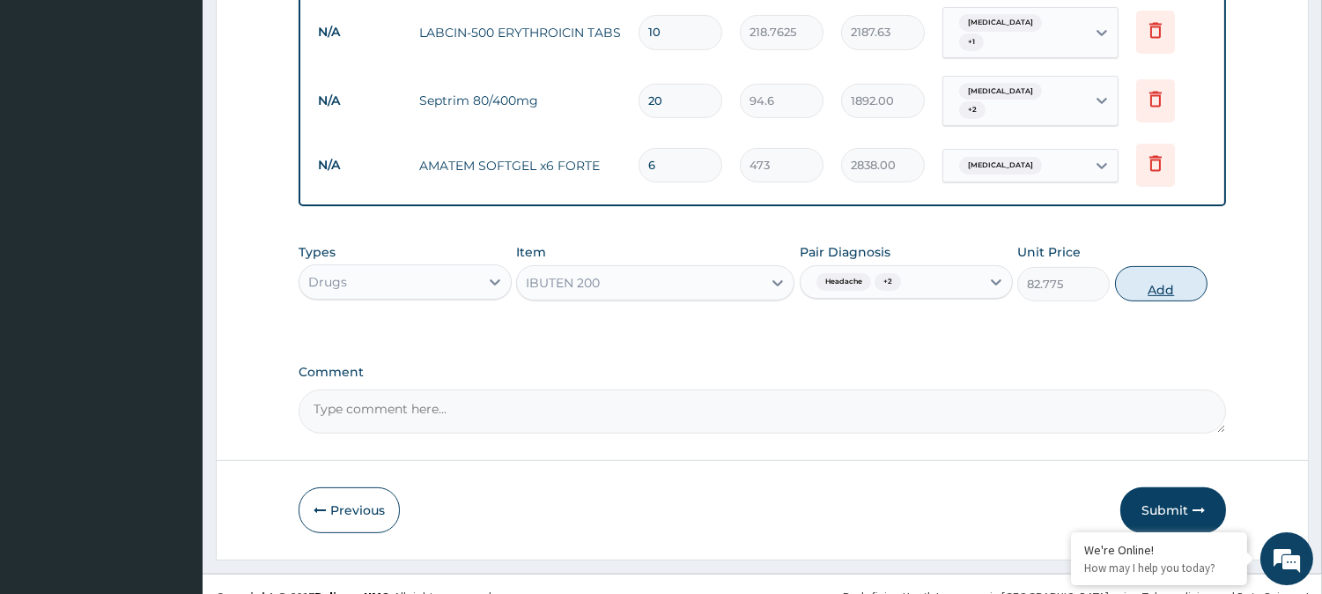
click at [1156, 266] on button "Add" at bounding box center [1161, 283] width 92 height 35
type input "0"
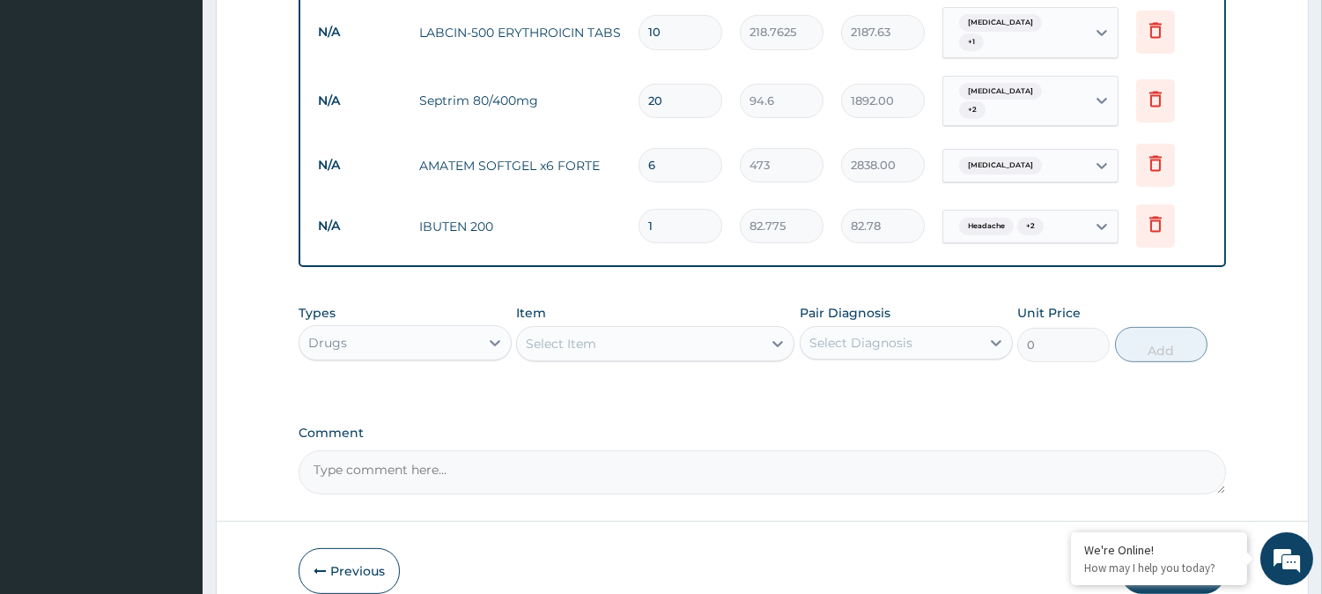
type input "10"
type input "827.75"
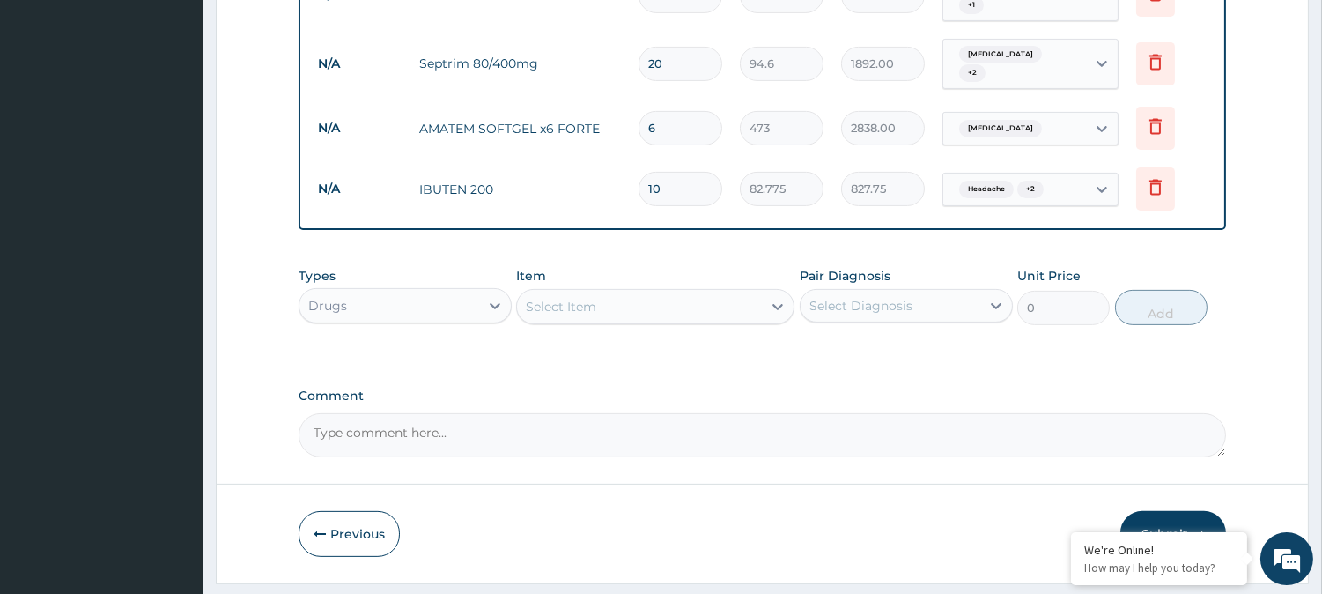
scroll to position [1095, 0]
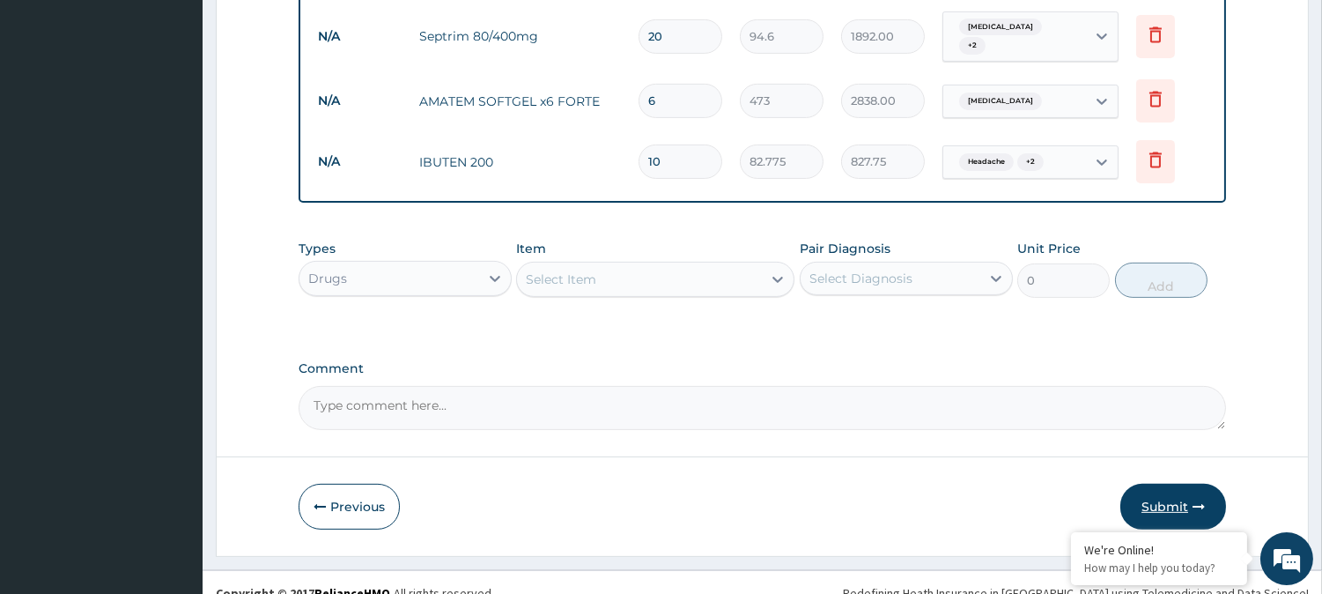
type input "10"
click at [1180, 486] on button "Submit" at bounding box center [1173, 506] width 106 height 46
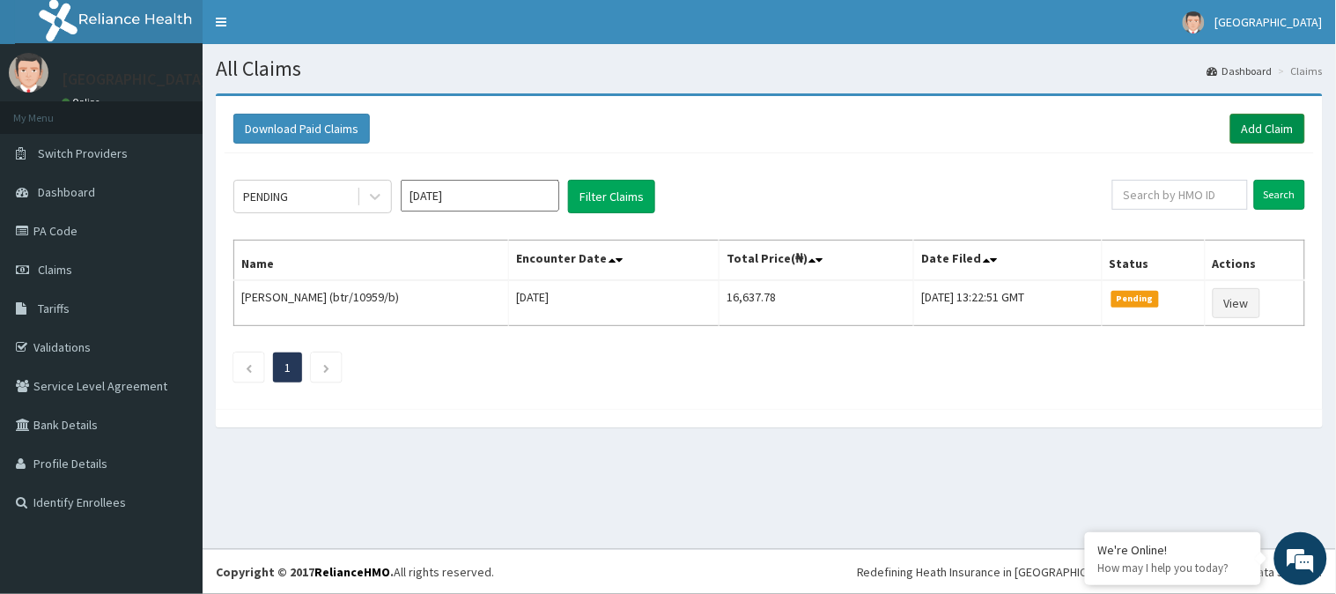
click at [1268, 121] on link "Add Claim" at bounding box center [1267, 129] width 75 height 30
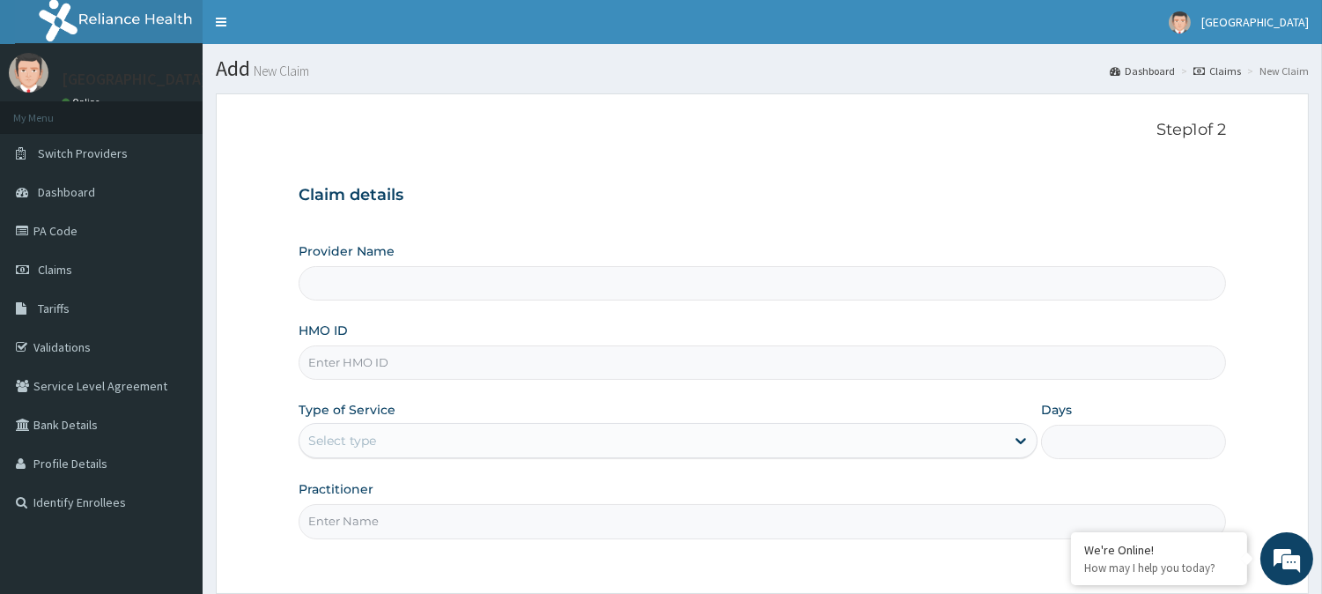
type input "[GEOGRAPHIC_DATA]"
click at [389, 357] on input "HMO ID" at bounding box center [762, 362] width 927 height 34
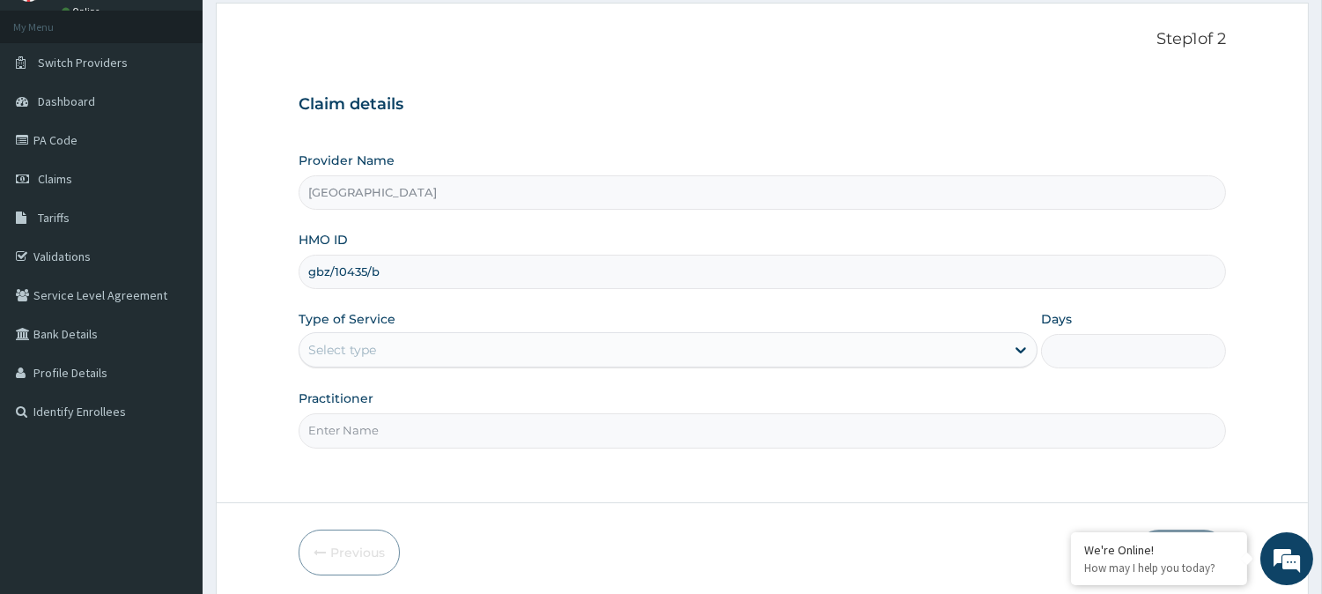
type input "gbz/10435/b"
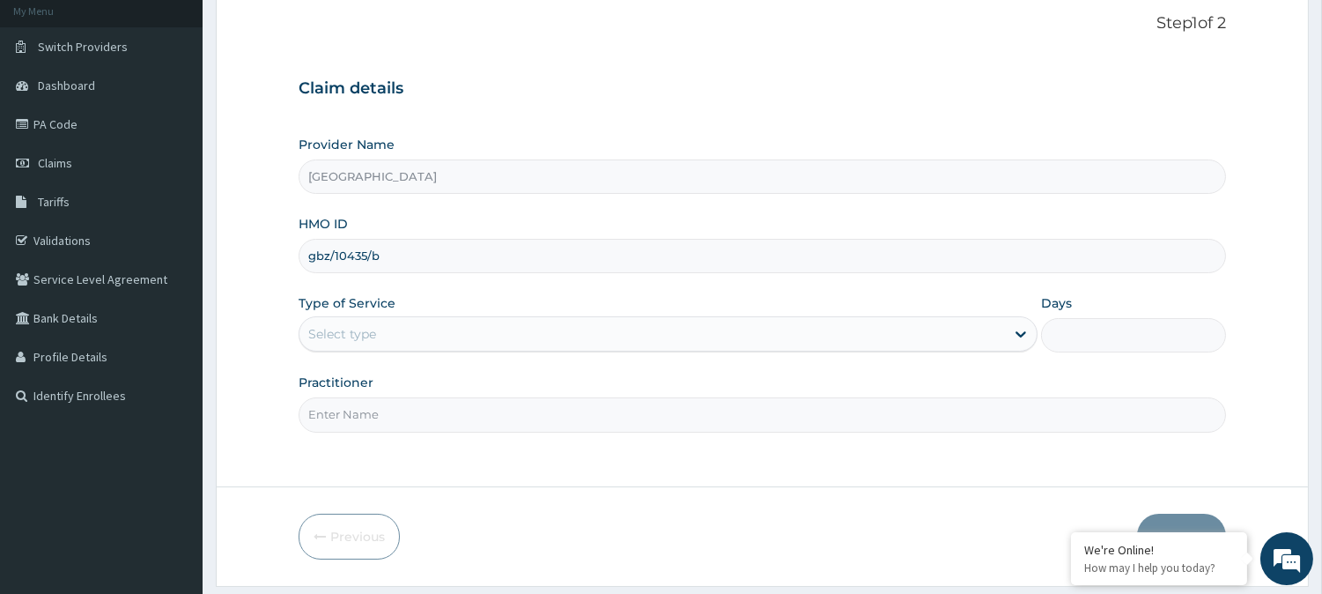
drag, startPoint x: 461, startPoint y: 408, endPoint x: 400, endPoint y: 332, distance: 97.1
click at [400, 332] on div "Provider Name Climax Hospital HMO ID gbz/10435/b Type of Service Select type Da…" at bounding box center [762, 284] width 927 height 296
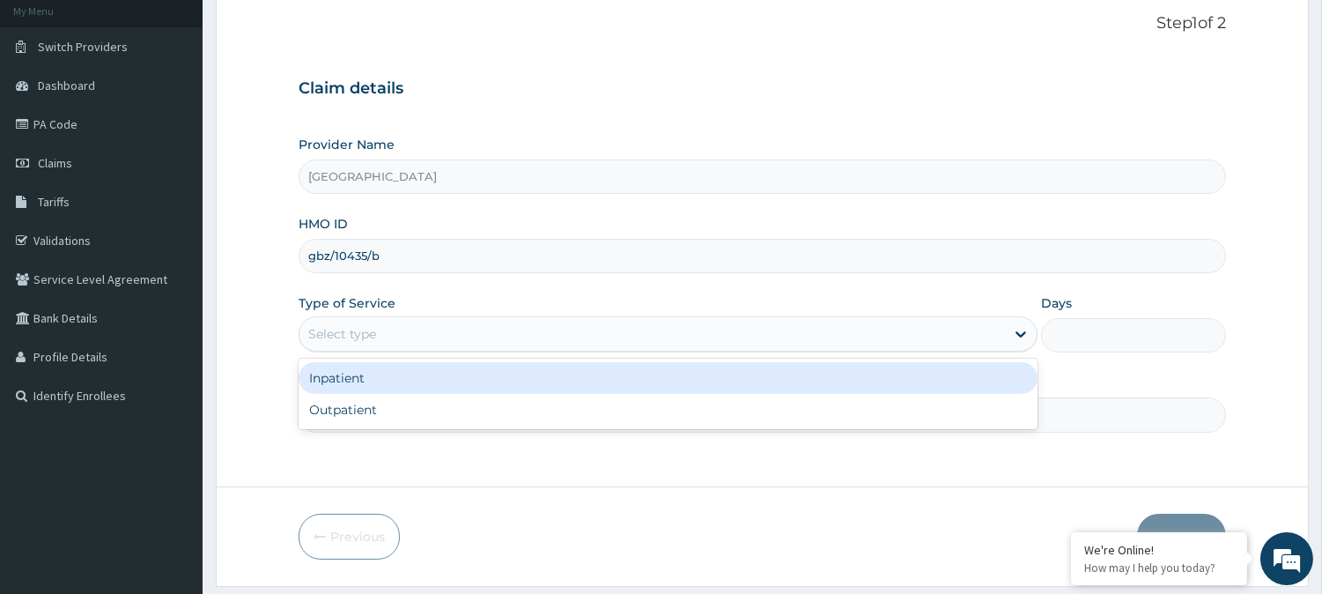
click at [400, 332] on div "Select type" at bounding box center [651, 334] width 705 height 28
click at [381, 382] on div "Inpatient" at bounding box center [668, 378] width 739 height 32
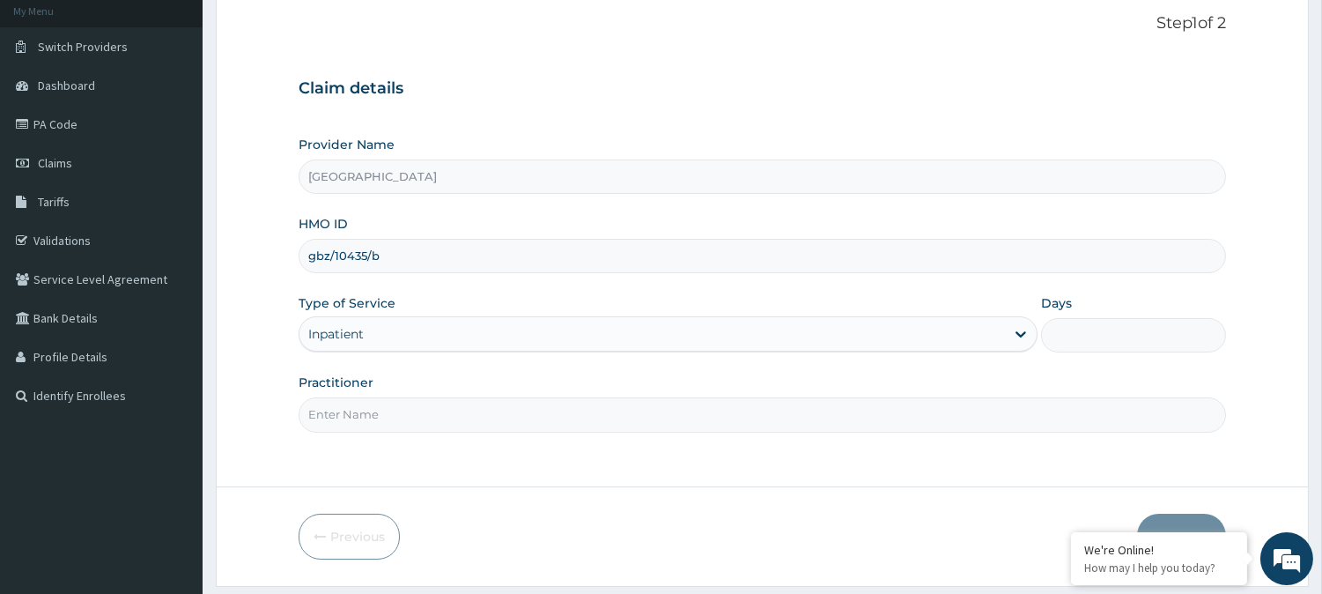
click at [383, 419] on input "Practitioner" at bounding box center [762, 414] width 927 height 34
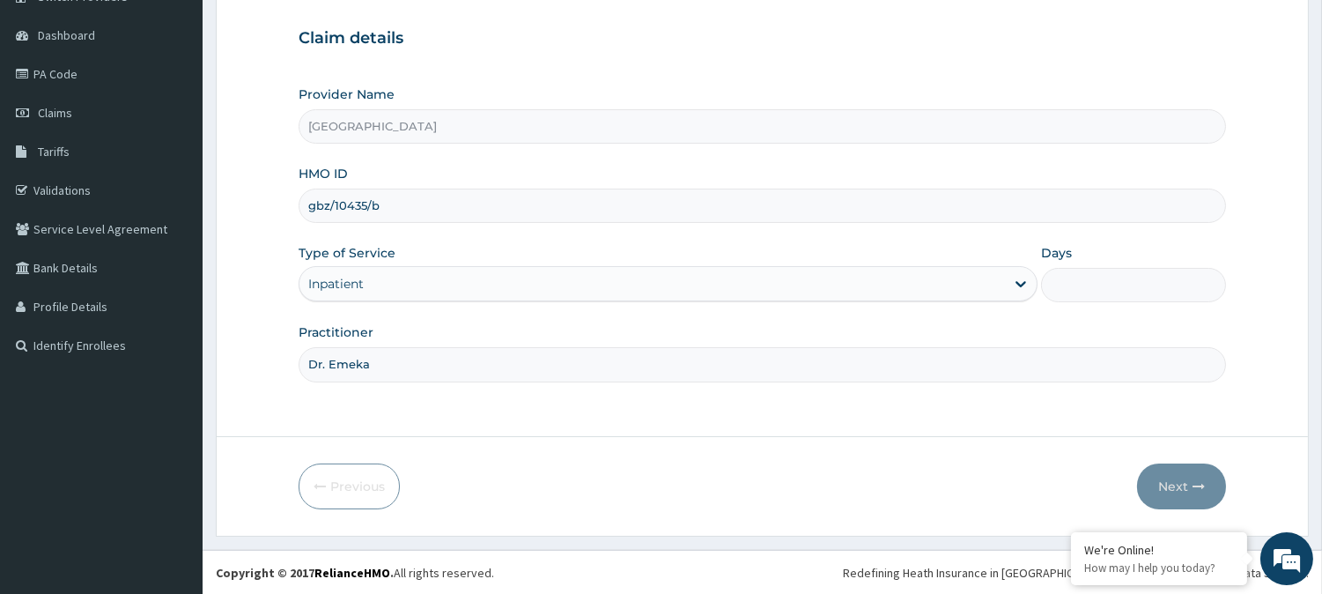
type input "Dr. Emeka"
click at [1085, 279] on input "Days" at bounding box center [1133, 285] width 185 height 34
type input "2"
click at [1193, 477] on button "Next" at bounding box center [1181, 486] width 89 height 46
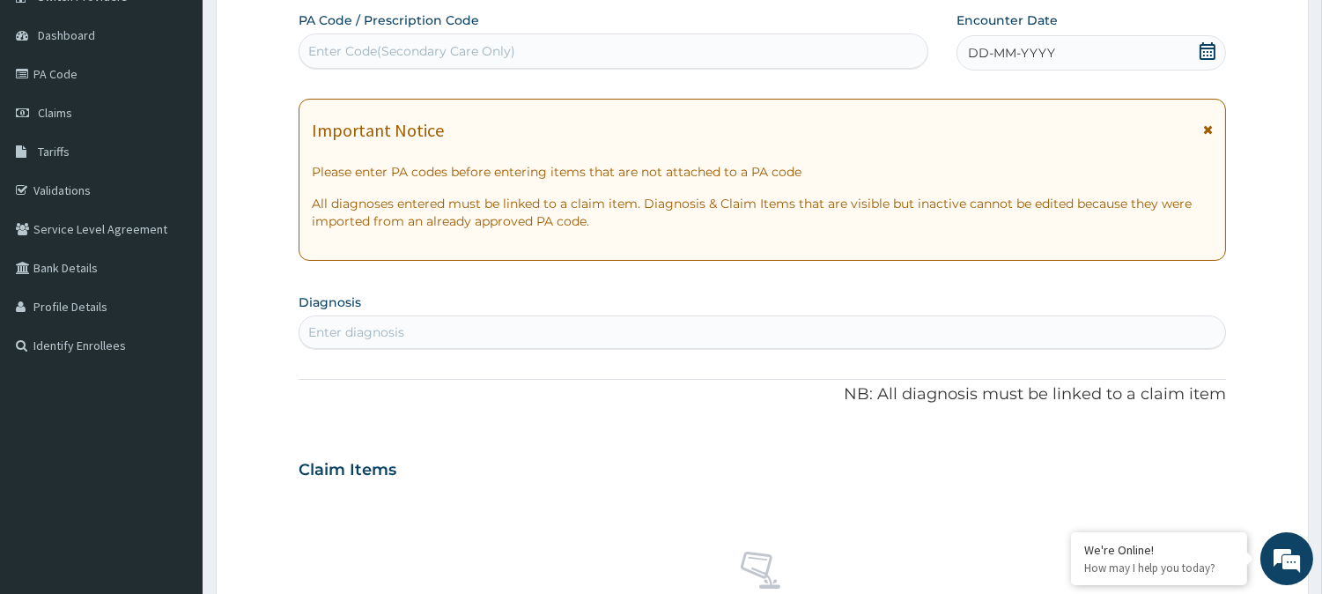
click at [1022, 57] on span "DD-MM-YYYY" at bounding box center [1011, 53] width 87 height 18
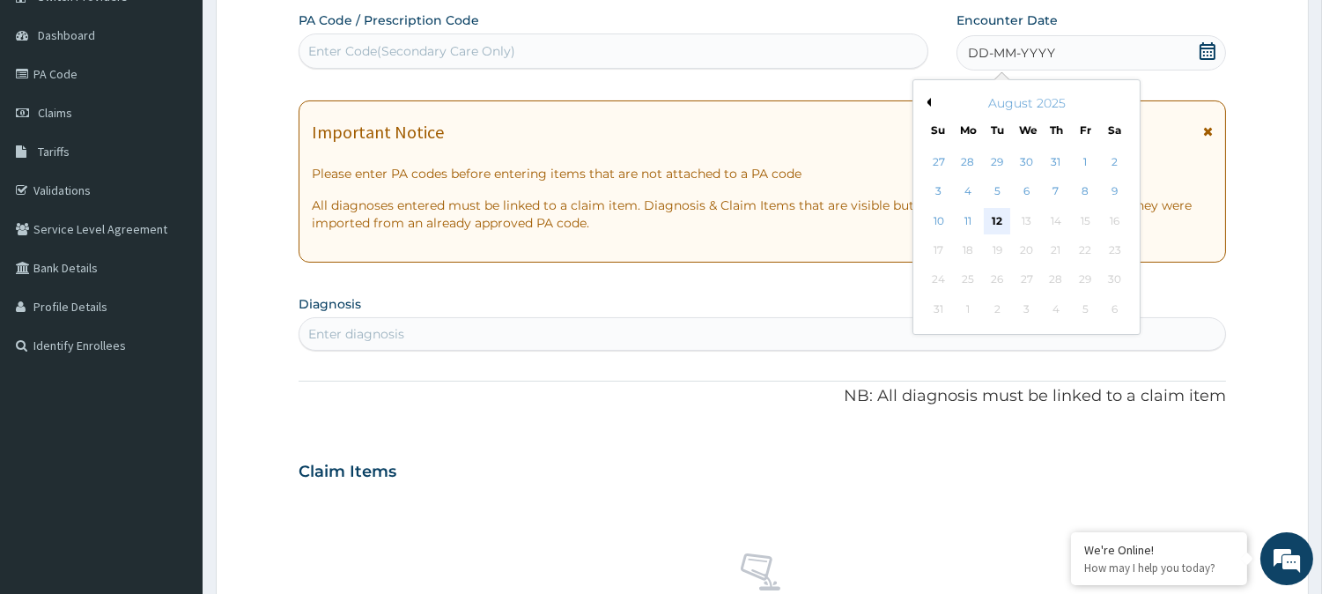
click at [1000, 215] on div "12" at bounding box center [997, 221] width 26 height 26
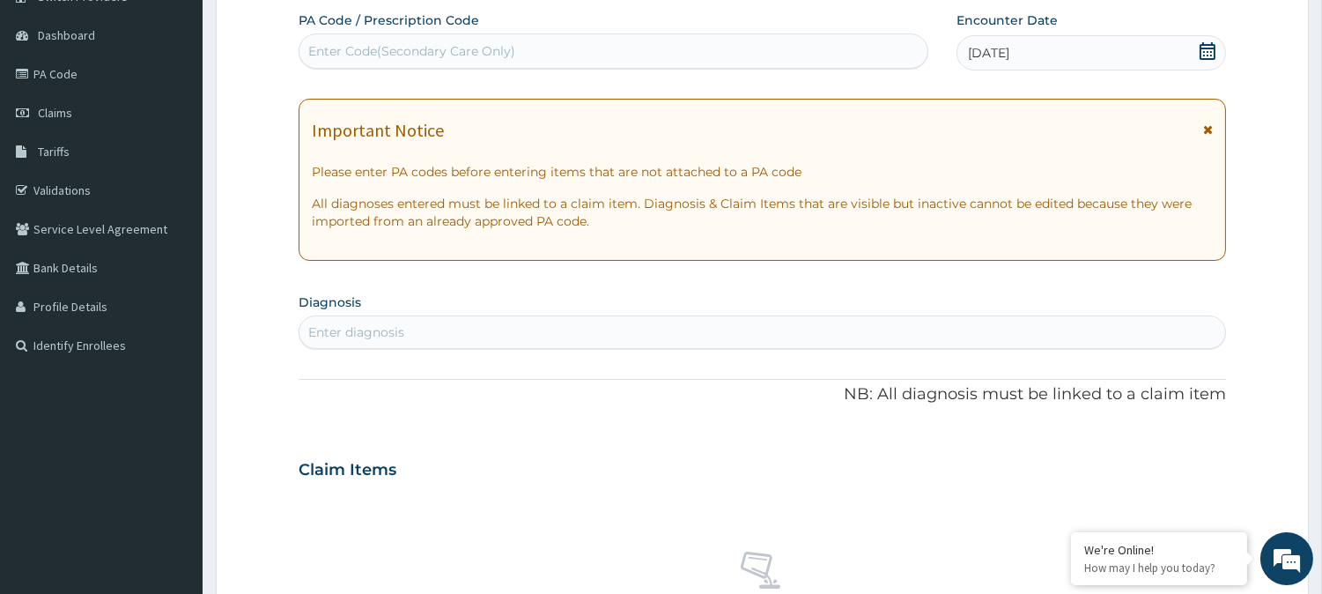
click at [340, 333] on div "Enter diagnosis" at bounding box center [356, 332] width 96 height 18
type input "b"
type input "malaria"
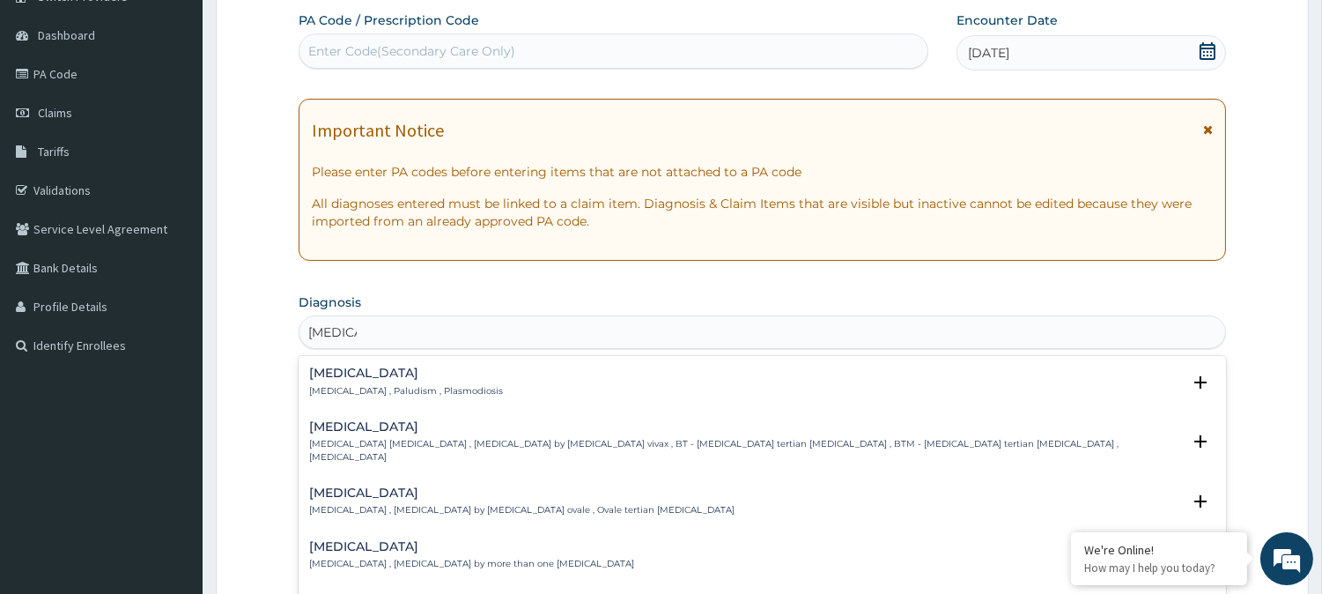
click at [373, 376] on h4 "Malaria" at bounding box center [406, 372] width 194 height 13
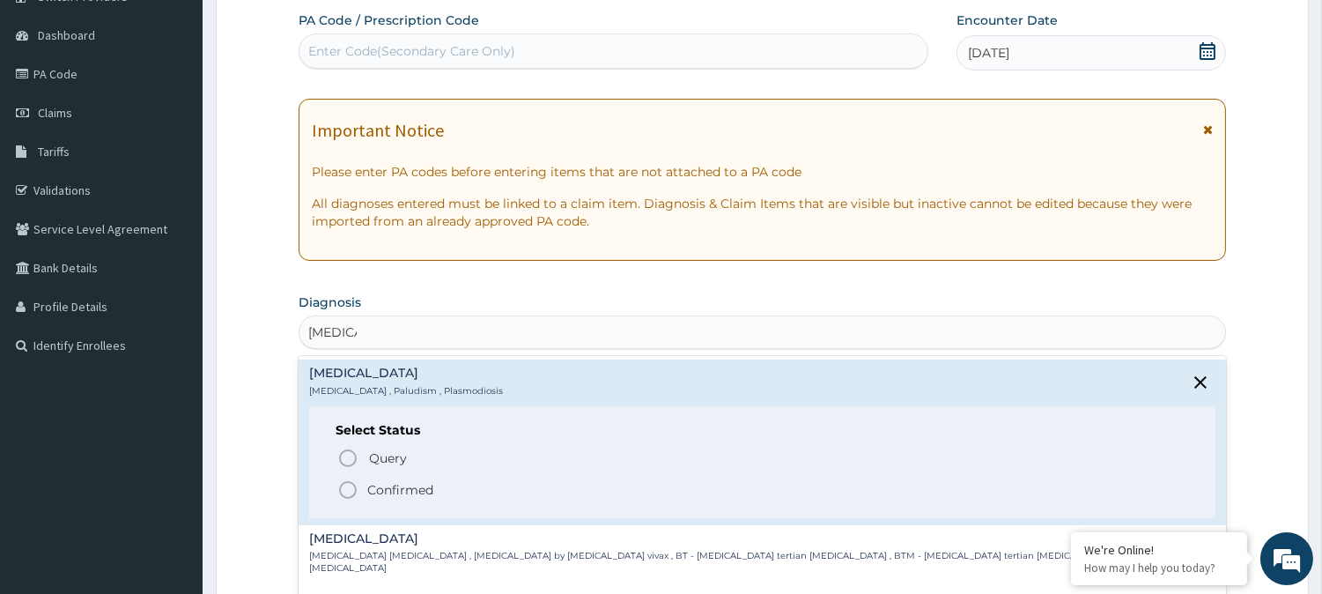
click at [350, 493] on icon "status option filled" at bounding box center [347, 489] width 21 height 21
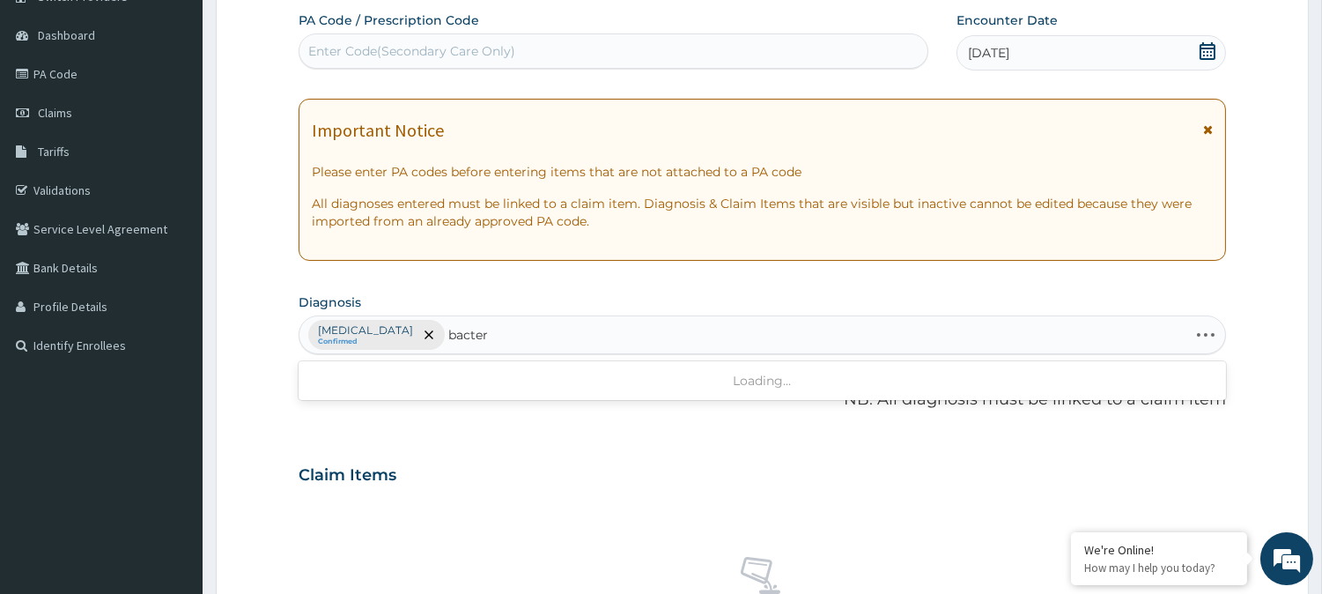
type input "bactere"
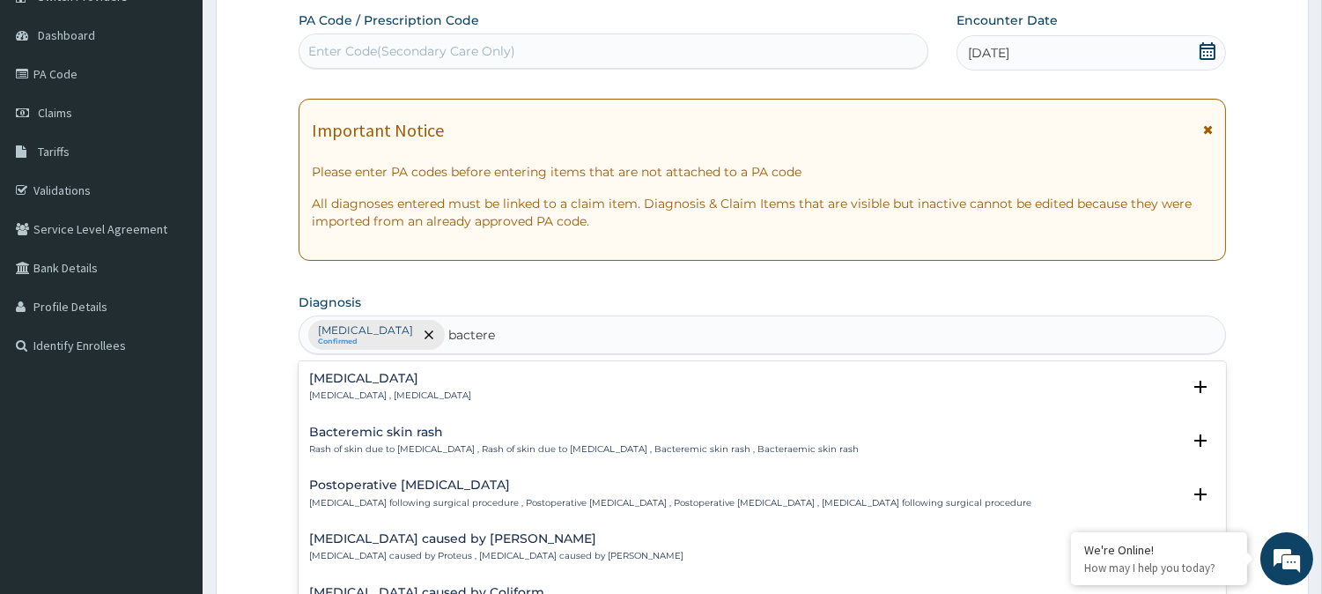
click at [425, 383] on div "Bacteremia Bacteremia , Bacteraemia" at bounding box center [762, 387] width 906 height 31
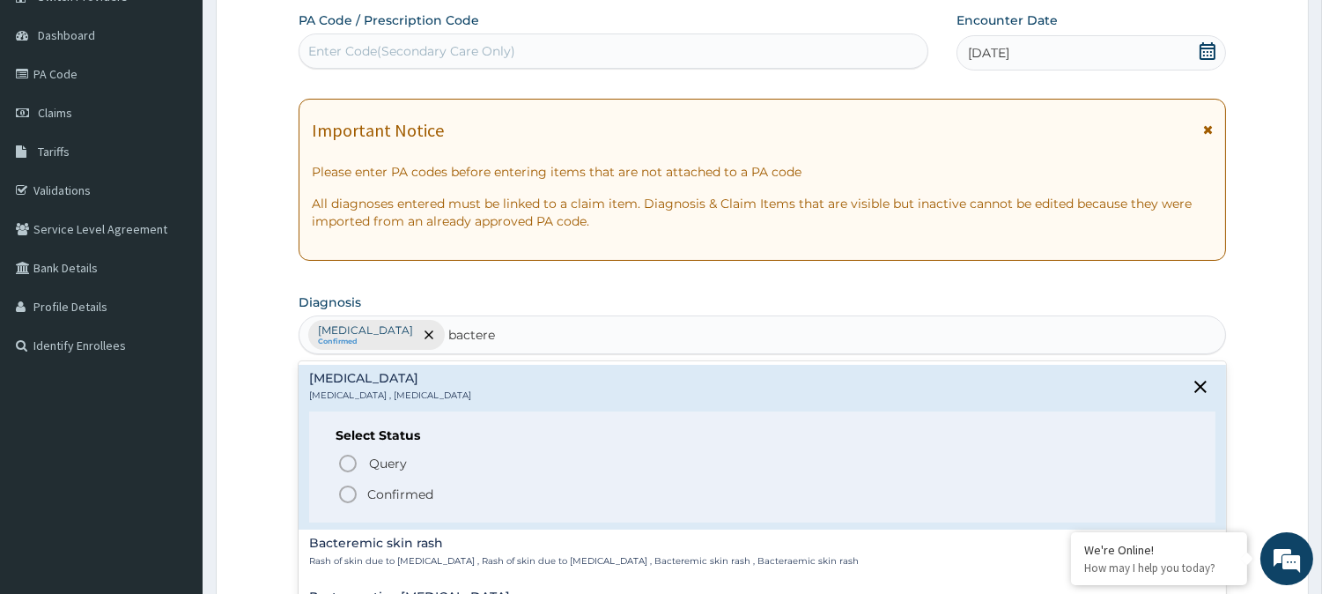
click at [361, 495] on span "Confirmed" at bounding box center [763, 493] width 852 height 21
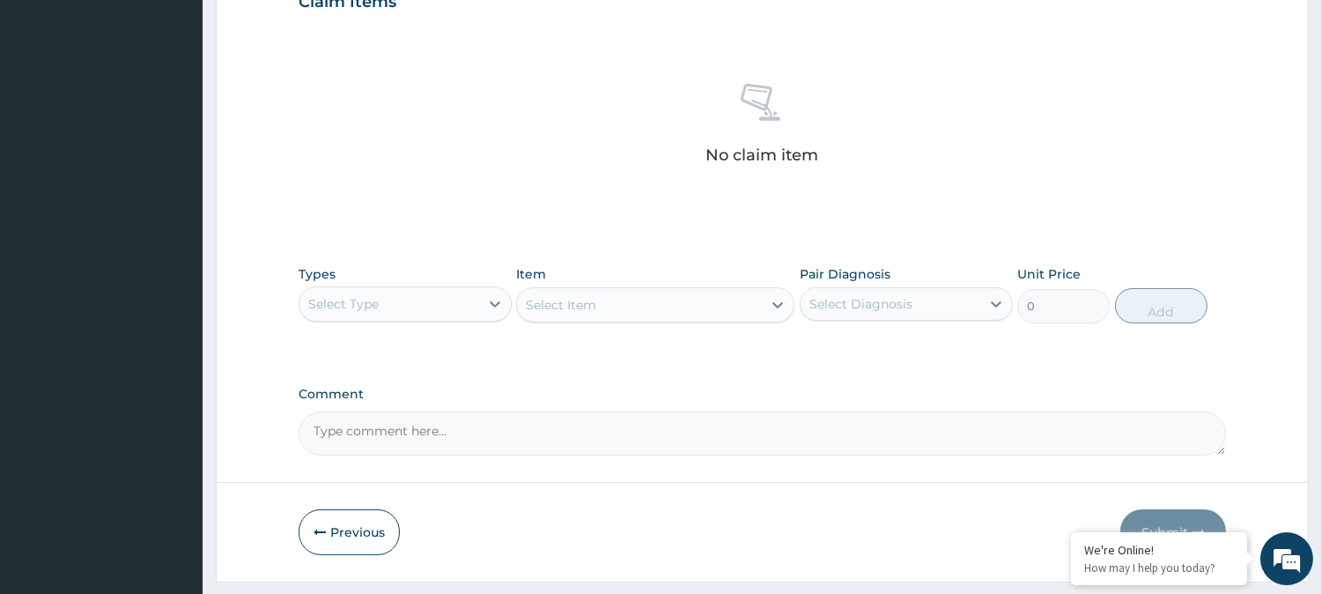
scroll to position [675, 0]
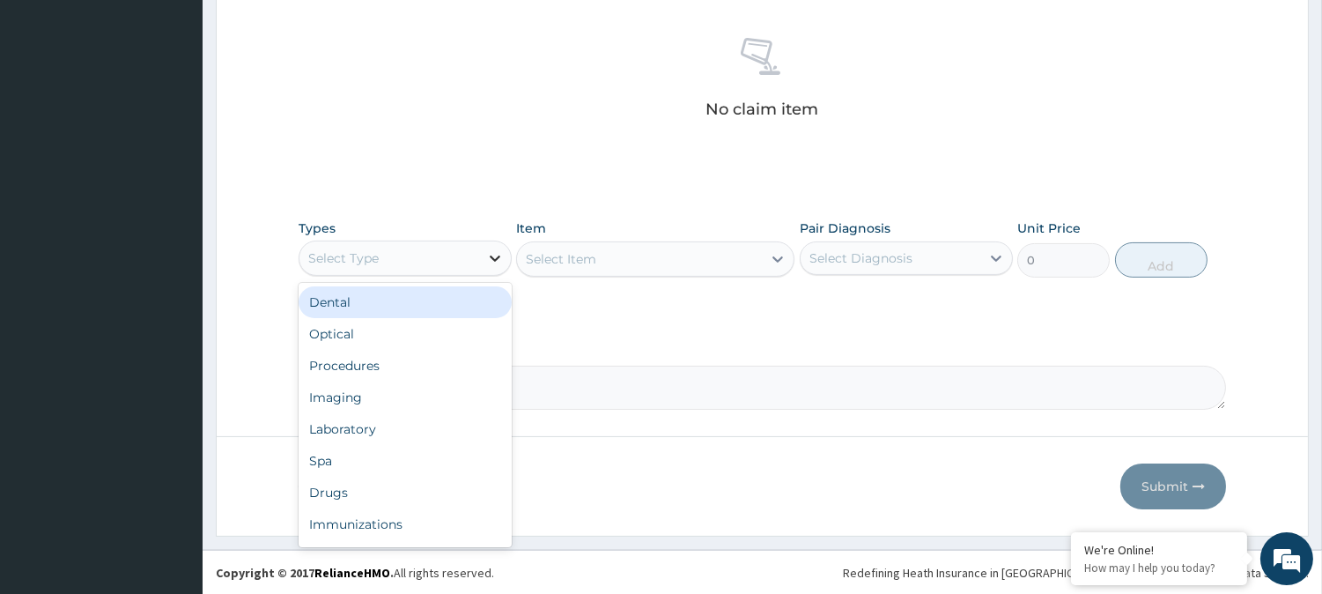
click at [490, 256] on icon at bounding box center [495, 258] width 11 height 6
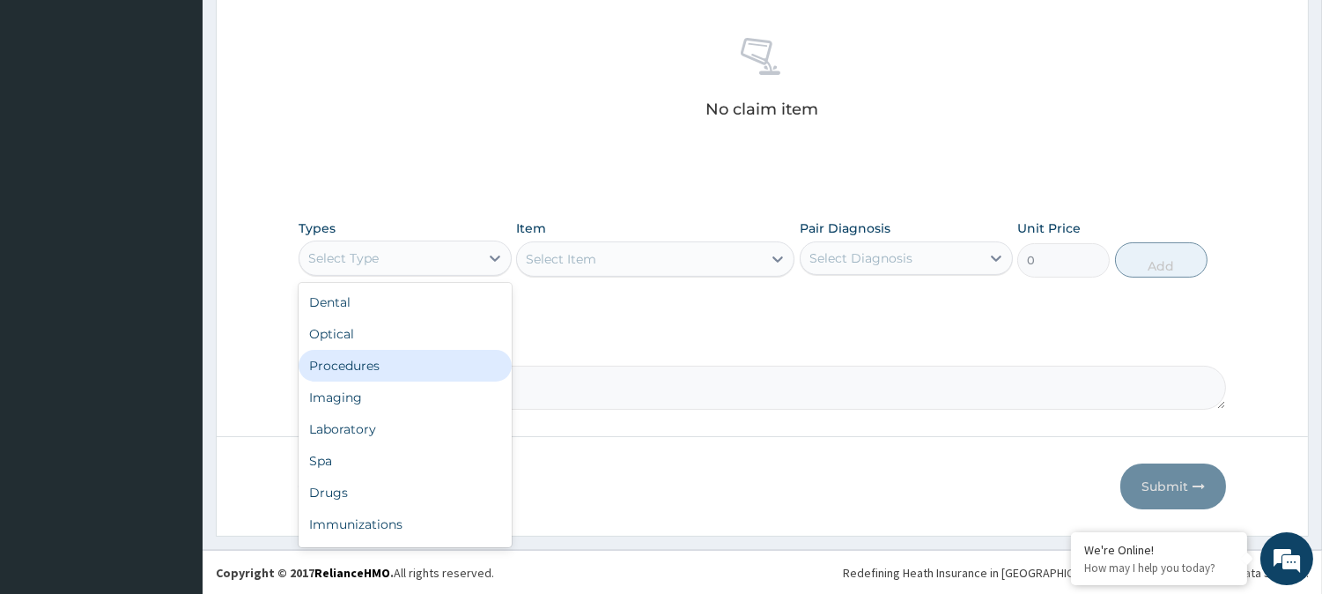
click at [382, 358] on div "Procedures" at bounding box center [405, 366] width 213 height 32
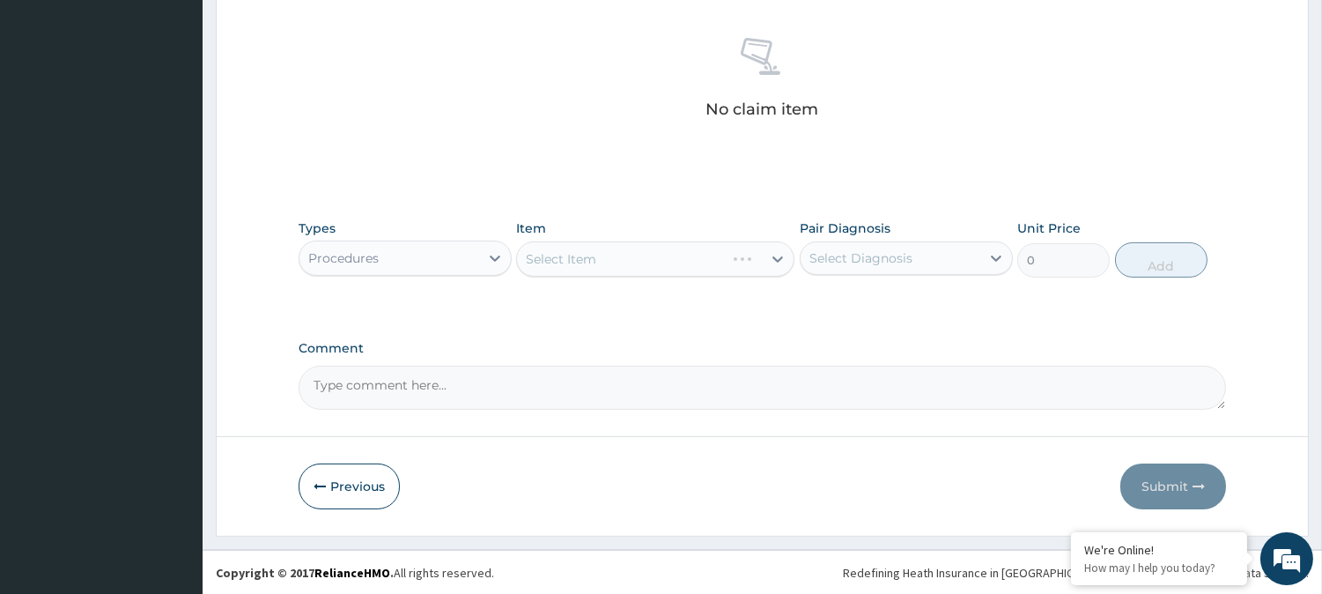
click at [630, 252] on div "Select Item" at bounding box center [655, 258] width 278 height 35
click at [676, 265] on div "Select Item" at bounding box center [639, 259] width 245 height 28
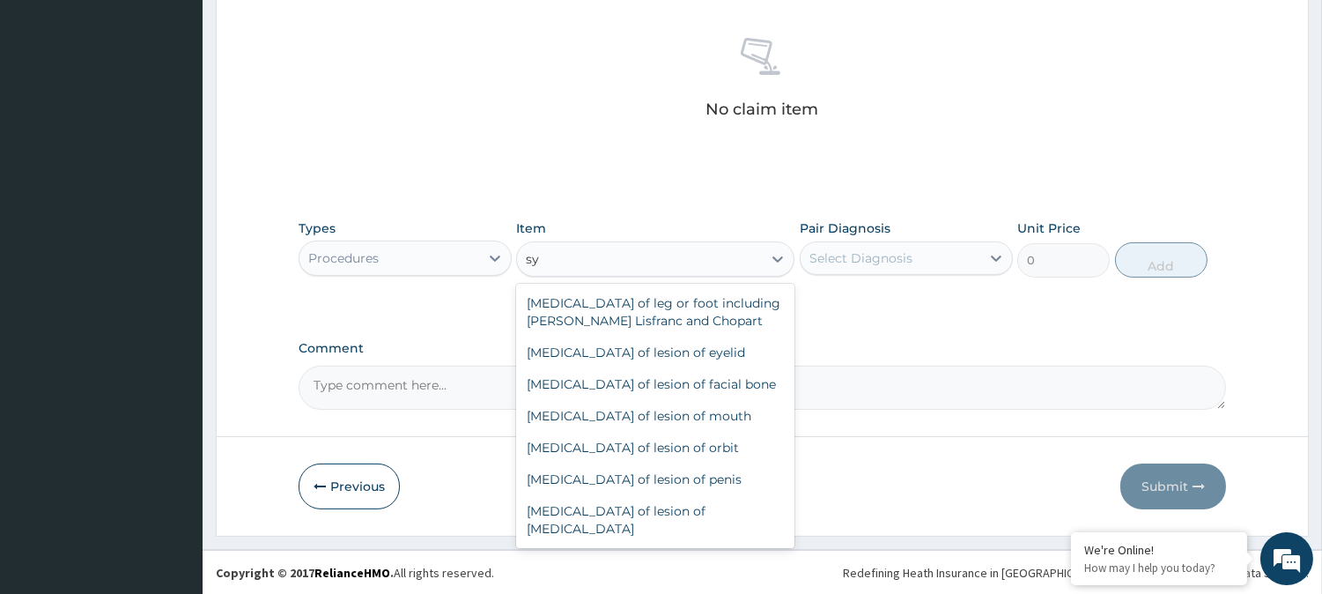
type input "s"
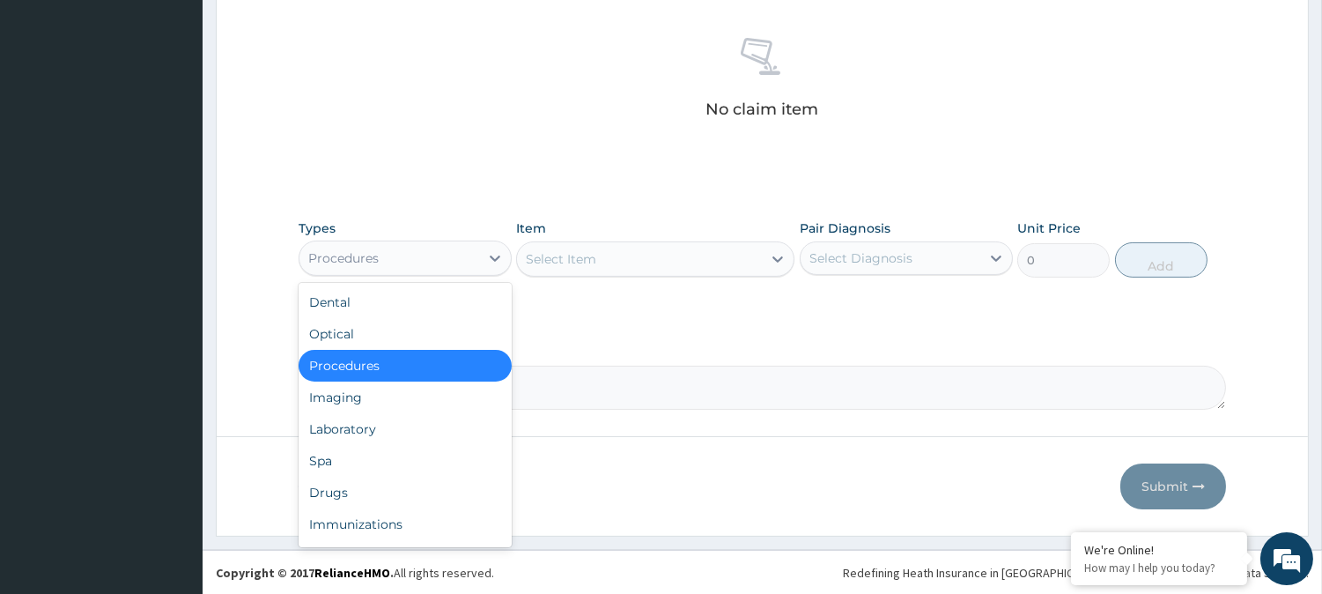
click at [376, 262] on div "Procedures" at bounding box center [343, 258] width 70 height 18
click at [345, 498] on div "Drugs" at bounding box center [405, 492] width 213 height 32
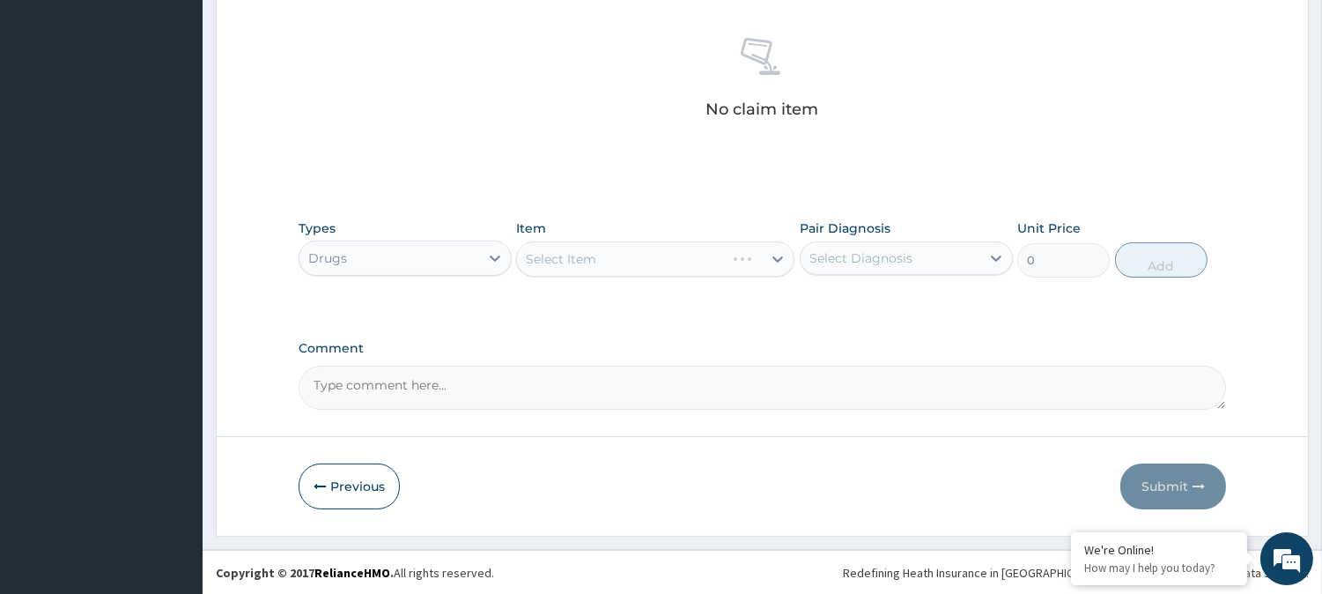
click at [635, 260] on div "Select Item" at bounding box center [655, 258] width 278 height 35
click at [635, 260] on div "Select Item" at bounding box center [639, 259] width 245 height 28
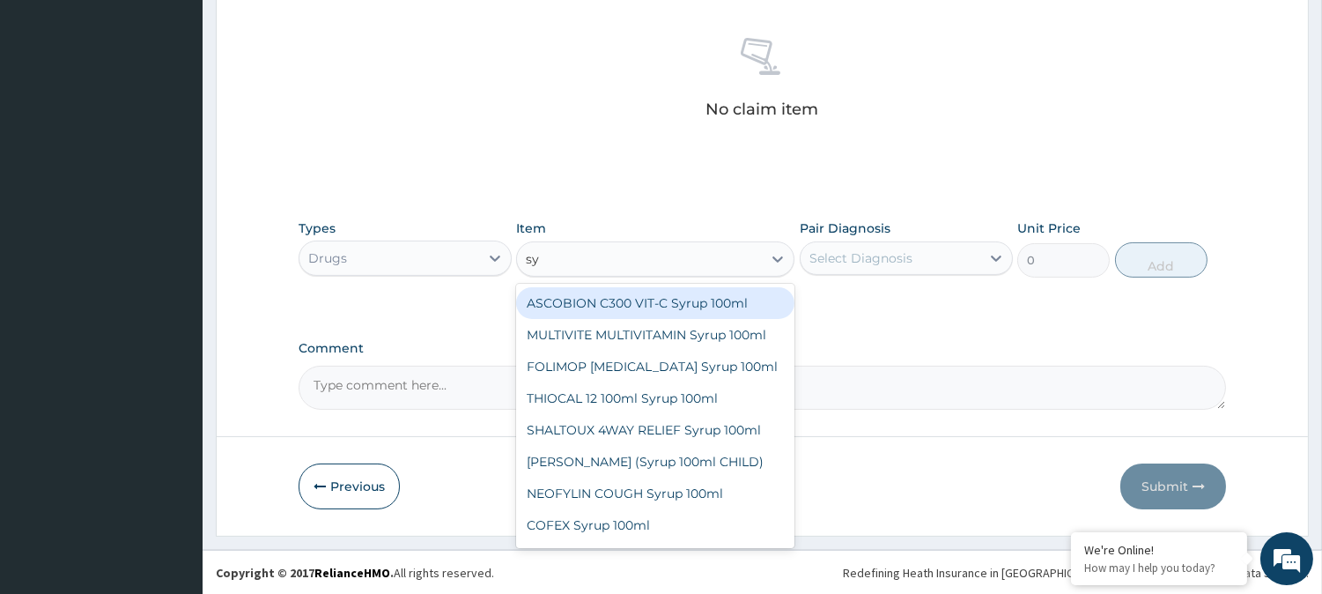
type input "s"
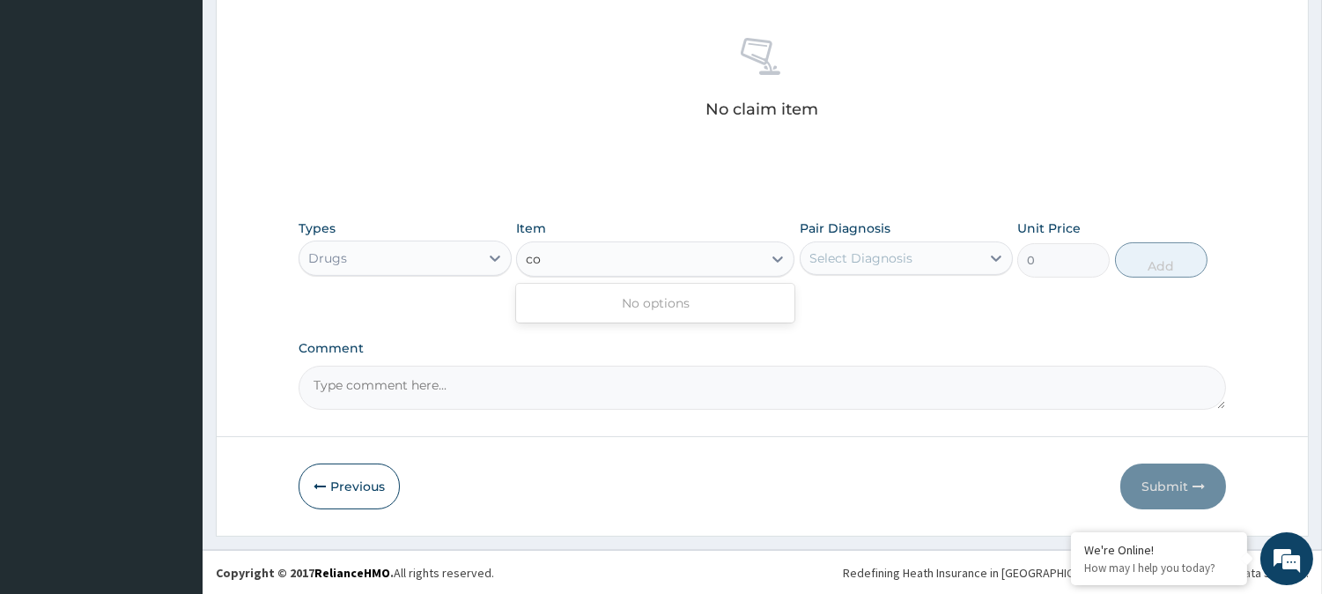
type input "c"
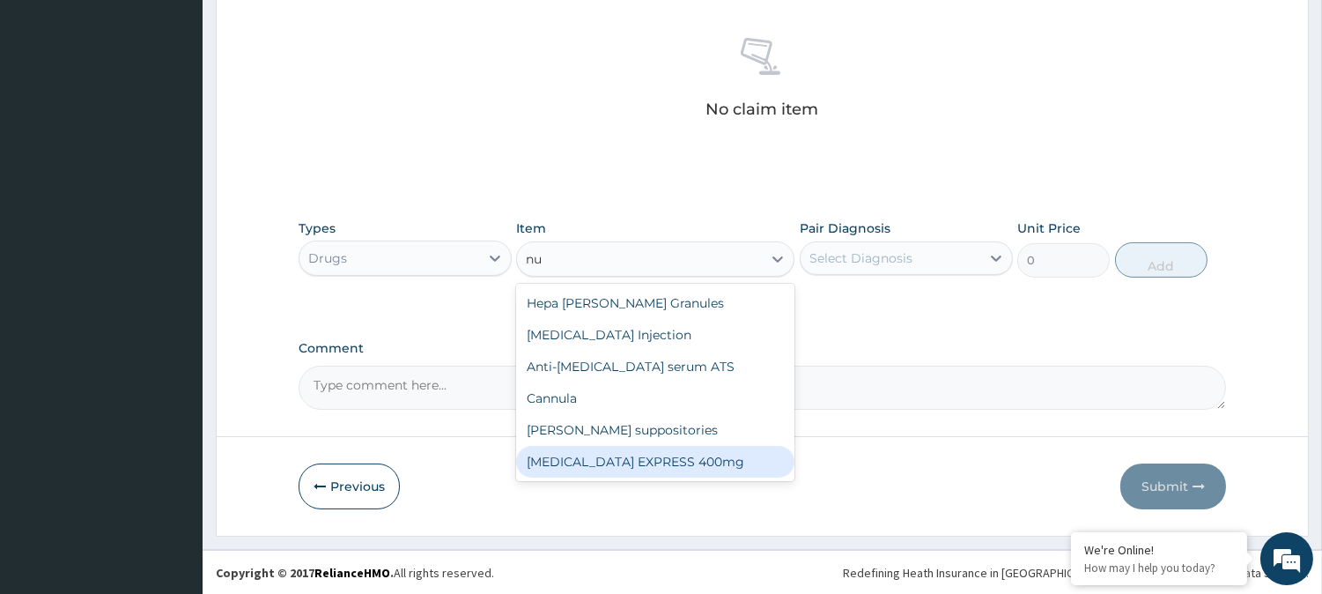
type input "n"
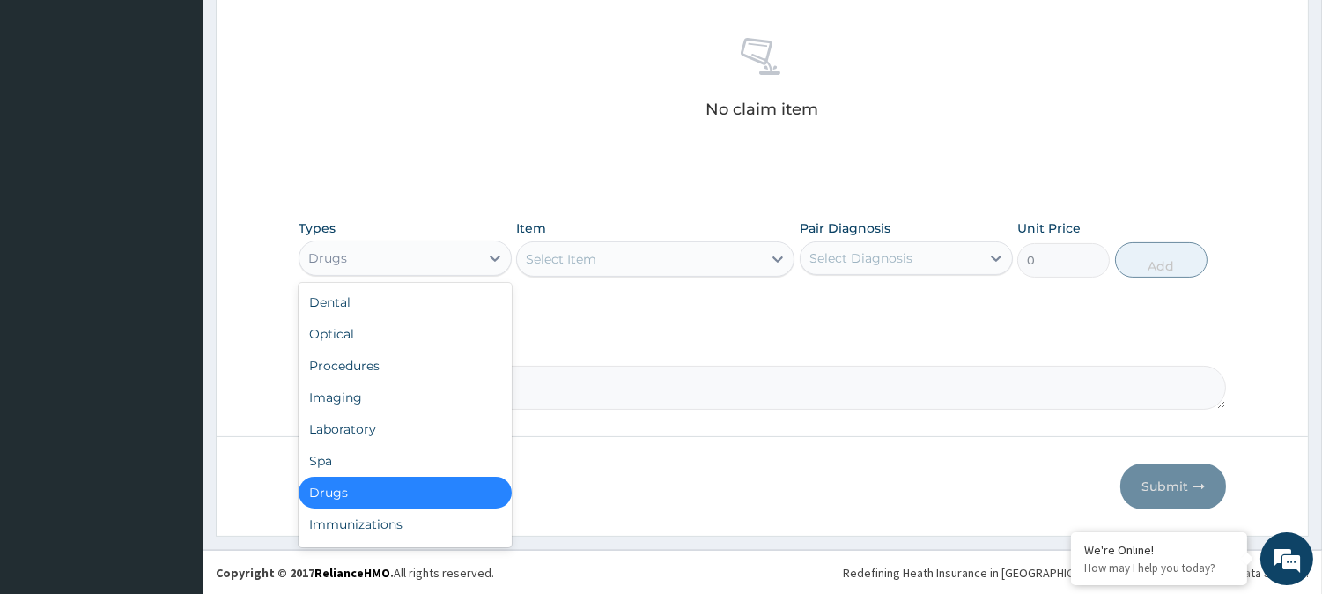
click at [451, 261] on div "Drugs" at bounding box center [389, 258] width 180 height 28
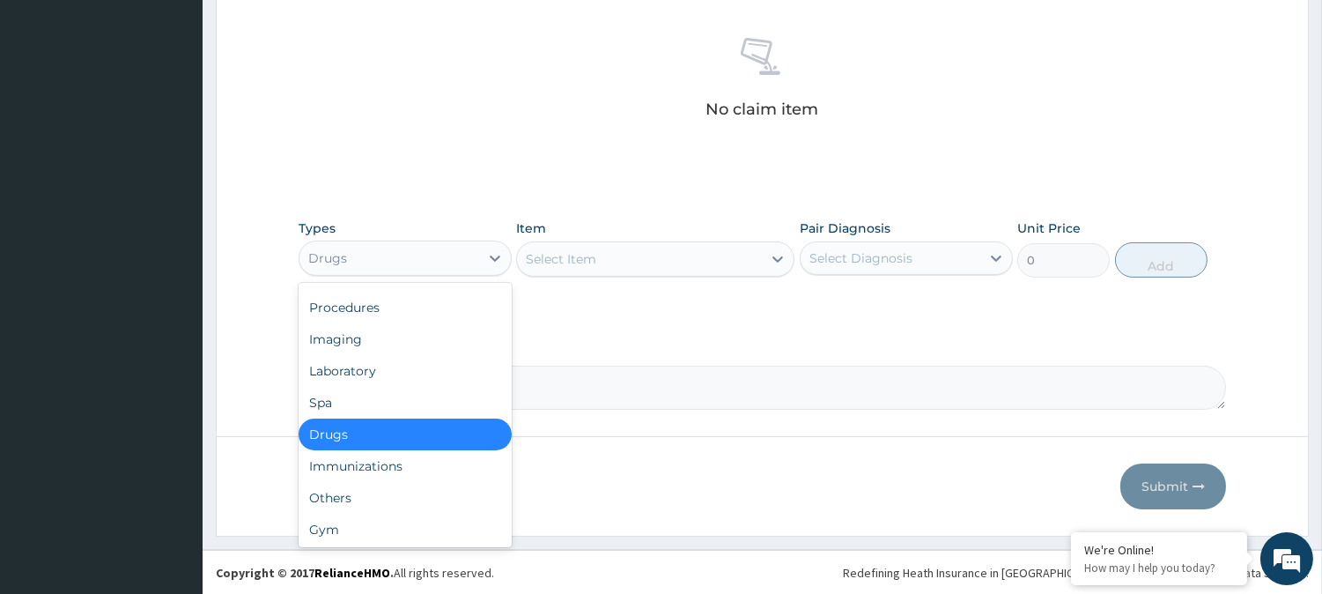
scroll to position [58, 0]
click at [380, 436] on div "Drugs" at bounding box center [405, 434] width 213 height 32
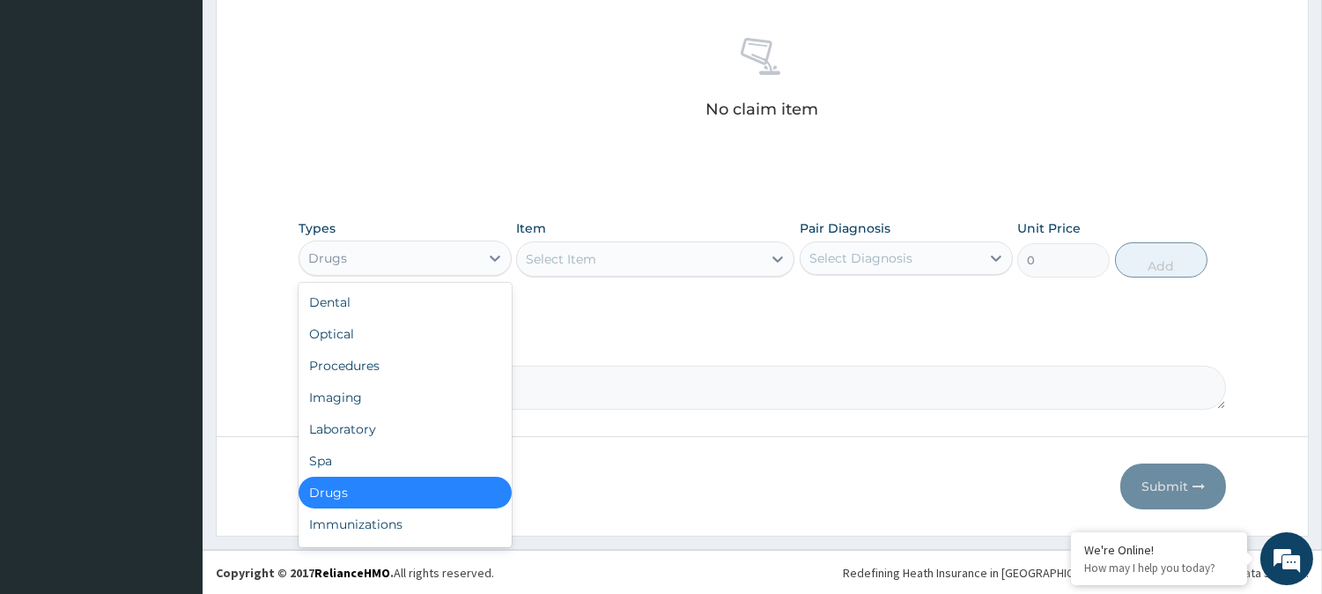
click at [358, 260] on div "Drugs" at bounding box center [389, 258] width 180 height 28
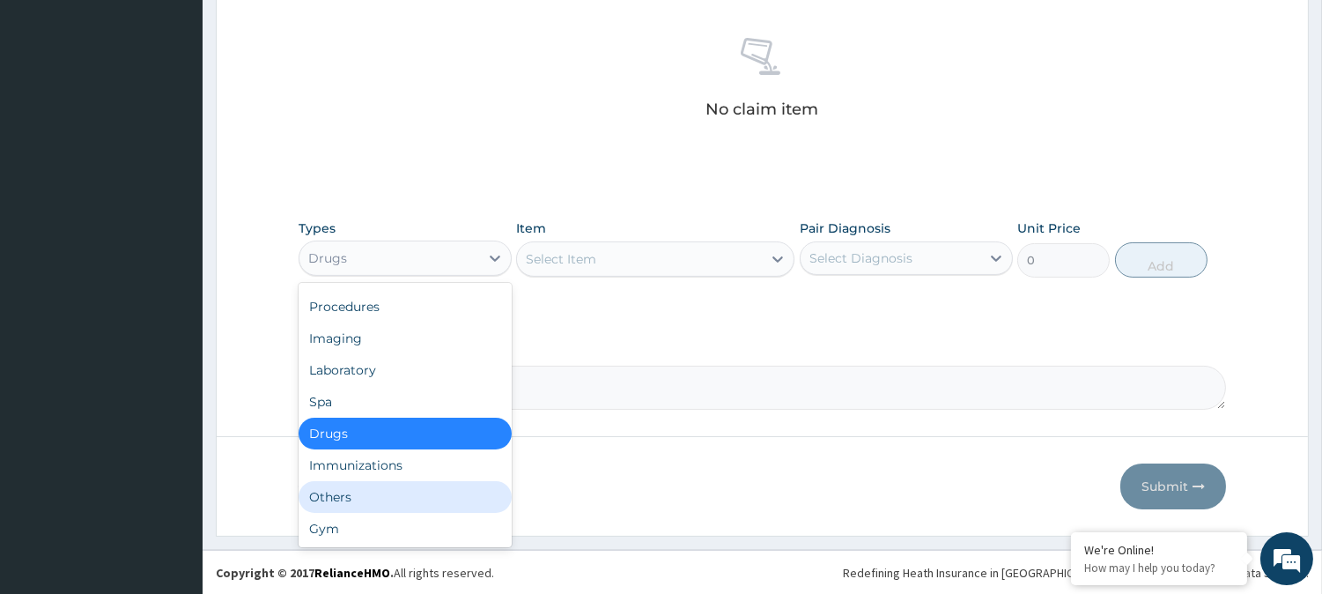
click at [342, 487] on div "Others" at bounding box center [405, 497] width 213 height 32
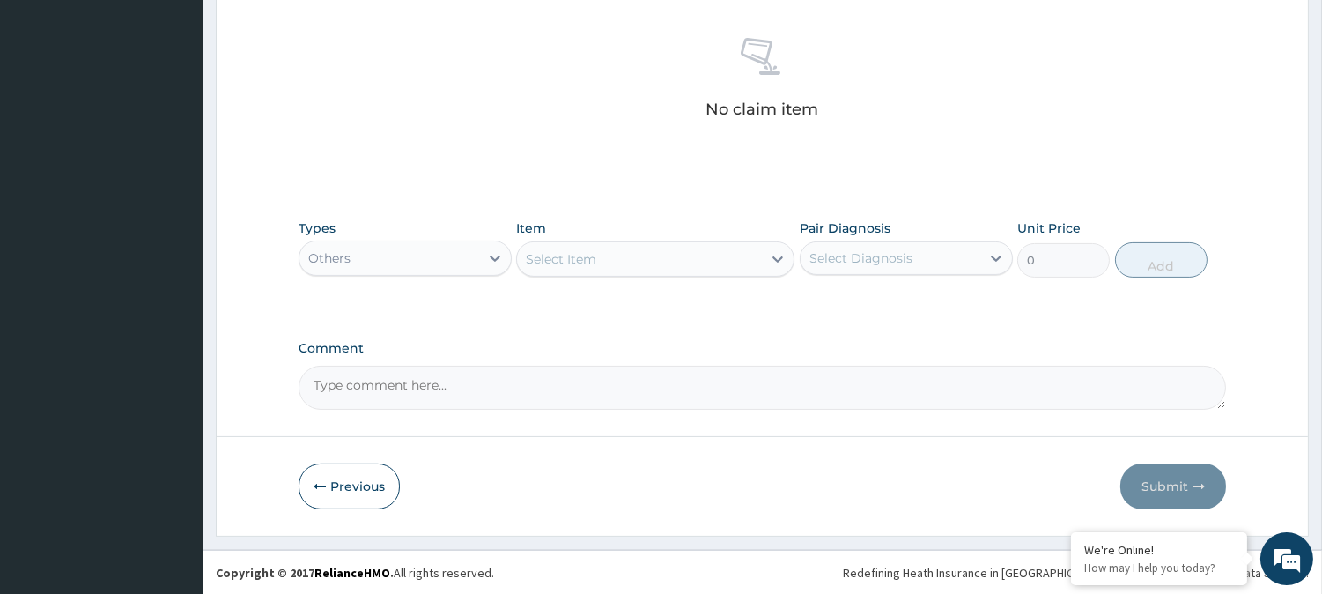
click at [612, 262] on div "Select Item" at bounding box center [639, 259] width 245 height 28
type input "s"
type input "n"
type input "c"
click at [421, 262] on div "Others" at bounding box center [389, 258] width 180 height 28
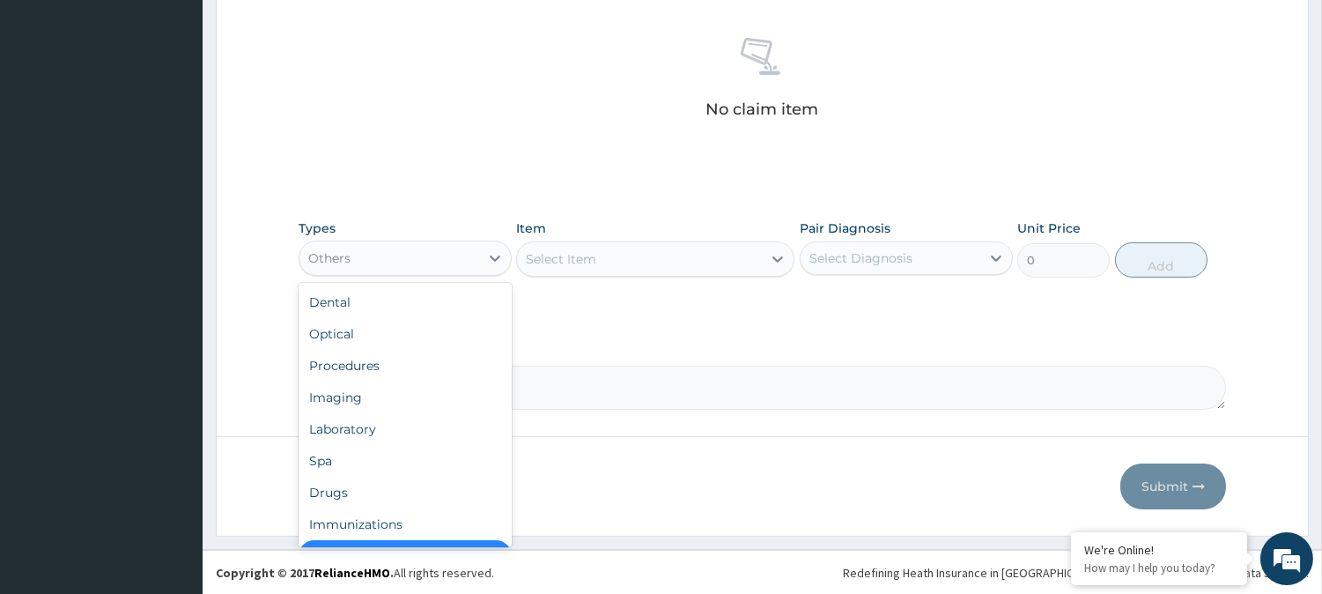
scroll to position [35, 0]
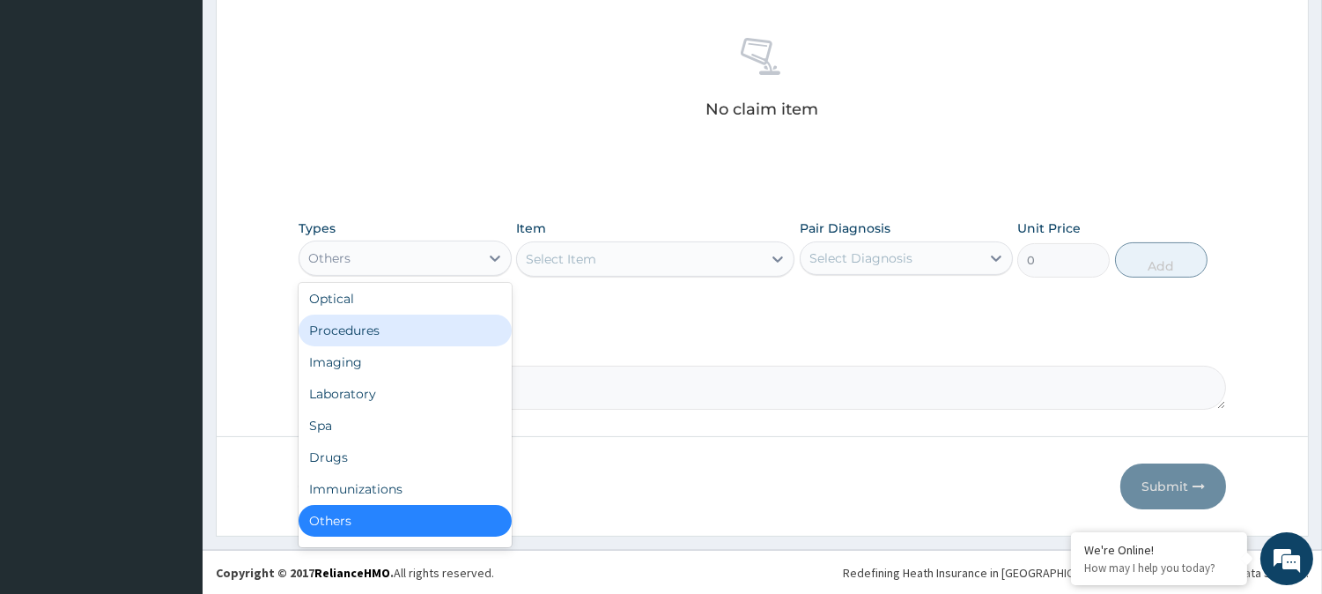
click at [392, 336] on div "Procedures" at bounding box center [405, 330] width 213 height 32
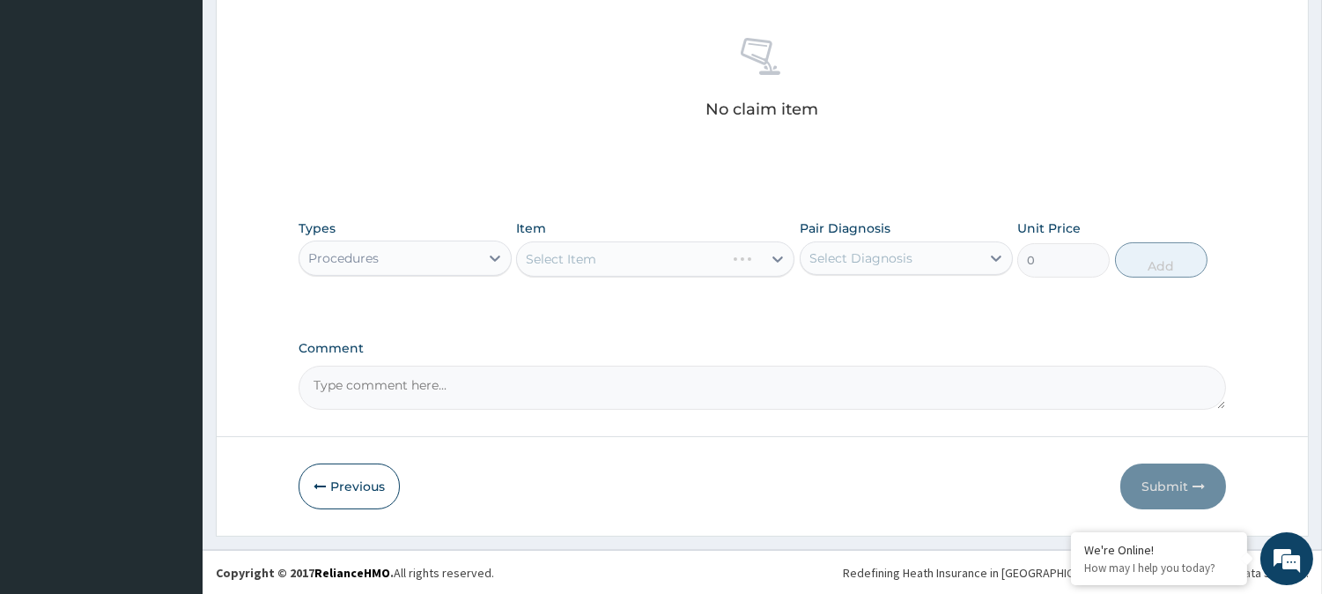
click at [609, 259] on div "Select Item" at bounding box center [655, 258] width 278 height 35
click at [609, 259] on div "Select Item" at bounding box center [639, 259] width 245 height 28
type input "b"
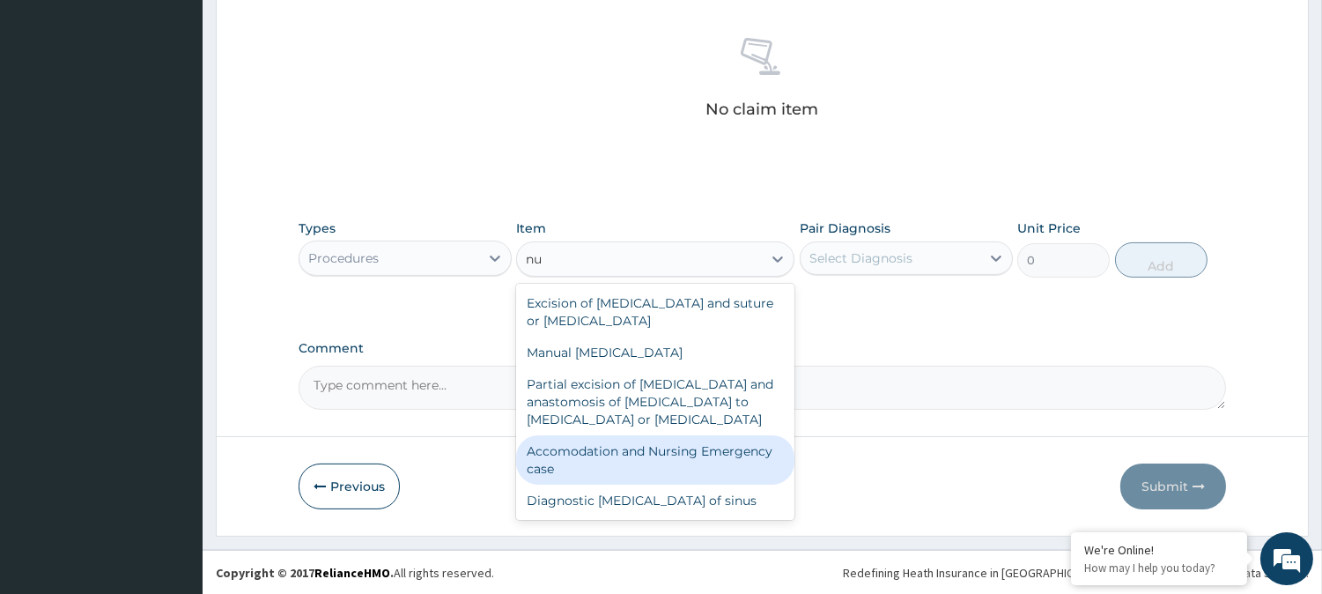
type input "n"
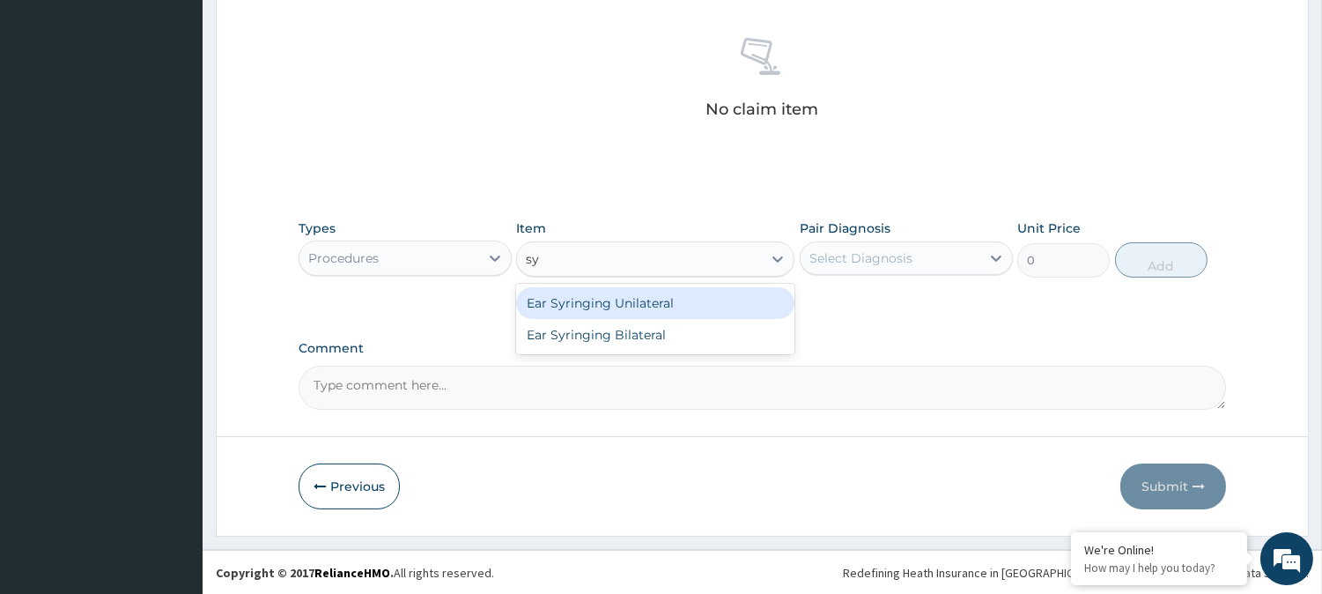
type input "s"
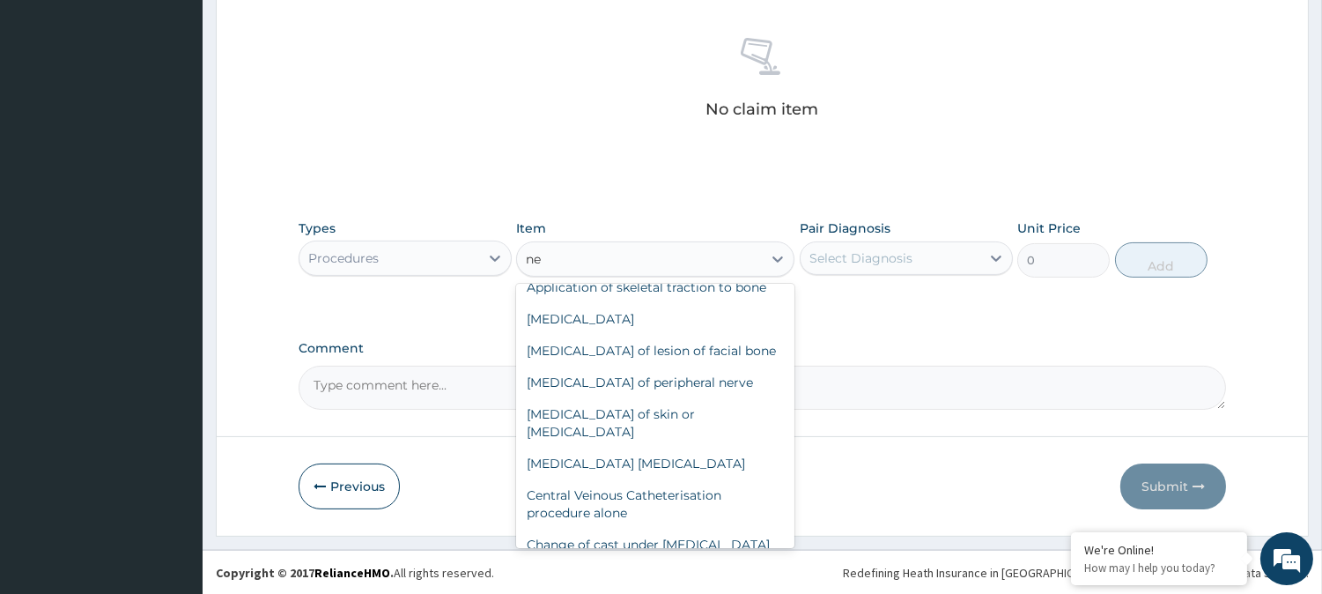
scroll to position [145, 0]
type input "n"
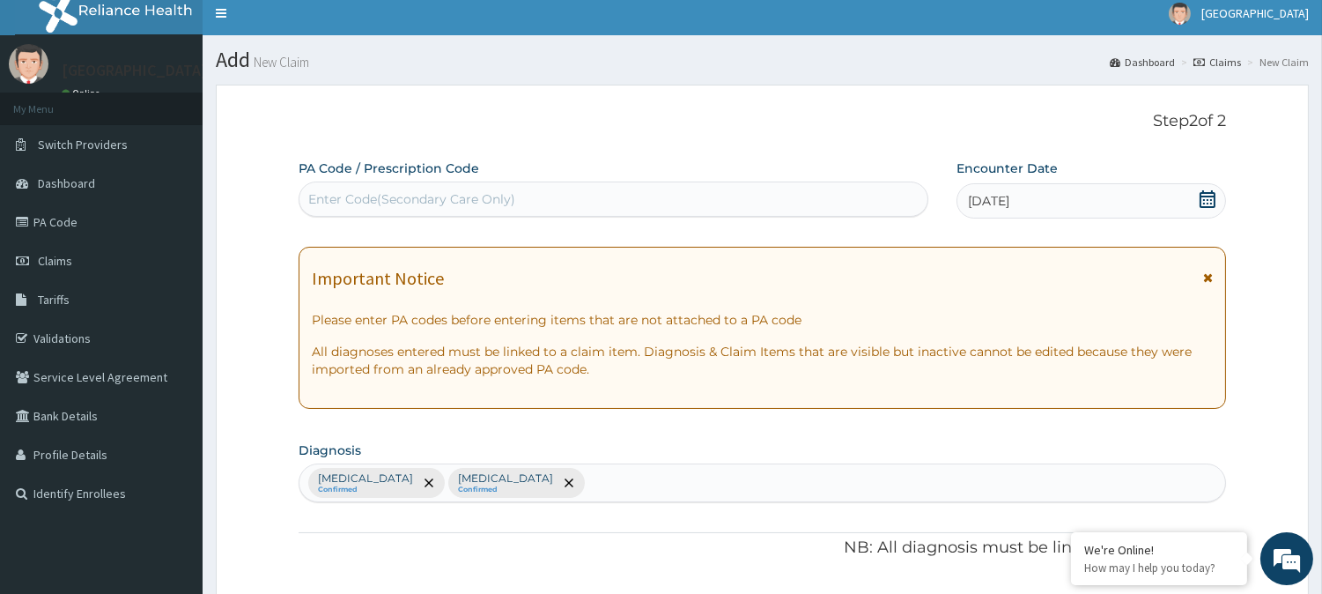
scroll to position [0, 0]
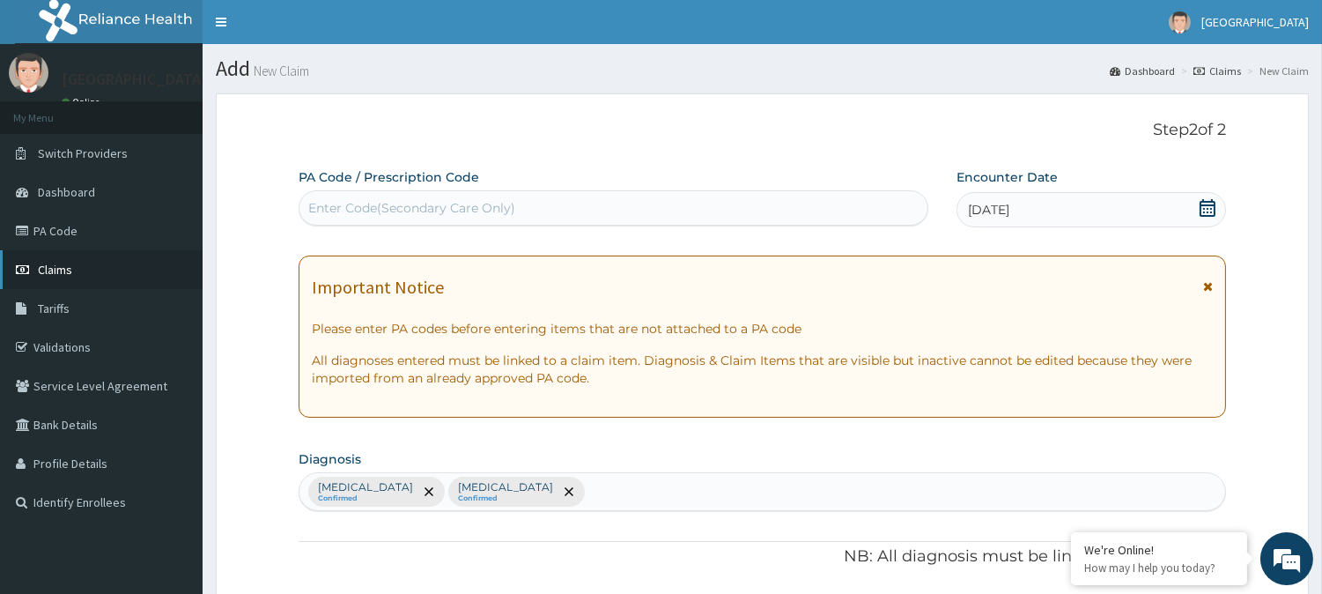
type input "21"
click at [67, 262] on span "Claims" at bounding box center [55, 270] width 34 height 16
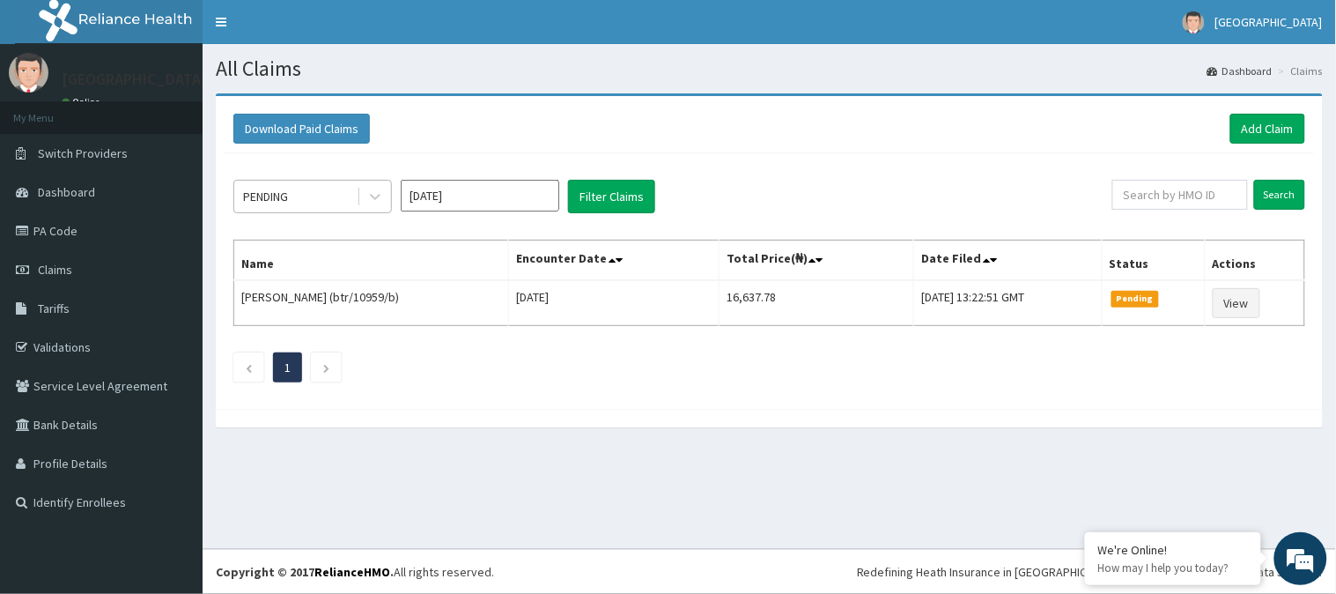
click at [320, 195] on div "PENDING" at bounding box center [295, 196] width 122 height 28
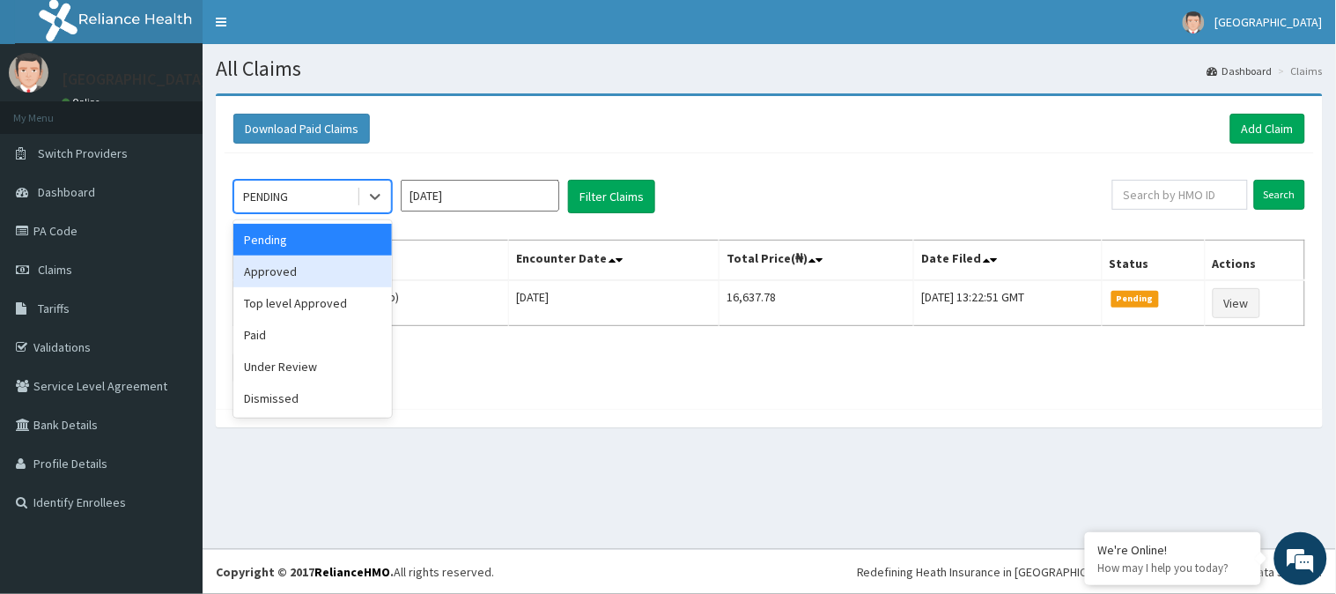
click at [294, 268] on div "Approved" at bounding box center [312, 271] width 159 height 32
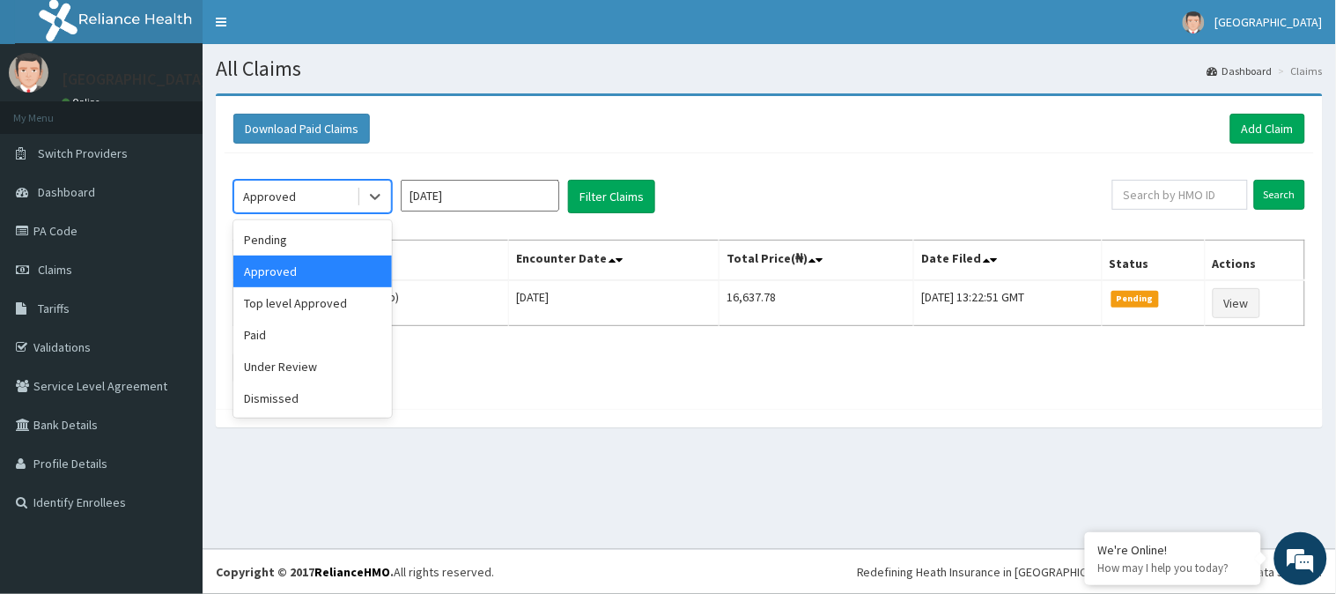
click at [326, 189] on div "Approved" at bounding box center [295, 196] width 122 height 28
click at [291, 355] on div "Under Review" at bounding box center [312, 366] width 159 height 32
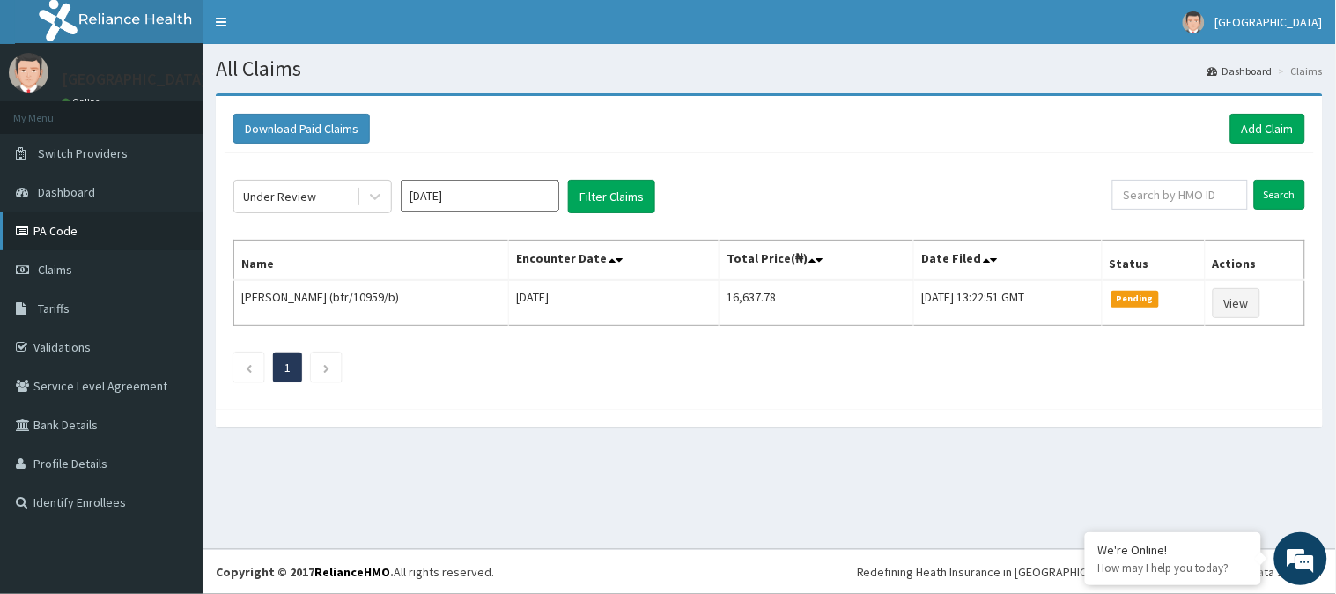
click at [100, 225] on link "PA Code" at bounding box center [101, 230] width 203 height 39
click at [1269, 127] on link "Add Claim" at bounding box center [1267, 129] width 75 height 30
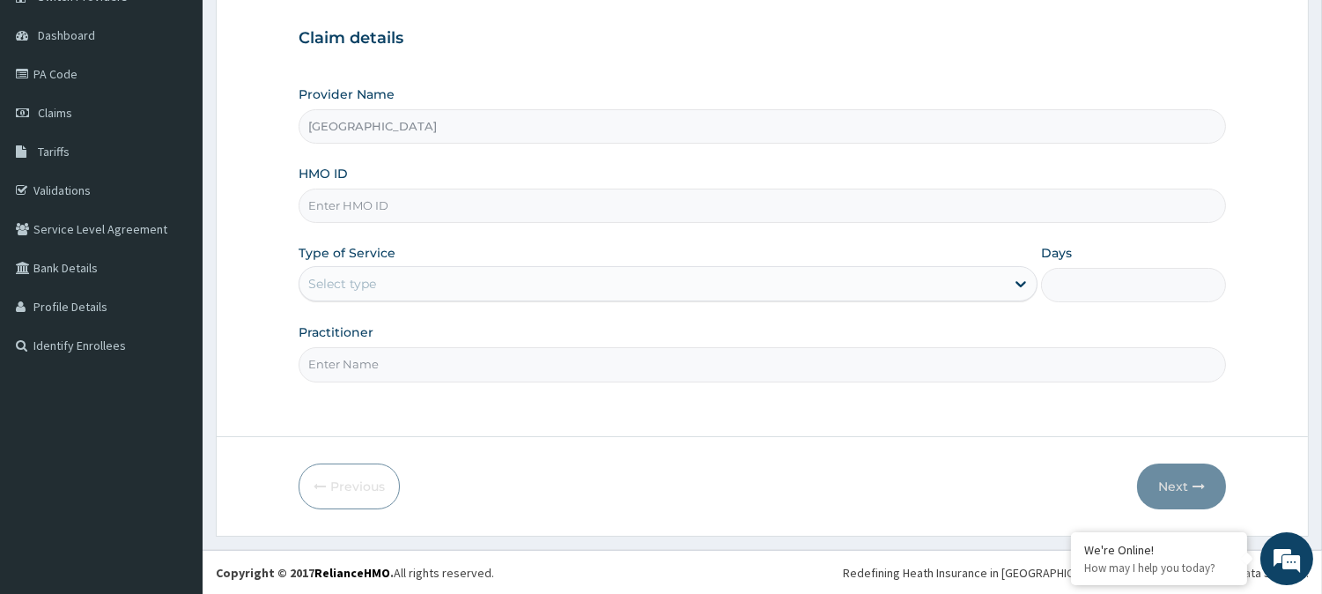
scroll to position [157, 0]
type input "[GEOGRAPHIC_DATA]"
click at [381, 199] on input "HMO ID" at bounding box center [762, 205] width 927 height 34
paste input "NBC/10718/A"
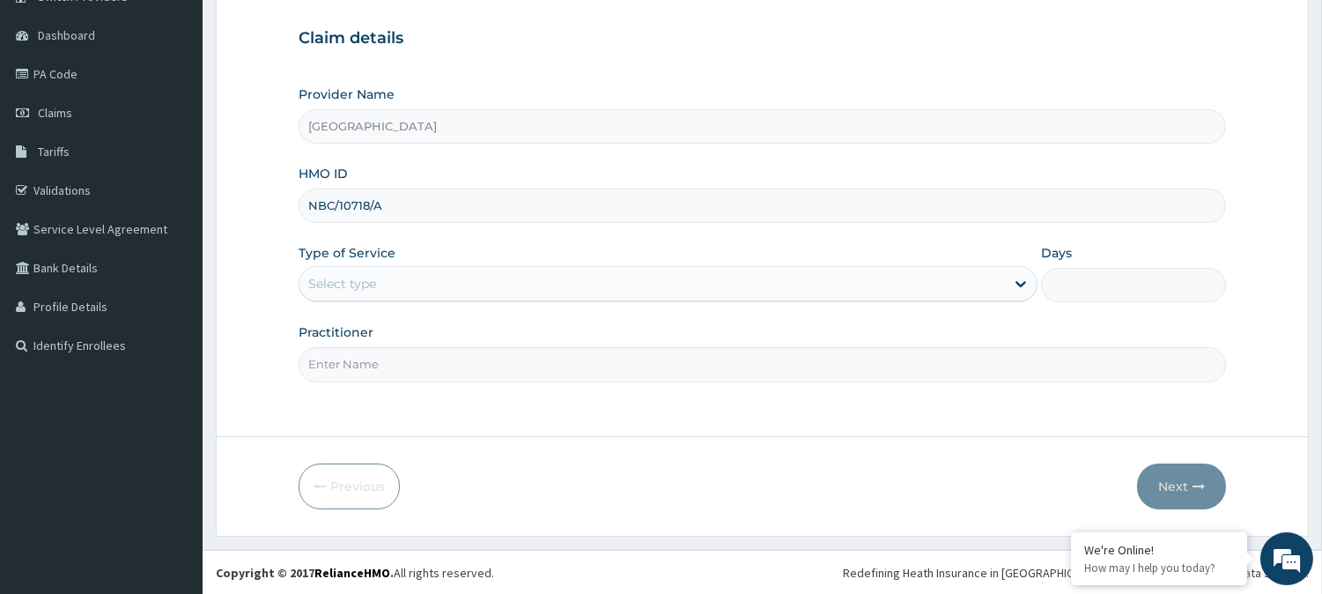
type input "NBC/10718/A"
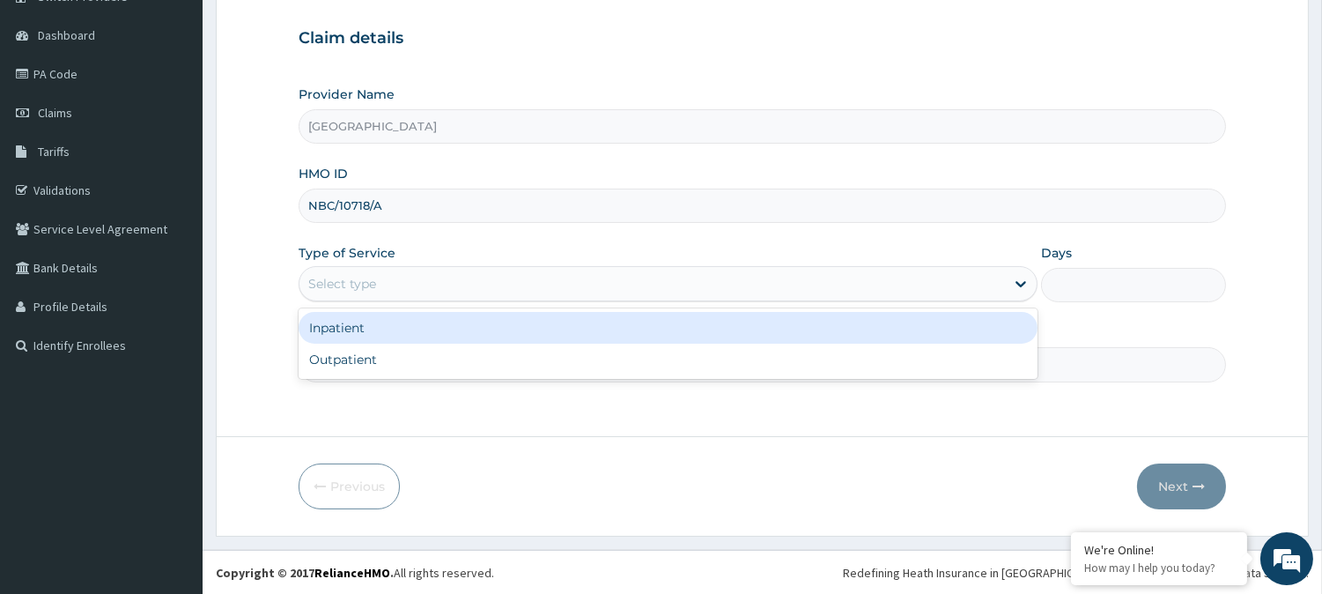
click at [344, 291] on div "Select type" at bounding box center [342, 284] width 68 height 18
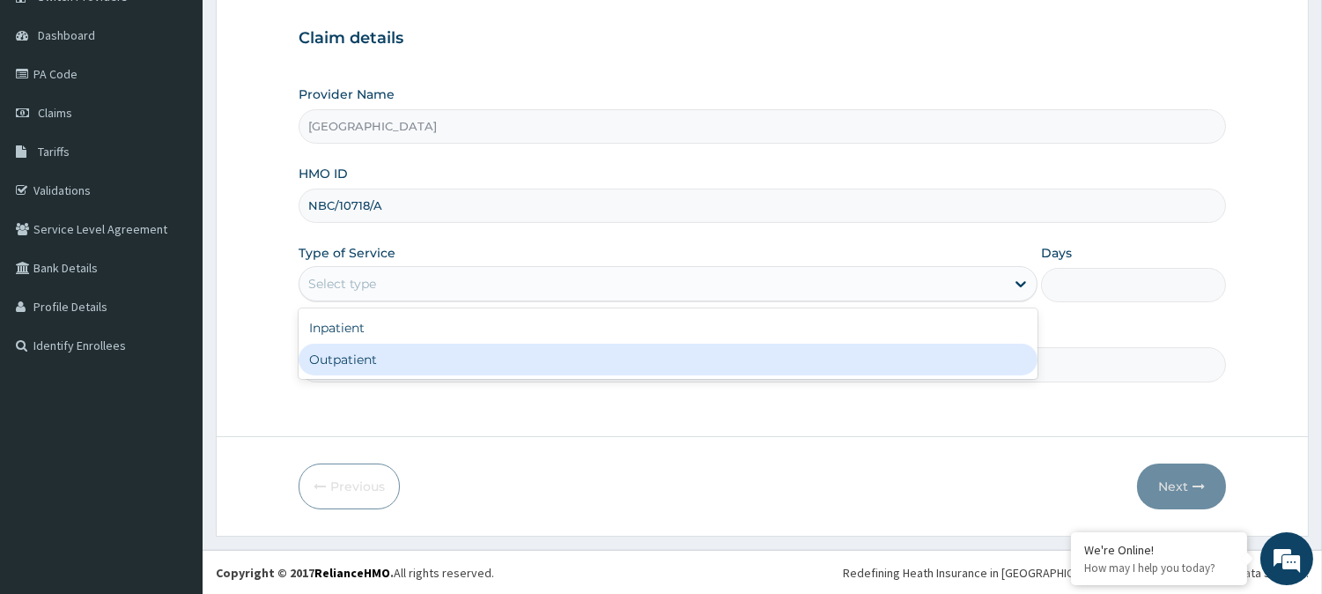
click at [343, 350] on div "Outpatient" at bounding box center [668, 359] width 739 height 32
type input "1"
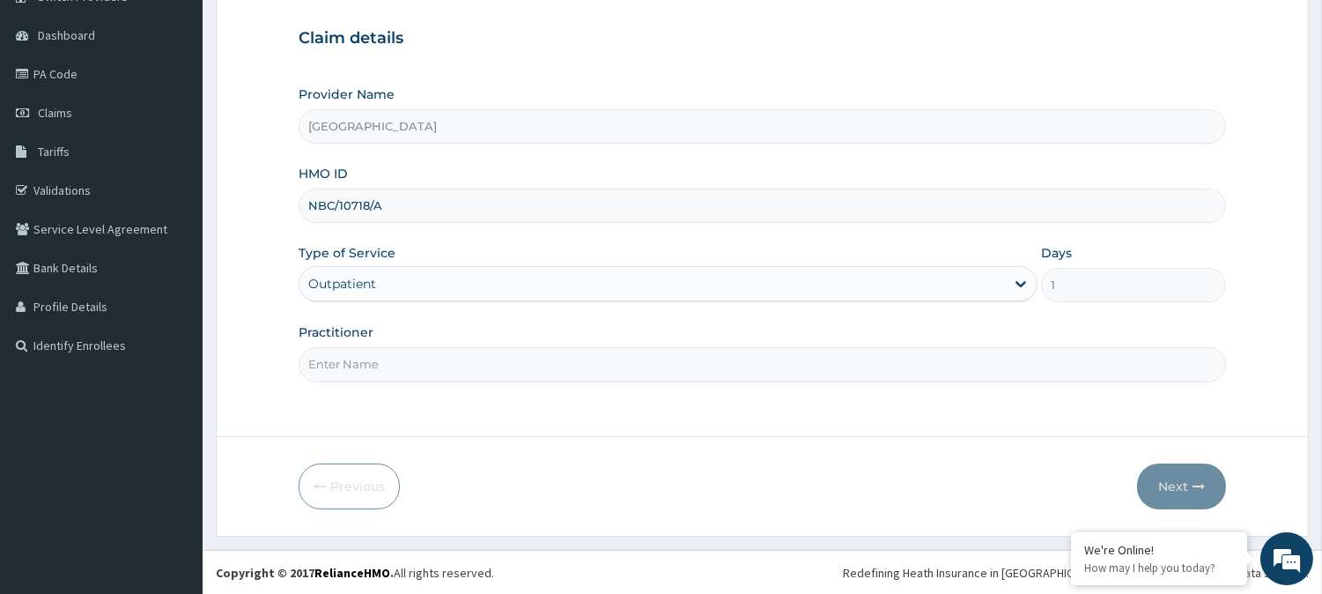
click at [370, 373] on input "Practitioner" at bounding box center [762, 364] width 927 height 34
type input "Dr. Emeka"
click at [1173, 472] on button "Next" at bounding box center [1181, 486] width 89 height 46
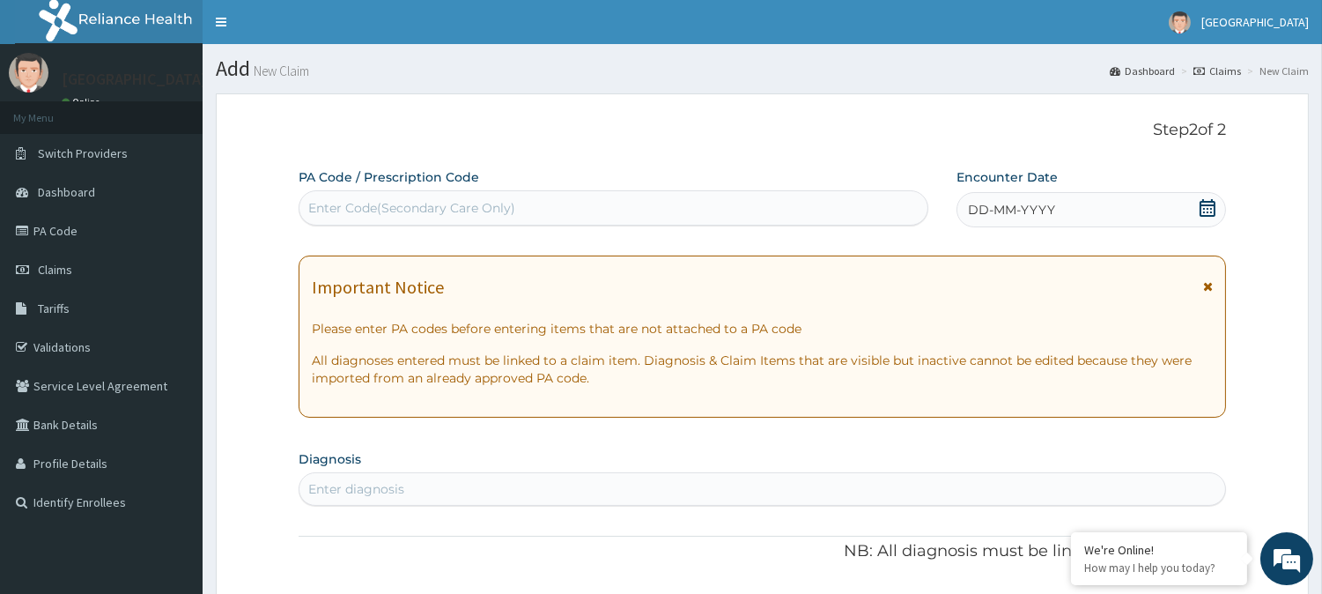
click at [524, 215] on div "Enter Code(Secondary Care Only)" at bounding box center [613, 208] width 628 height 28
paste input "PA/A11F93"
type input "PA/A11F93"
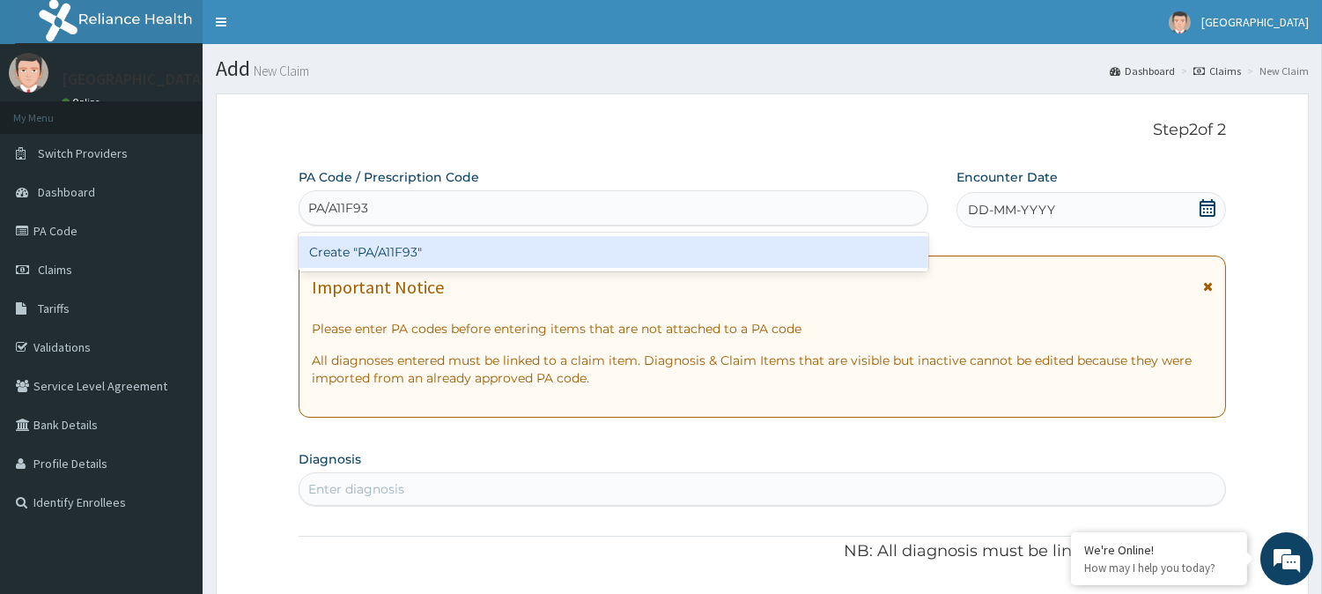
click at [481, 253] on div "Create "PA/A11F93"" at bounding box center [614, 252] width 630 height 32
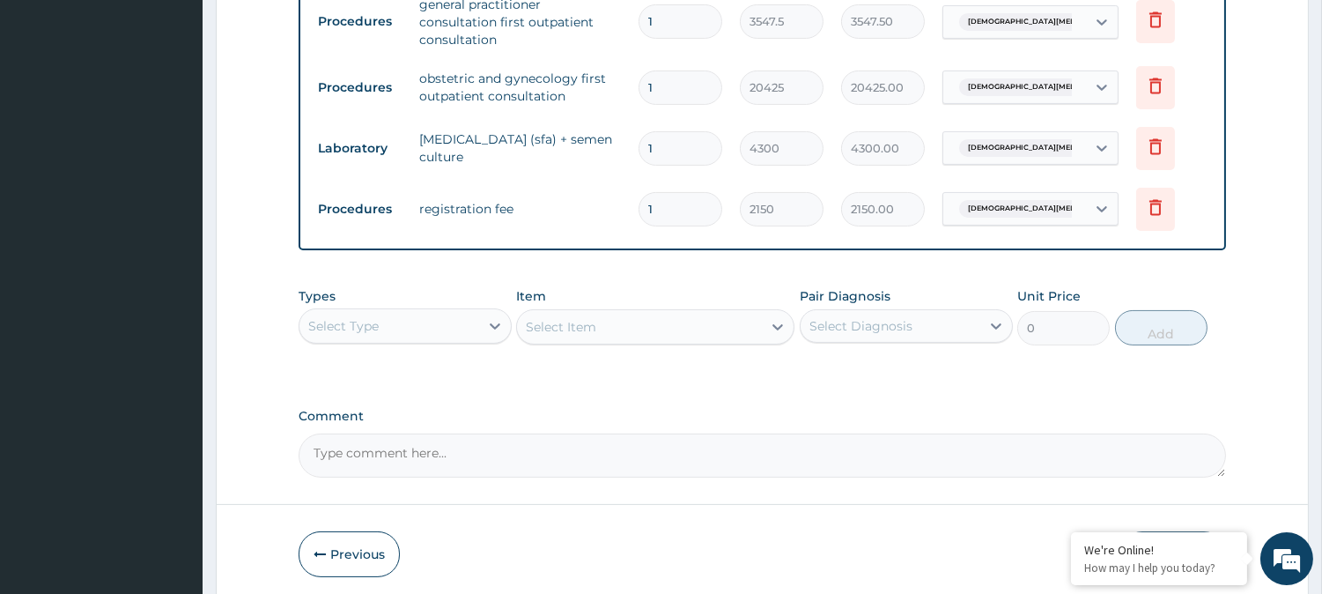
scroll to position [775, 0]
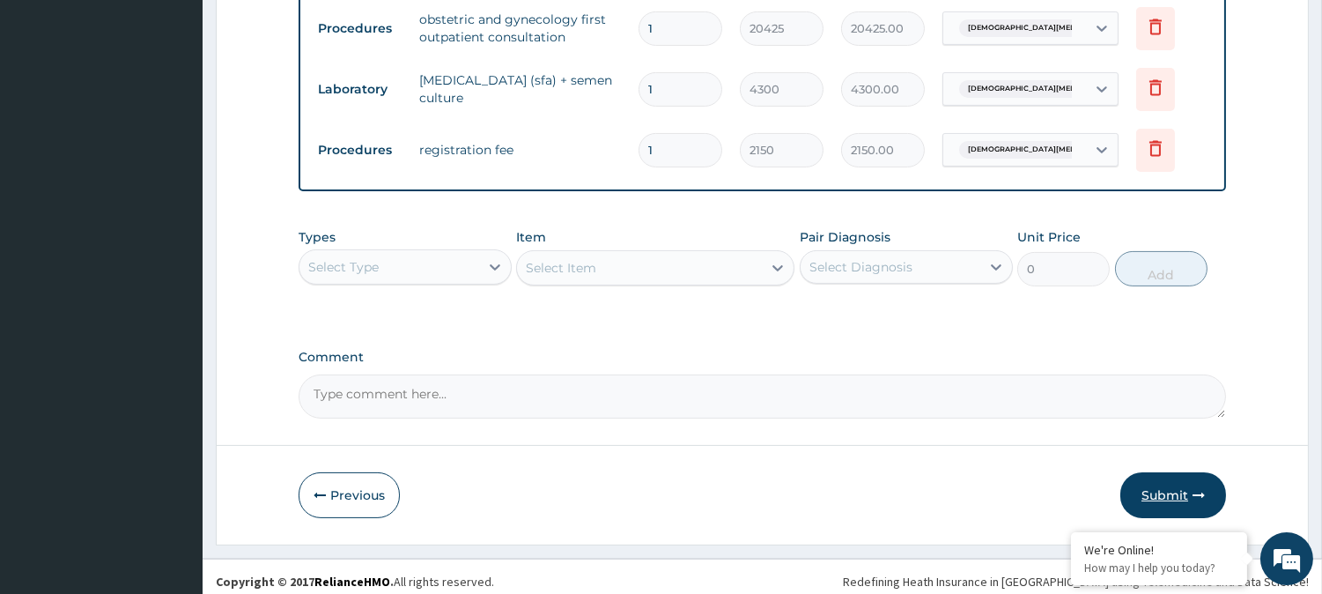
click at [1193, 476] on button "Submit" at bounding box center [1173, 495] width 106 height 46
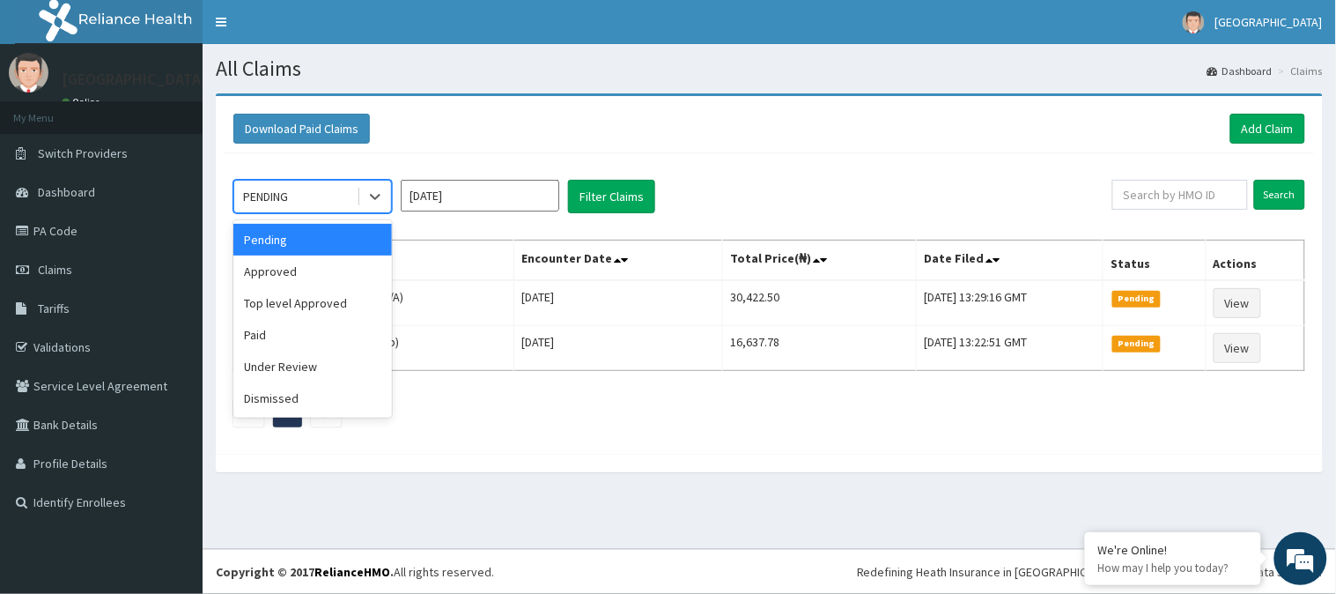
click at [327, 201] on div "PENDING" at bounding box center [295, 196] width 122 height 28
click at [291, 359] on div "Under Review" at bounding box center [312, 366] width 159 height 32
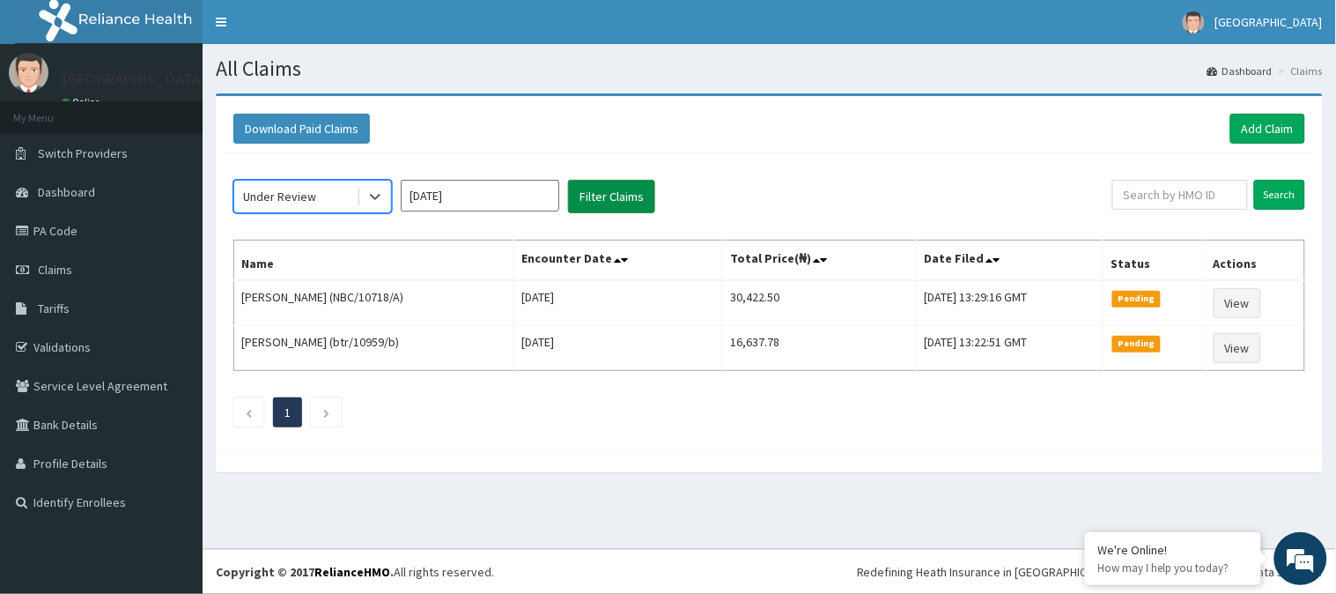
click at [588, 197] on button "Filter Claims" at bounding box center [611, 196] width 87 height 33
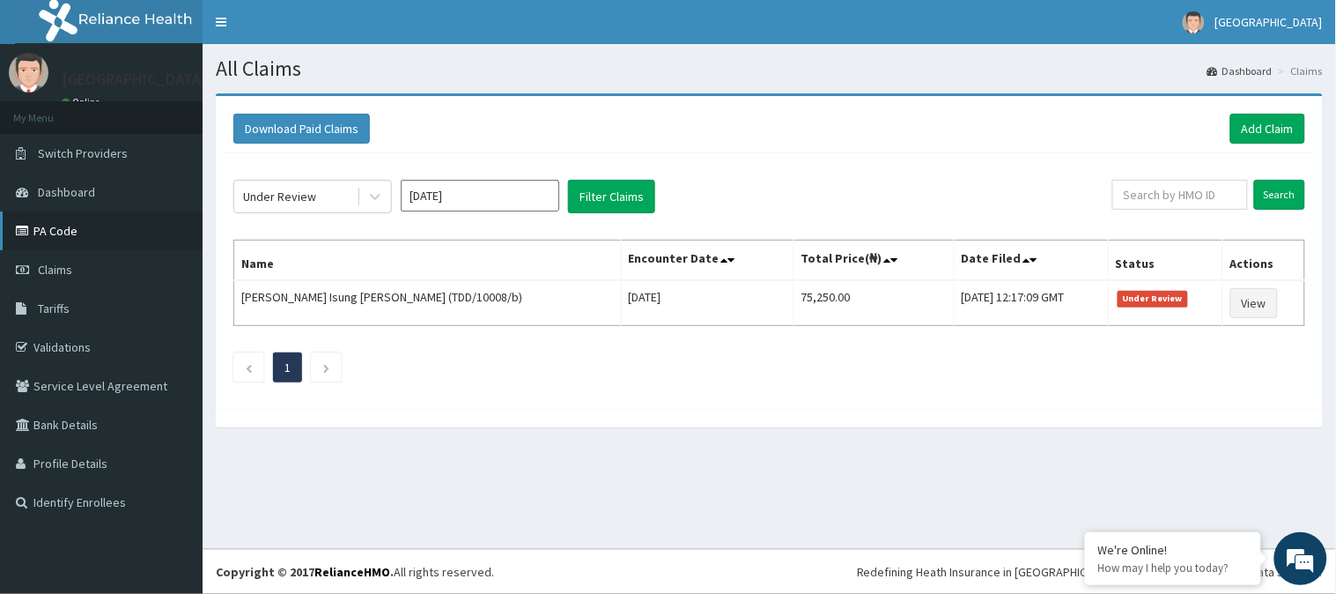
click at [71, 226] on link "PA Code" at bounding box center [101, 230] width 203 height 39
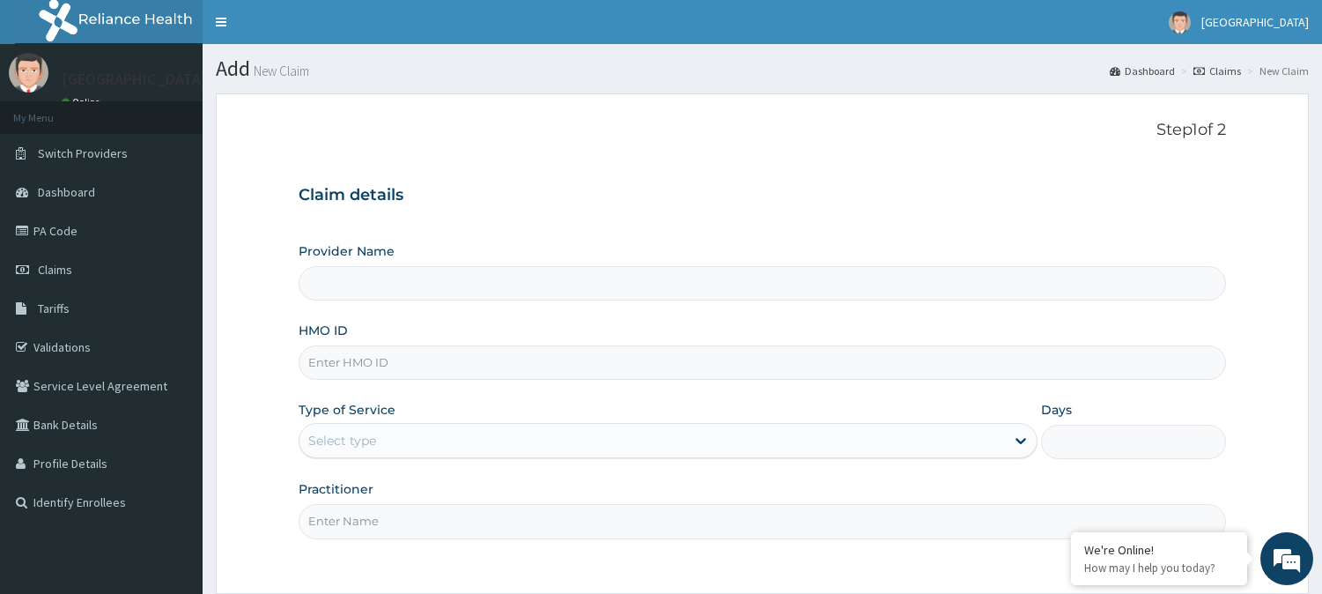
click at [399, 367] on input "HMO ID" at bounding box center [762, 362] width 927 height 34
type input "[GEOGRAPHIC_DATA]"
type input "PA/0FBB63"
click at [350, 438] on div "Select type" at bounding box center [342, 440] width 68 height 18
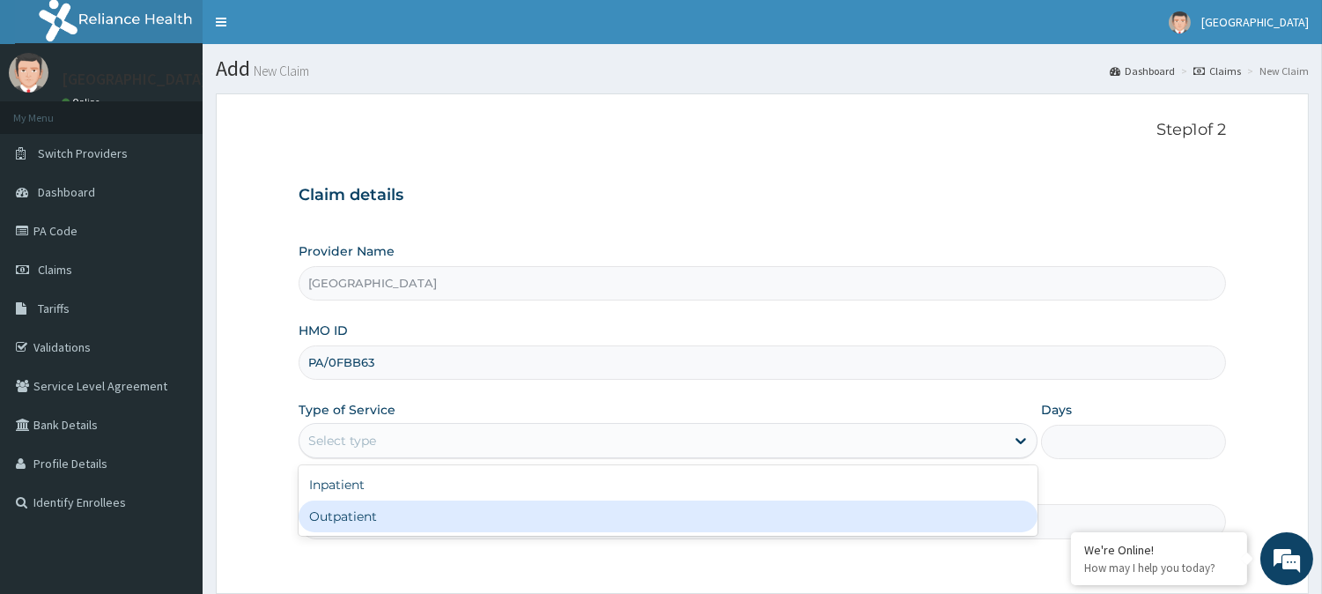
click at [354, 515] on div "Outpatient" at bounding box center [668, 516] width 739 height 32
type input "1"
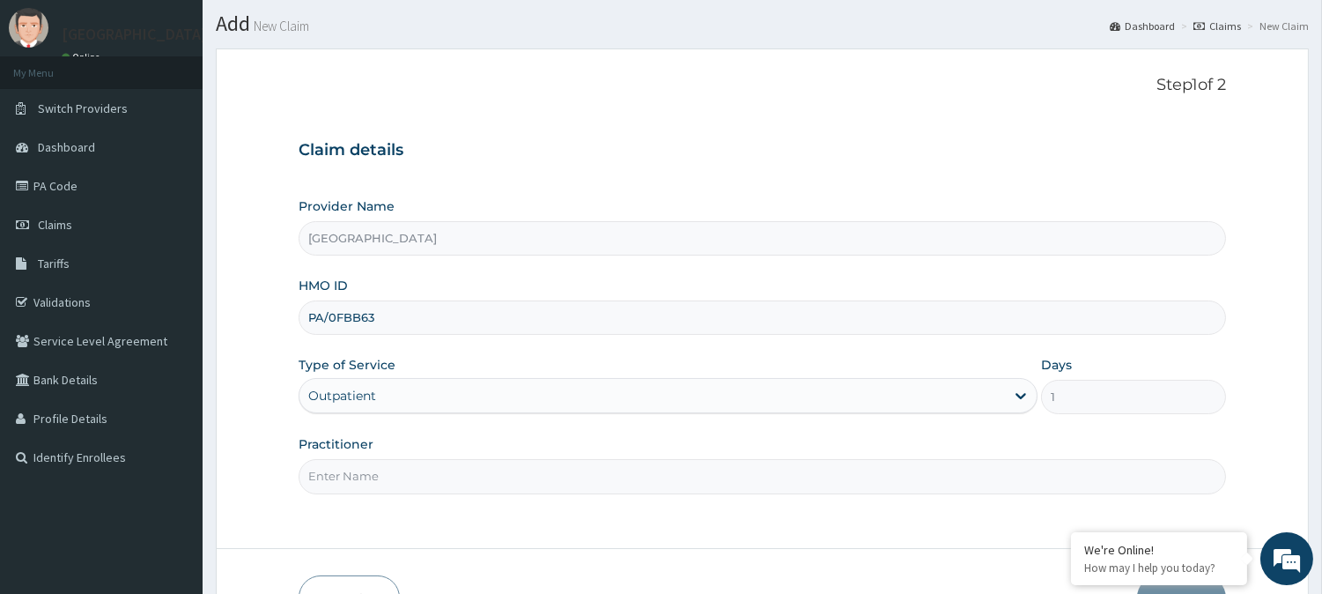
scroll to position [117, 0]
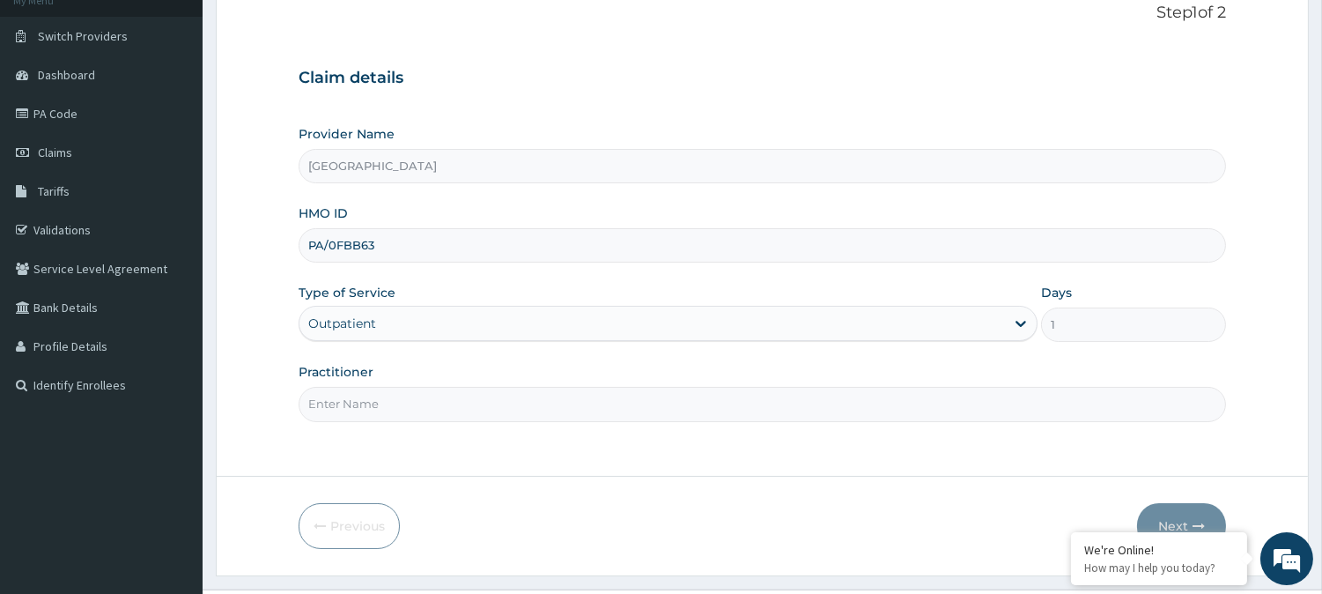
click at [361, 407] on input "Practitioner" at bounding box center [762, 404] width 927 height 34
type input "d"
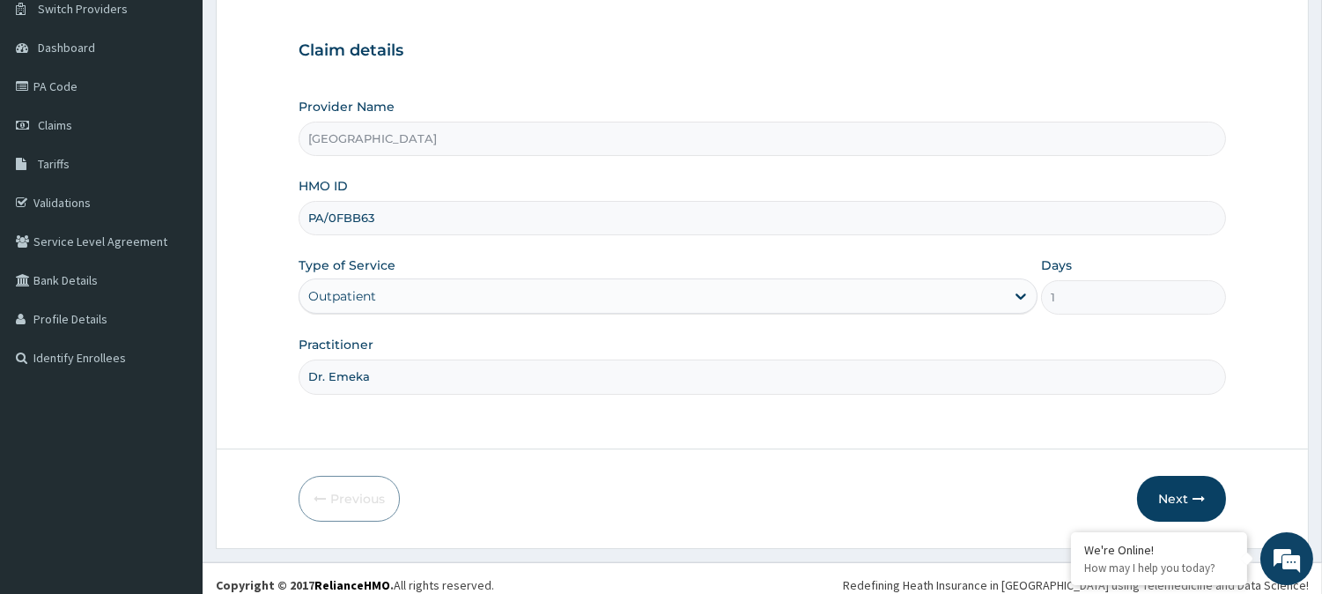
scroll to position [157, 0]
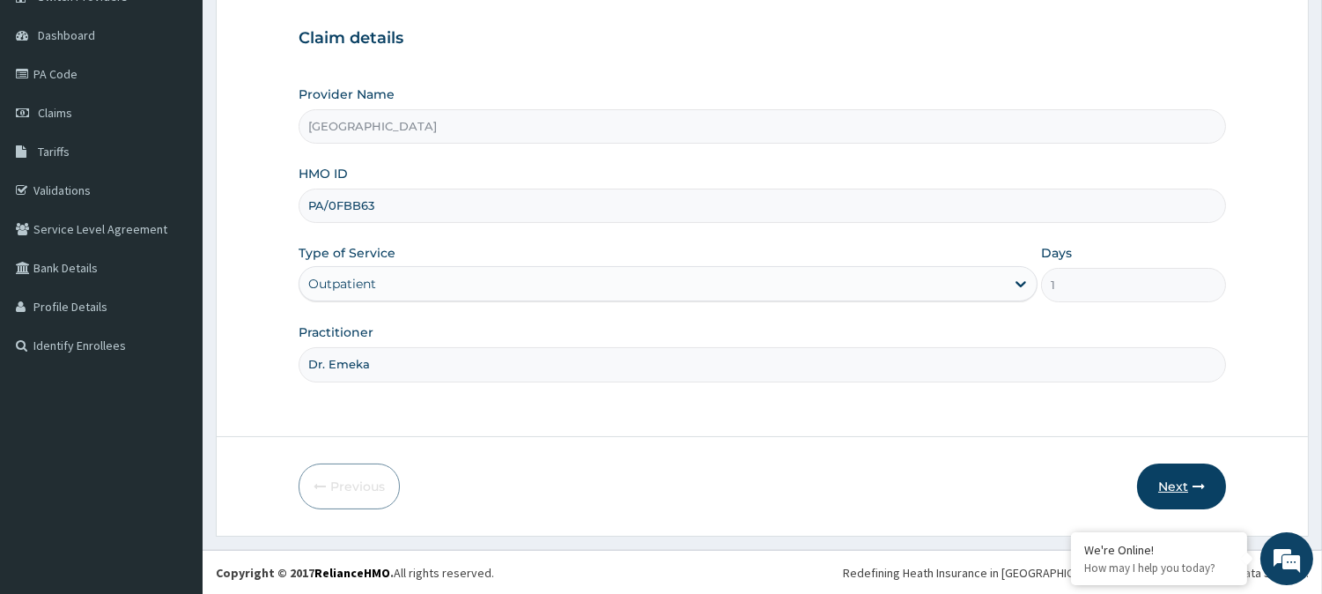
type input "Dr. Emeka"
click at [1176, 477] on button "Next" at bounding box center [1181, 486] width 89 height 46
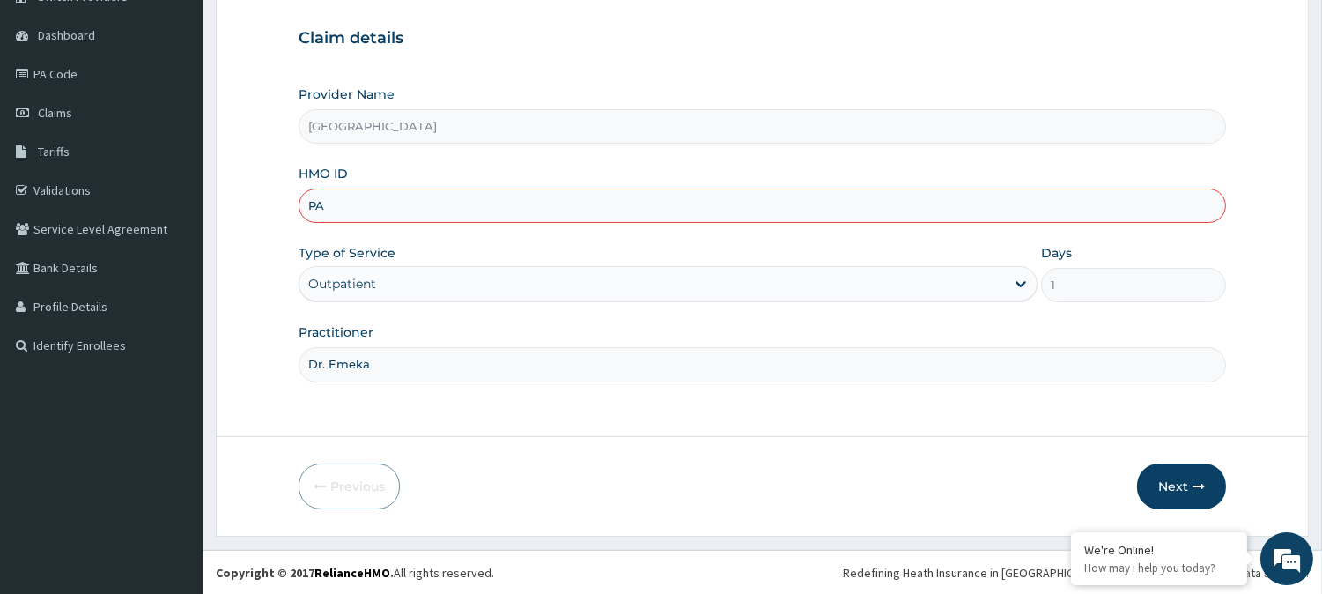
type input "P"
paste input "GBZ/10340/A"
type input "GBZ/10340/A"
click at [1180, 481] on button "Next" at bounding box center [1181, 486] width 89 height 46
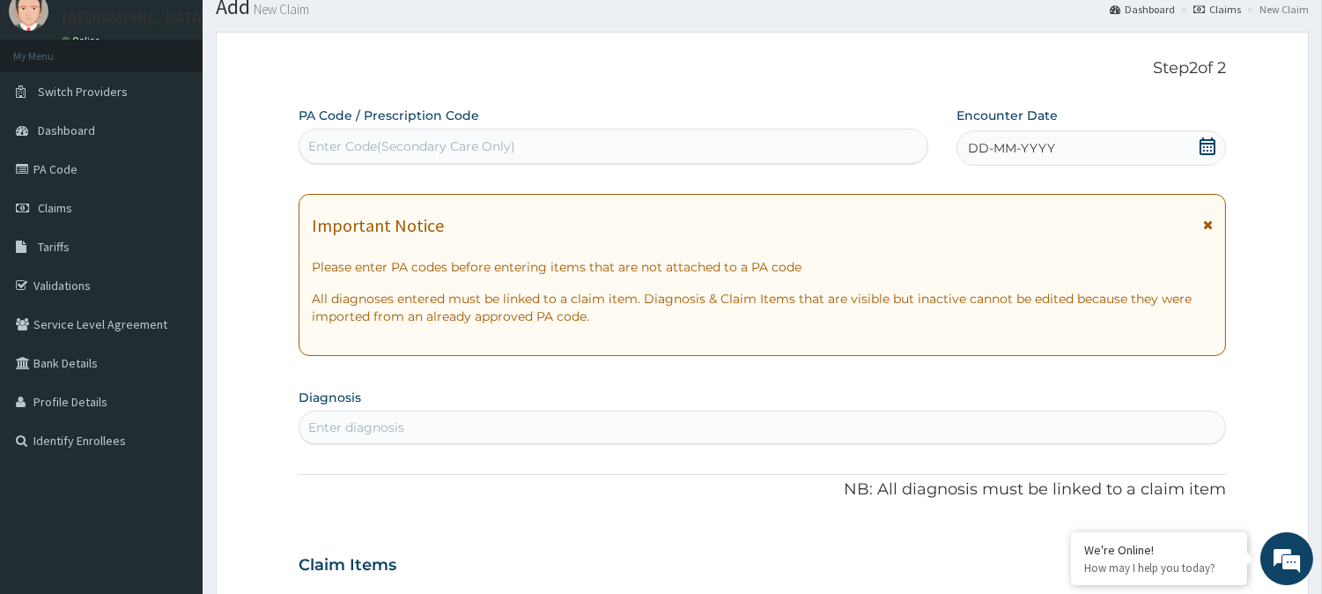
scroll to position [49, 0]
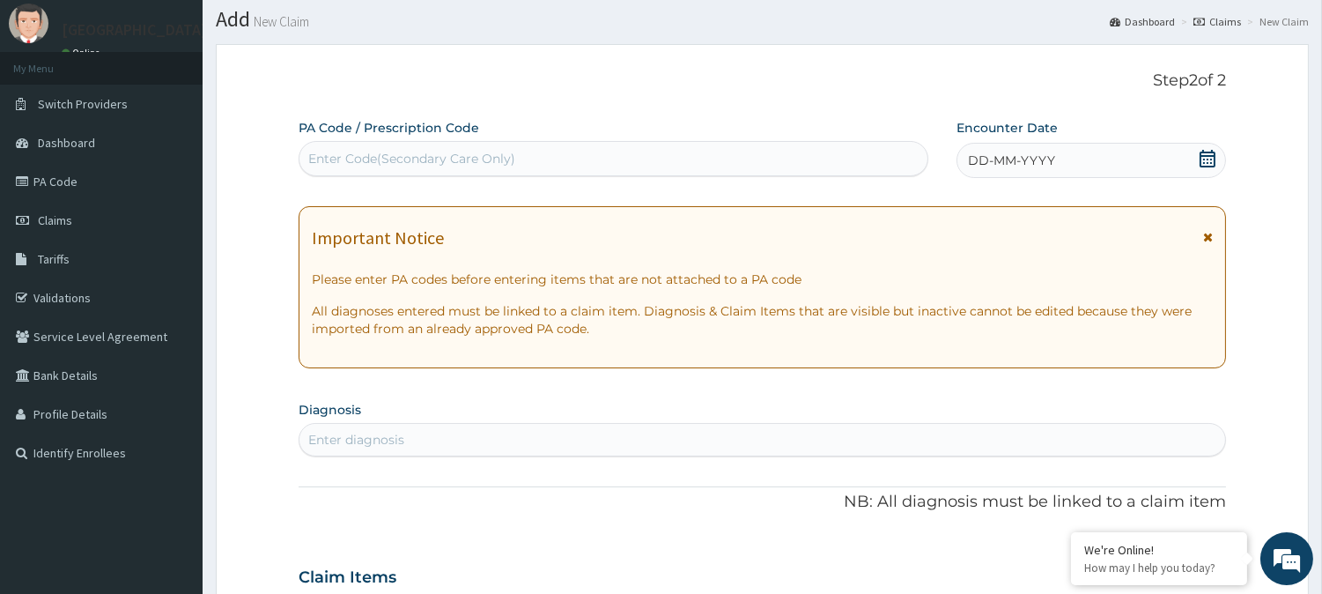
click at [454, 169] on div "Enter Code(Secondary Care Only)" at bounding box center [613, 158] width 628 height 28
paste input "PA/0FBB63"
type input "PA/0FBB63"
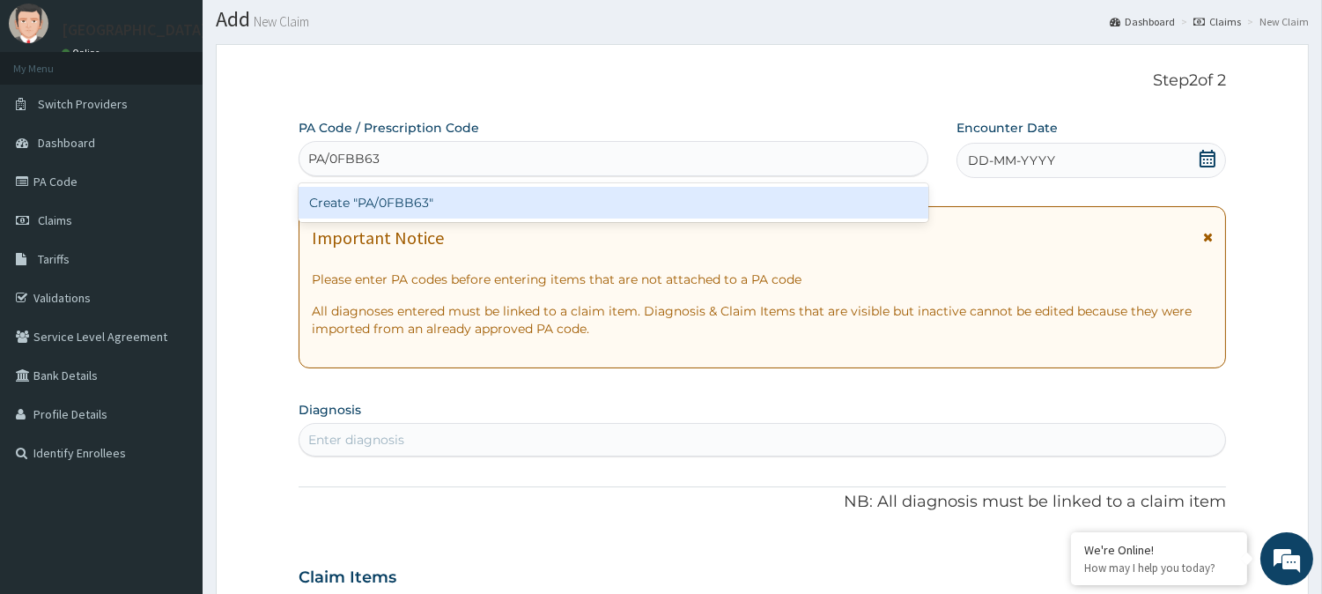
click at [556, 203] on div "Create "PA/0FBB63"" at bounding box center [614, 203] width 630 height 32
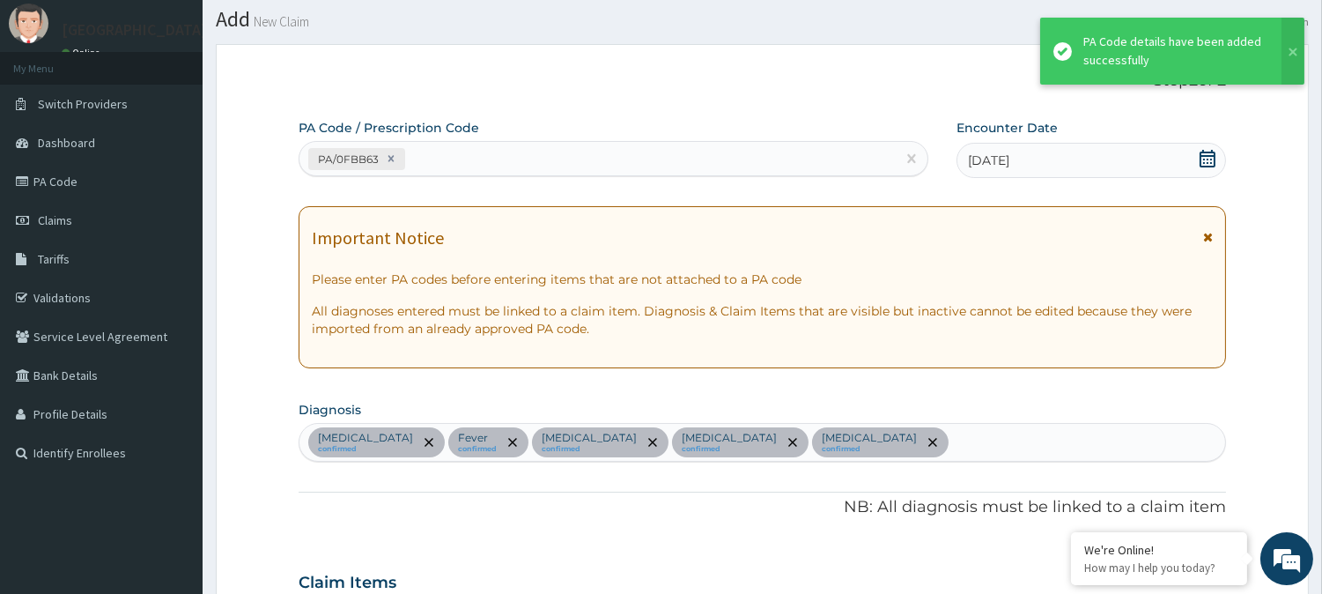
scroll to position [1046, 0]
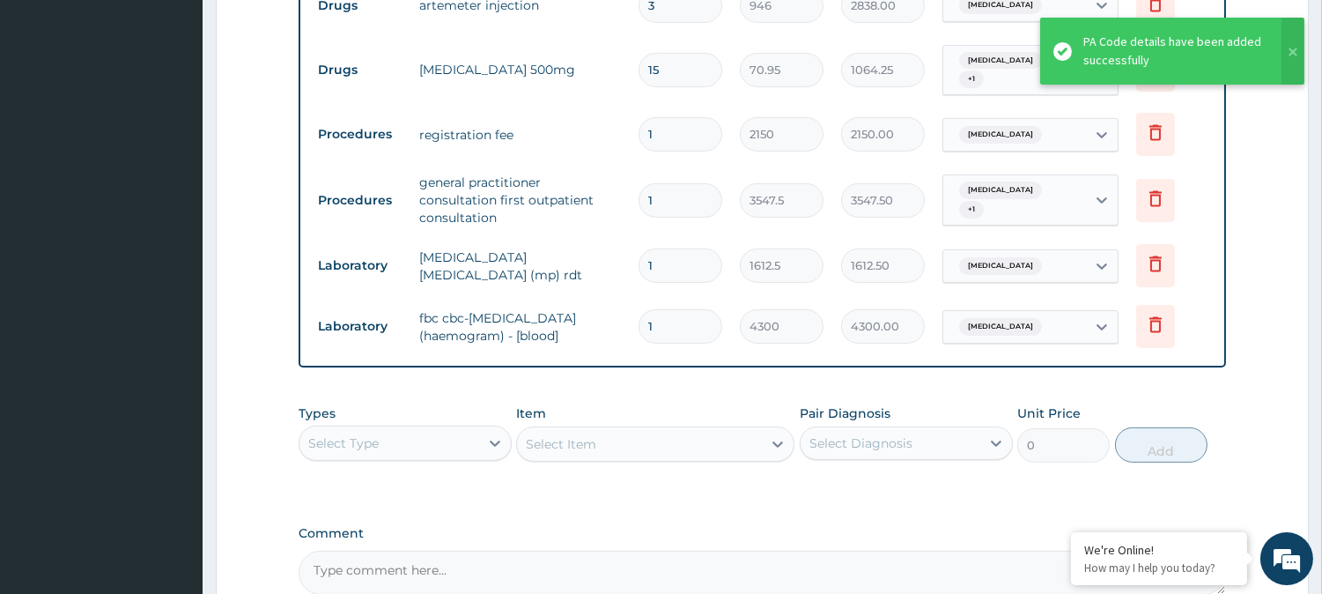
click at [682, 395] on div "Types Select Type Item Select Item Pair Diagnosis Select Diagnosis Unit Price 0…" at bounding box center [762, 433] width 927 height 76
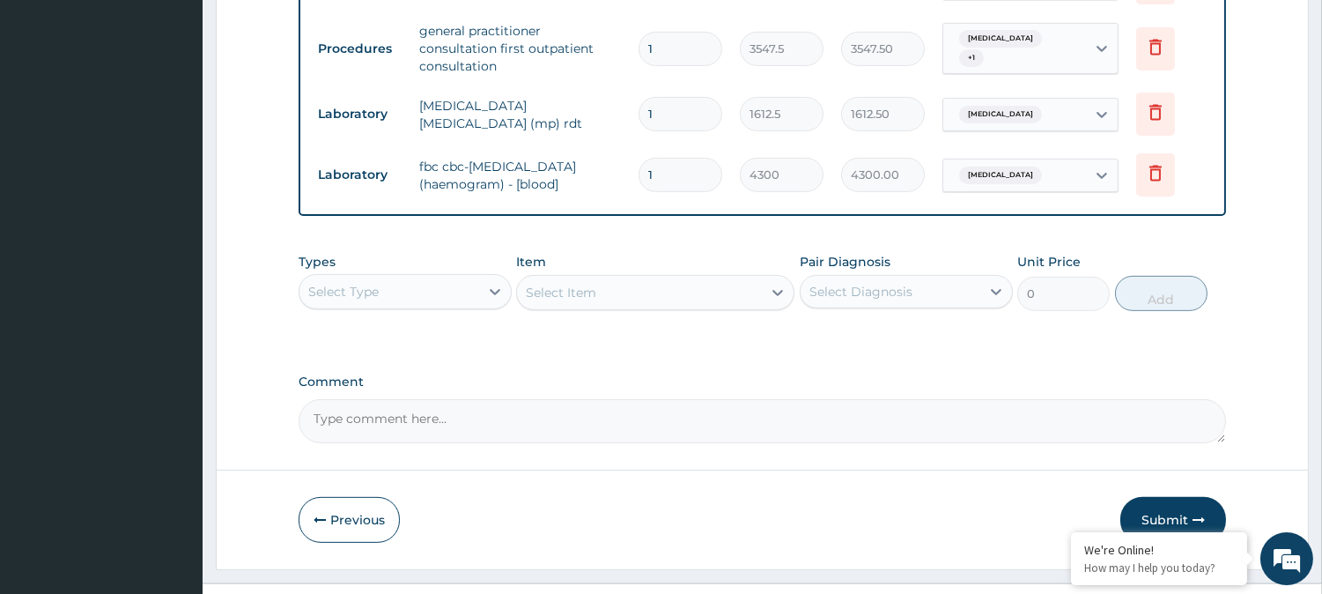
scroll to position [1203, 0]
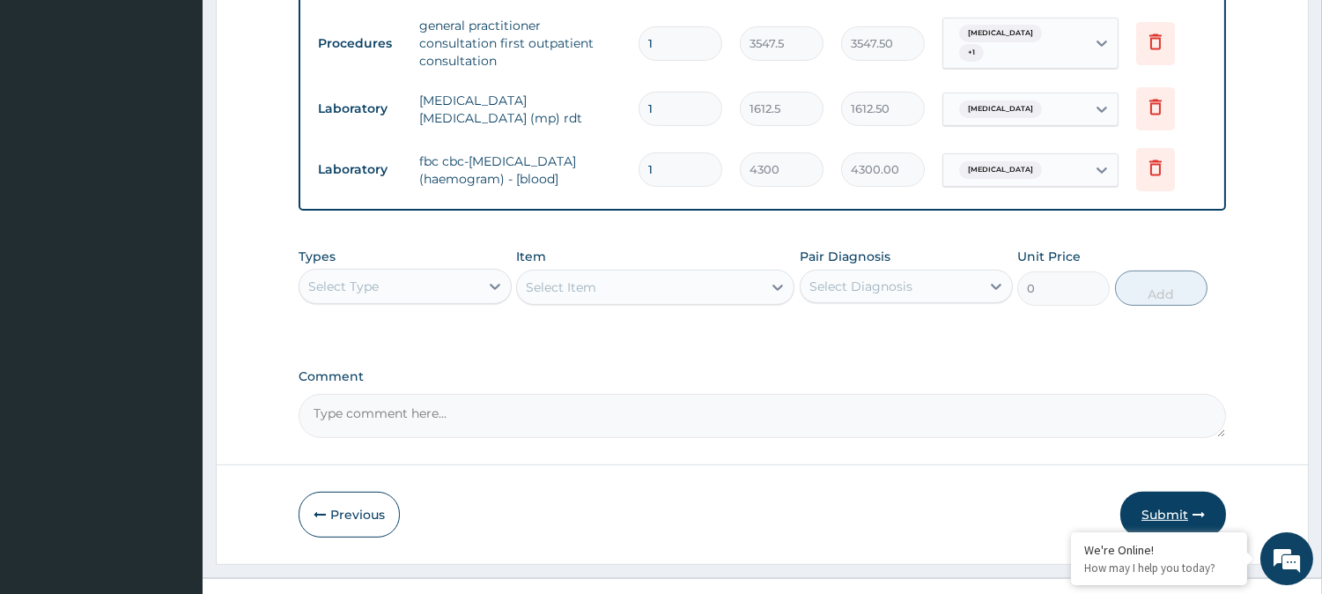
click at [1177, 491] on button "Submit" at bounding box center [1173, 514] width 106 height 46
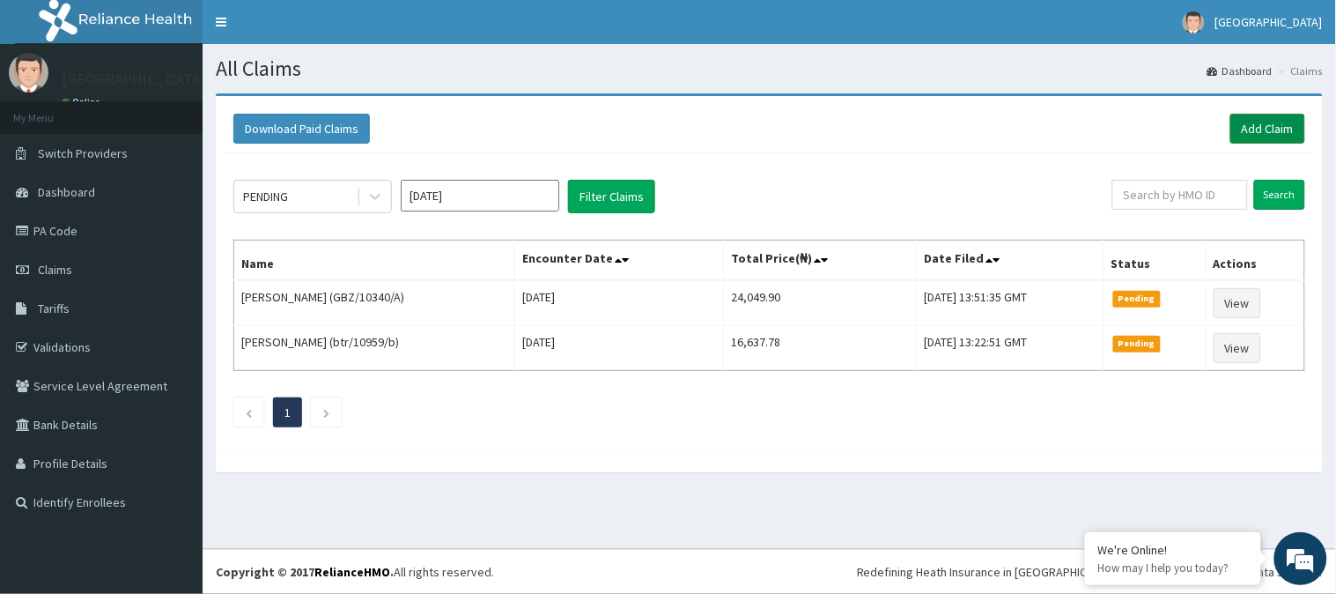
click at [1254, 125] on link "Add Claim" at bounding box center [1267, 129] width 75 height 30
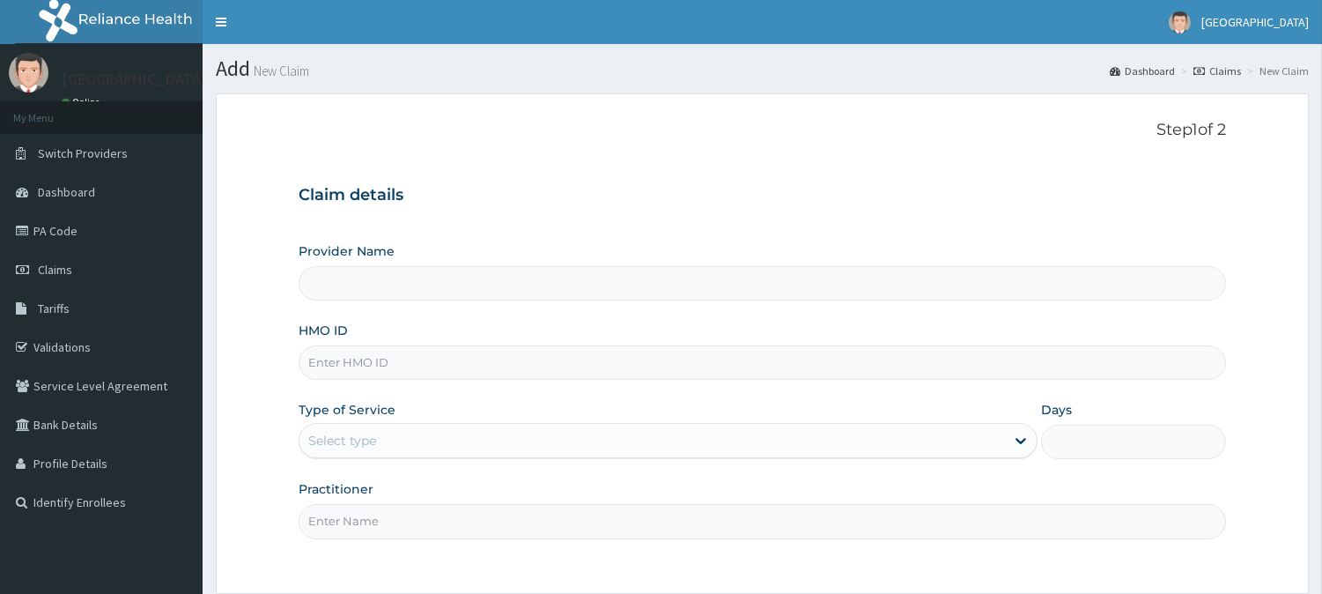
click at [335, 364] on input "HMO ID" at bounding box center [762, 362] width 927 height 34
paste input "NBC/10718/A"
type input "NBC/10718/A"
type input "[GEOGRAPHIC_DATA]"
type input "NBC/10718/A"
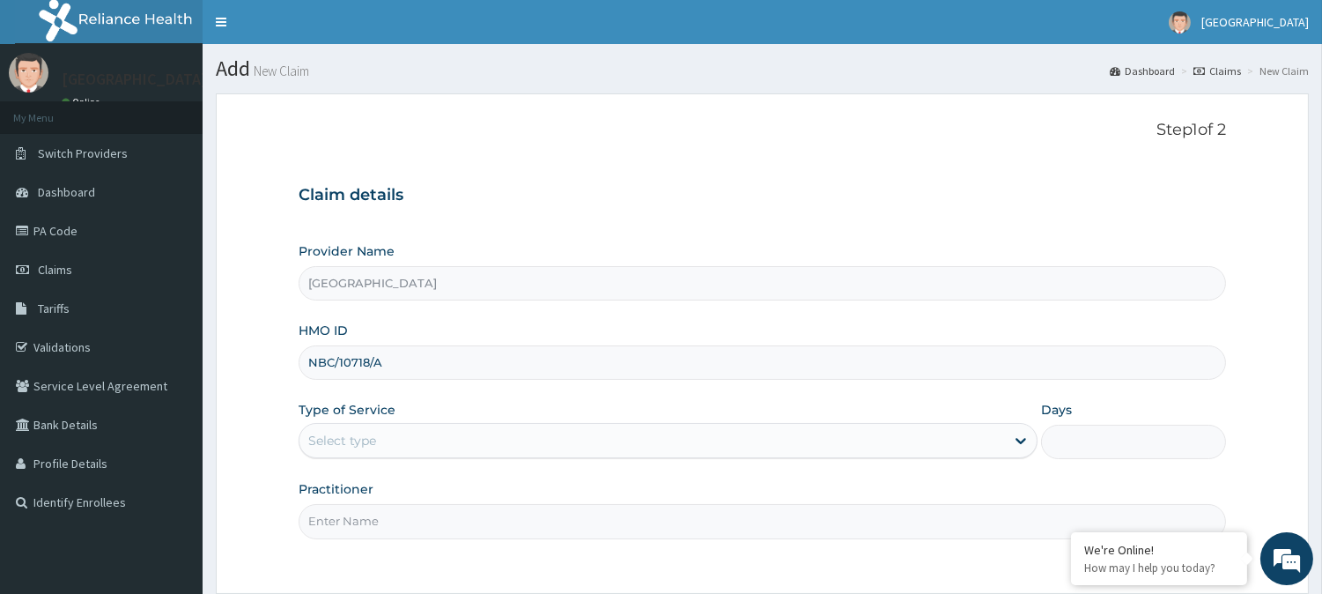
click at [345, 439] on div "Select type" at bounding box center [342, 440] width 68 height 18
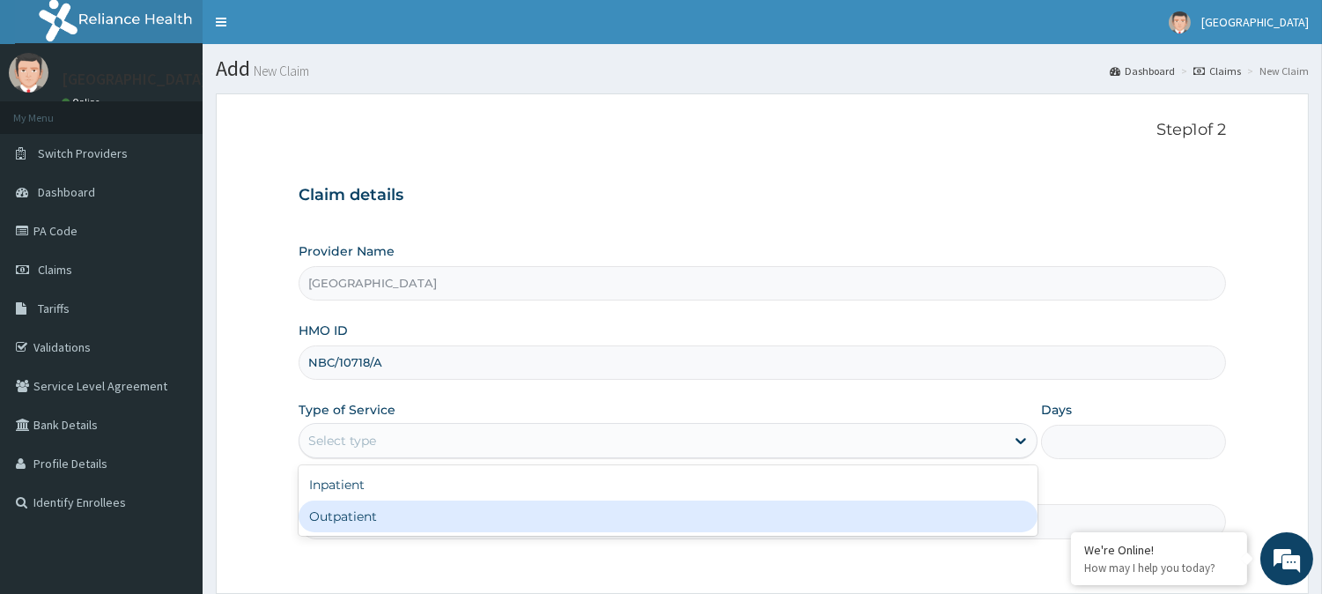
click at [344, 512] on div "Outpatient" at bounding box center [668, 516] width 739 height 32
type input "1"
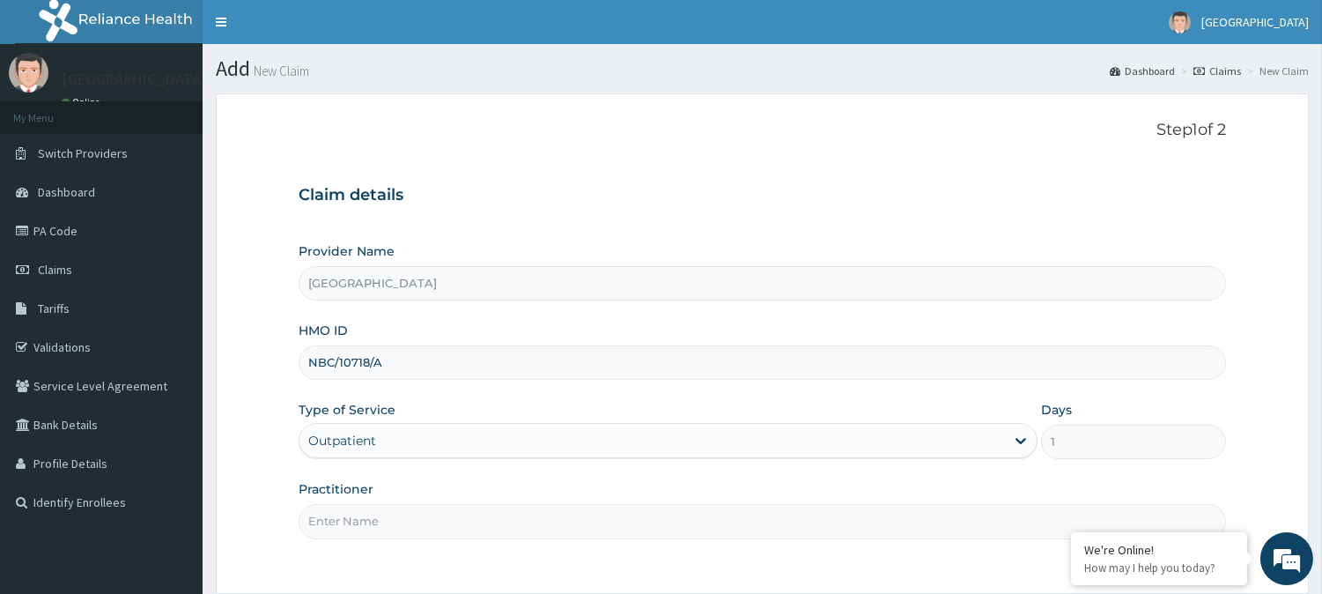
click at [353, 520] on input "Practitioner" at bounding box center [762, 521] width 927 height 34
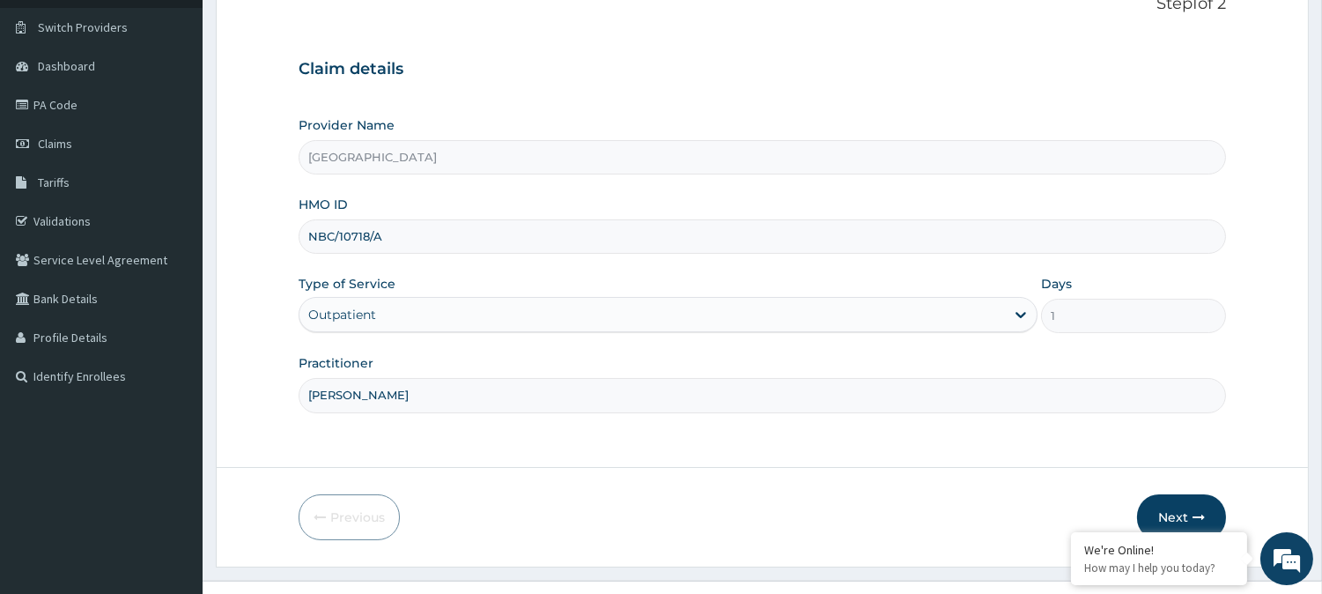
scroll to position [157, 0]
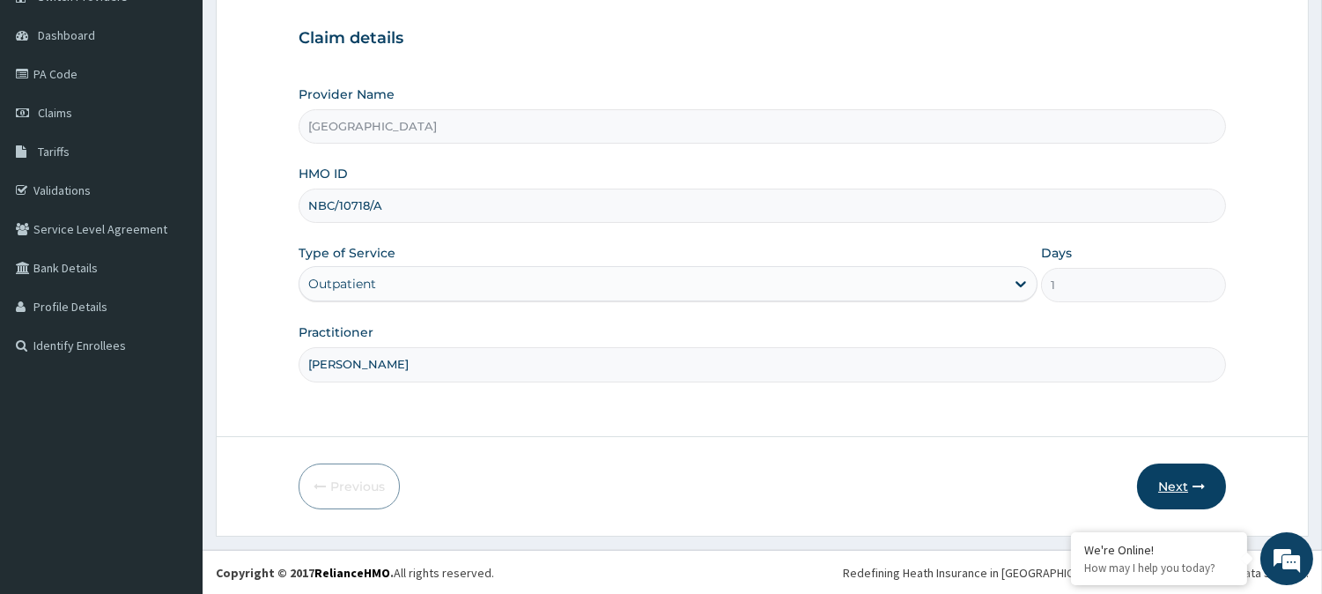
type input "[PERSON_NAME]"
click at [1189, 486] on button "Next" at bounding box center [1181, 486] width 89 height 46
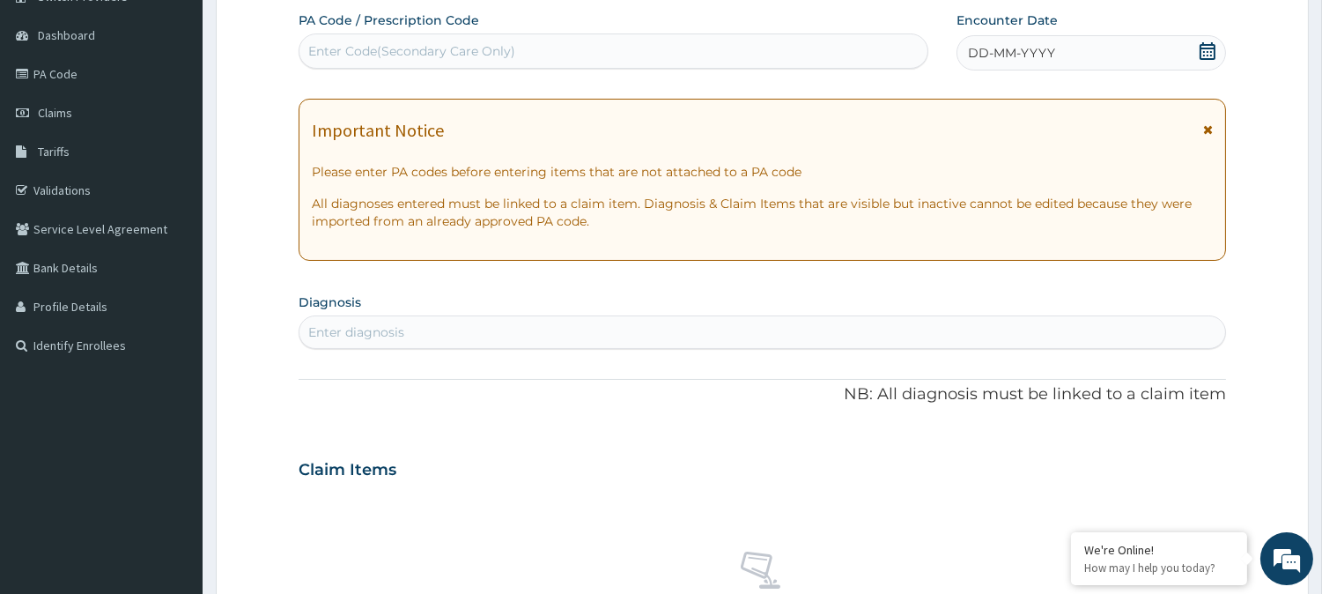
click at [420, 51] on div "Enter Code(Secondary Care Only)" at bounding box center [411, 51] width 207 height 18
paste input "PA/A11F93"
type input "PA/A11F93"
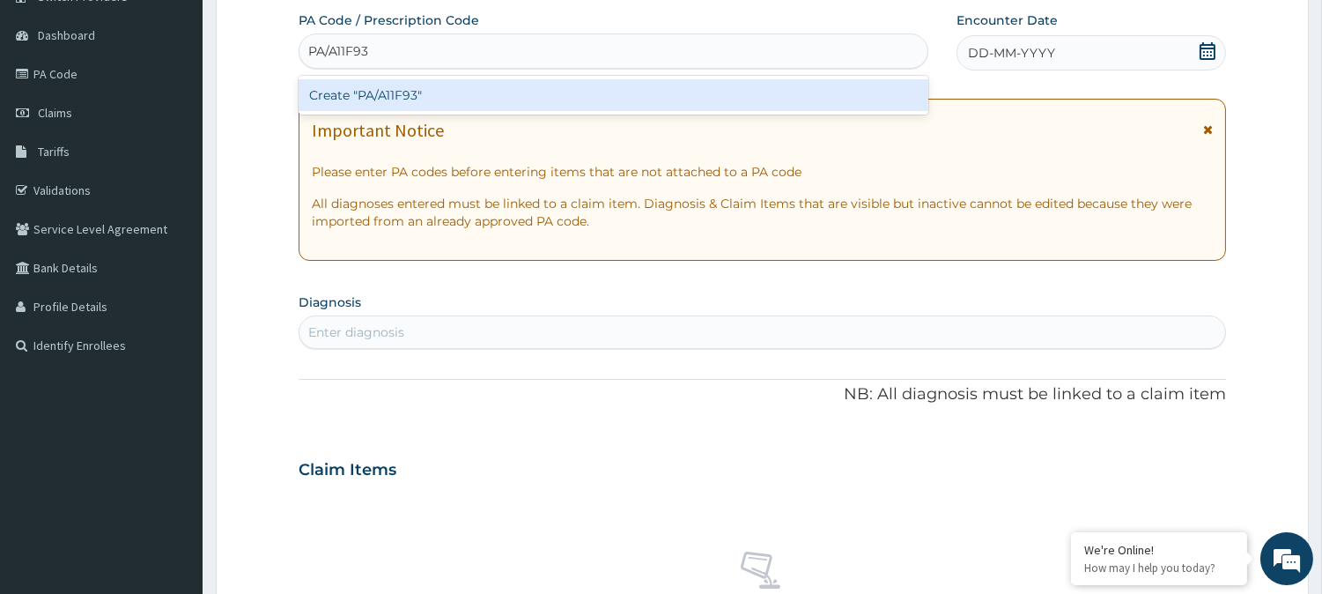
click at [482, 102] on div "Create "PA/A11F93"" at bounding box center [614, 95] width 630 height 32
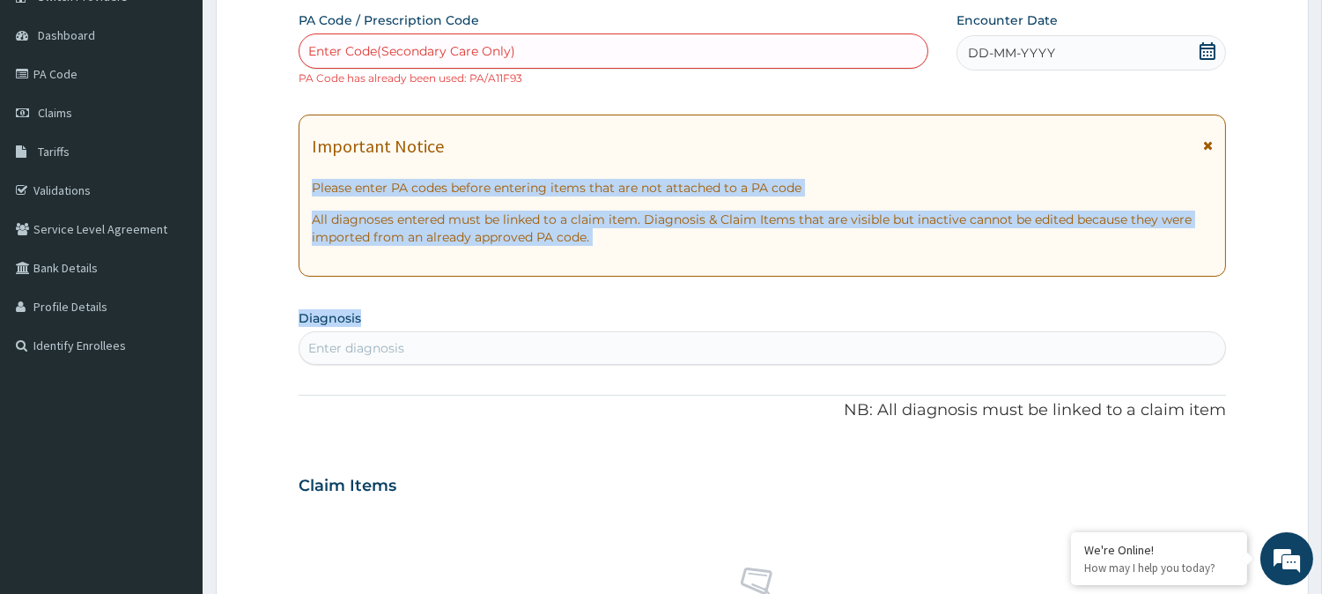
drag, startPoint x: 699, startPoint y: 127, endPoint x: 712, endPoint y: 210, distance: 83.7
click at [712, 210] on div "Important Notice Please enter PA codes before entering items that are not attac…" at bounding box center [762, 195] width 927 height 162
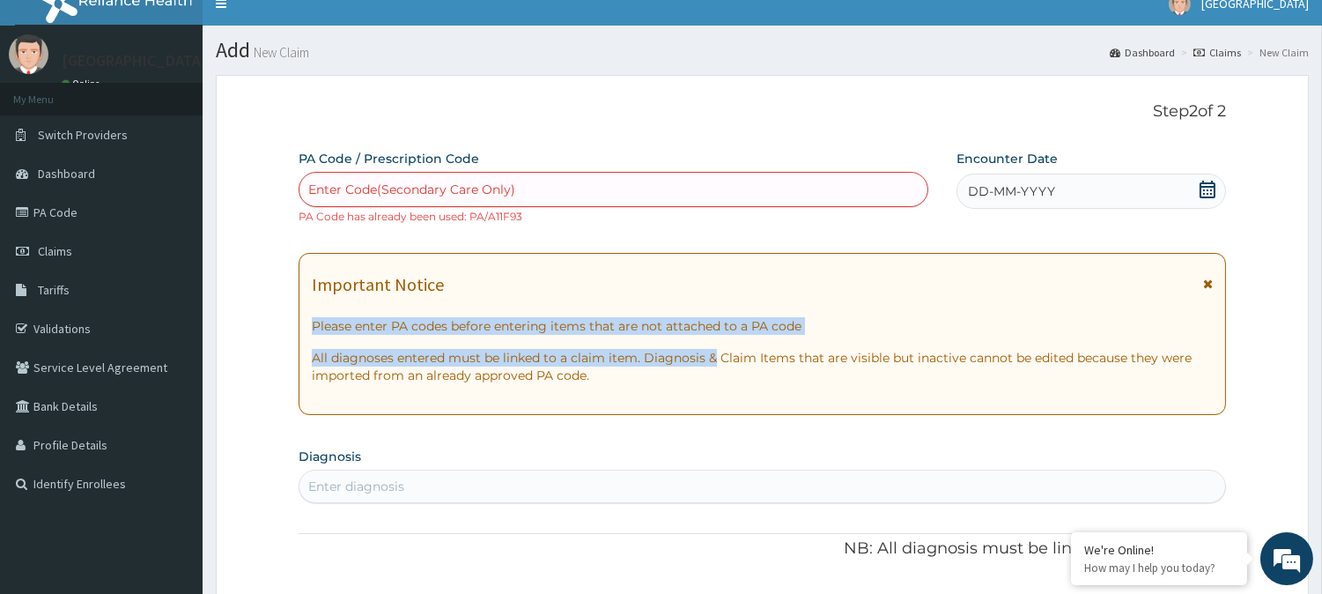
scroll to position [9, 0]
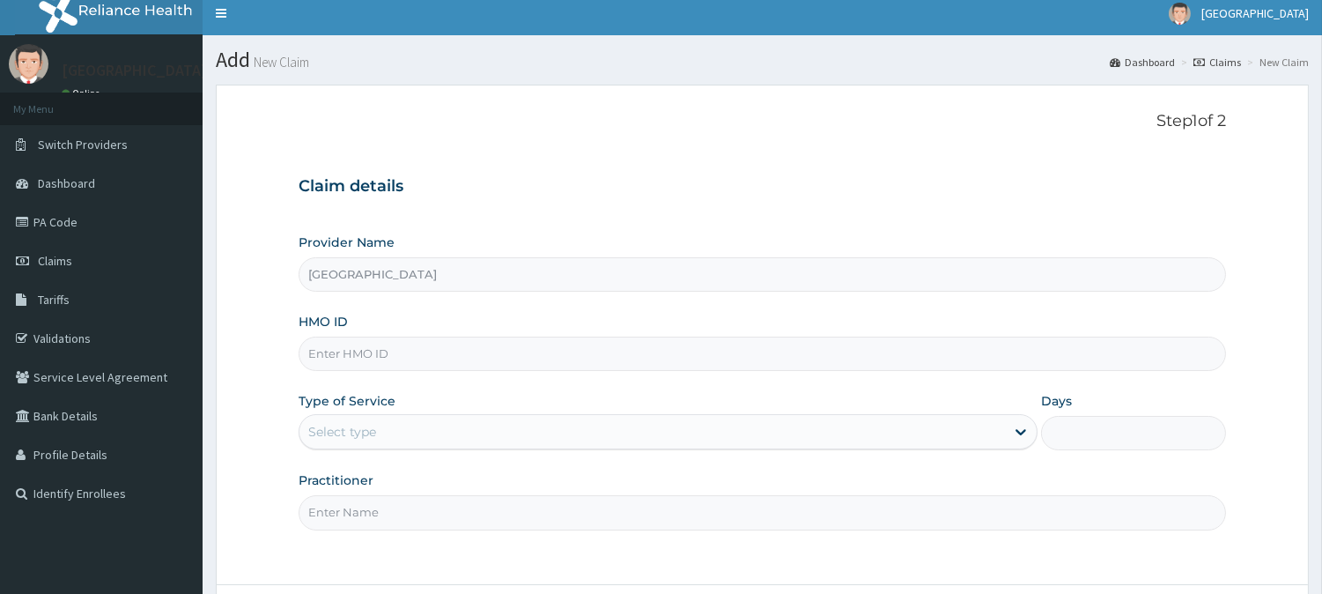
click at [337, 361] on input "HMO ID" at bounding box center [762, 353] width 927 height 34
paste input "GBZ/10435/C"
type input "GBZ/10435/C"
click at [336, 430] on div "Select type" at bounding box center [342, 432] width 68 height 18
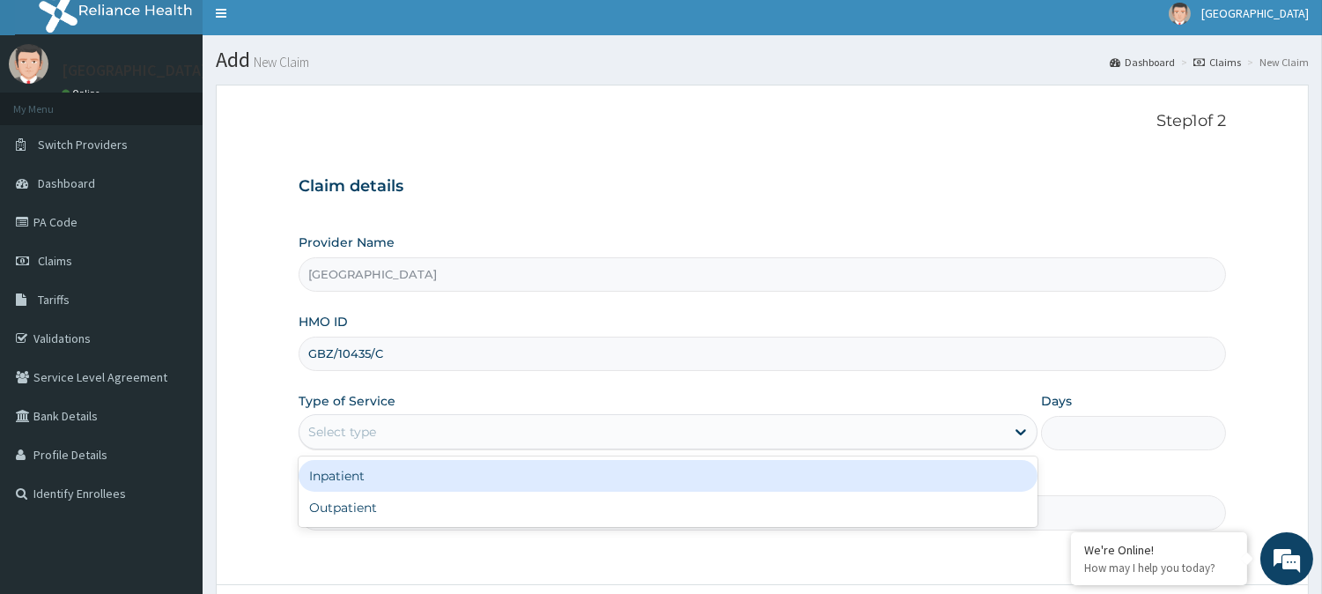
click at [353, 481] on div "Inpatient" at bounding box center [668, 476] width 739 height 32
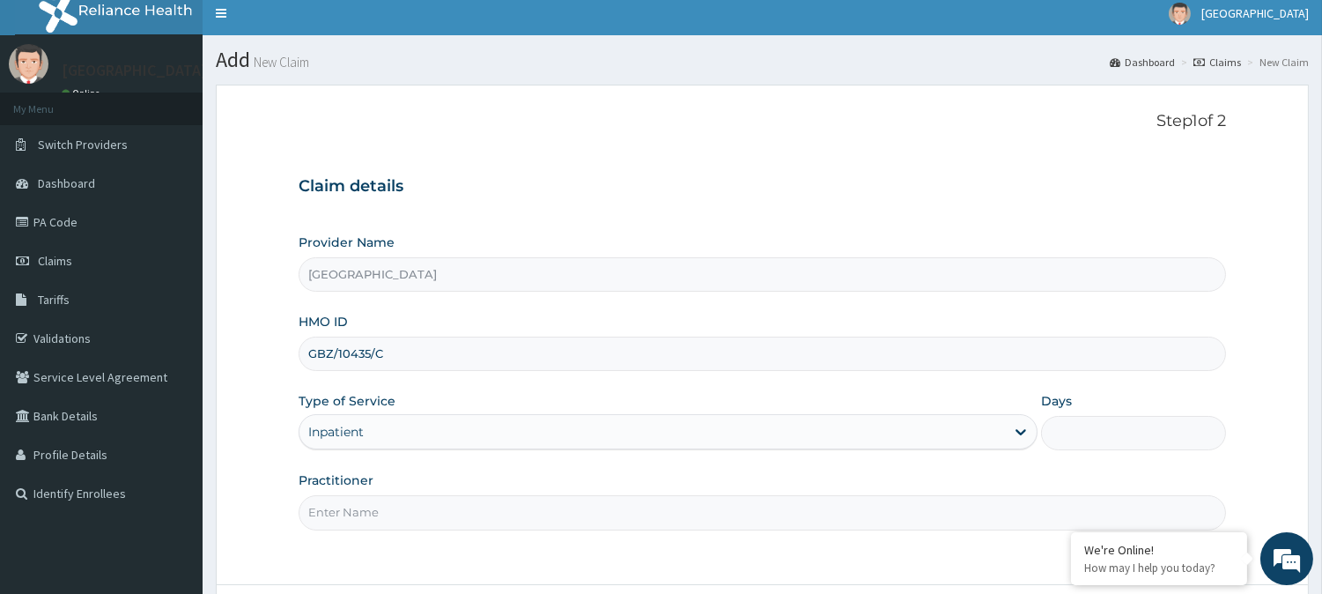
click at [346, 504] on input "Practitioner" at bounding box center [762, 512] width 927 height 34
type input "Dr. Emeka"
click at [1074, 435] on input "Days" at bounding box center [1133, 433] width 185 height 34
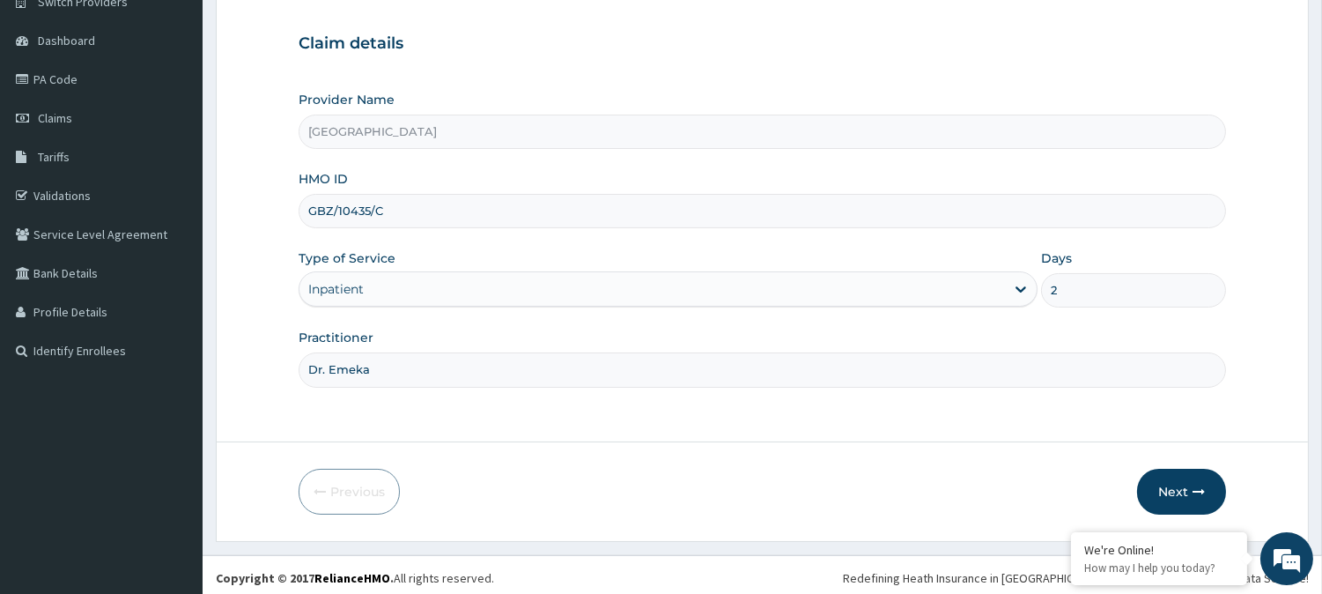
scroll to position [157, 0]
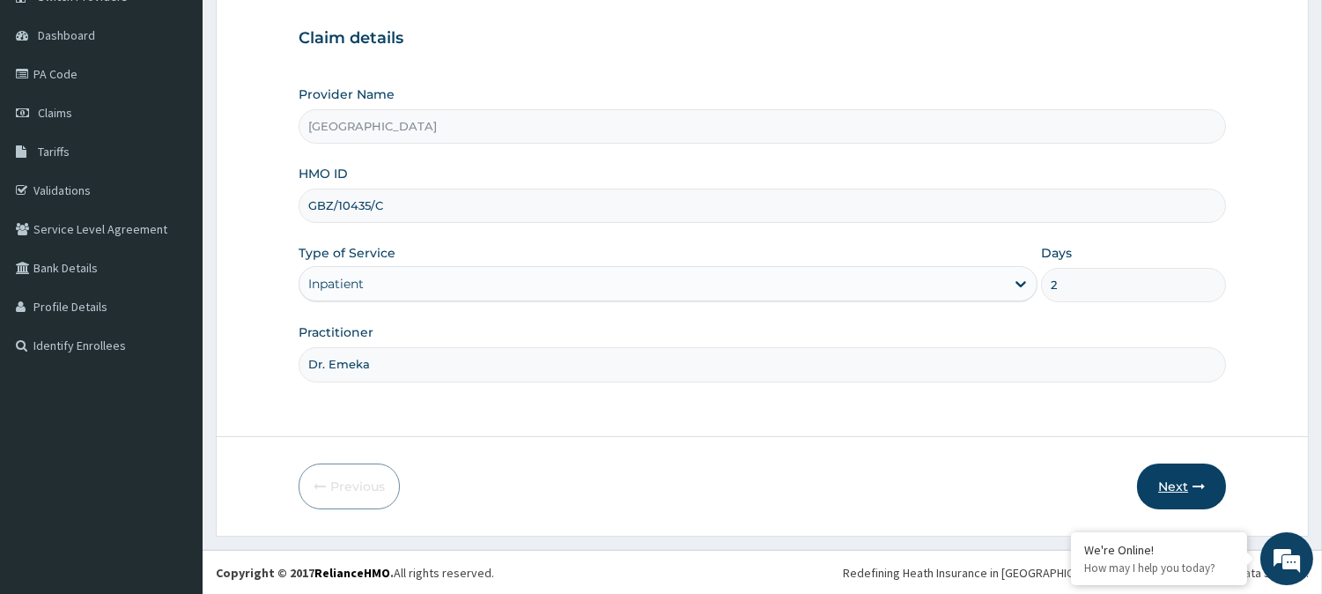
type input "2"
click at [1193, 487] on icon "button" at bounding box center [1198, 486] width 12 height 12
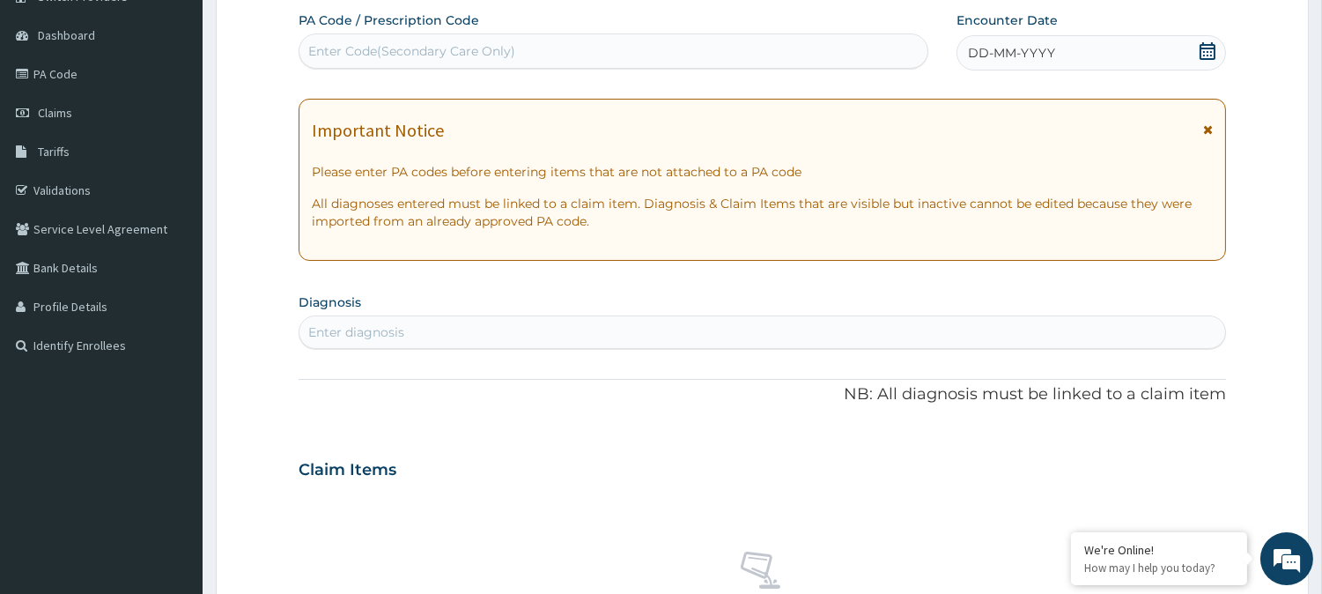
click at [407, 48] on div "Enter Code(Secondary Care Only)" at bounding box center [411, 51] width 207 height 18
paste input "PA/F696C6"
type input "PA/F696C6"
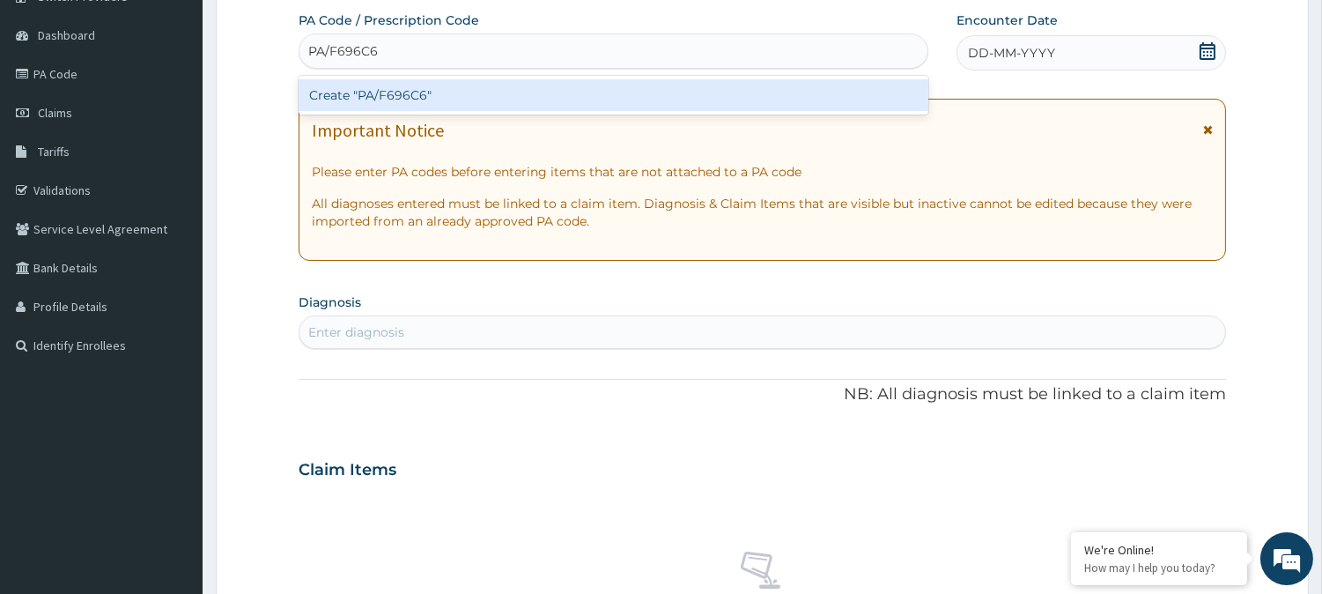
click at [455, 101] on div "Create "PA/F696C6"" at bounding box center [614, 95] width 630 height 32
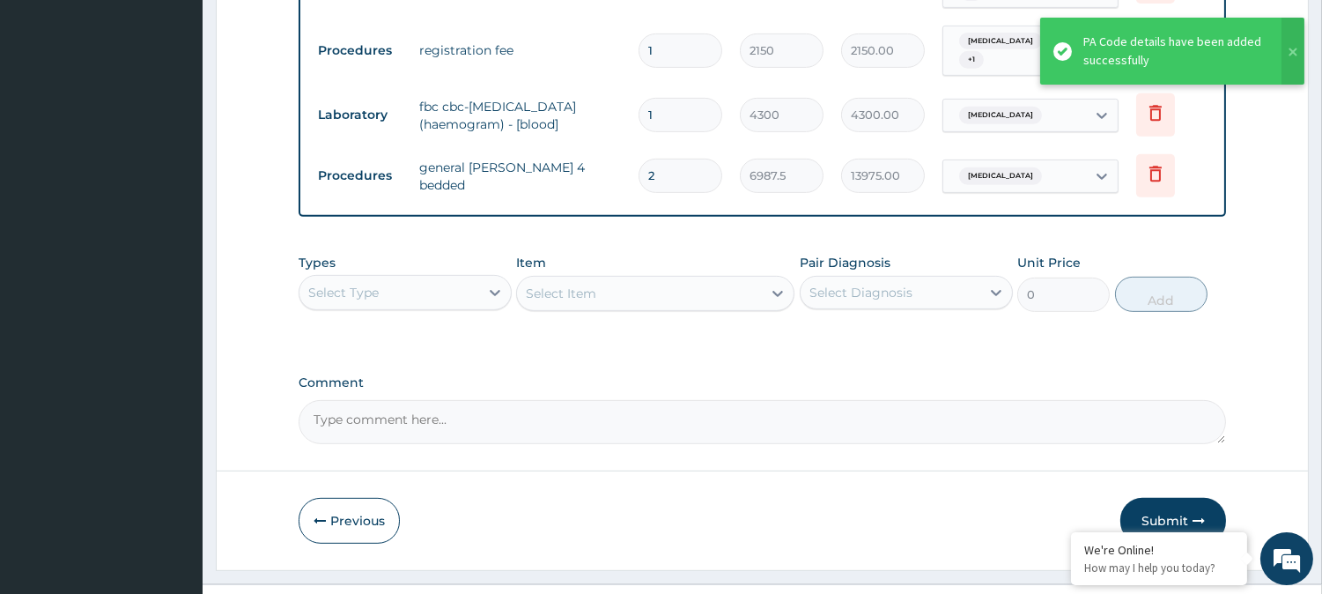
scroll to position [1448, 0]
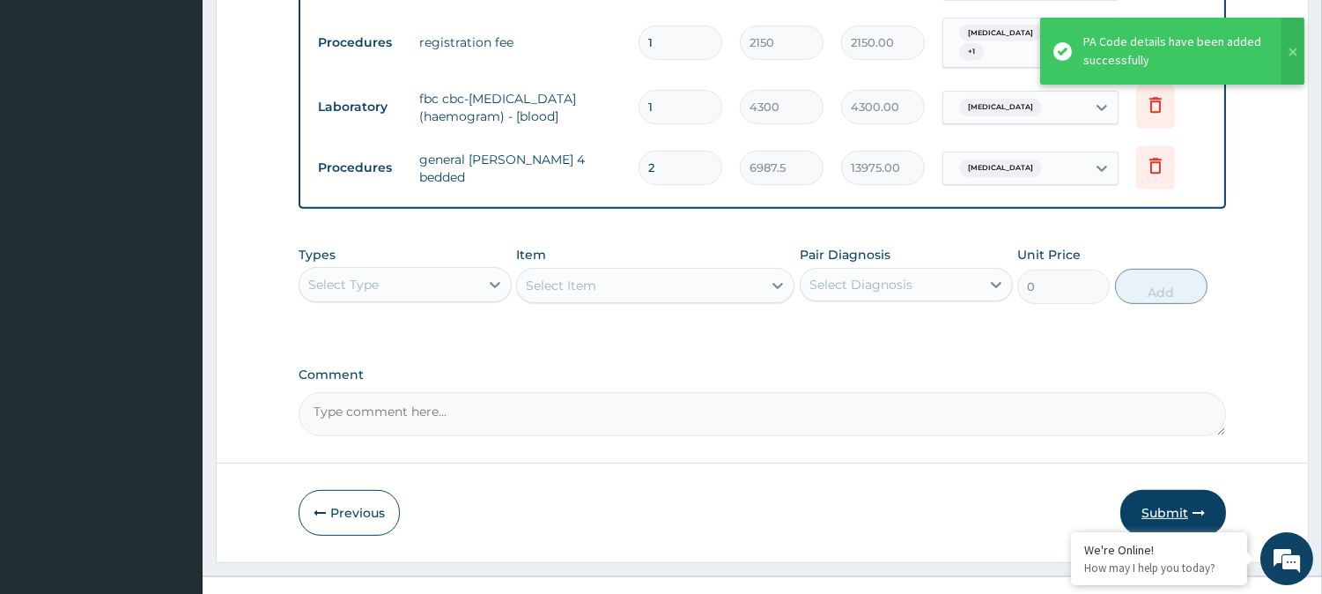
drag, startPoint x: 1022, startPoint y: 450, endPoint x: 1136, endPoint y: 474, distance: 116.1
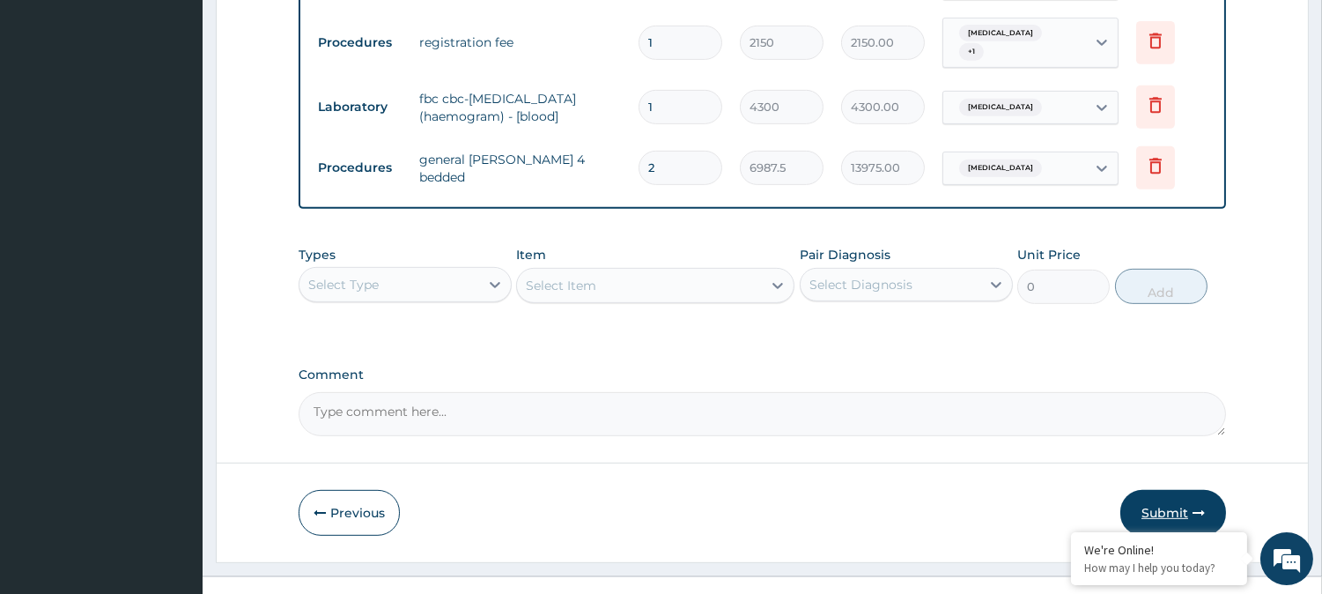
click at [1158, 490] on button "Submit" at bounding box center [1173, 513] width 106 height 46
